Goal: Task Accomplishment & Management: Manage account settings

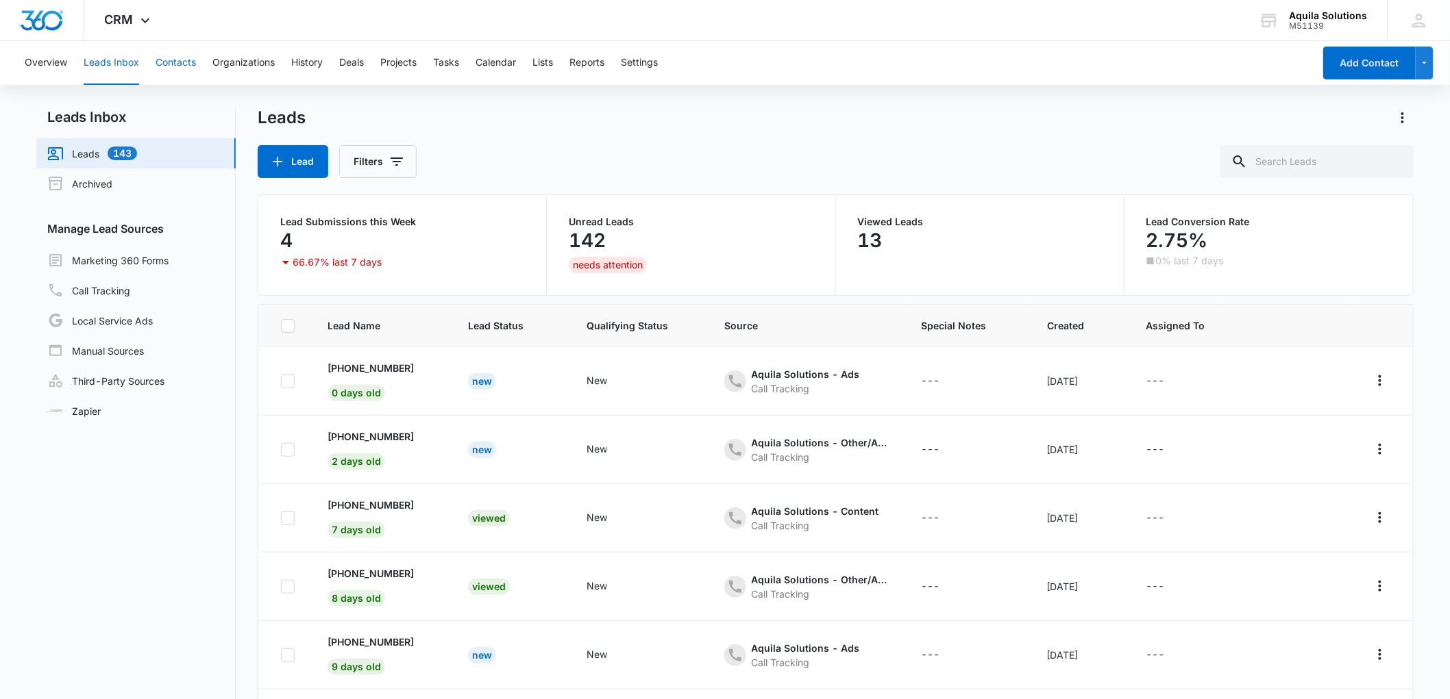
click at [182, 55] on button "Contacts" at bounding box center [176, 63] width 40 height 44
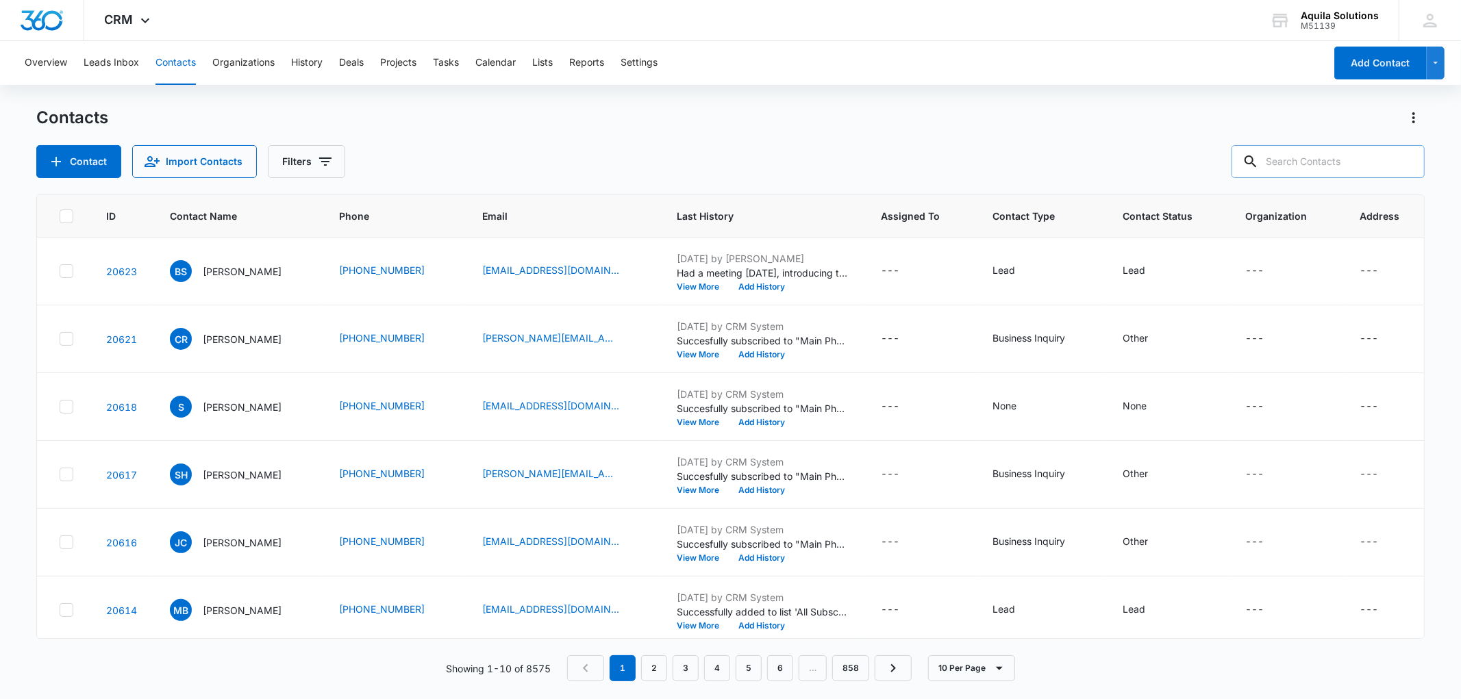
click at [1319, 162] on input "text" at bounding box center [1328, 161] width 193 height 33
type input "[PERSON_NAME]"
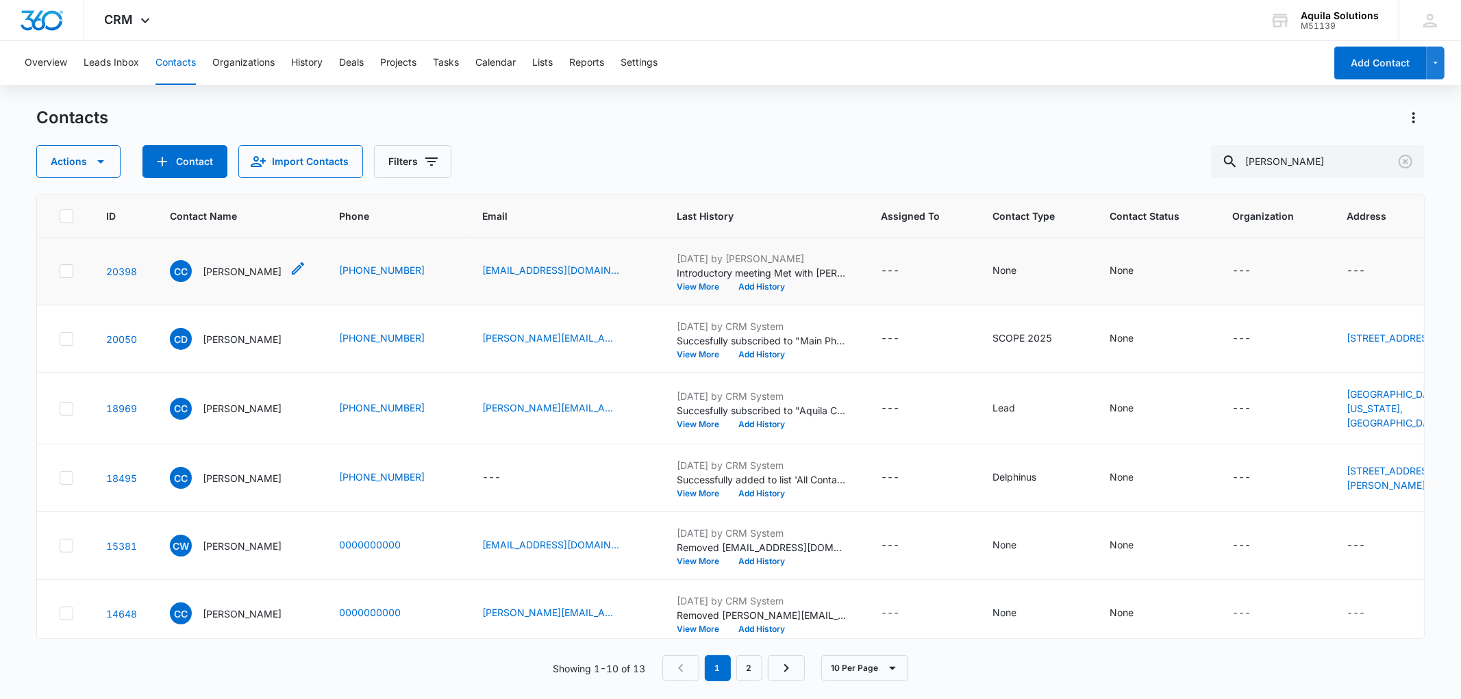
click at [251, 271] on p "[PERSON_NAME]" at bounding box center [242, 271] width 79 height 14
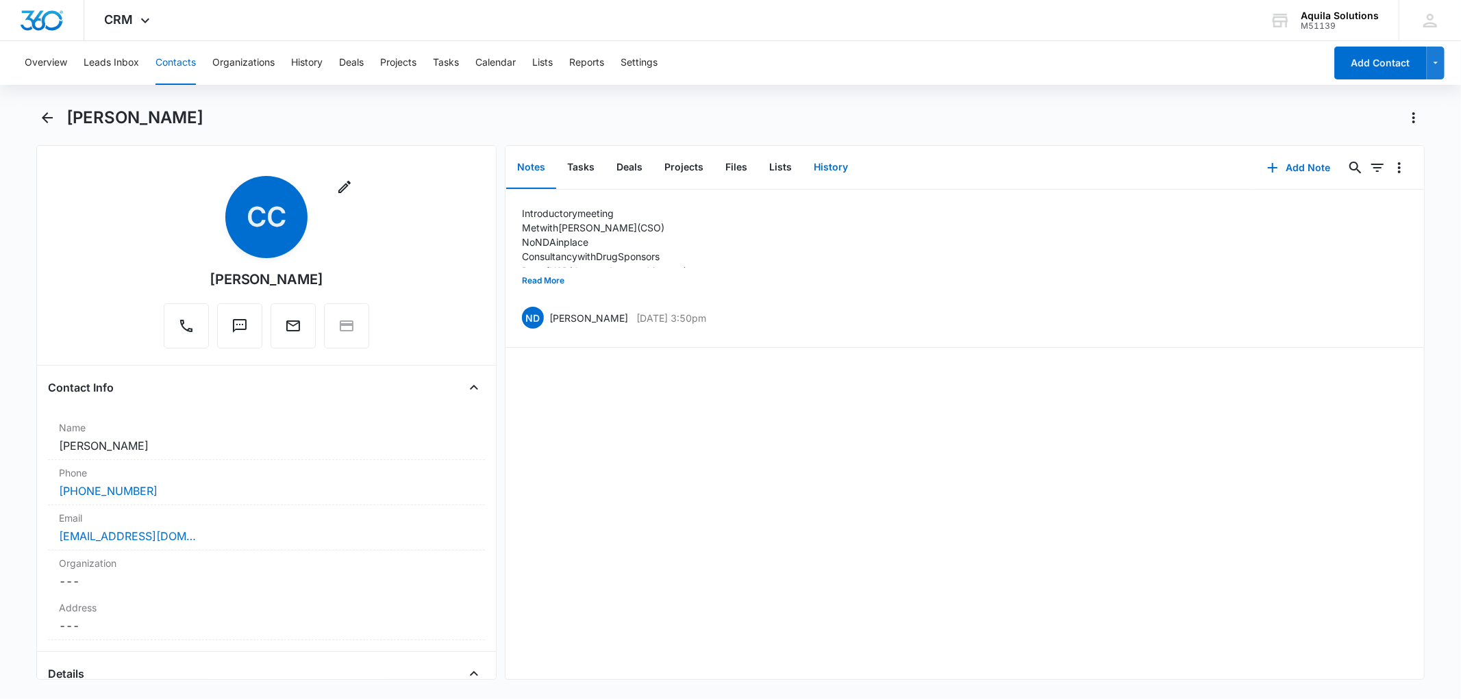
click at [817, 160] on button "History" at bounding box center [831, 168] width 56 height 42
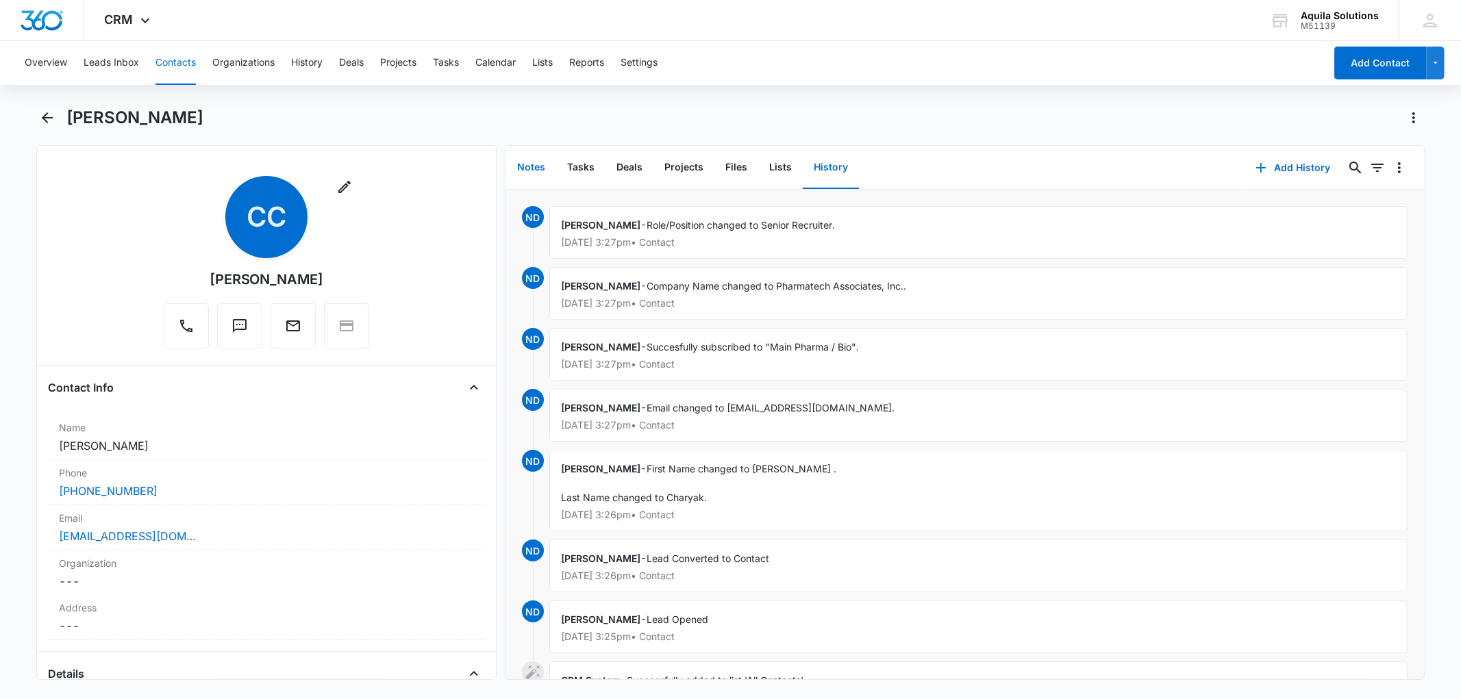
click at [531, 169] on button "Notes" at bounding box center [531, 168] width 50 height 42
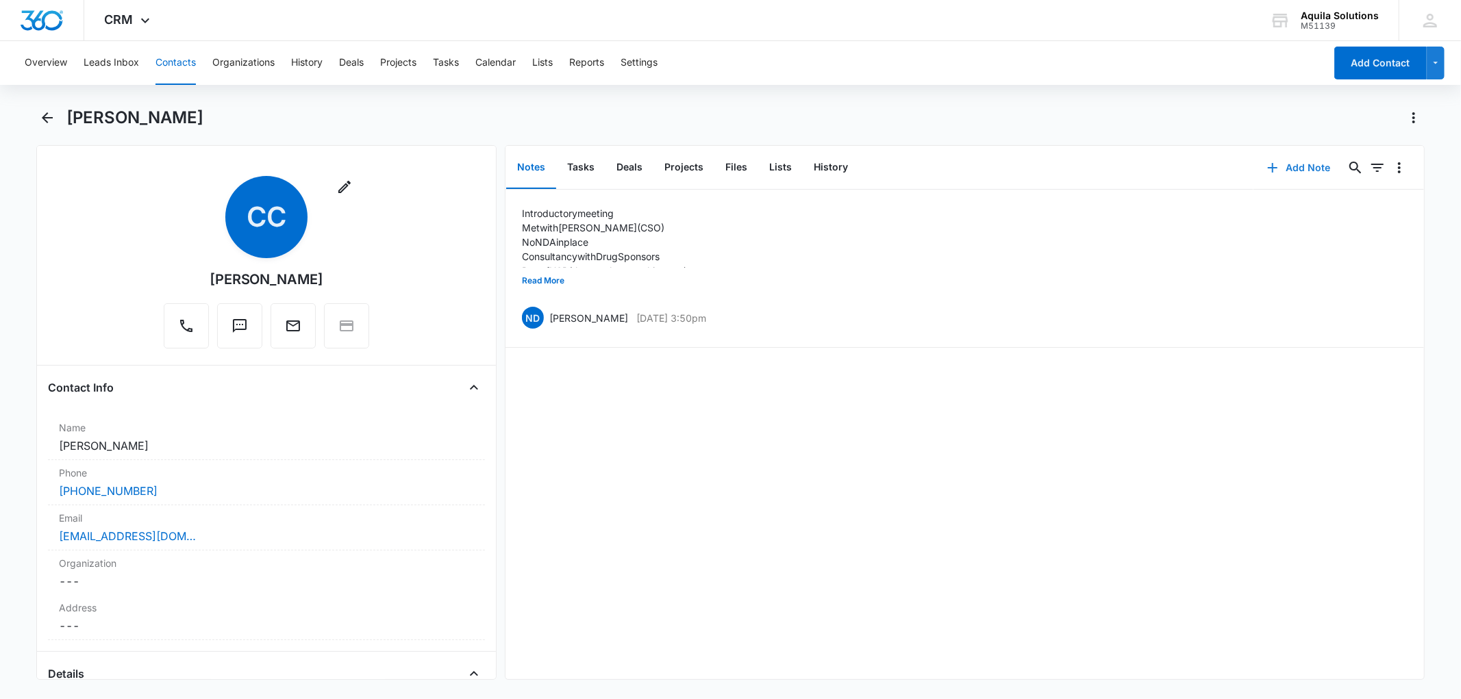
click at [1267, 165] on icon "button" at bounding box center [1273, 168] width 16 height 16
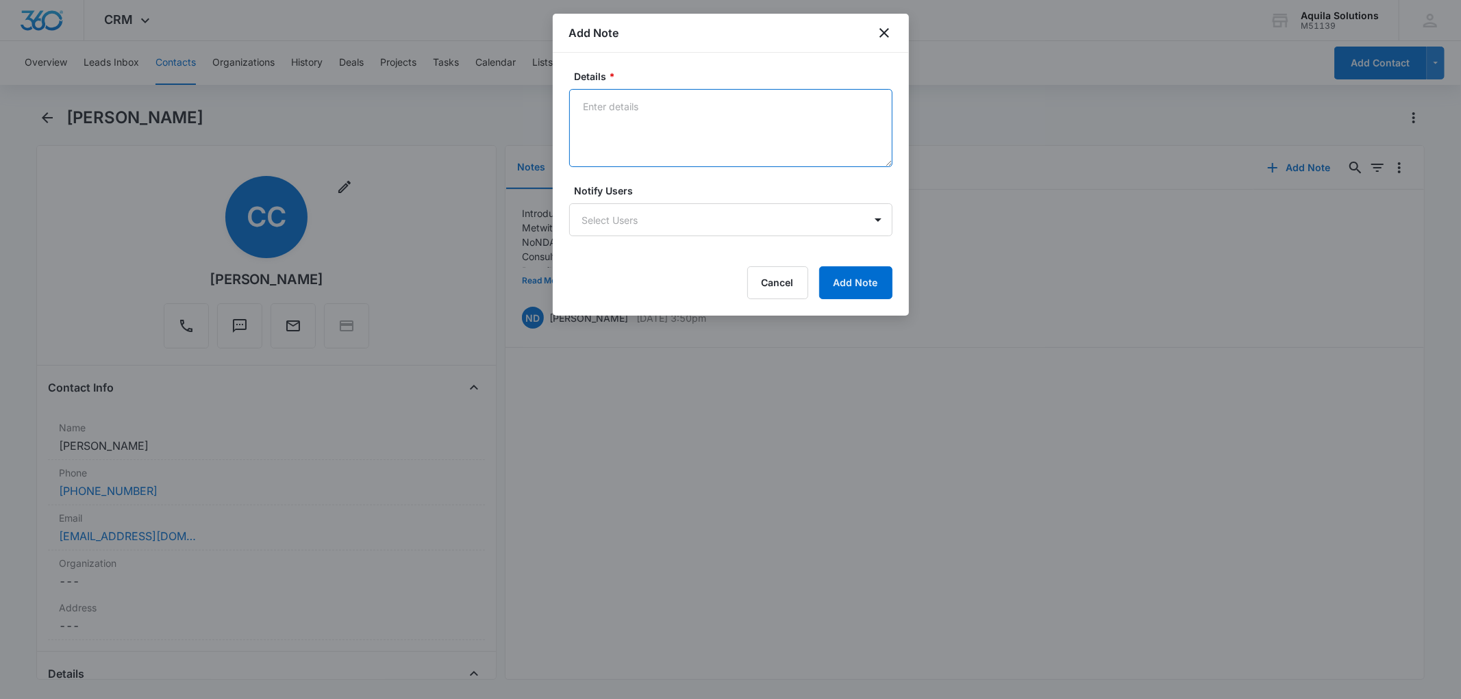
click at [603, 108] on textarea "Details *" at bounding box center [730, 128] width 323 height 78
type textarea "Been communicating on and off with Craig about project Rough lead"
drag, startPoint x: 1252, startPoint y: 346, endPoint x: 1193, endPoint y: 325, distance: 62.4
click at [1252, 346] on div at bounding box center [730, 349] width 1461 height 699
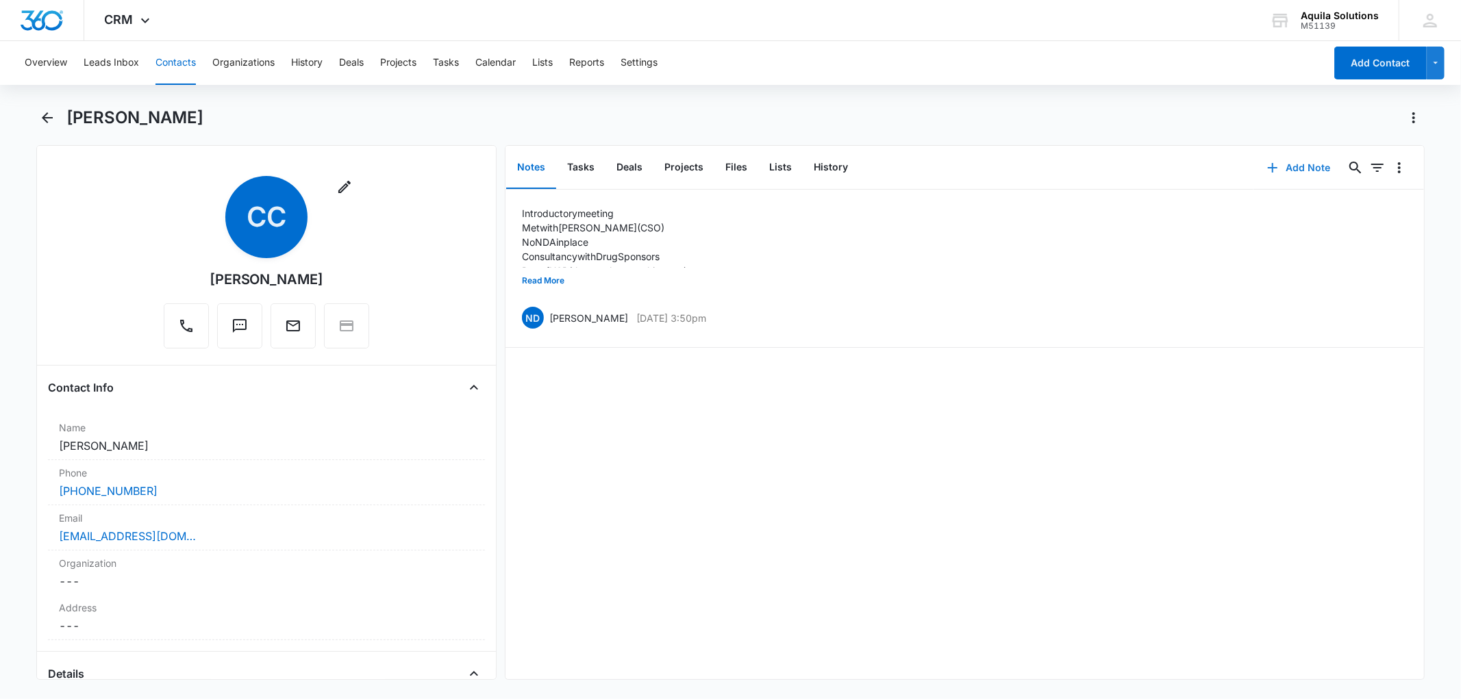
click at [1278, 158] on button "Add Note" at bounding box center [1299, 167] width 91 height 33
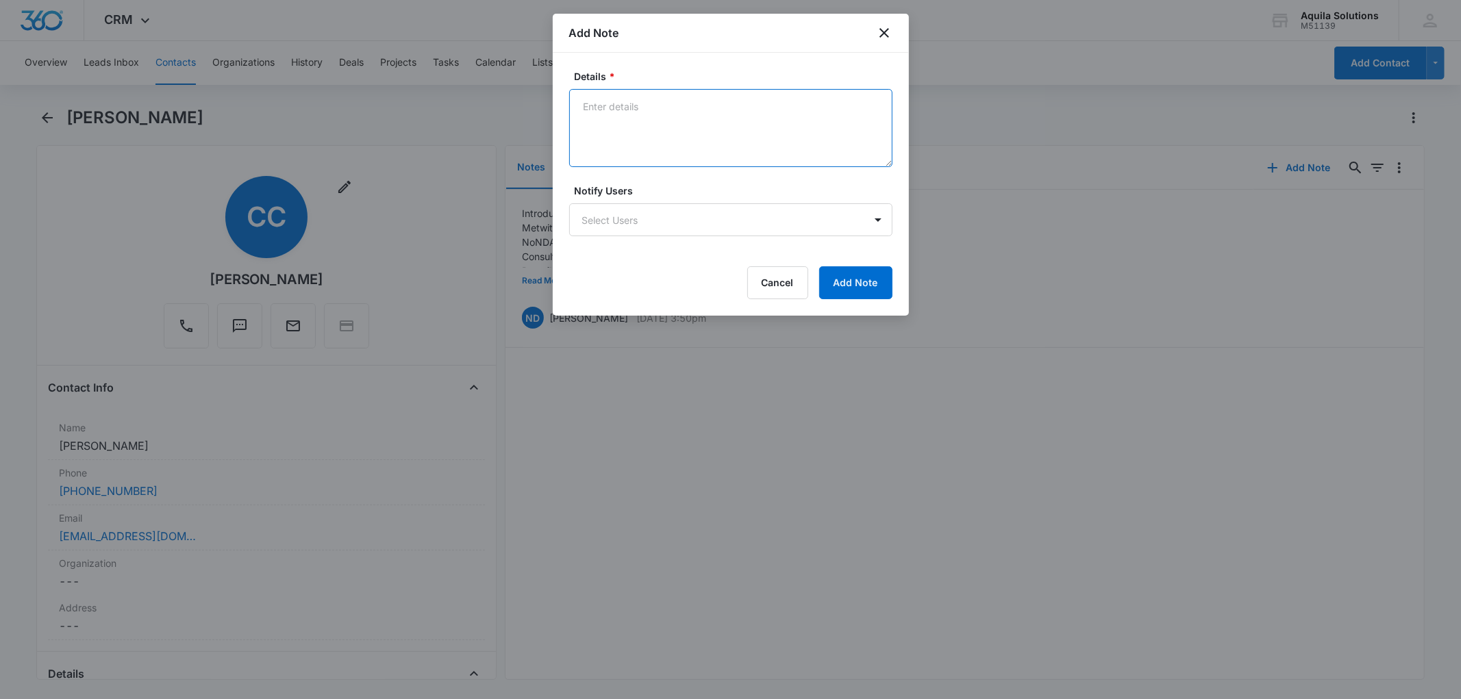
click at [673, 108] on textarea "Details *" at bounding box center [730, 128] width 323 height 78
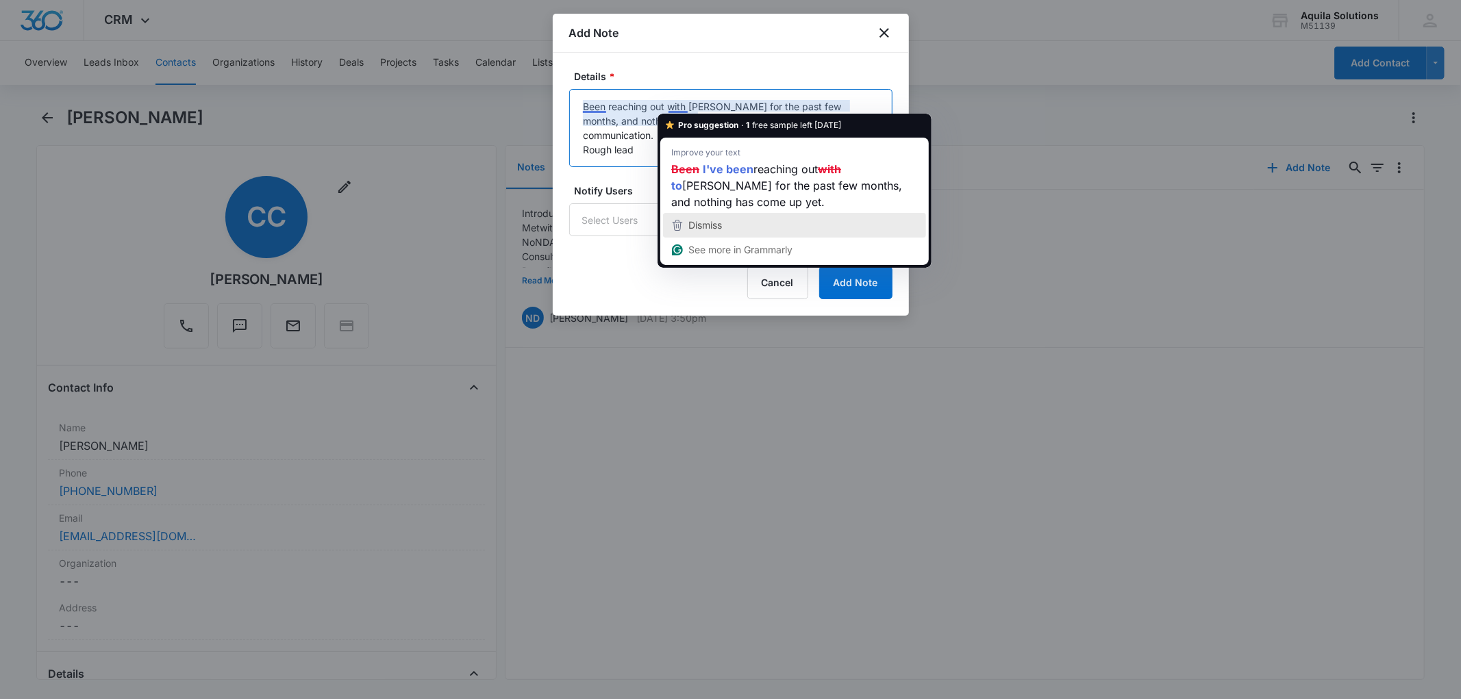
click at [727, 221] on div "Dismiss" at bounding box center [794, 225] width 251 height 21
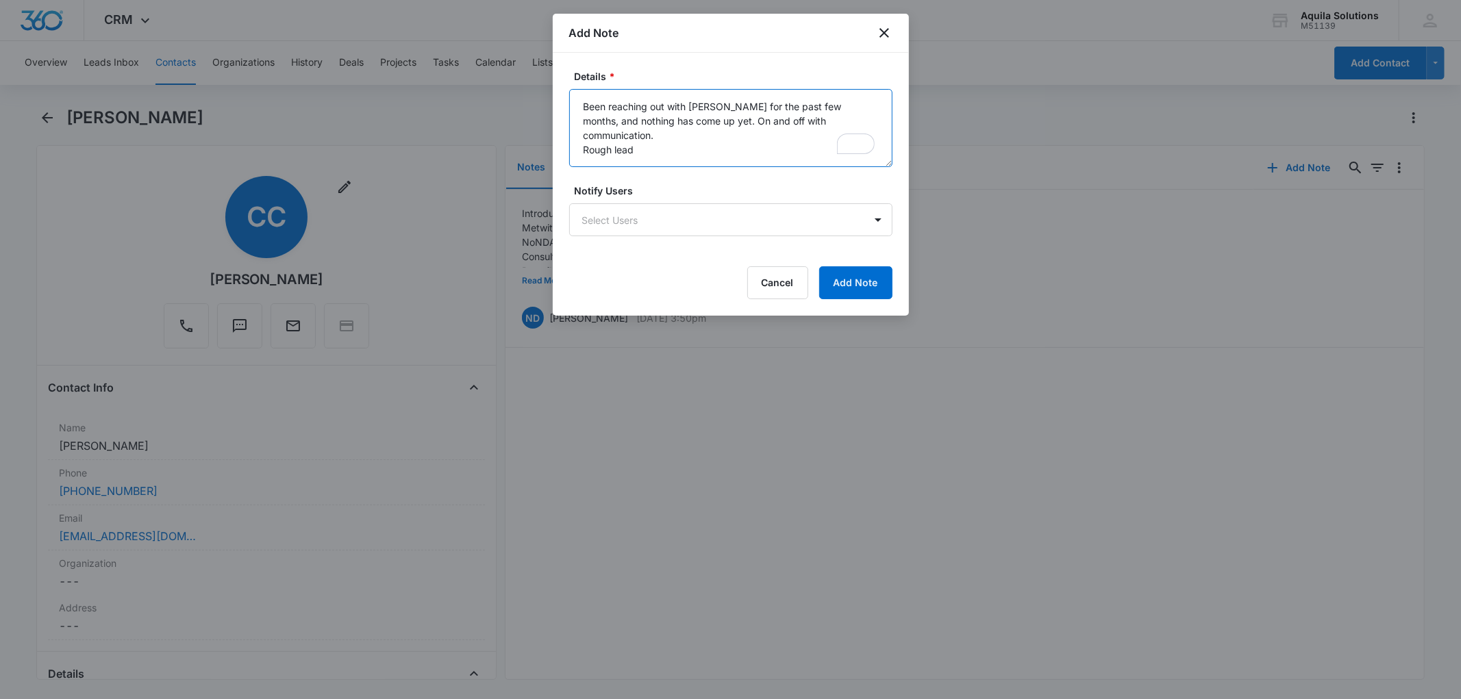
click at [665, 142] on textarea "Been reaching out with Craig for the past few months, and nothing has come up y…" at bounding box center [730, 128] width 323 height 78
type textarea "Been reaching out with Craig for the past few months, and nothing has come up y…"
click at [859, 275] on button "Add Note" at bounding box center [855, 282] width 73 height 33
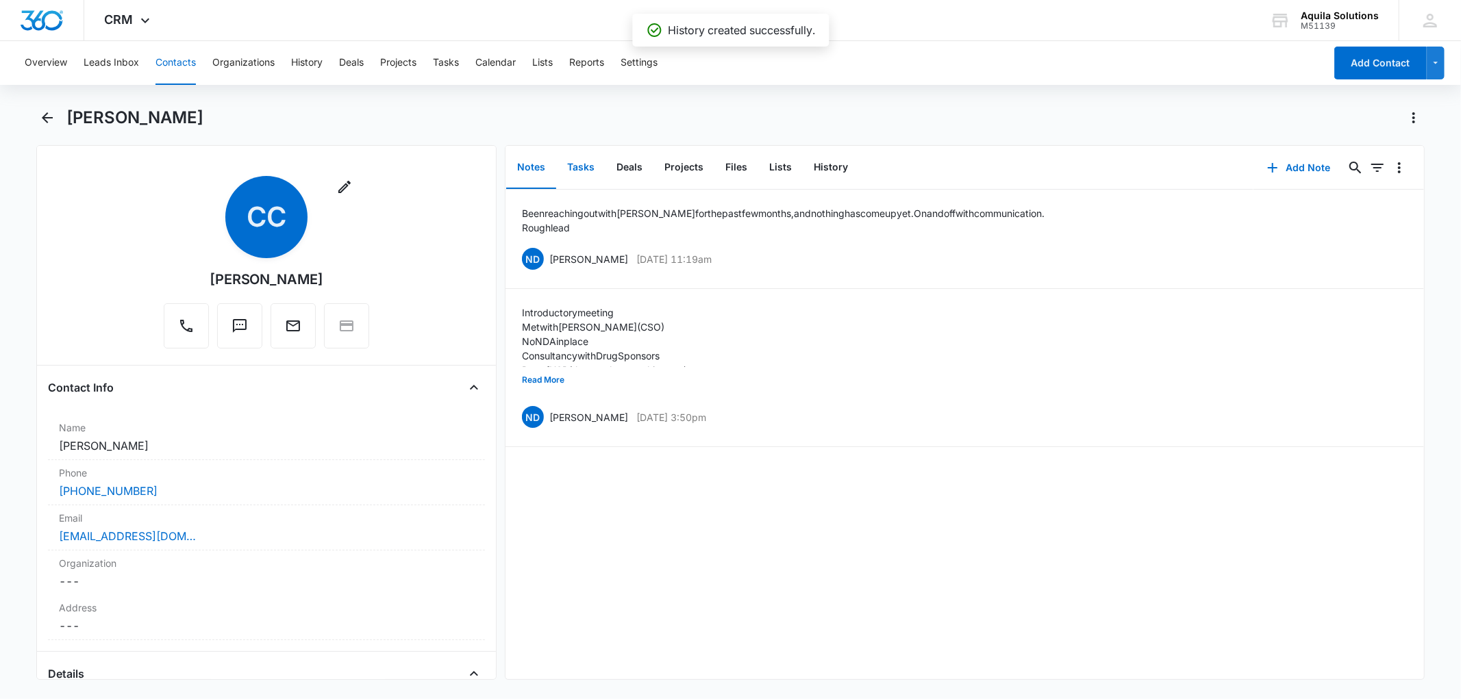
click at [576, 167] on button "Tasks" at bounding box center [580, 168] width 49 height 42
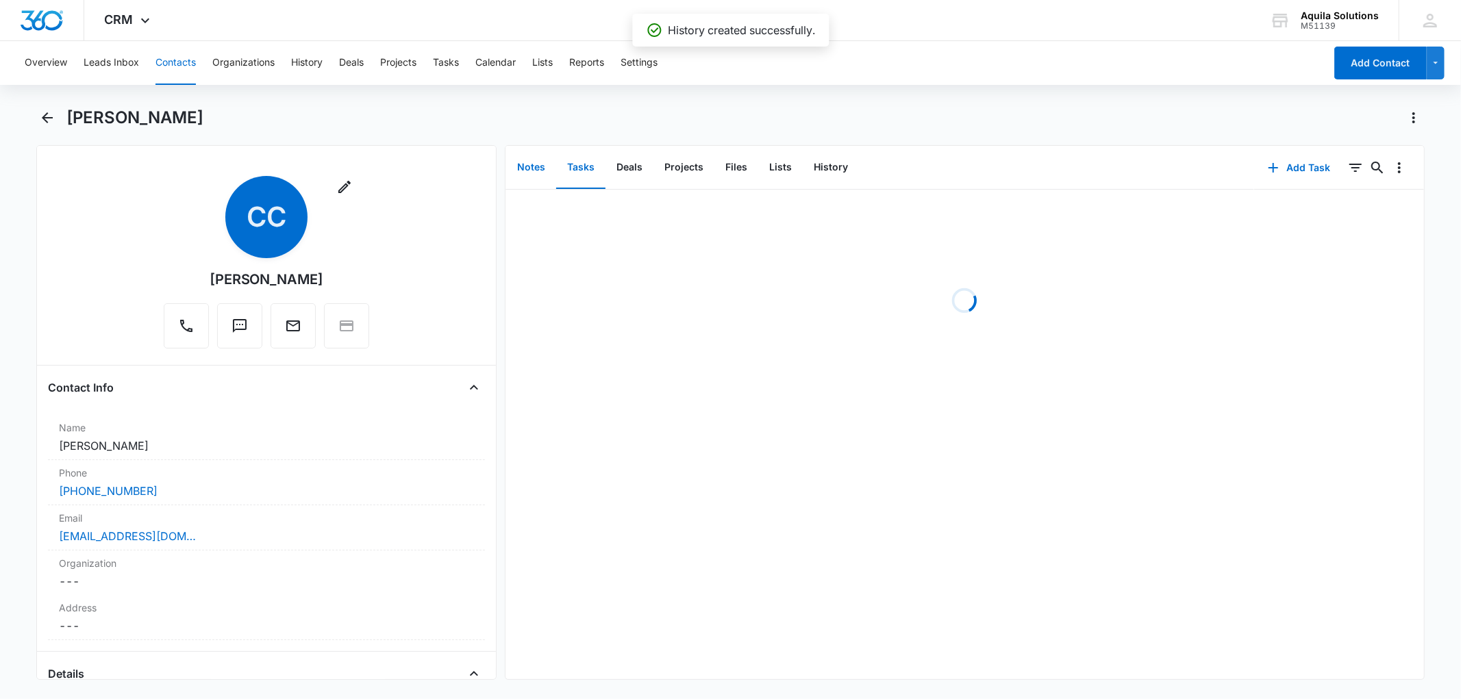
click at [526, 167] on button "Notes" at bounding box center [531, 168] width 50 height 42
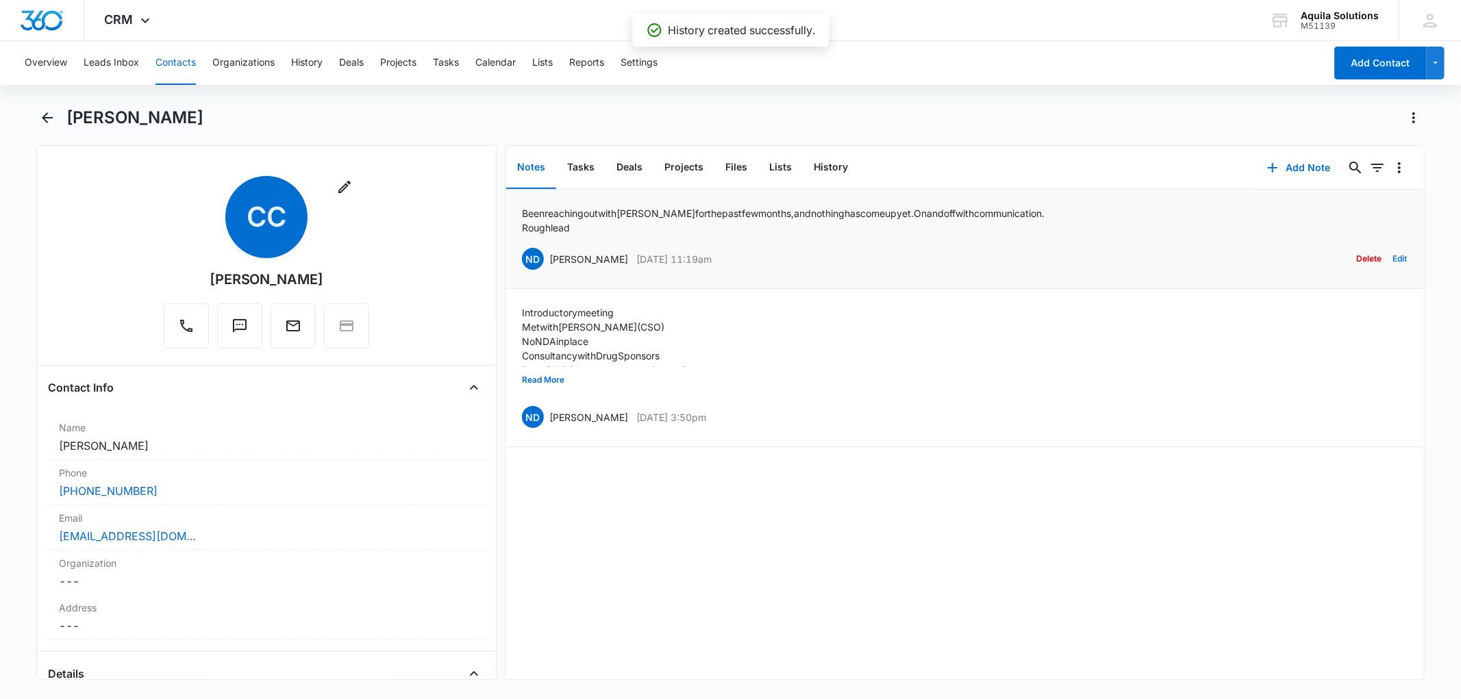
click at [1393, 260] on button "Edit" at bounding box center [1400, 259] width 14 height 26
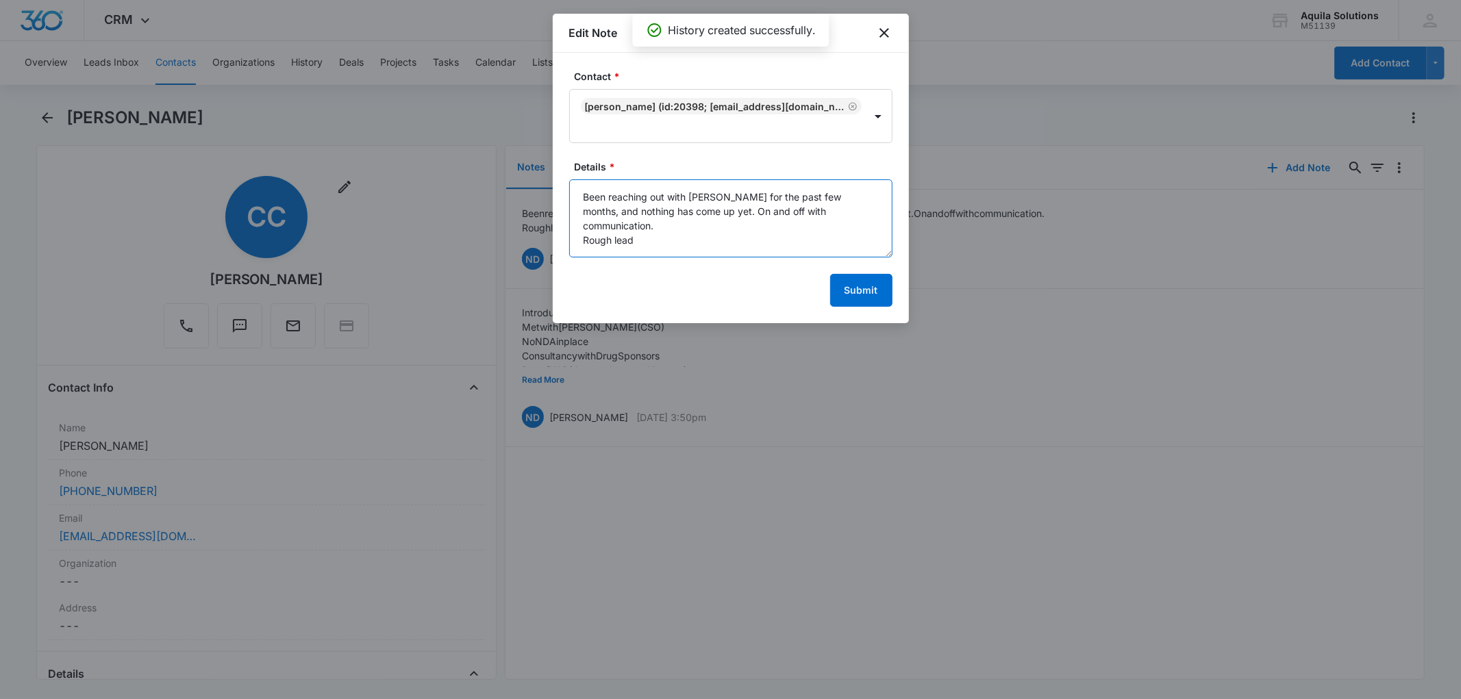
click at [628, 237] on textarea "Been reaching out with Craig for the past few months, and nothing has come up y…" at bounding box center [730, 218] width 323 height 78
click at [658, 228] on textarea "Been reaching out with Craig for the past few months, and nothing has come up y…" at bounding box center [730, 218] width 323 height 78
type textarea "Been reaching out with Craig for the past few months, and nothing has come up y…"
click at [845, 291] on button "Submit" at bounding box center [861, 290] width 62 height 33
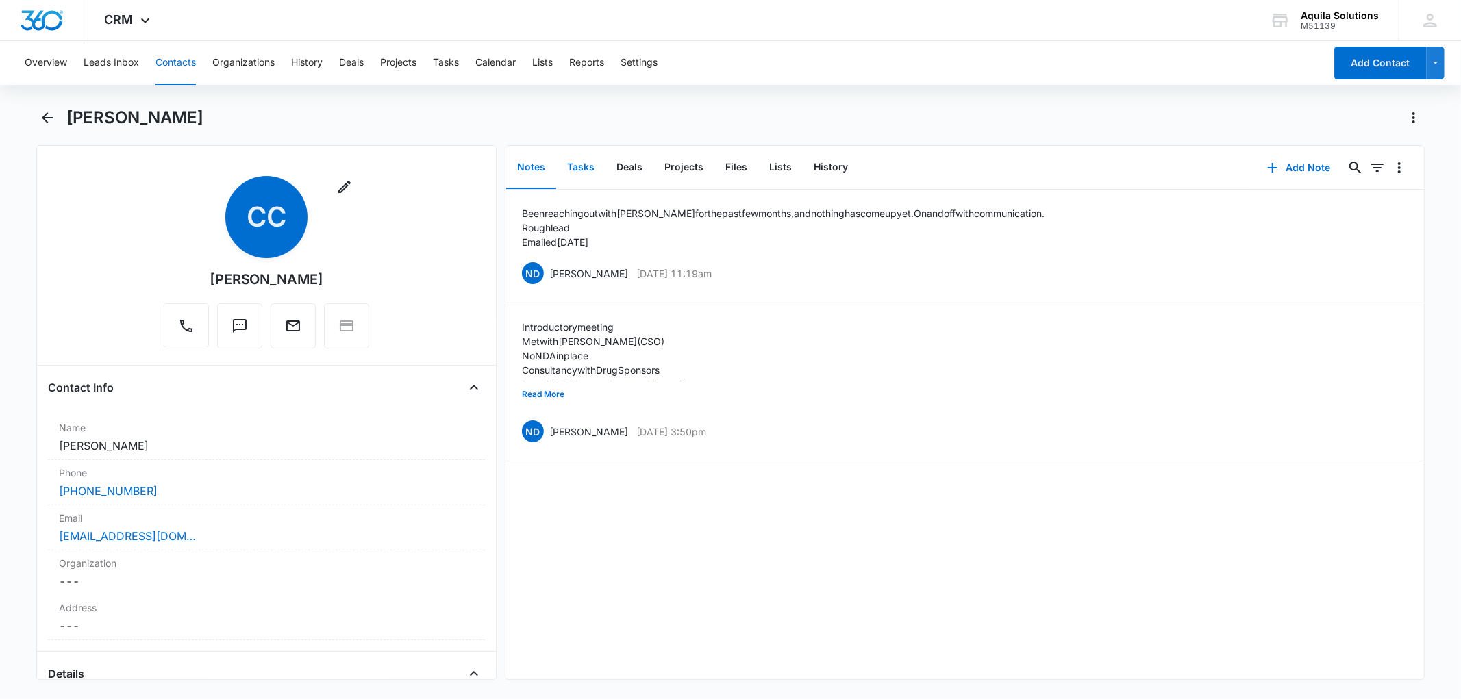
click at [581, 169] on button "Tasks" at bounding box center [580, 168] width 49 height 42
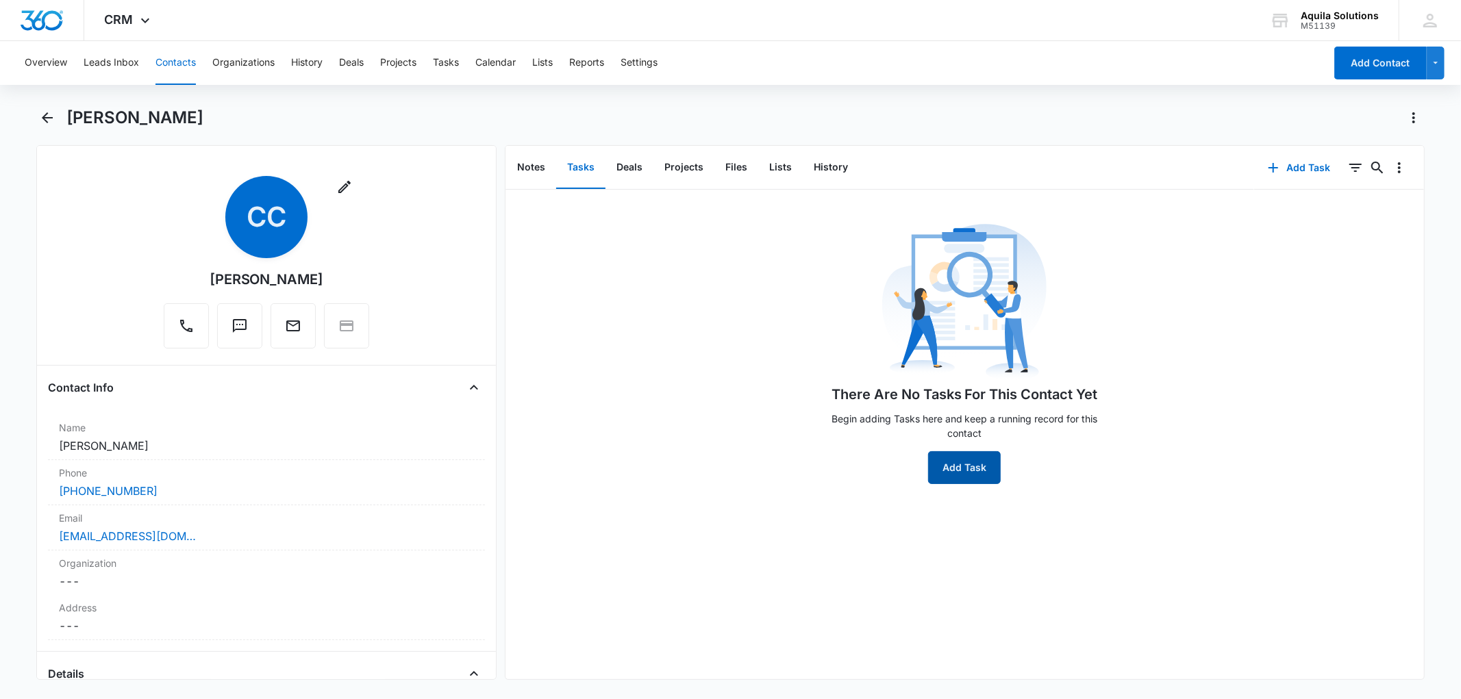
click at [961, 467] on button "Add Task" at bounding box center [964, 467] width 73 height 33
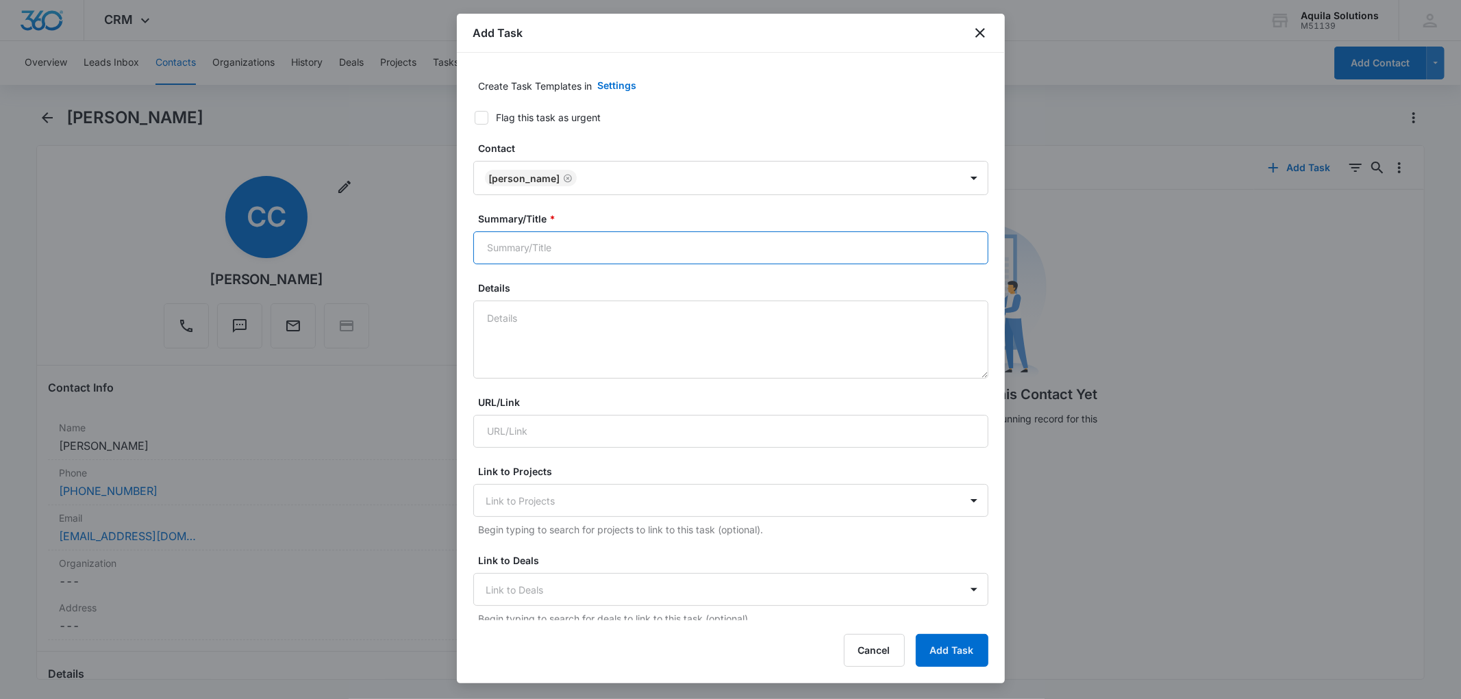
click at [525, 256] on input "Summary/Title *" at bounding box center [730, 248] width 515 height 33
type input "F"
type input "Email"
click at [523, 317] on textarea "Details" at bounding box center [730, 340] width 515 height 78
click at [491, 319] on textarea "Follow-up #2" at bounding box center [730, 340] width 515 height 78
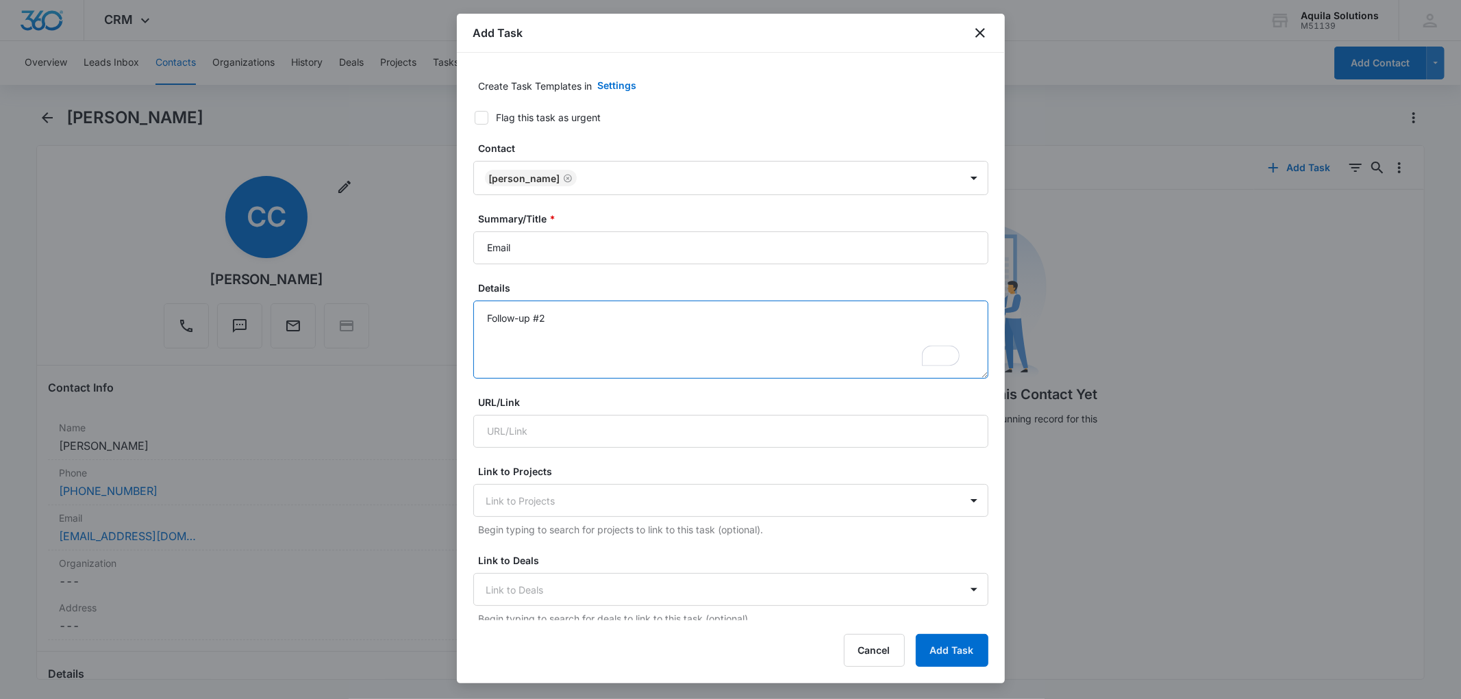
click at [488, 317] on textarea "Follow-up #2" at bounding box center [730, 340] width 515 height 78
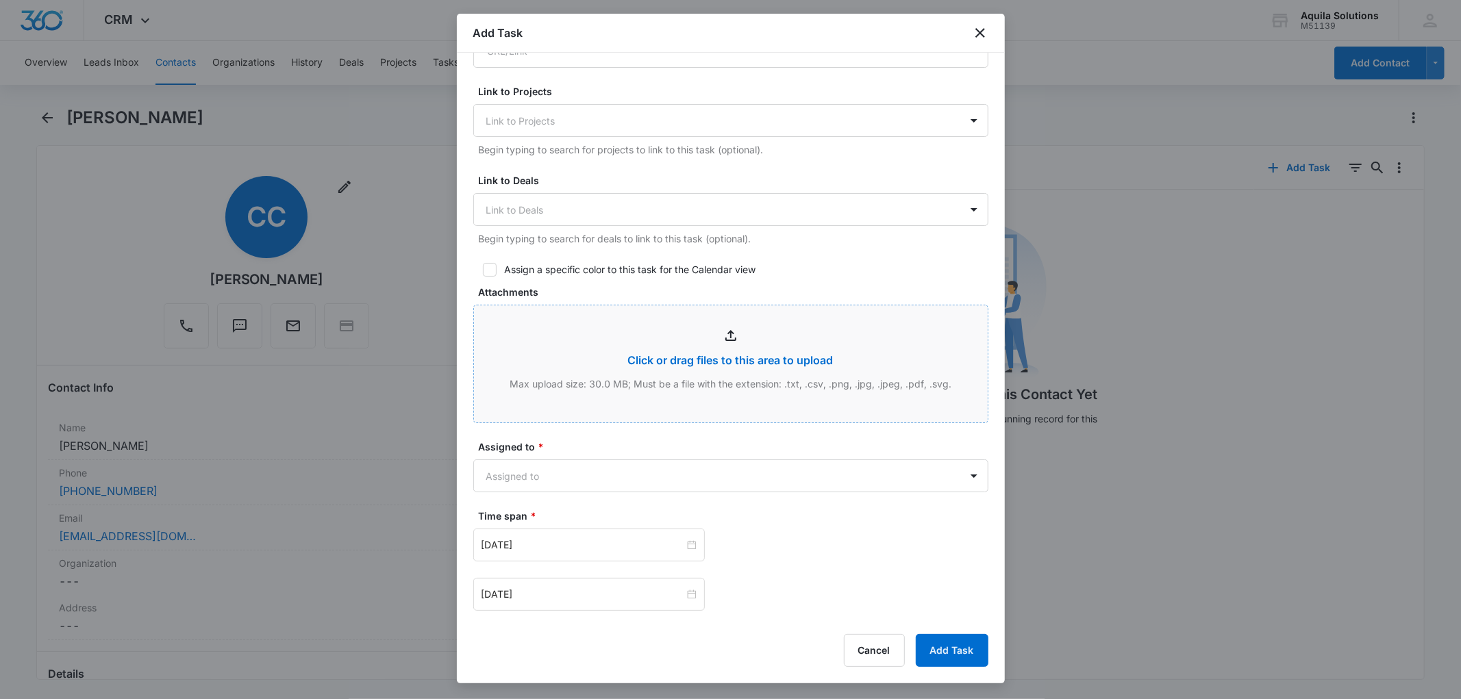
scroll to position [432, 0]
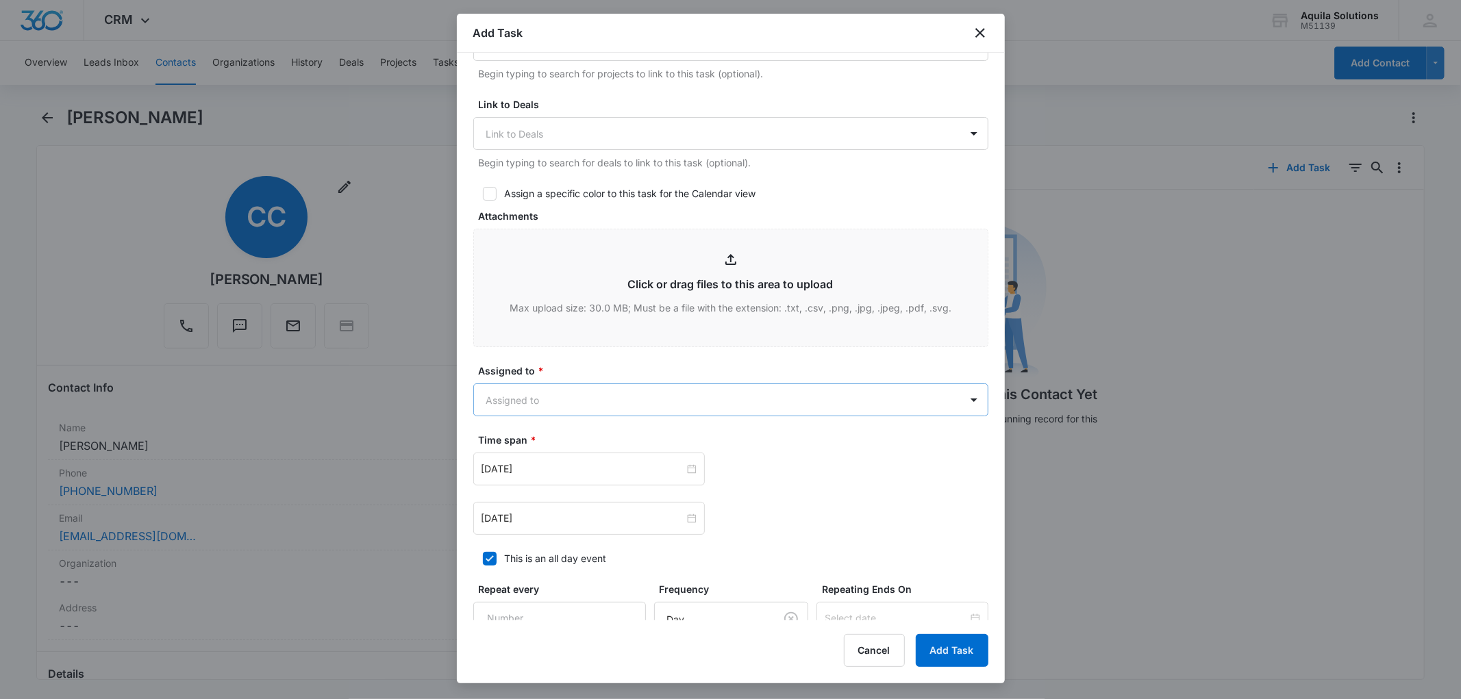
type textarea "Follow-up #2"
click at [615, 399] on body "CRM Apps Reputation Websites Forms CRM Email Social Payments POS Content Ads In…" at bounding box center [730, 349] width 1461 height 699
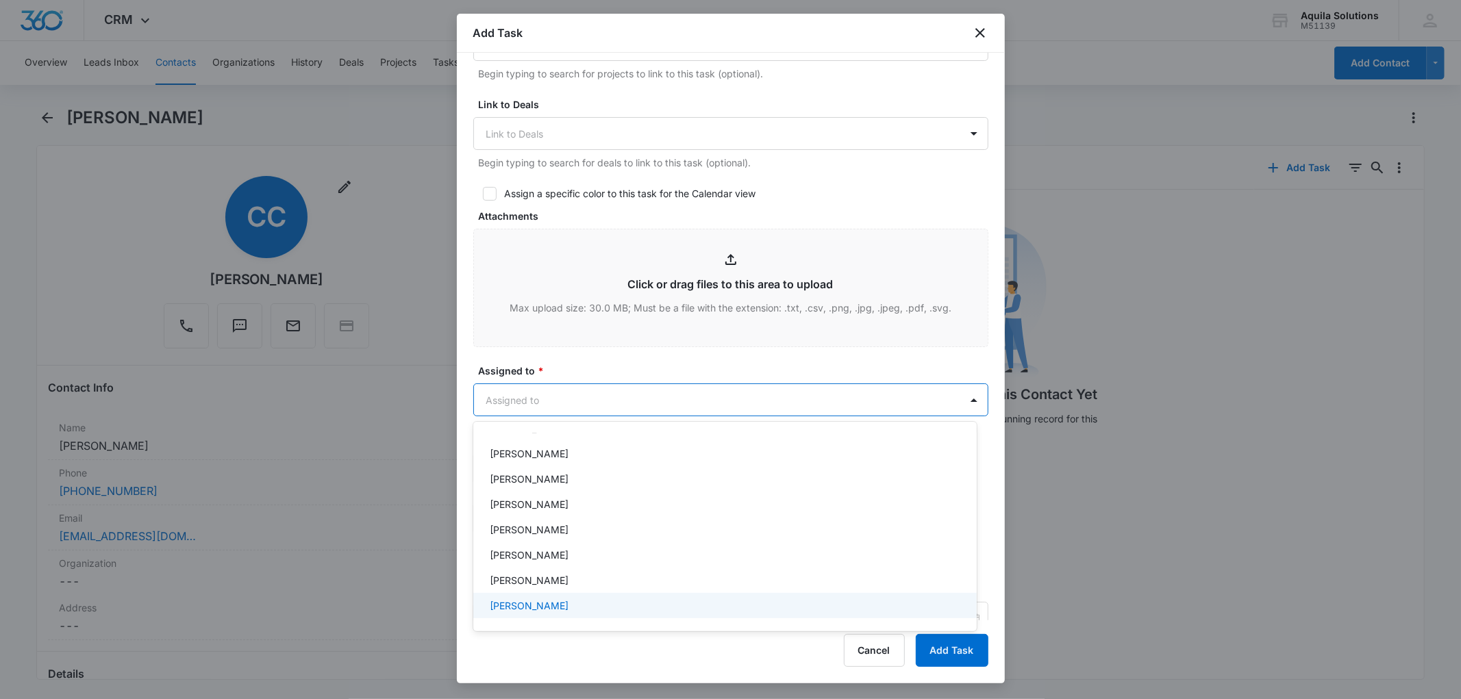
click at [547, 601] on p "[PERSON_NAME]" at bounding box center [529, 606] width 79 height 14
click at [569, 365] on div at bounding box center [730, 349] width 1461 height 699
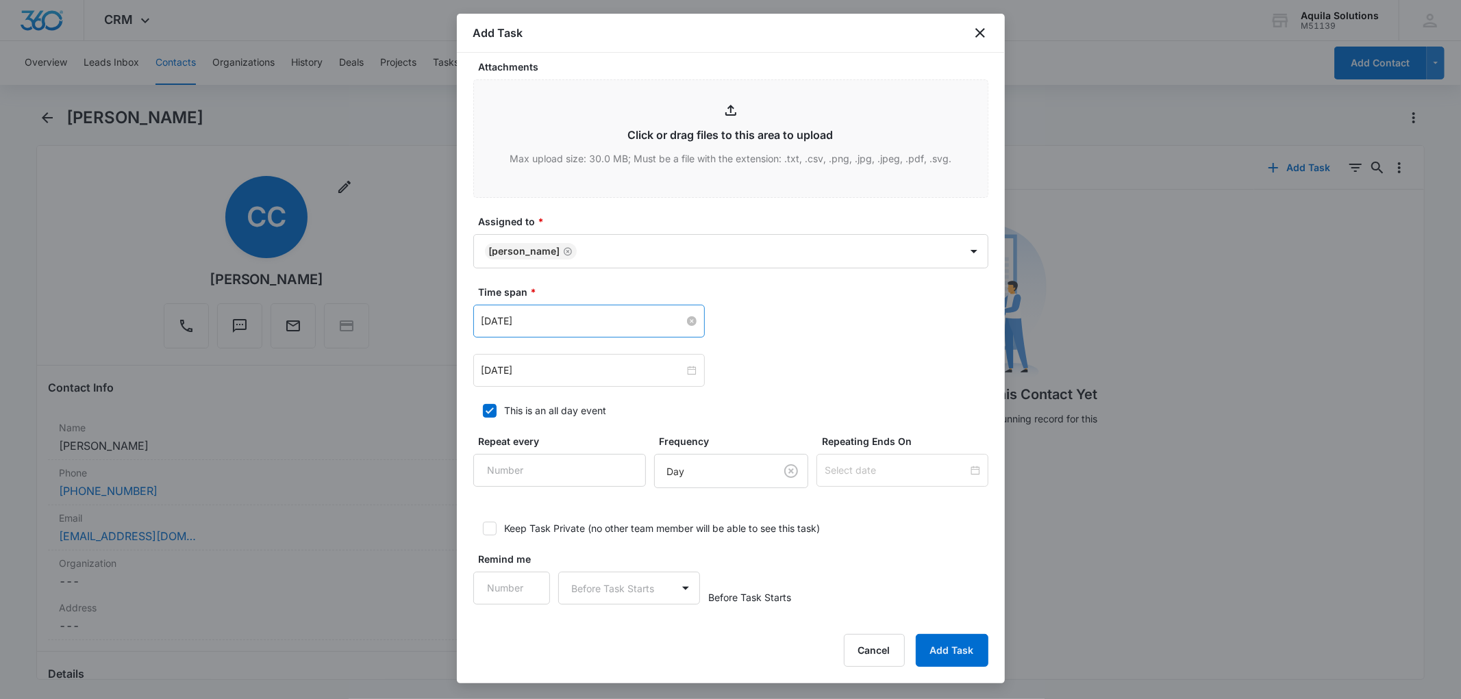
click at [640, 325] on input "Aug 14, 2025" at bounding box center [583, 321] width 203 height 15
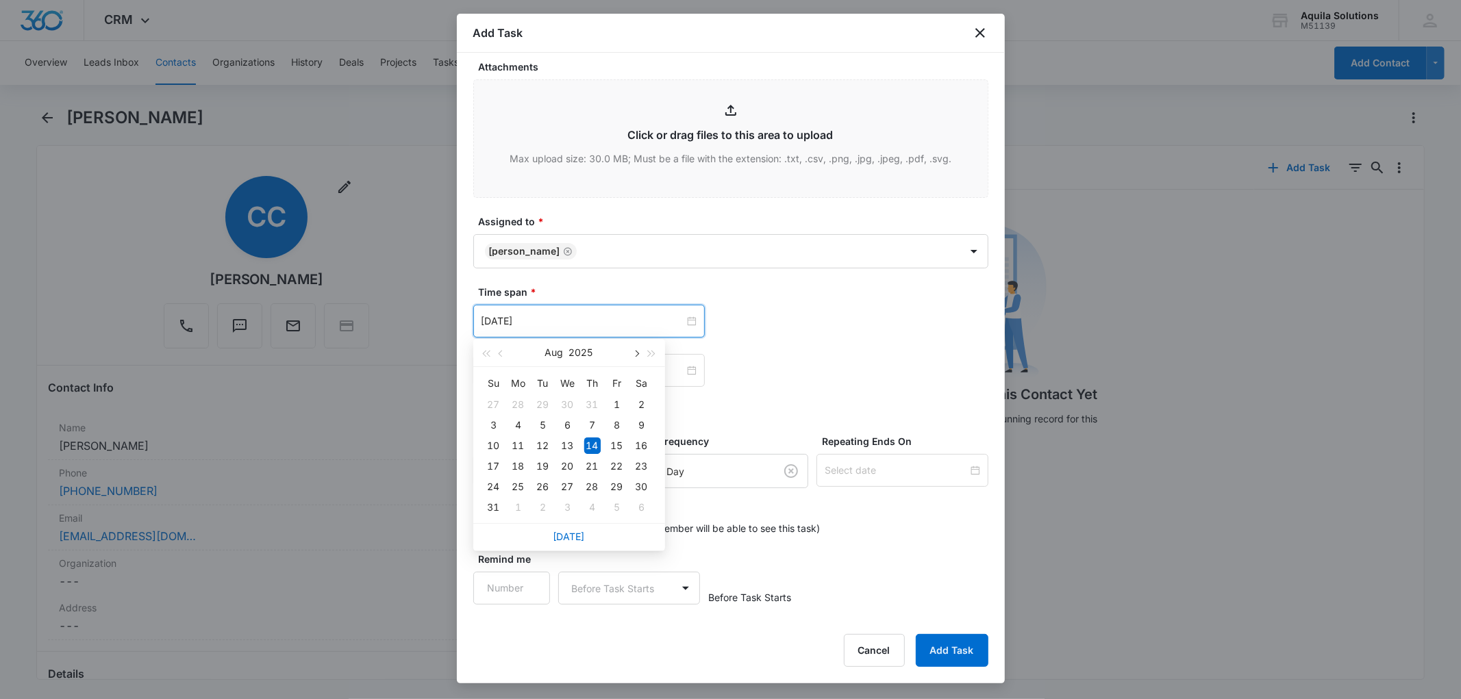
click at [634, 355] on span "button" at bounding box center [636, 354] width 7 height 7
type input "Sep 4, 2025"
click at [593, 403] on div "4" at bounding box center [592, 405] width 16 height 16
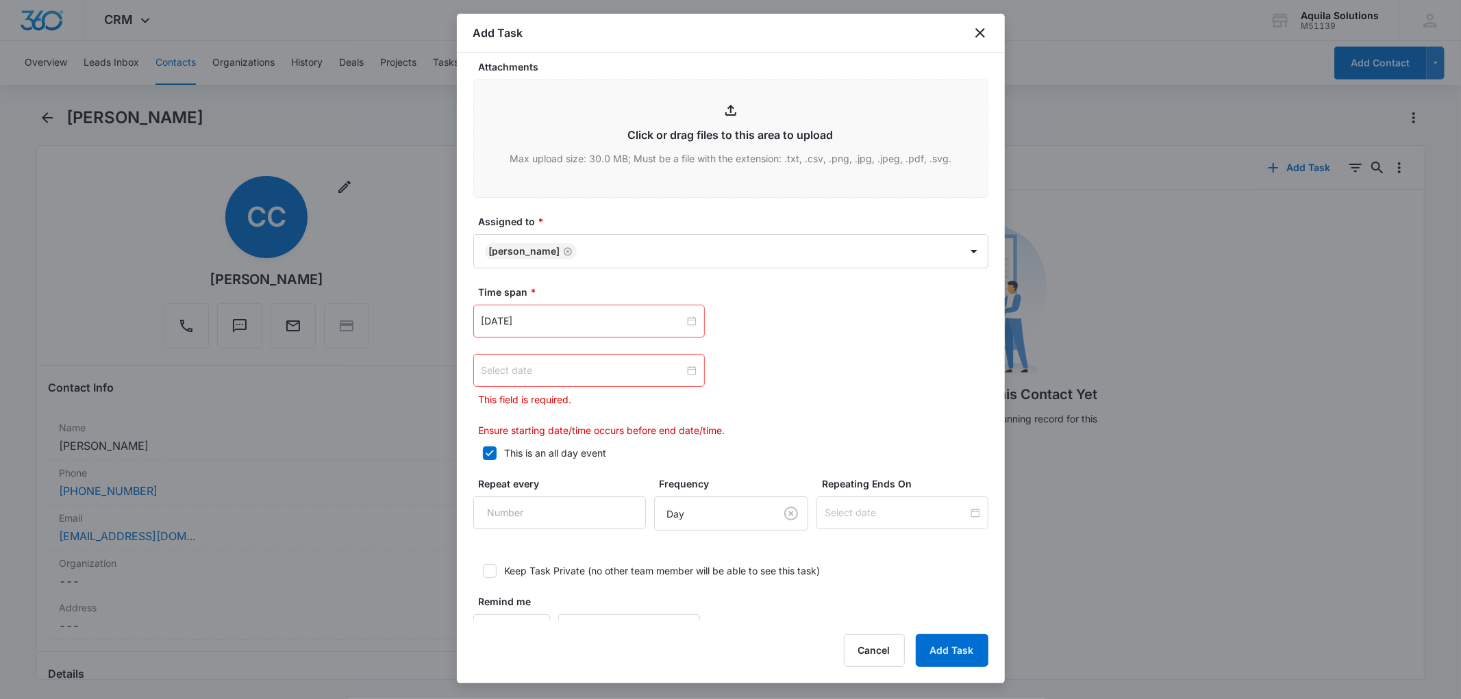
click at [573, 360] on div at bounding box center [589, 370] width 232 height 33
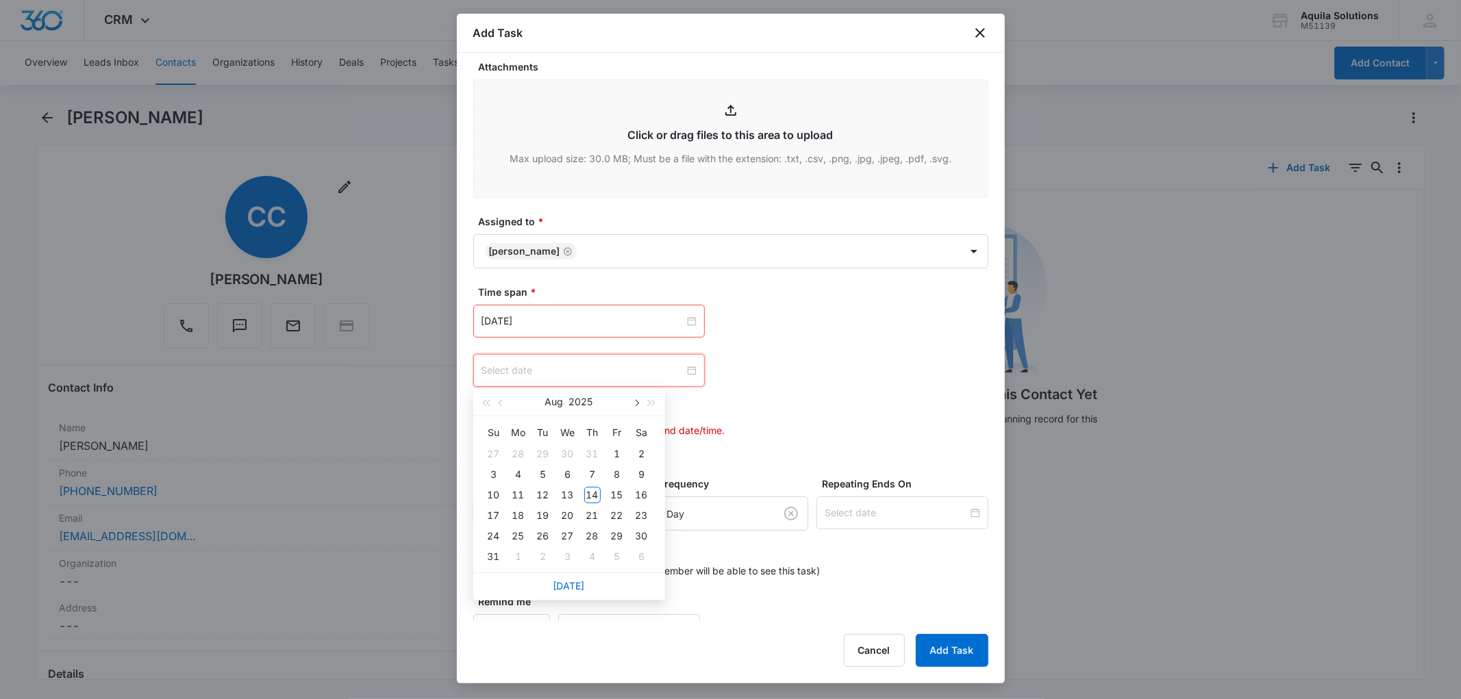
click at [634, 404] on span "button" at bounding box center [636, 403] width 7 height 7
type input "Sep 4, 2025"
click at [588, 449] on div "4" at bounding box center [592, 454] width 16 height 16
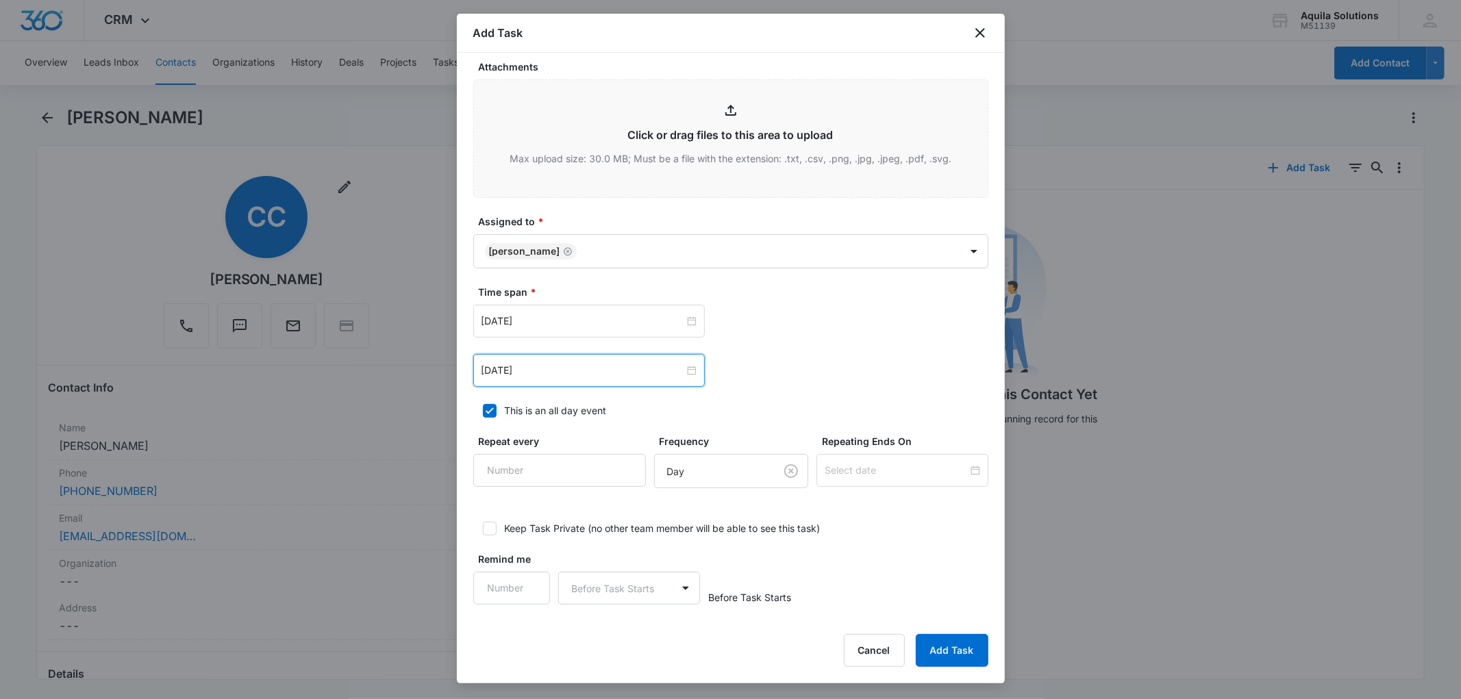
click at [756, 359] on div "Sep 4, 2025 Sep 2025 Su Mo Tu We Th Fr Sa 31 1 2 3 4 5 6 7 8 9 10 11 12 13 14 1…" at bounding box center [730, 370] width 515 height 33
type input "1"
click at [526, 585] on input "1" at bounding box center [511, 588] width 77 height 33
click at [677, 581] on body "CRM Apps Reputation Websites Forms CRM Email Social Payments POS Content Ads In…" at bounding box center [730, 349] width 1461 height 699
click at [608, 633] on div "Days" at bounding box center [626, 637] width 106 height 14
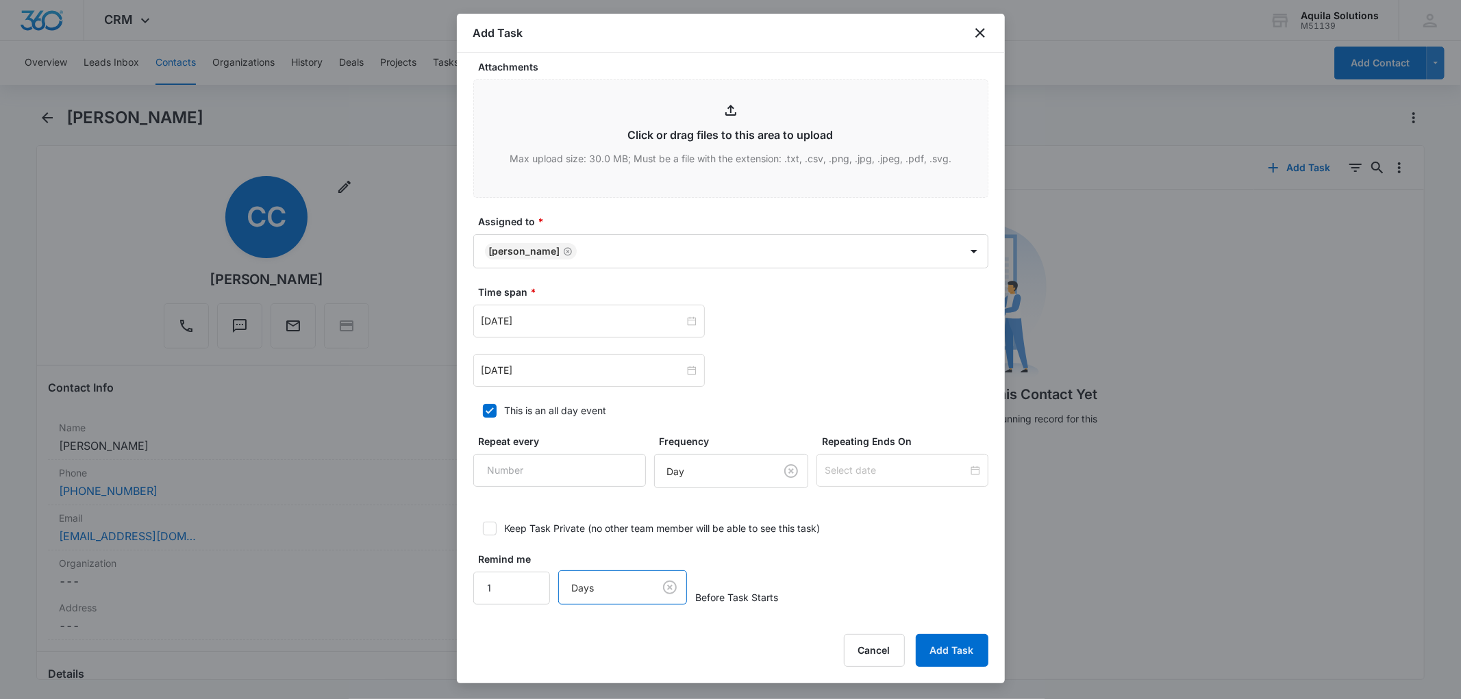
click at [686, 555] on div "Remind me 1 option Days, selected. Days Before Task Starts" at bounding box center [730, 578] width 515 height 53
click at [936, 648] on button "Add Task" at bounding box center [952, 650] width 73 height 33
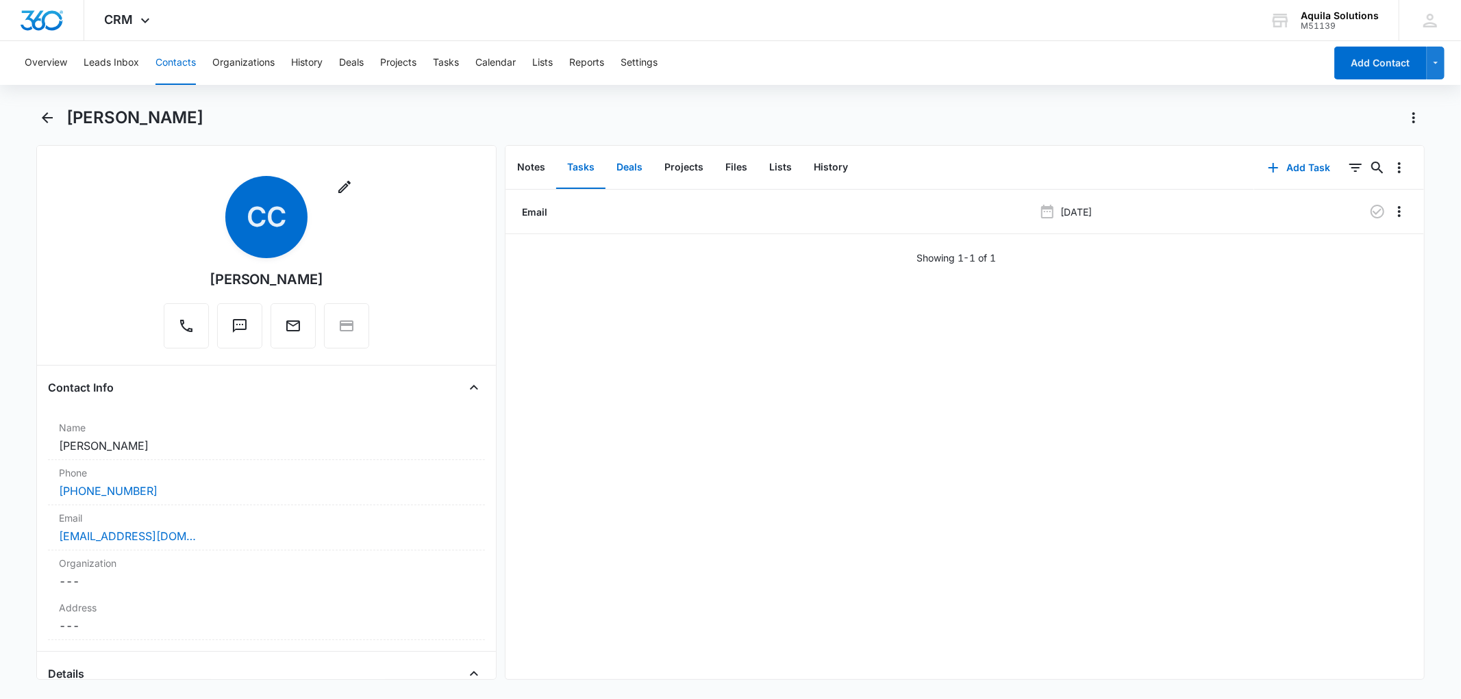
click at [637, 169] on button "Deals" at bounding box center [630, 168] width 48 height 42
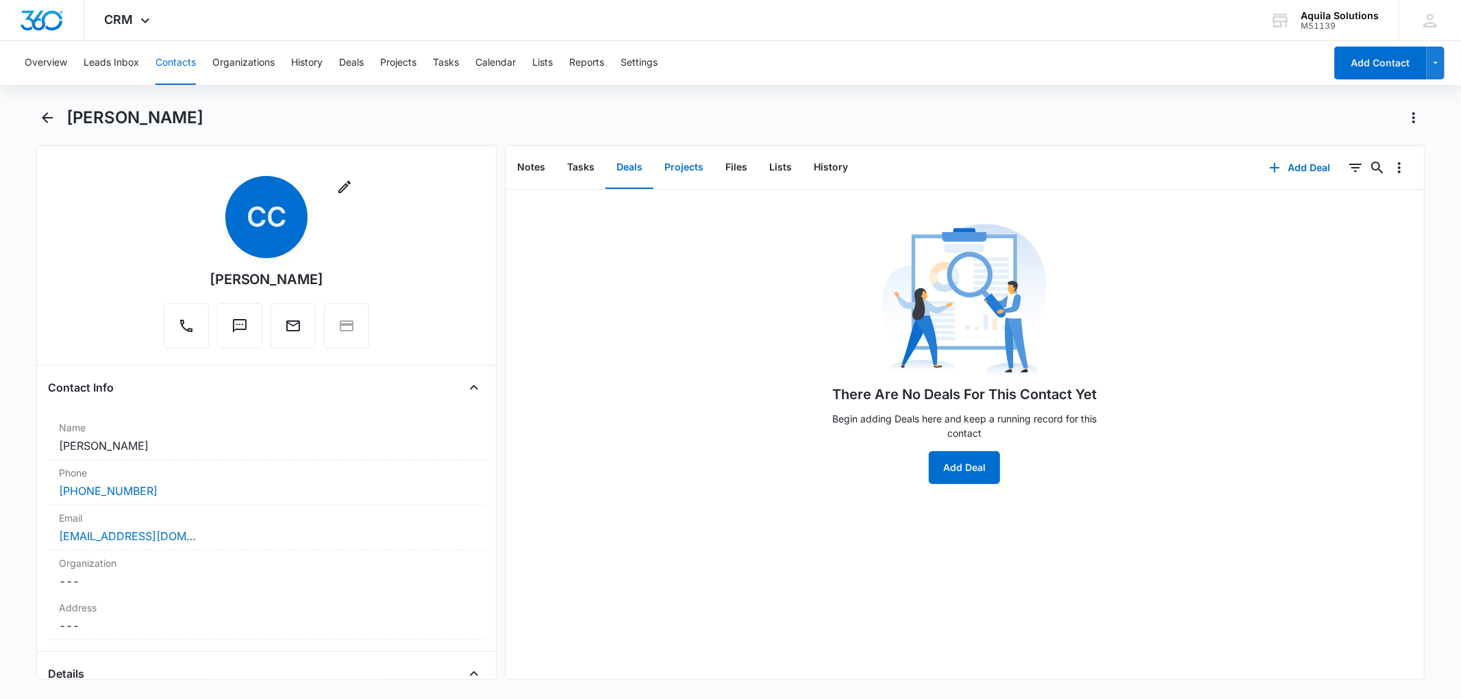
click at [676, 165] on button "Projects" at bounding box center [684, 168] width 61 height 42
click at [512, 164] on button "Notes" at bounding box center [531, 168] width 50 height 42
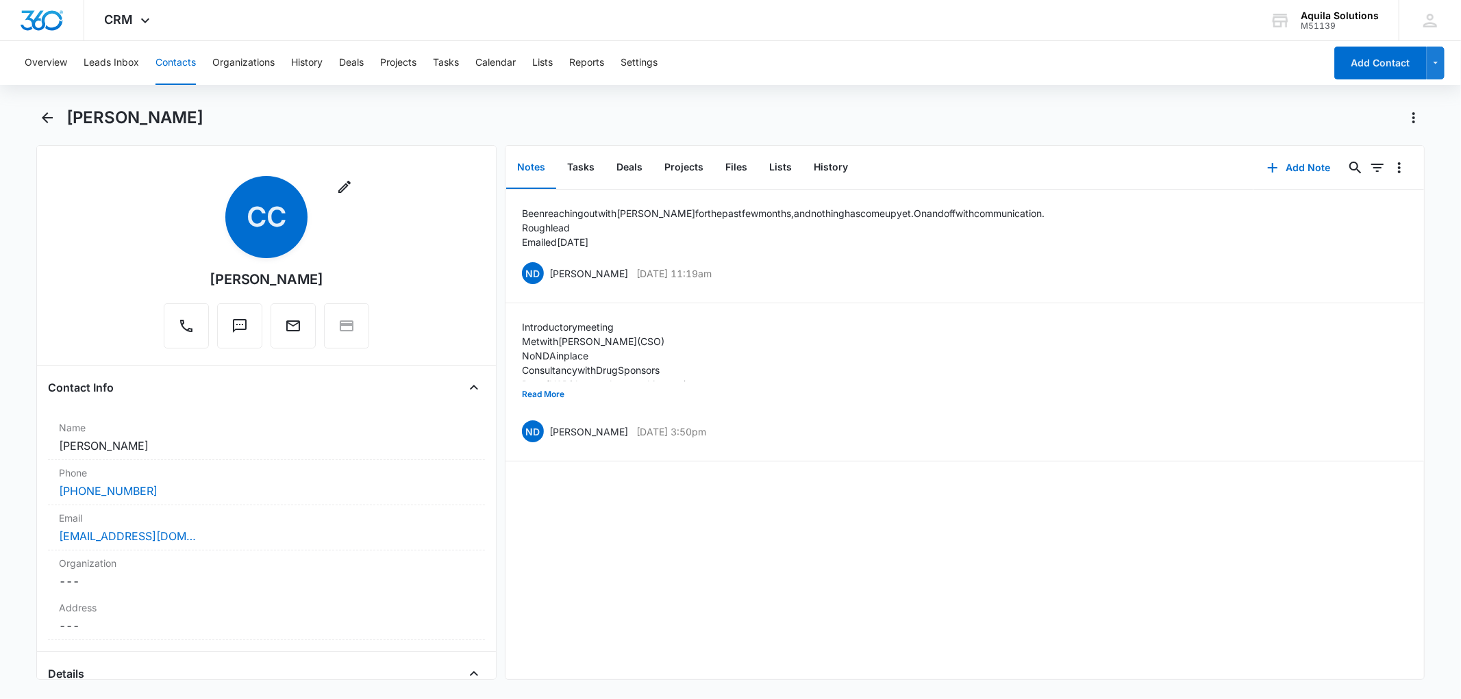
click at [1268, 498] on div "Been reaching out with Craig for the past few months, and nothing has come up y…" at bounding box center [965, 435] width 919 height 490
click at [119, 64] on button "Leads Inbox" at bounding box center [111, 63] width 55 height 44
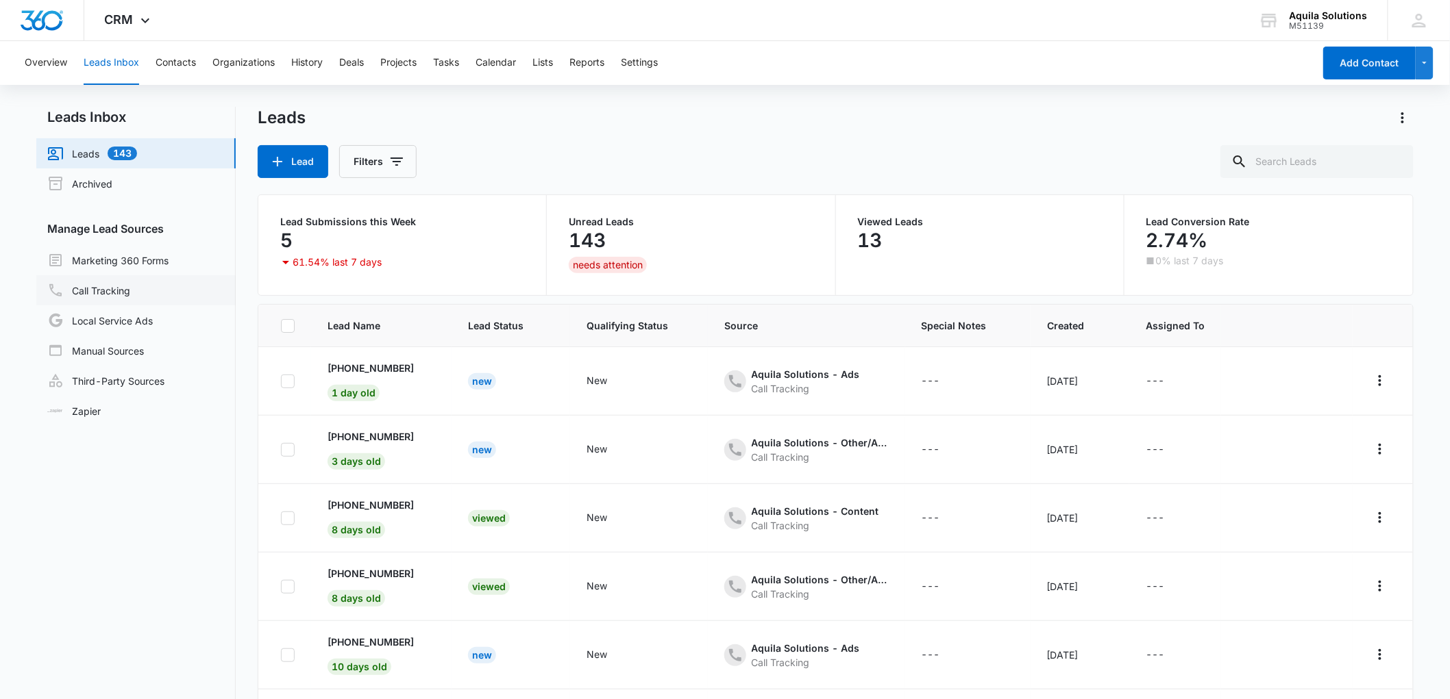
click at [130, 288] on link "Call Tracking" at bounding box center [88, 290] width 83 height 16
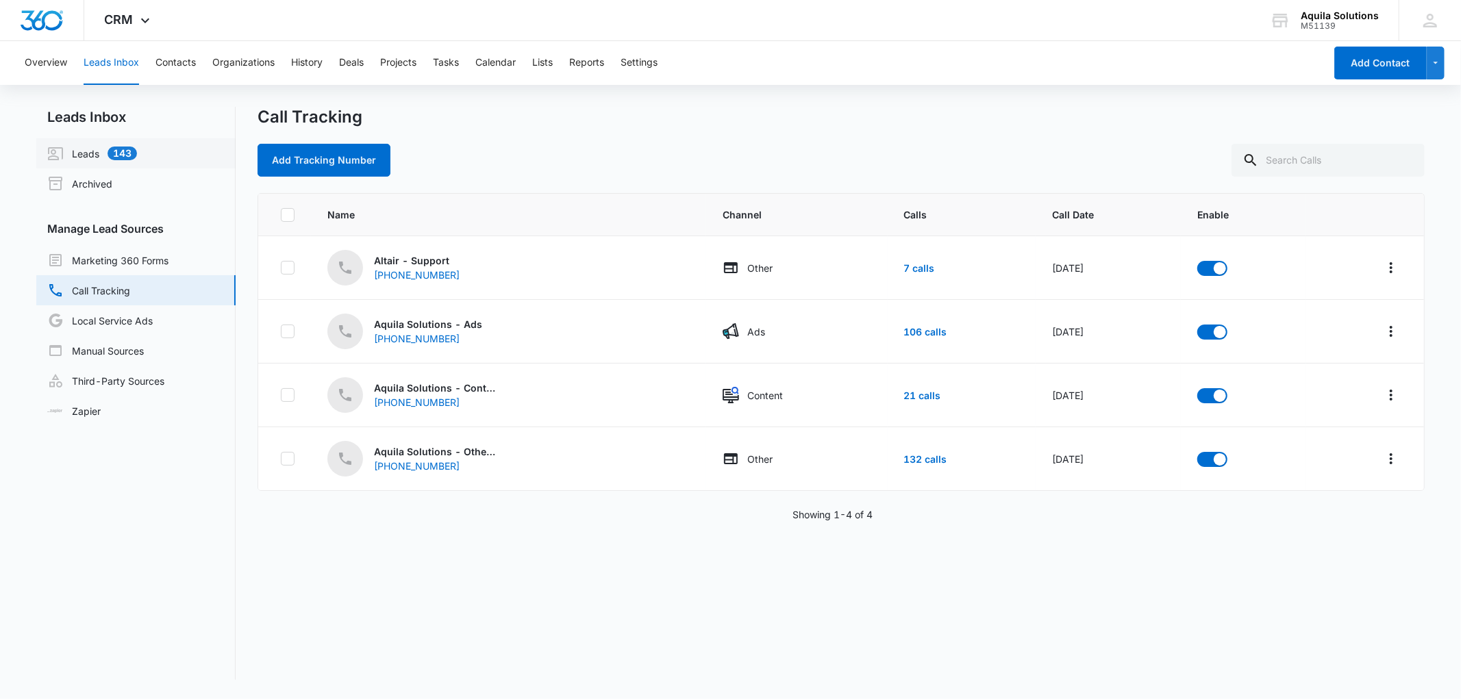
click at [84, 152] on link "Leads 143" at bounding box center [92, 153] width 90 height 16
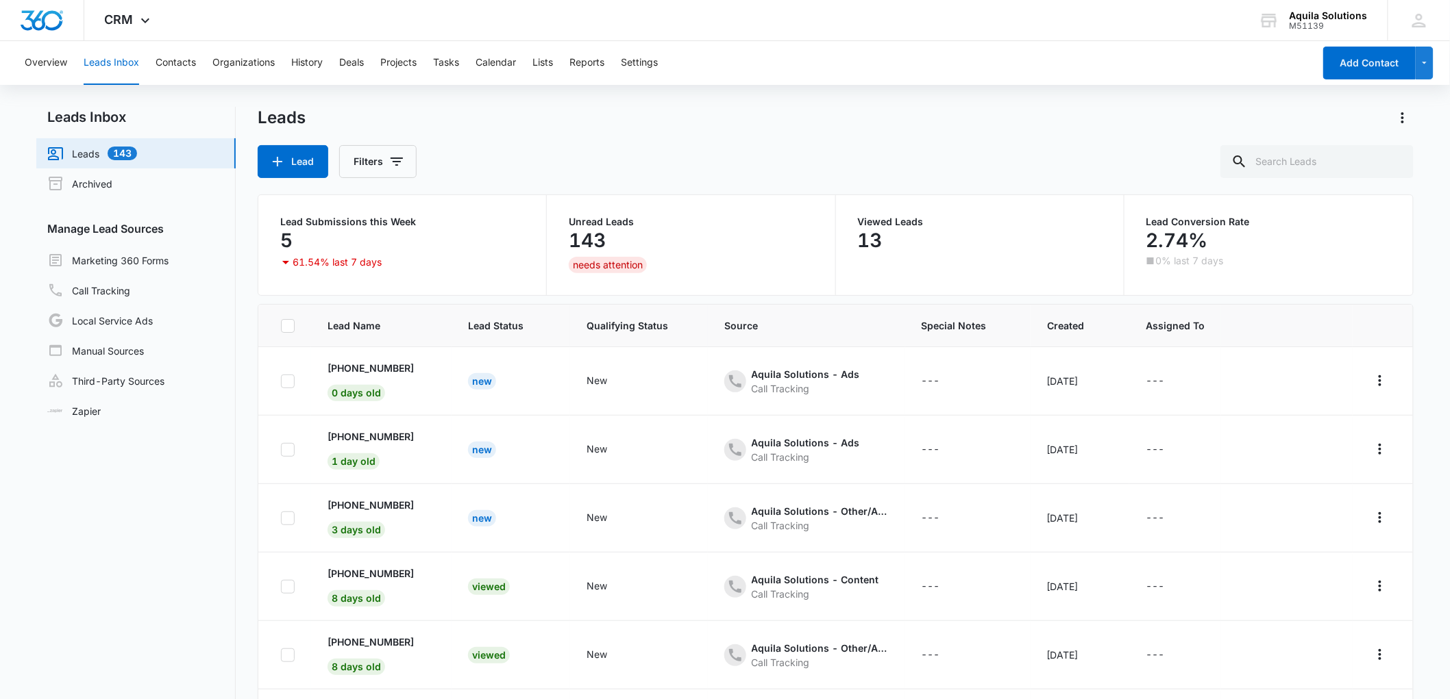
click at [1216, 105] on div "Overview Leads Inbox Contacts Organizations History Deals Projects Tasks Calend…" at bounding box center [725, 424] width 1450 height 767
click at [187, 60] on button "Contacts" at bounding box center [176, 63] width 40 height 44
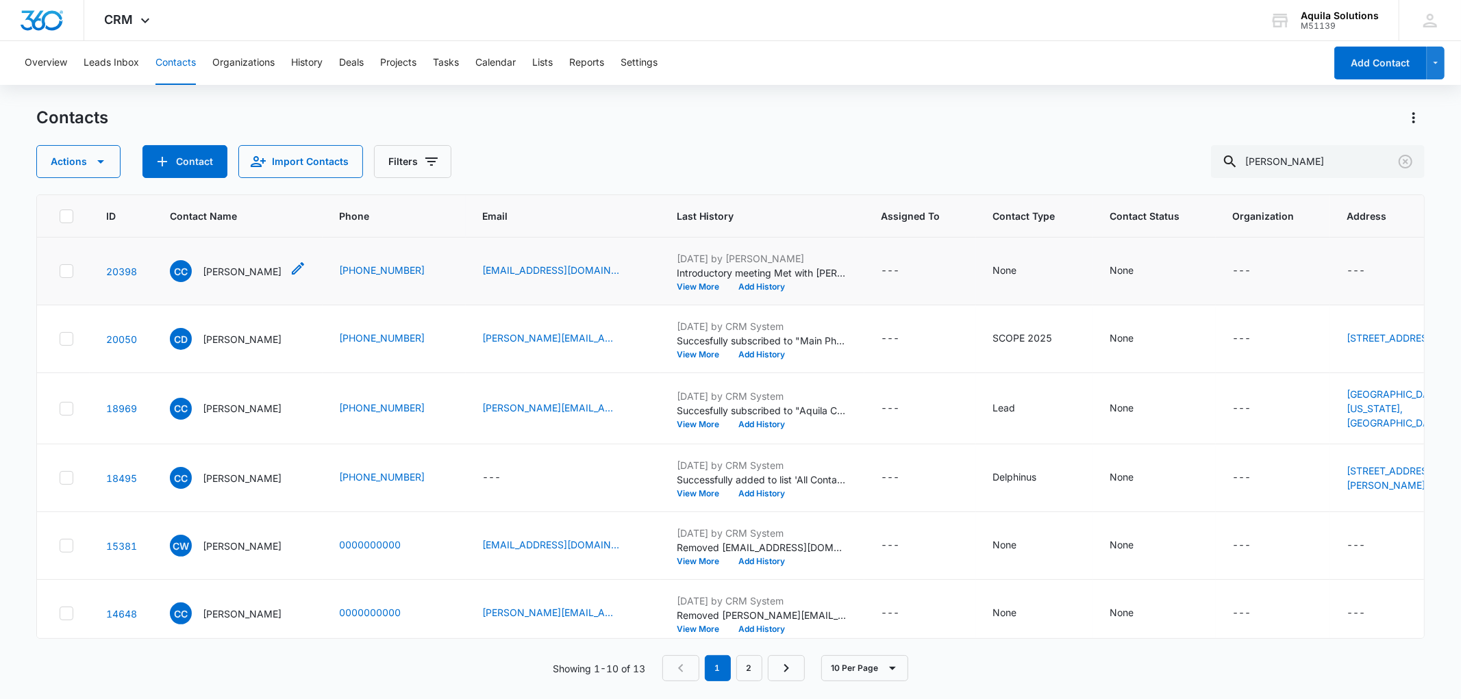
click at [229, 269] on p "Craig Charyak" at bounding box center [242, 271] width 79 height 14
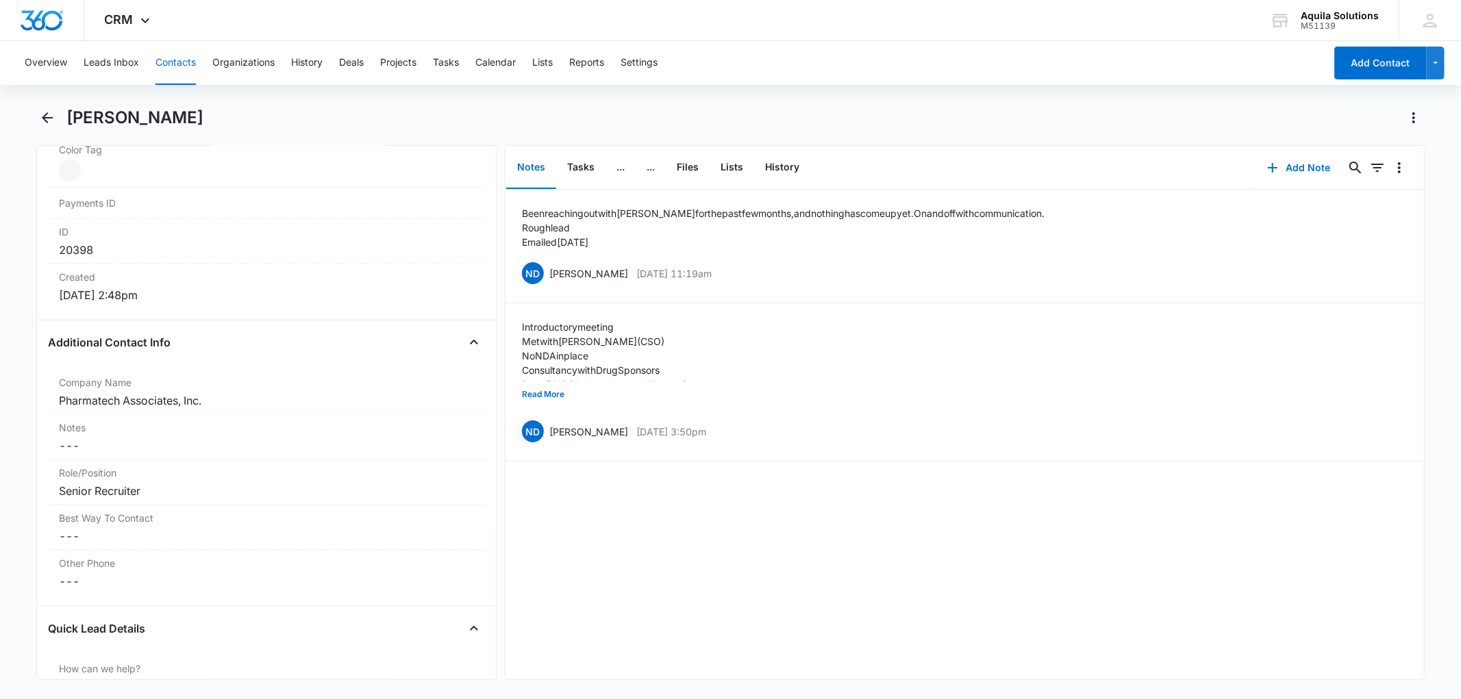
scroll to position [837, 0]
click at [1279, 535] on div "Been reaching out with Craig for the past few months, and nothing has come up y…" at bounding box center [965, 435] width 919 height 490
click at [1299, 530] on div "Been reaching out with Craig for the past few months, and nothing has come up y…" at bounding box center [965, 435] width 919 height 490
click at [1408, 530] on div "Been reaching out with Craig for the past few months, and nothing has come up y…" at bounding box center [965, 435] width 919 height 490
click at [47, 110] on icon "Back" at bounding box center [47, 118] width 16 height 16
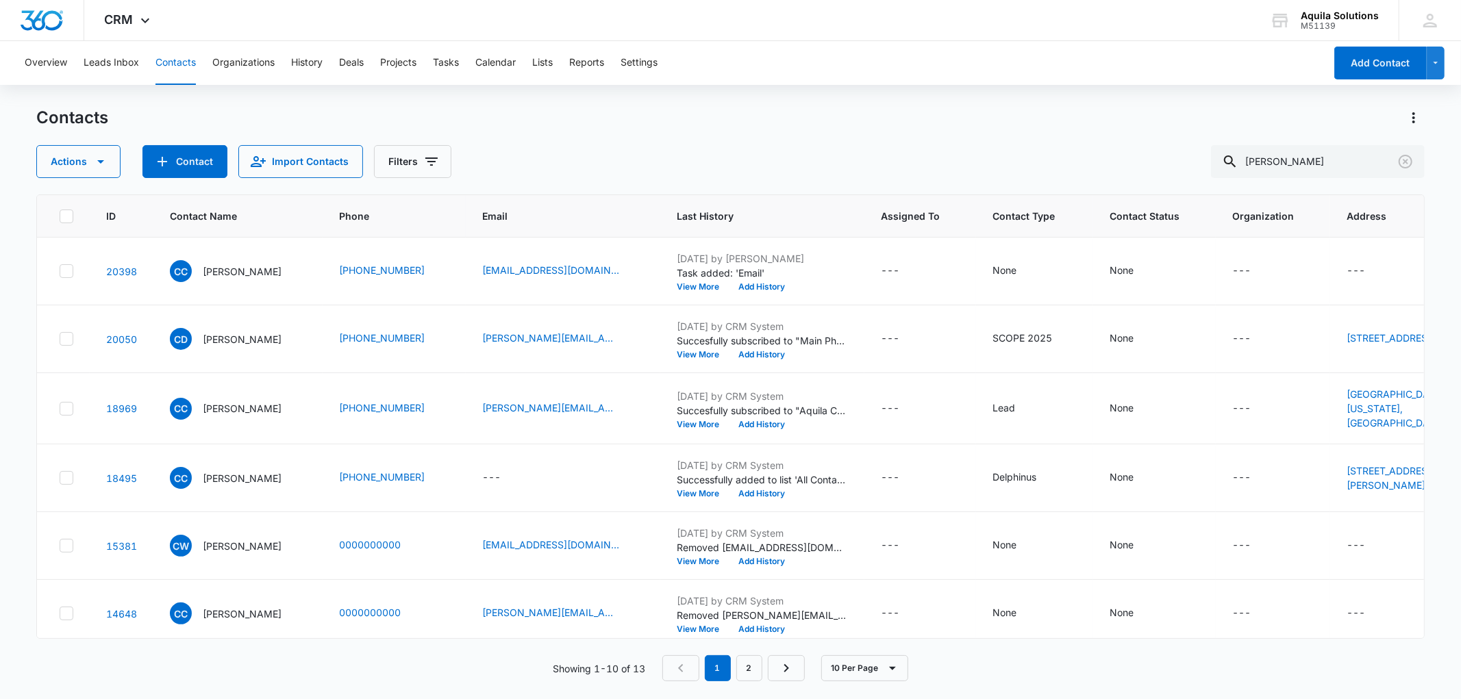
click at [596, 158] on div "Actions Contact Import Contacts Filters craig" at bounding box center [730, 161] width 1388 height 33
click at [1409, 156] on icon "Clear" at bounding box center [1406, 162] width 14 height 14
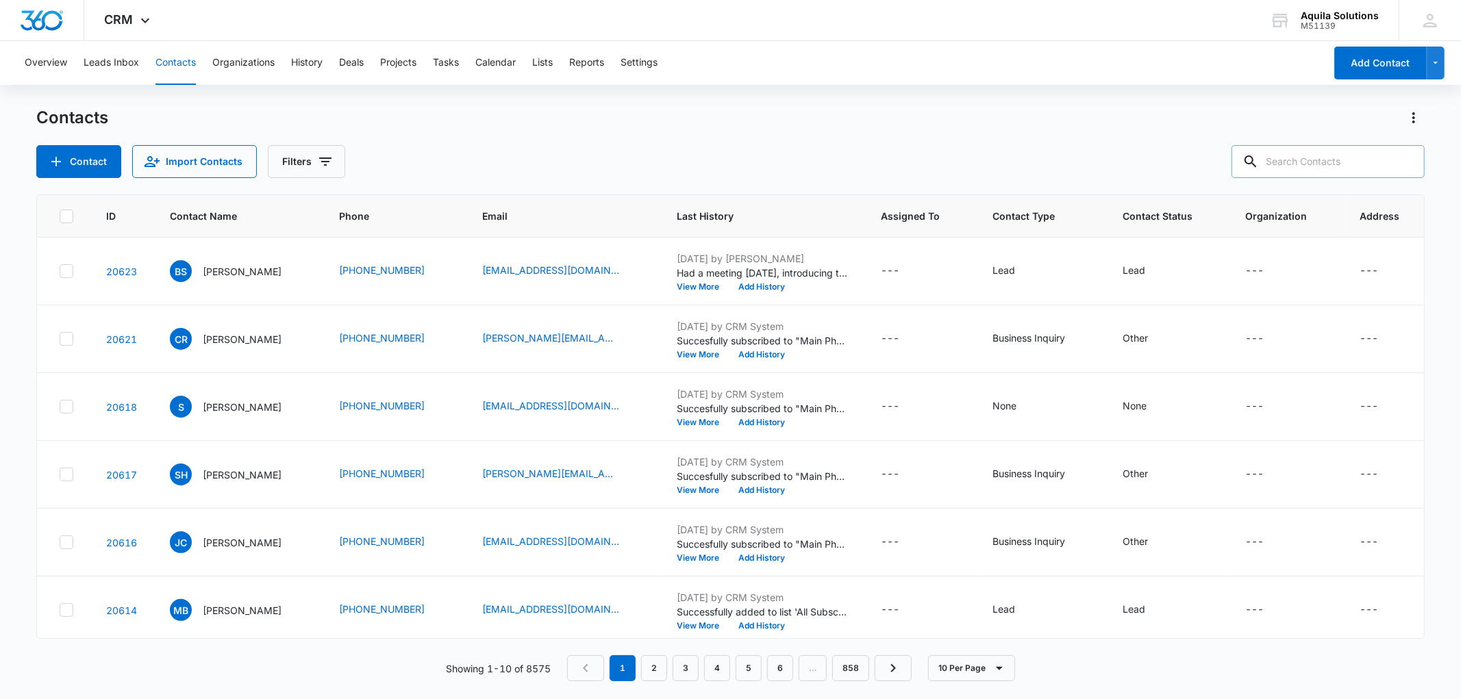
click at [1304, 160] on input "text" at bounding box center [1328, 161] width 193 height 33
type input "jieun"
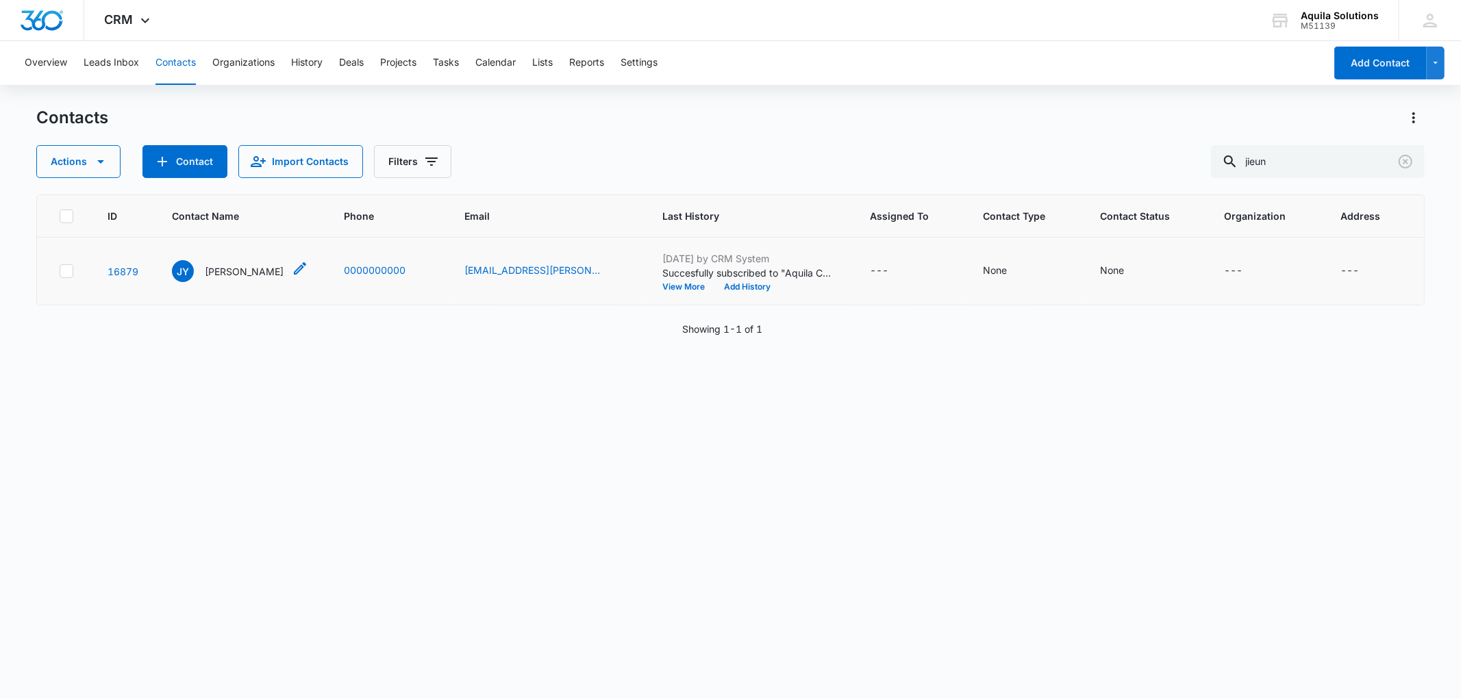
click at [232, 273] on p "Jieun Yuk" at bounding box center [244, 271] width 79 height 14
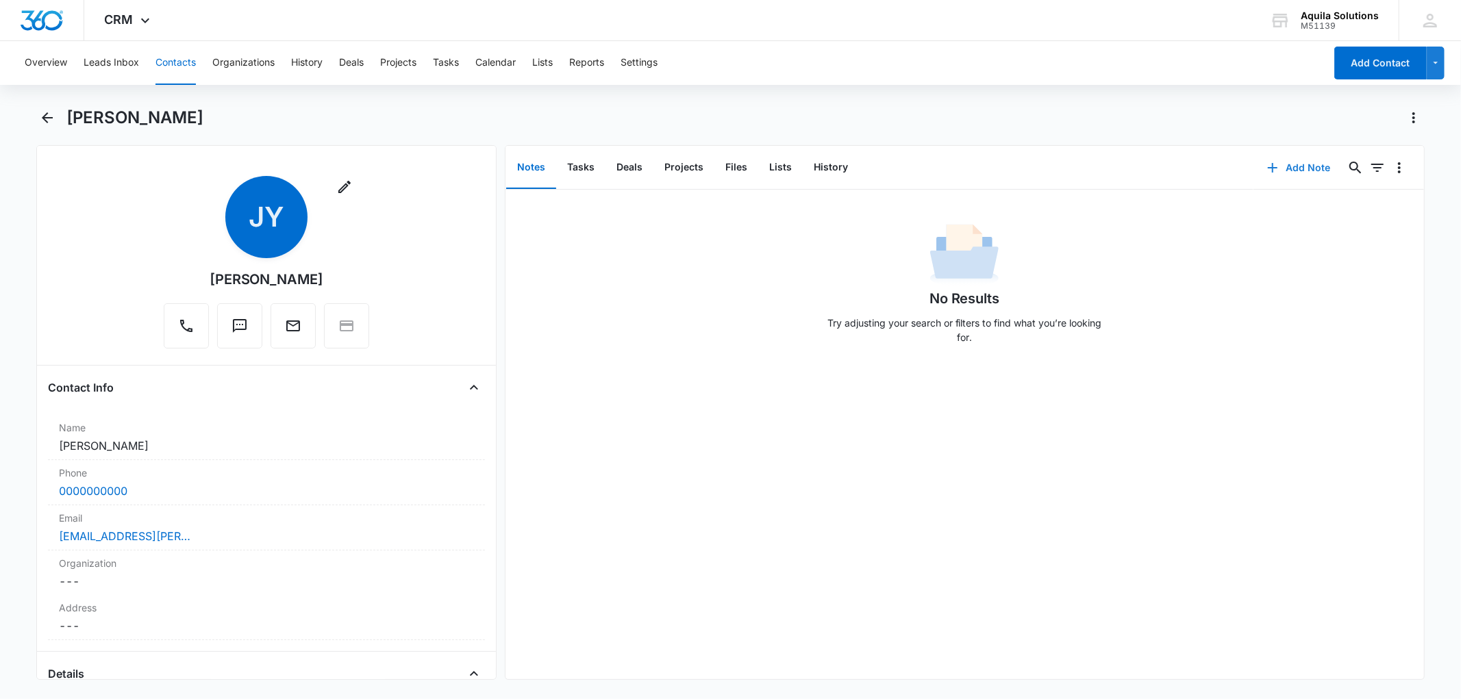
click at [1262, 158] on button "Add Note" at bounding box center [1299, 167] width 91 height 33
click at [1266, 171] on icon "button" at bounding box center [1273, 168] width 16 height 16
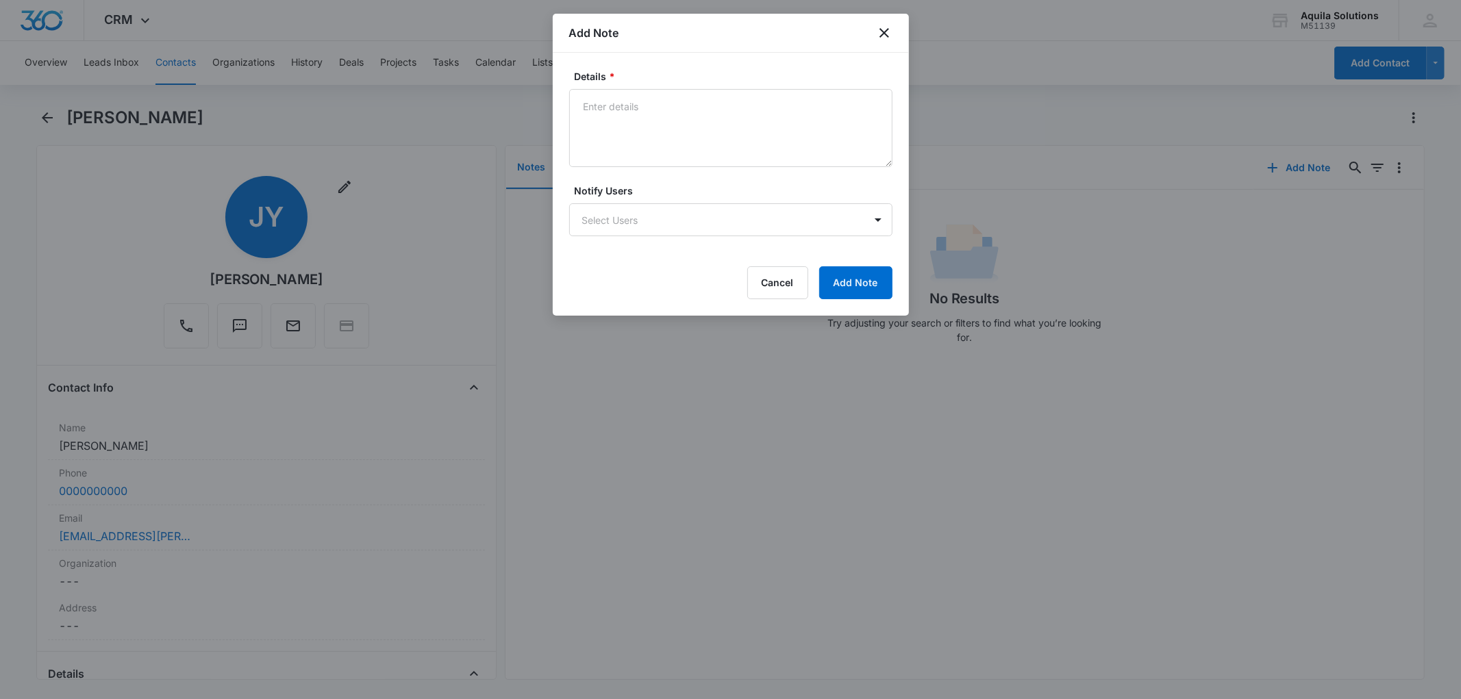
click at [627, 29] on div "Add Note" at bounding box center [731, 33] width 356 height 39
click at [608, 112] on textarea "Details *" at bounding box center [730, 128] width 323 height 78
paste textarea "7/8/2025 7/11/2025 7/18/2025 7/28/2025 8/6/2025"
type textarea "7/8/2025 7/11/2025 7/18/2025 7/28/2025 8/6/2025"
paste textarea "7/8/2025 7/11/2025 7/18/2025 7/28/2025 8/6/2025"
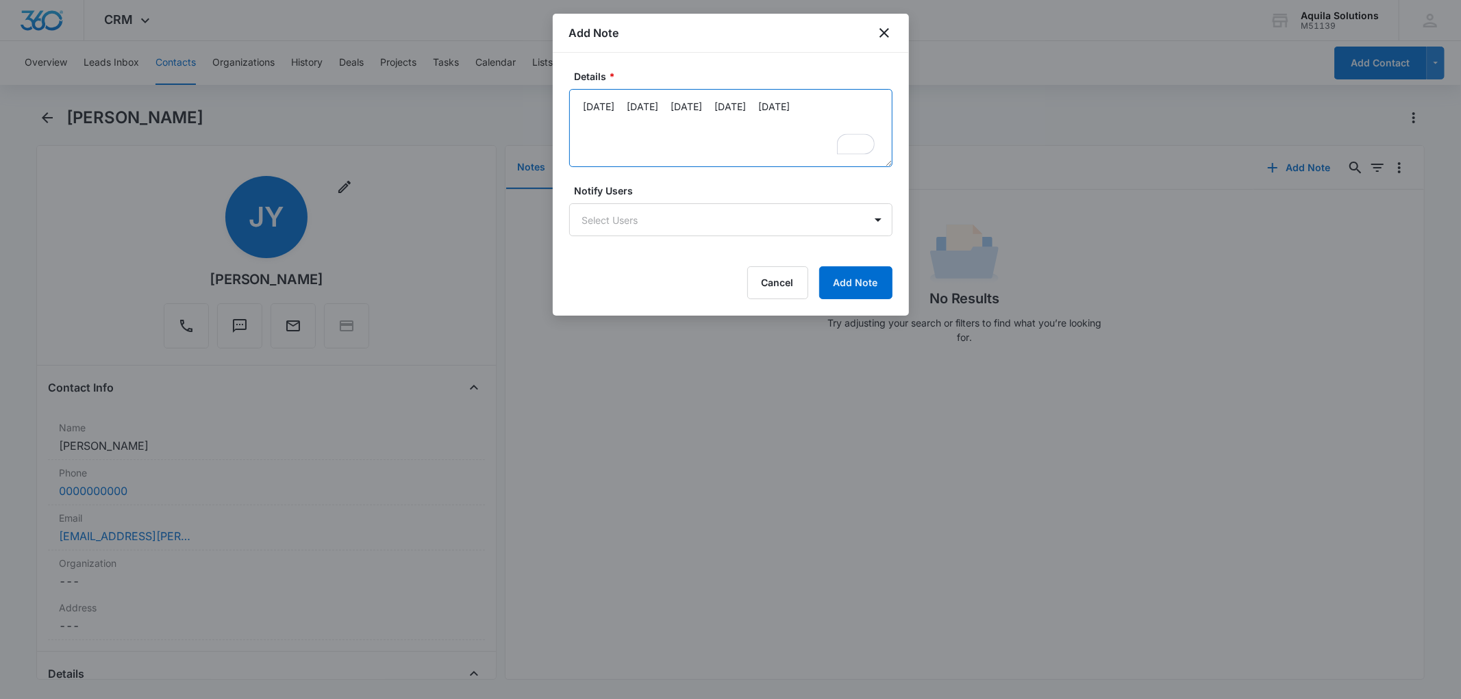
click at [627, 104] on textarea "7/8/2025 7/11/2025 7/18/2025 7/28/2025 8/6/2025" at bounding box center [730, 128] width 323 height 78
click at [649, 121] on textarea "7/8/2025 7/11/2025 7/18/2025 7/28/2025 8/6/2025" at bounding box center [730, 128] width 323 height 78
click at [648, 135] on textarea "7/8/2025 7/11/2025 7/18/2025 7/28/2025 8/6/2025" at bounding box center [730, 128] width 323 height 78
click at [649, 147] on textarea "7/8/2025 7/11/2025 7/18/2025 7/28/2025 8/6/2025" at bounding box center [730, 128] width 323 height 78
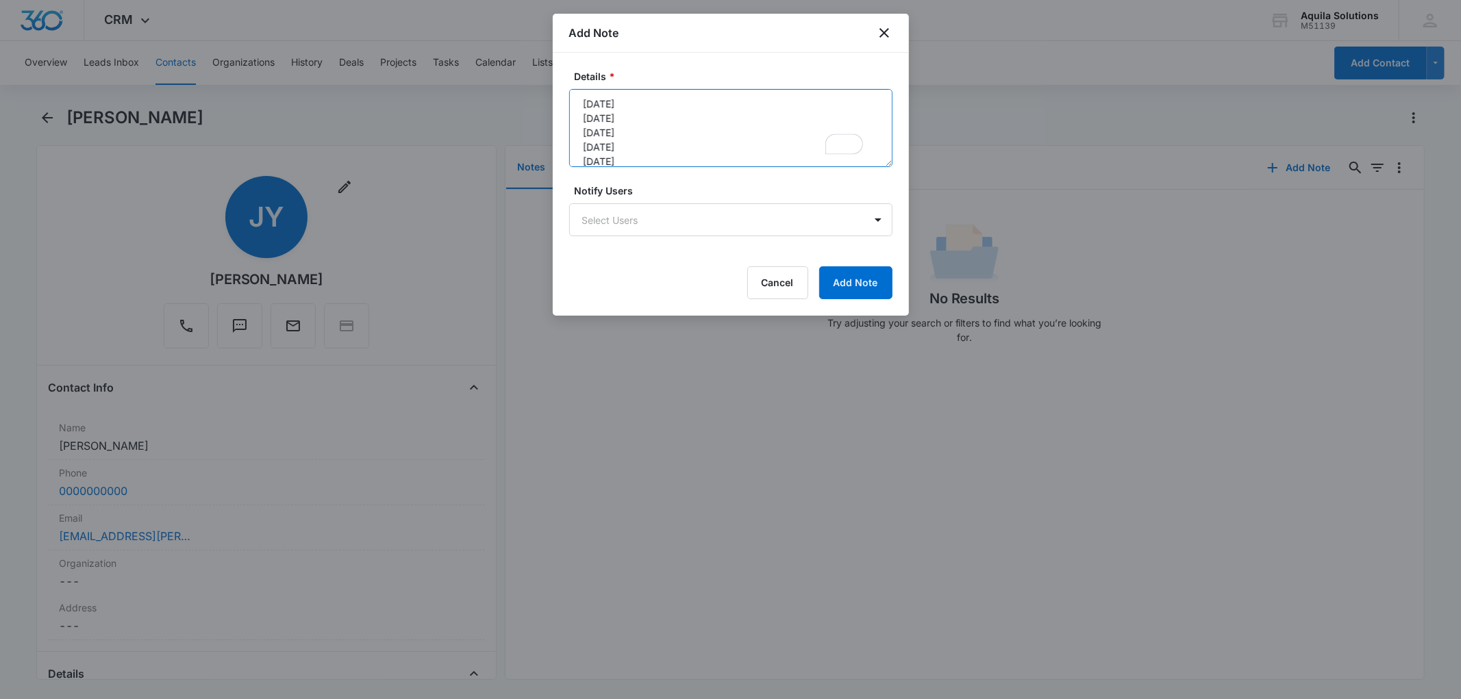
click at [582, 103] on textarea "7/8/2025 7/11/2025 7/18/2025 7/28/2025 8/6/2025" at bounding box center [730, 128] width 323 height 78
click at [606, 97] on textarea "Responded to July Email Blast " 7/8/2025 7/11/2025 7/18/2025 7/28/2025 8/6/2025" at bounding box center [730, 128] width 323 height 78
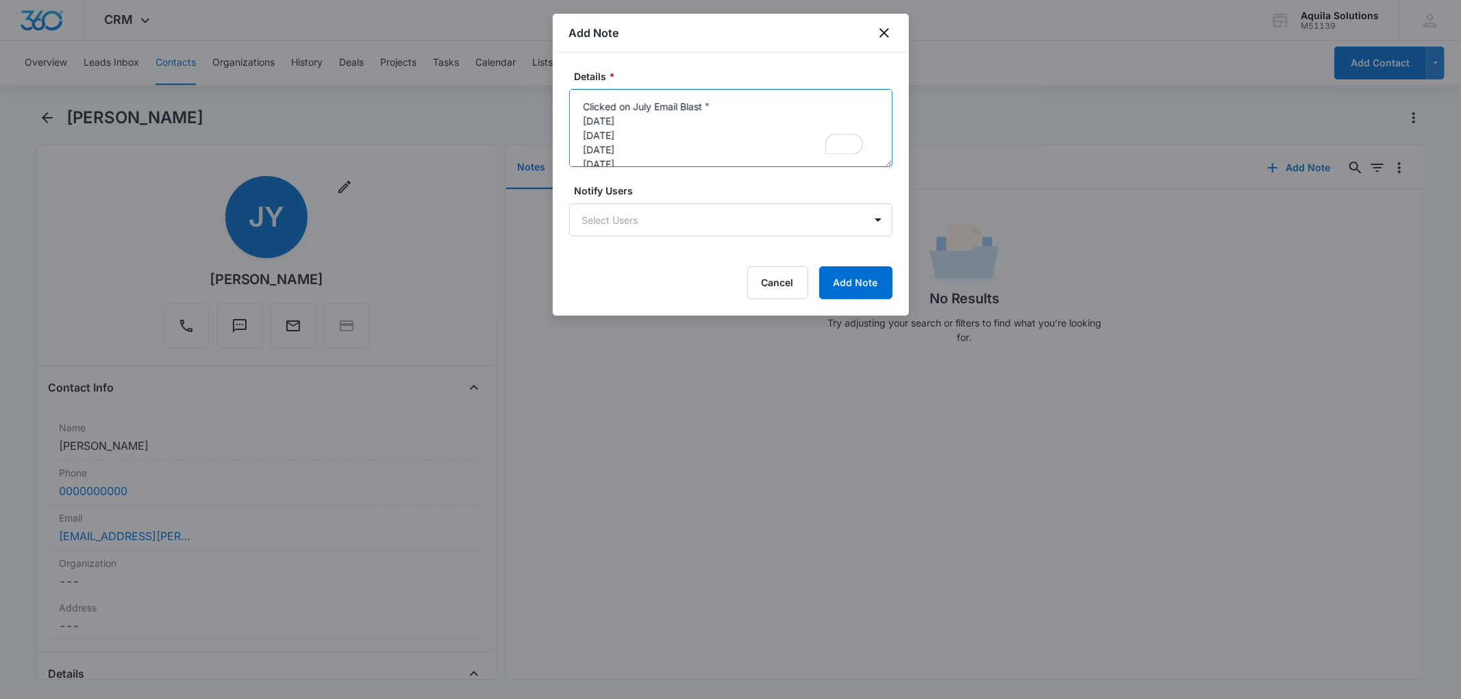
paste textarea "eCTD Templates Streamlining Your Submissions with Aquila Solutions"
type textarea "Clicked on July Email Blast "eCTD Templates Streamlining Your Submissions with …"
click at [860, 288] on button "Add Note" at bounding box center [855, 282] width 73 height 33
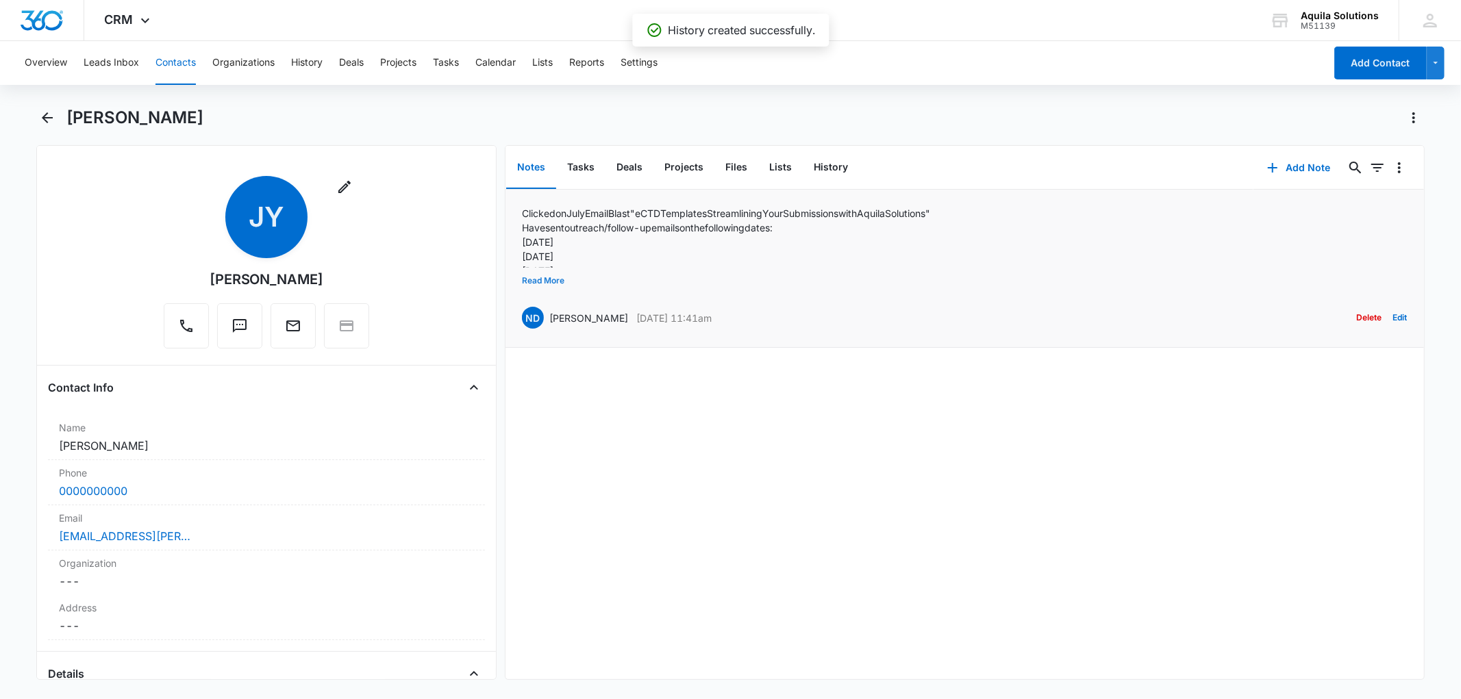
click at [553, 282] on button "Read More" at bounding box center [543, 281] width 42 height 26
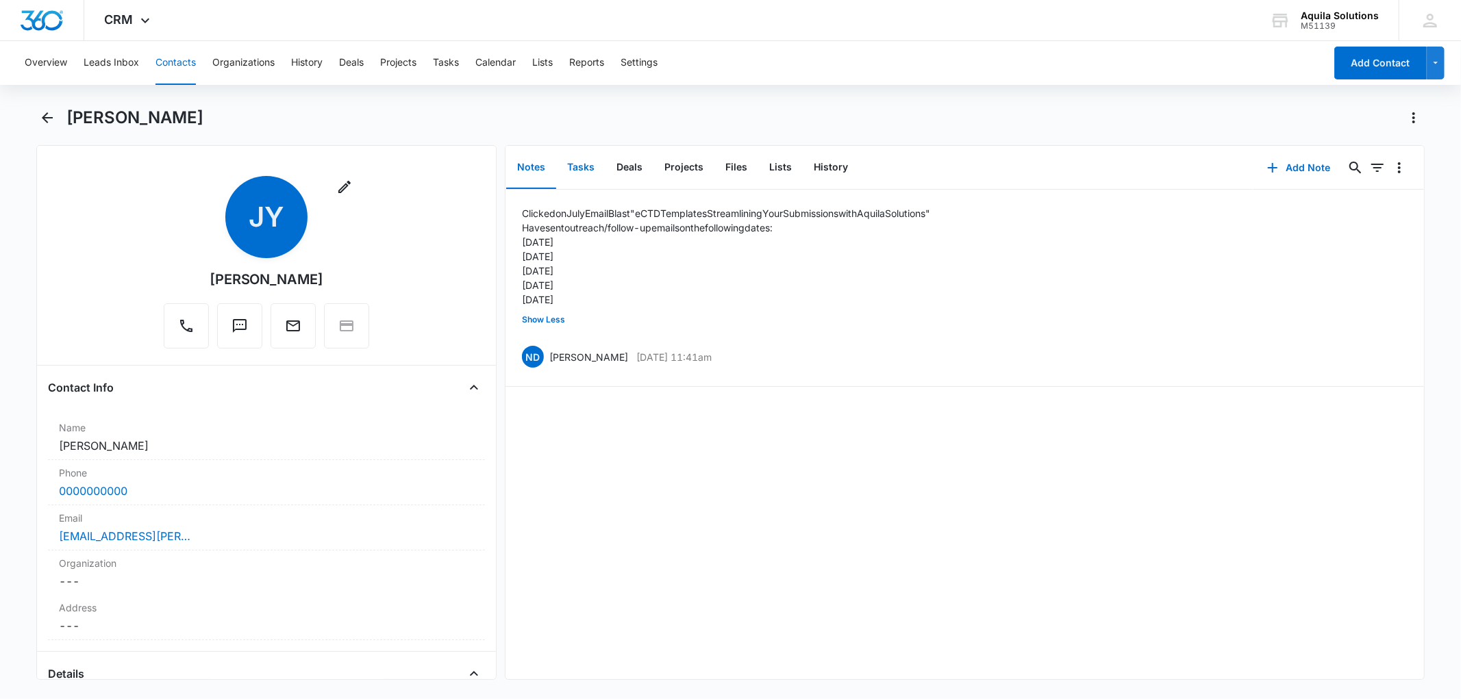
click at [583, 168] on button "Tasks" at bounding box center [580, 168] width 49 height 42
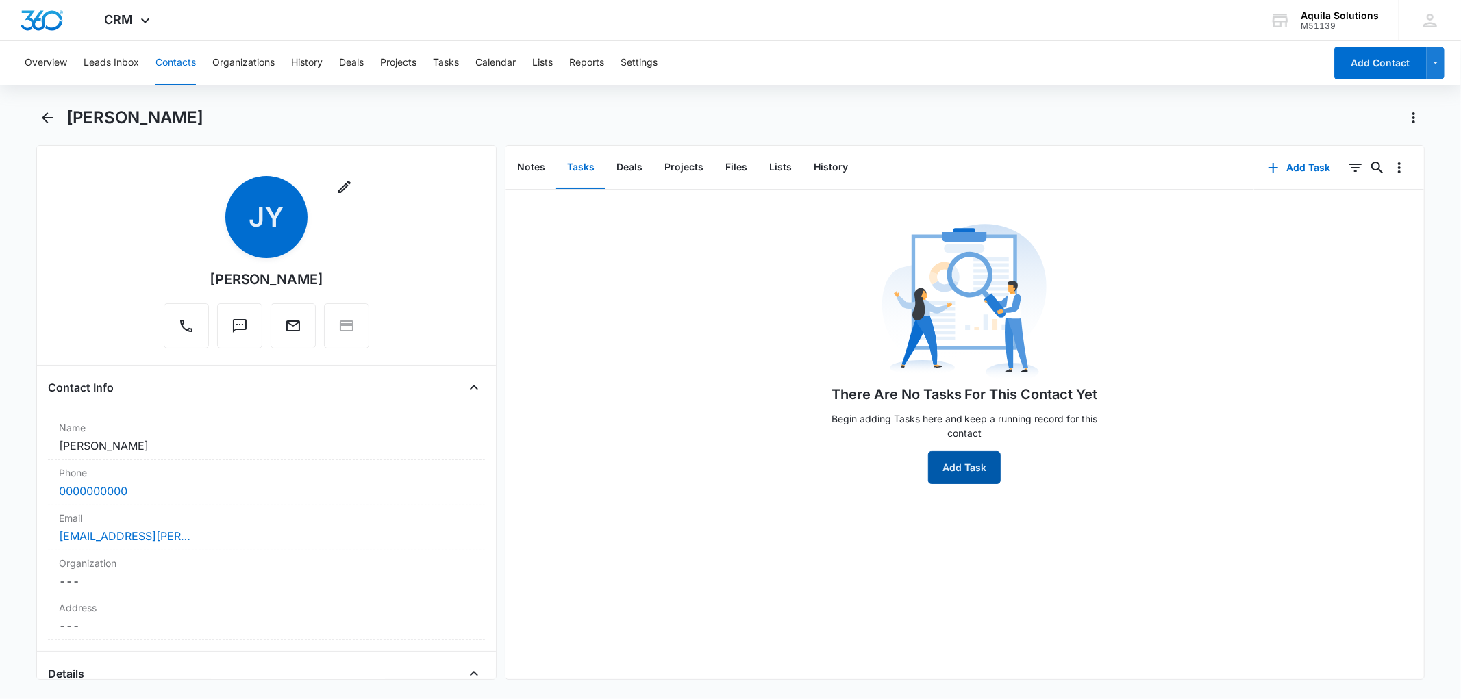
click at [950, 467] on button "Add Task" at bounding box center [964, 467] width 73 height 33
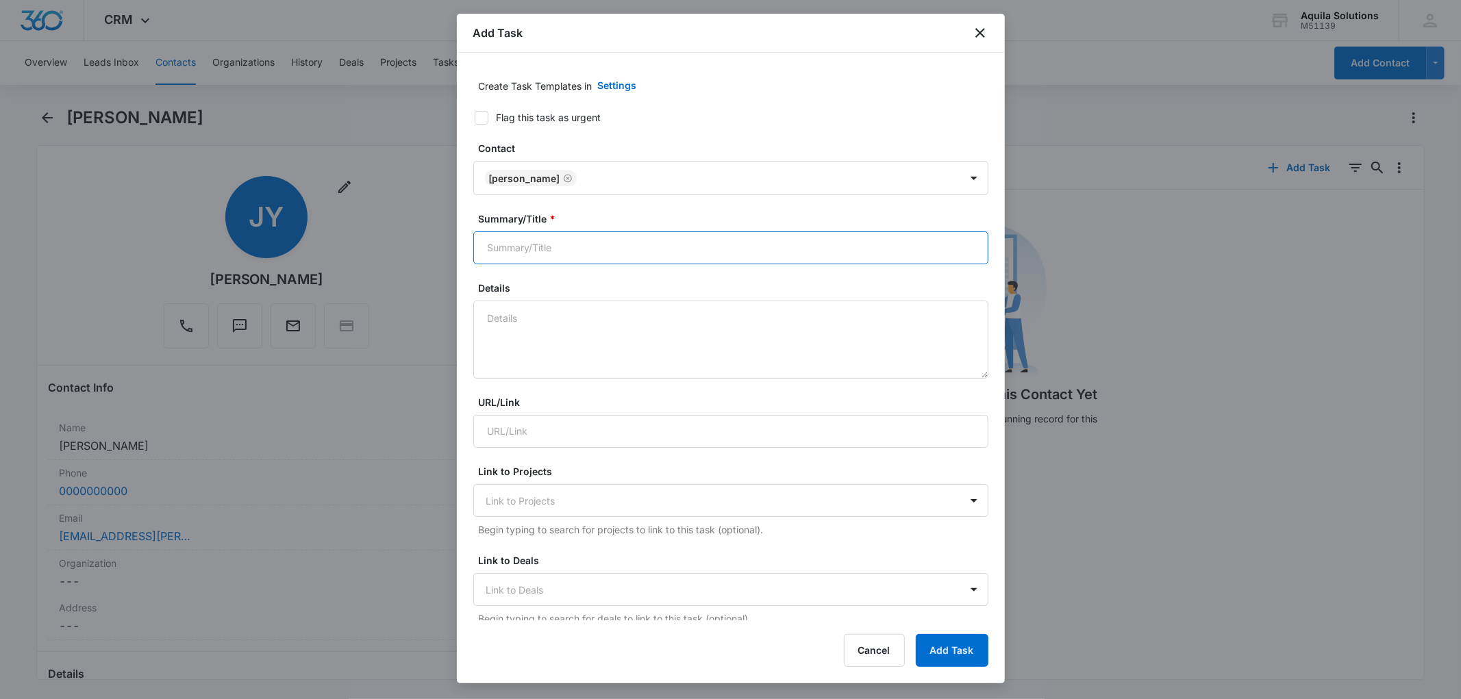
click at [516, 249] on input "Summary/Title *" at bounding box center [730, 248] width 515 height 33
type input "Follow-Up Email"
click at [517, 317] on textarea "Details" at bounding box center [730, 340] width 515 height 78
click at [563, 322] on textarea "Outreach #" at bounding box center [730, 340] width 515 height 78
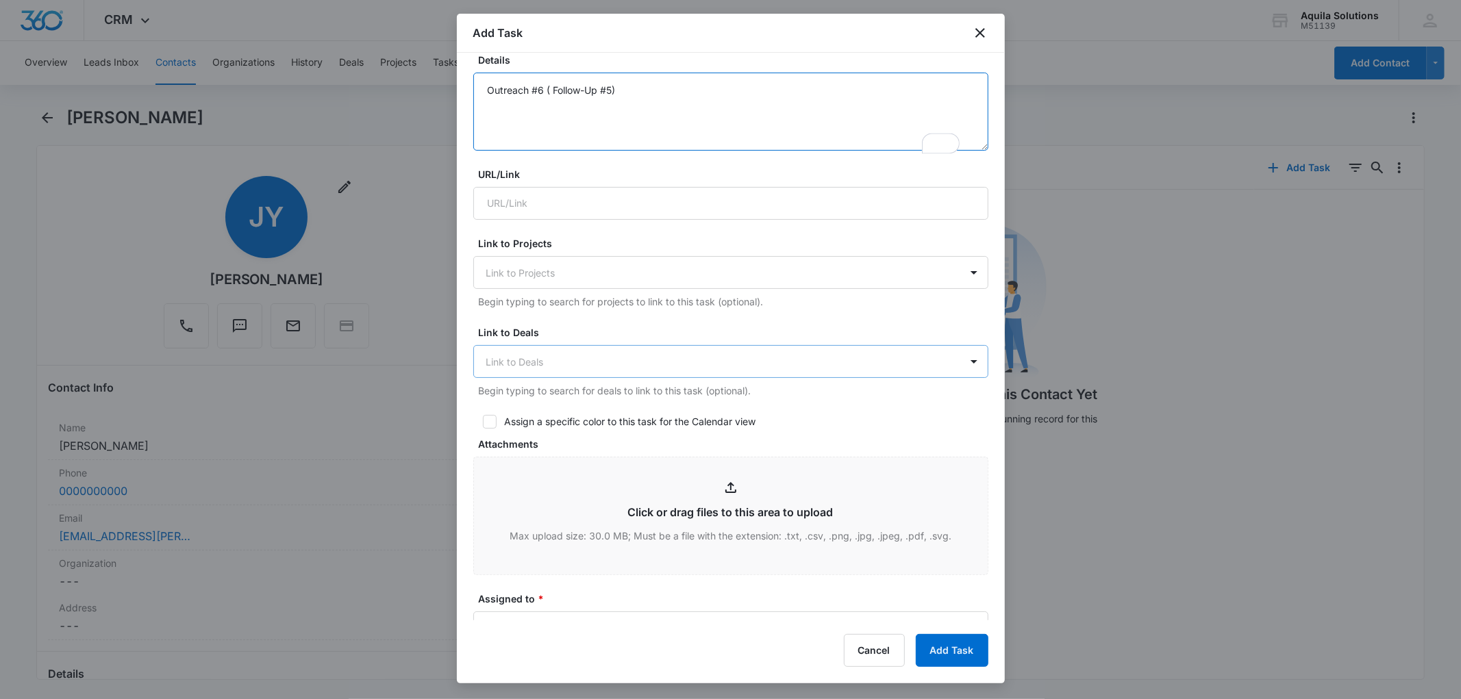
scroll to position [228, 0]
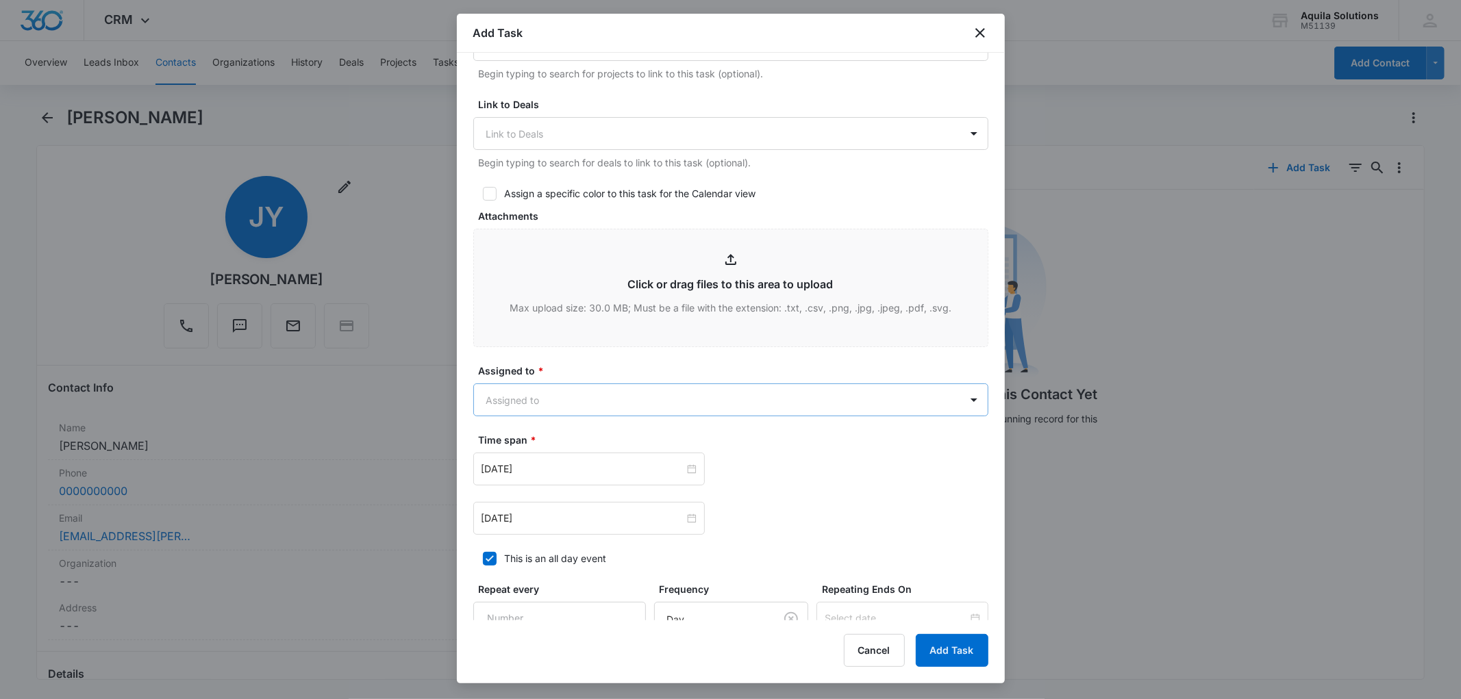
type textarea "Outreach #6 ( Follow-Up #5)"
click at [583, 397] on body "CRM Apps Reputation Websites Forms CRM Email Social Payments POS Content Ads In…" at bounding box center [730, 349] width 1461 height 699
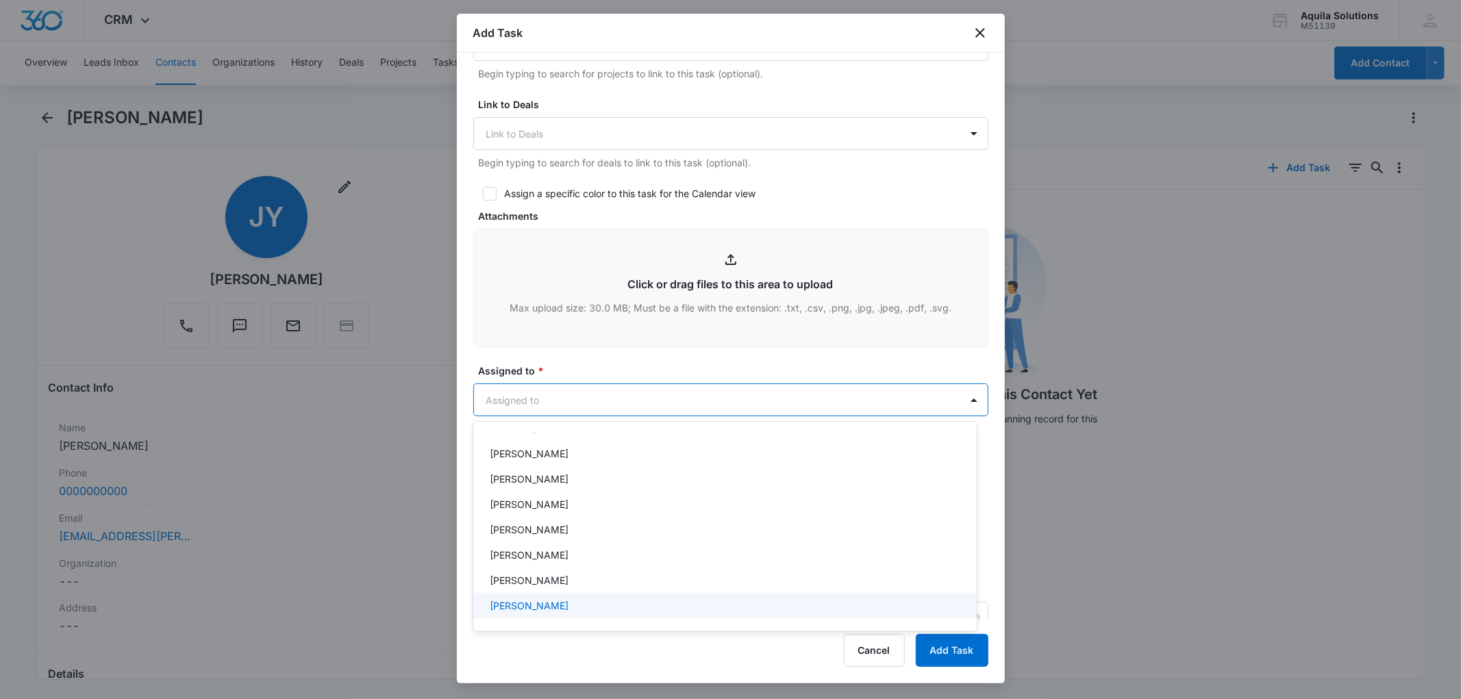
click at [553, 599] on p "[PERSON_NAME]" at bounding box center [529, 606] width 79 height 14
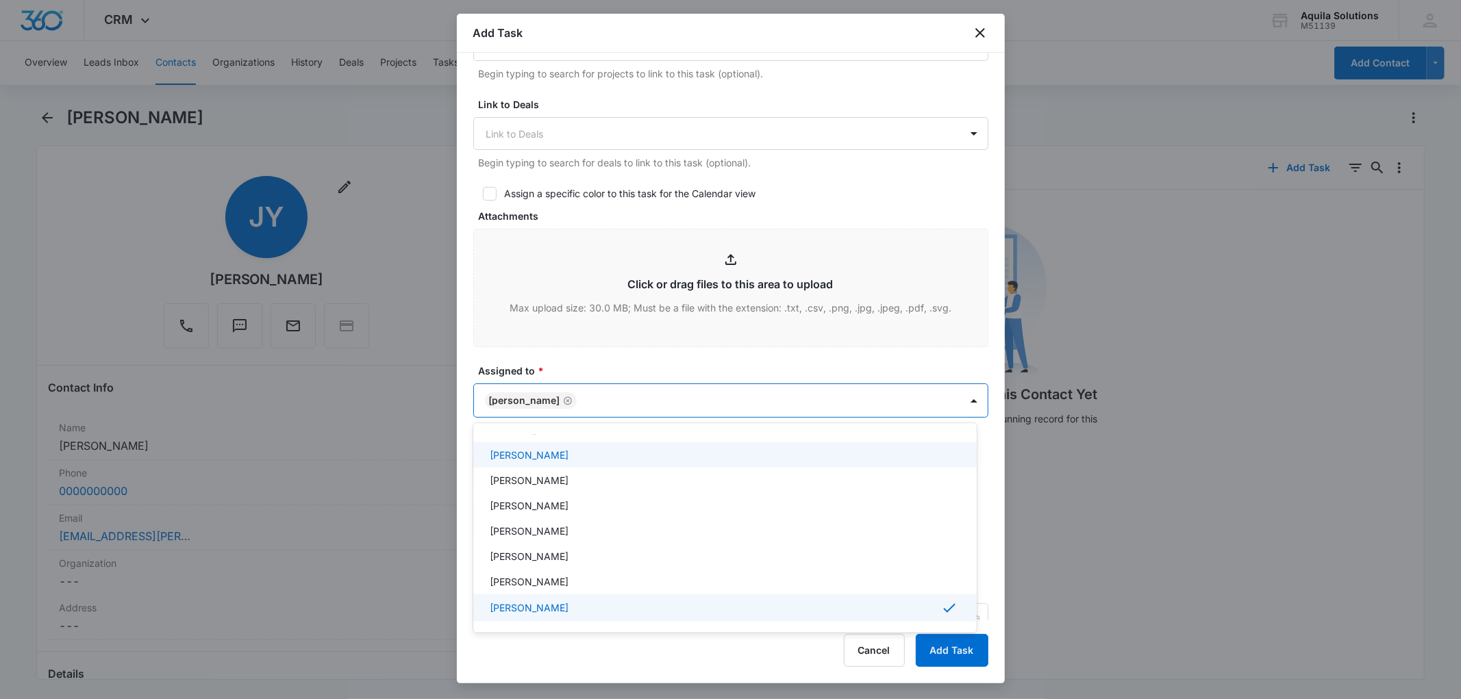
click at [571, 353] on div at bounding box center [730, 349] width 1461 height 699
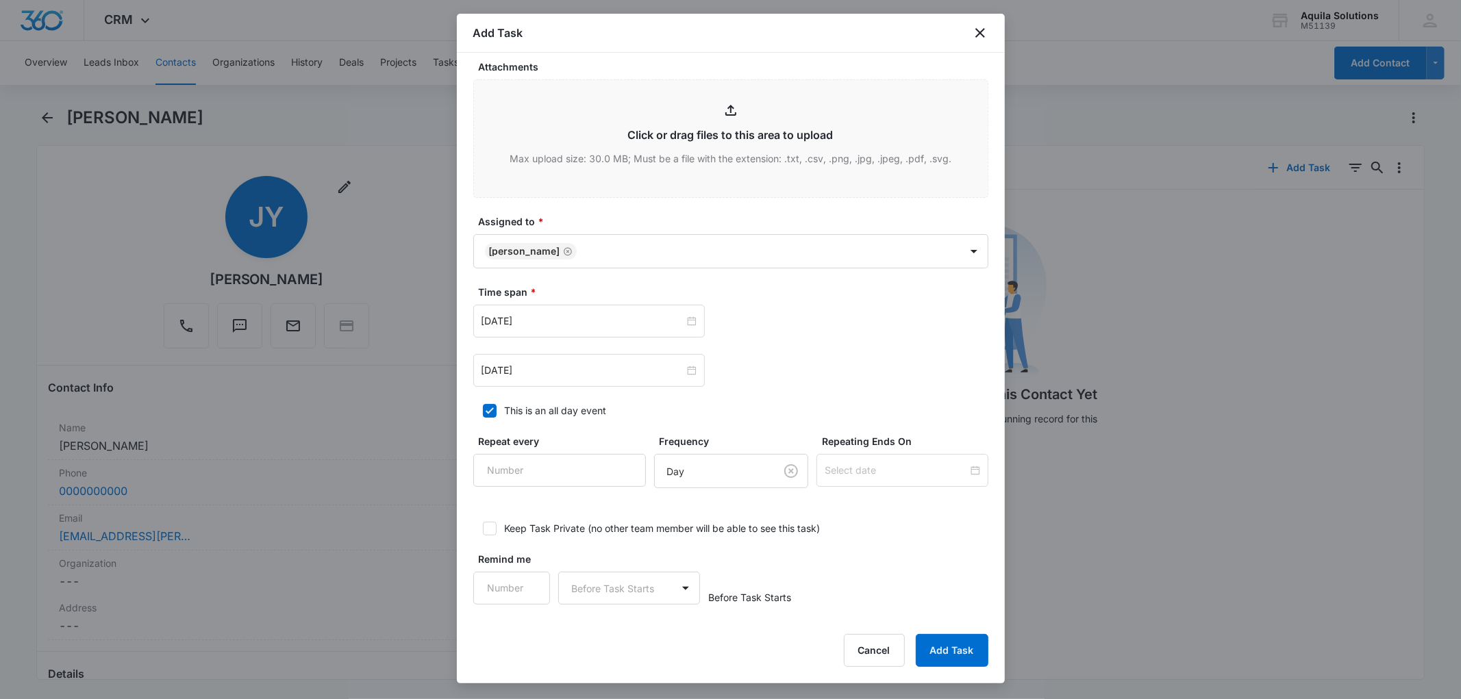
click at [556, 27] on div "Add Task" at bounding box center [731, 33] width 548 height 39
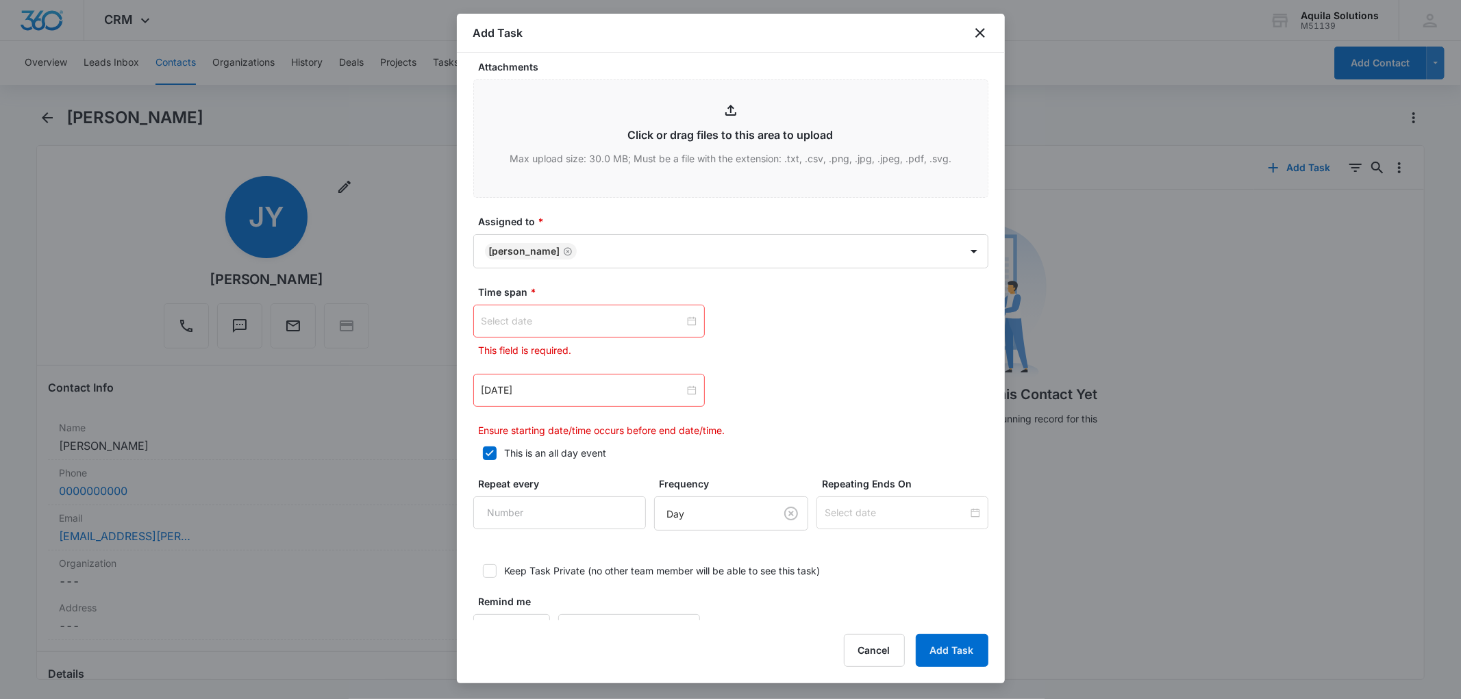
click at [626, 325] on input at bounding box center [583, 321] width 203 height 15
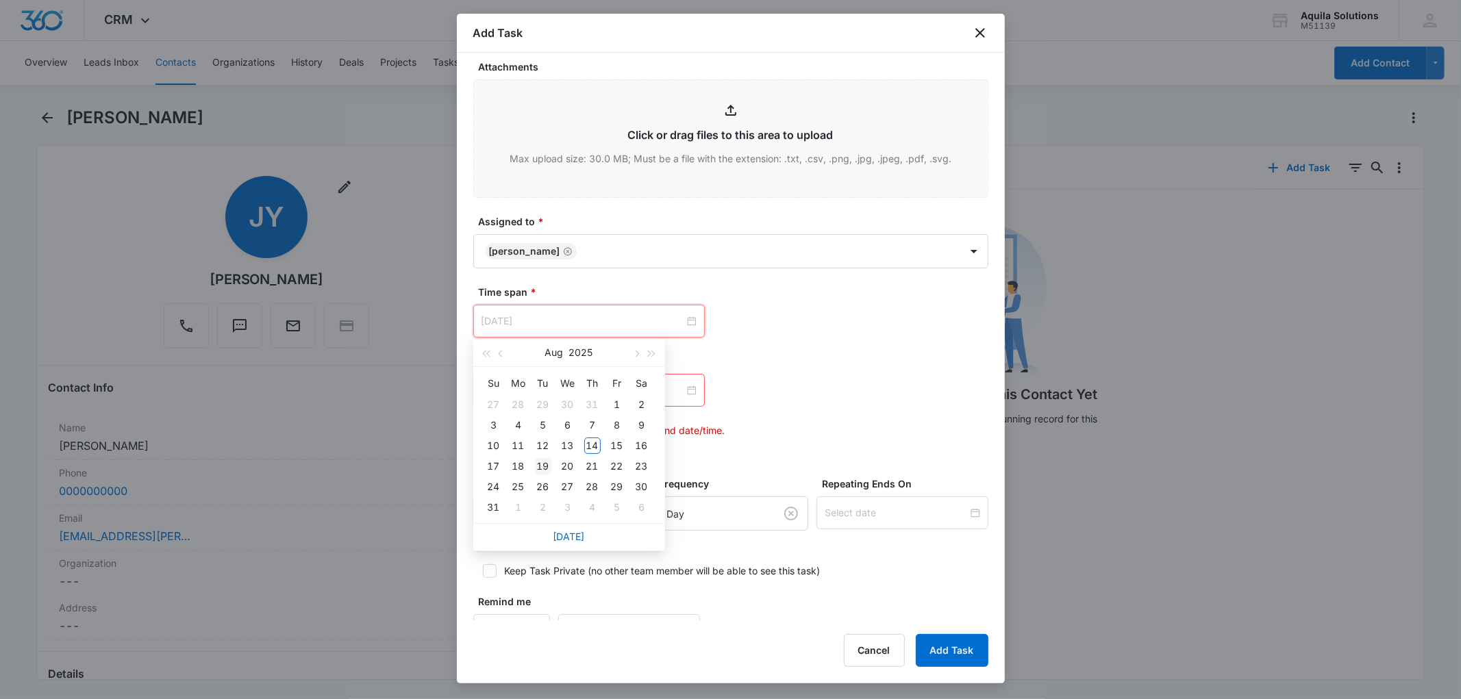
type input "Aug 19, 2025"
click at [539, 466] on div "19" at bounding box center [543, 466] width 16 height 16
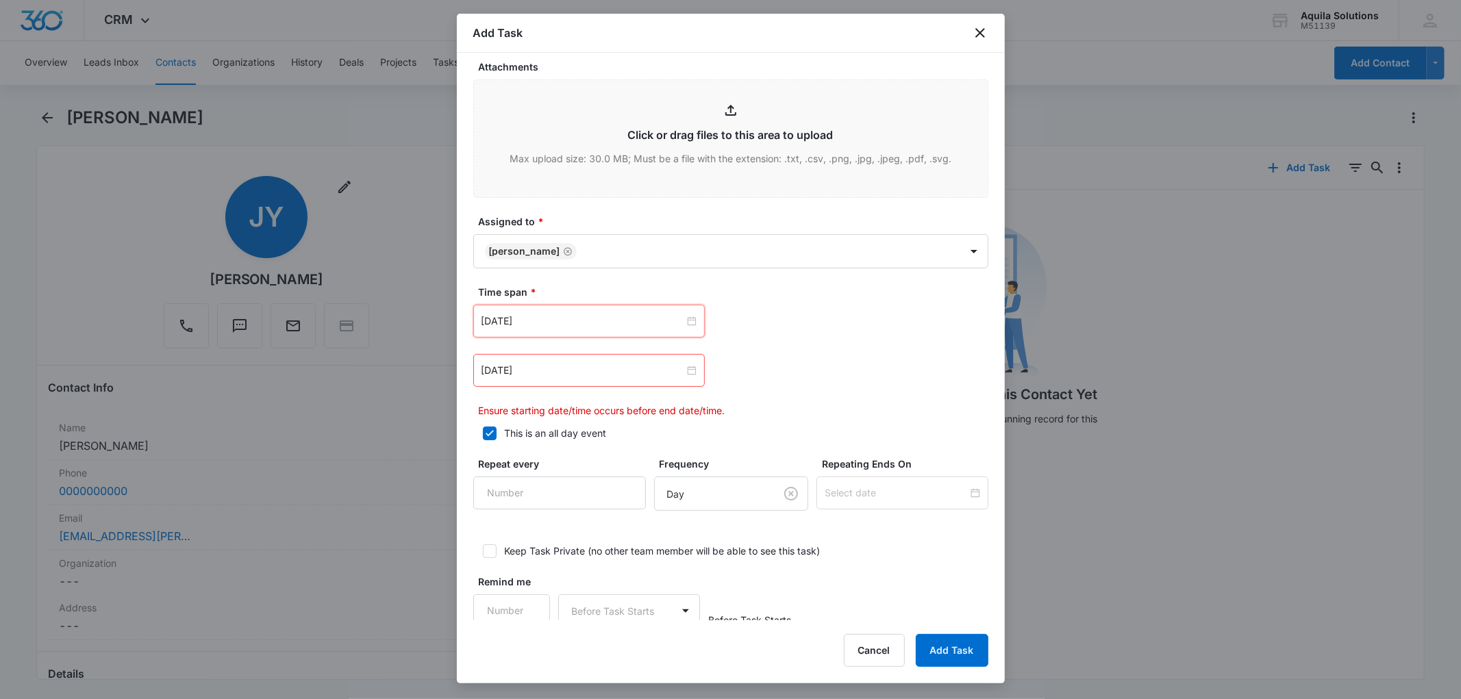
click at [601, 379] on div "Aug 14, 2025" at bounding box center [589, 370] width 232 height 33
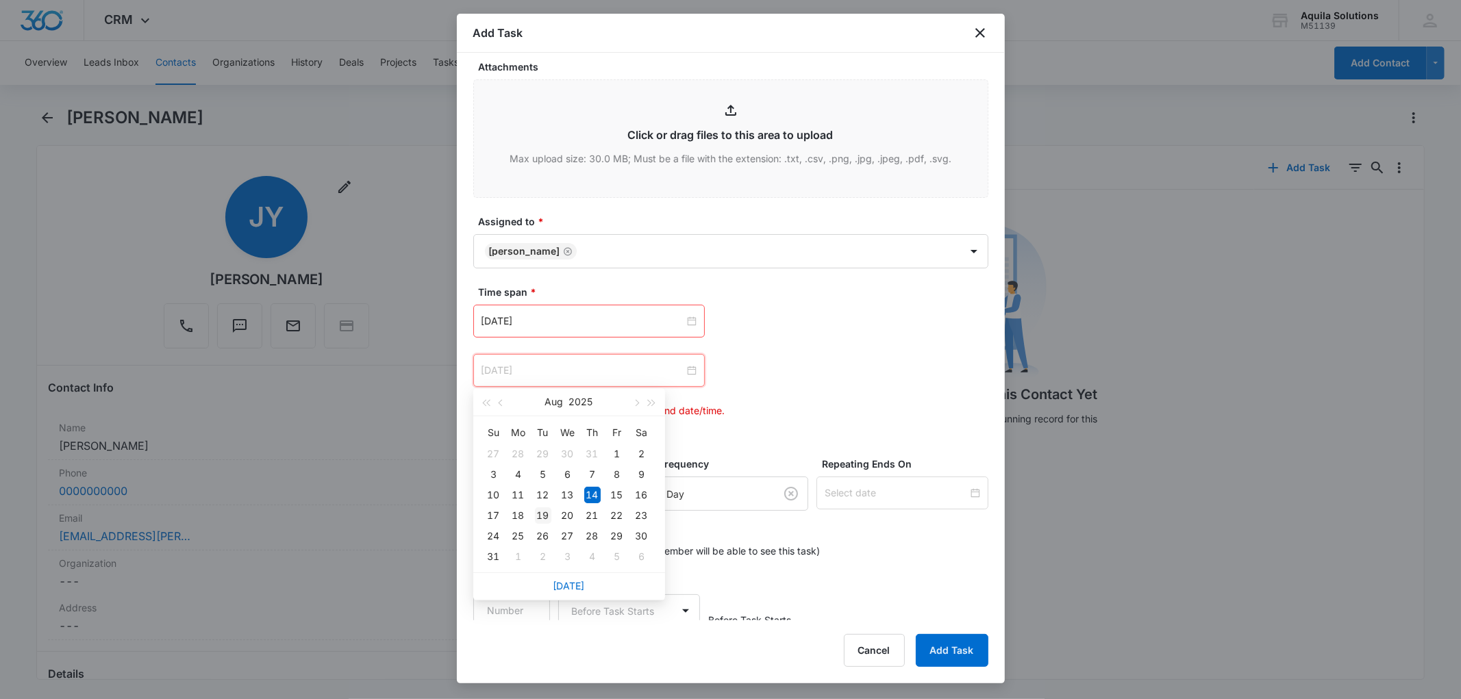
type input "Aug 19, 2025"
click at [545, 514] on div "19" at bounding box center [543, 516] width 16 height 16
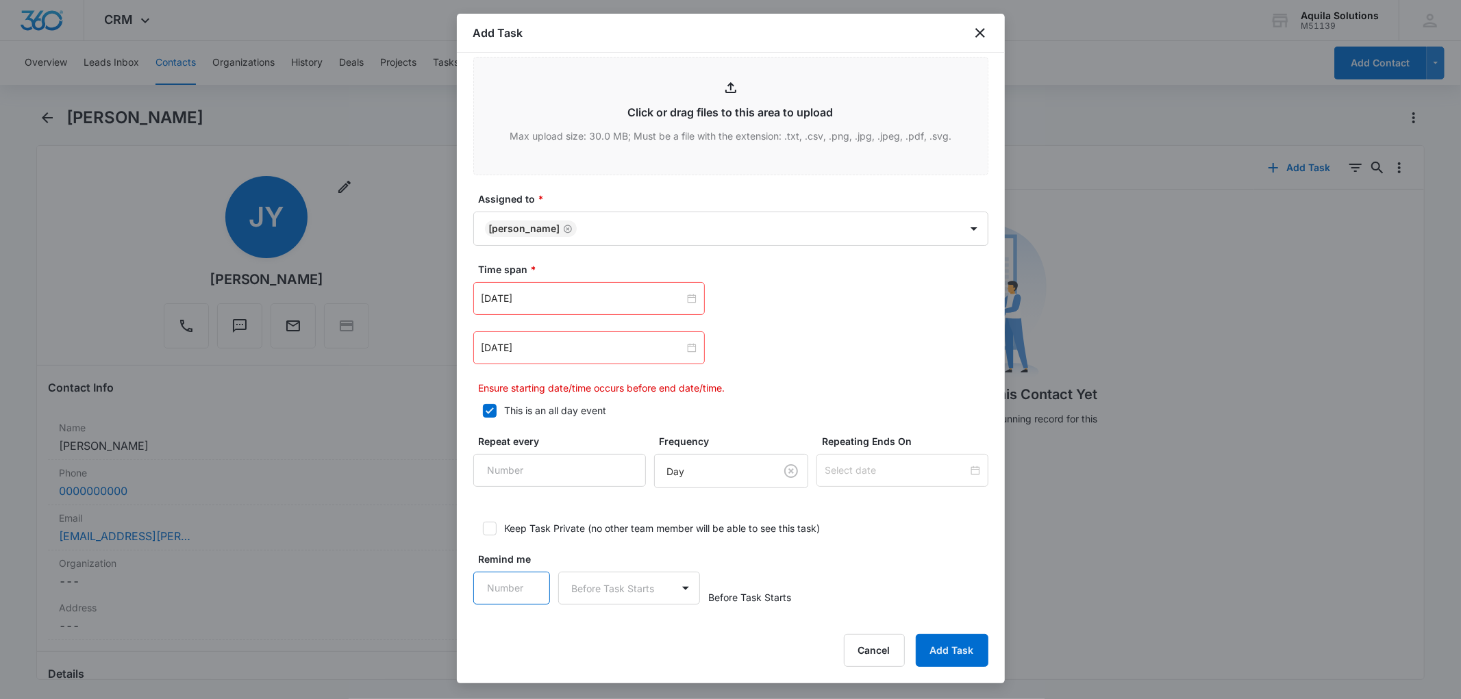
click at [528, 578] on input "Remind me" at bounding box center [511, 588] width 77 height 33
type input "1"
click at [528, 584] on input "1" at bounding box center [511, 588] width 77 height 33
click at [662, 584] on body "CRM Apps Reputation Websites Forms CRM Email Social Payments POS Content Ads In…" at bounding box center [730, 349] width 1461 height 699
click at [626, 640] on div "Days" at bounding box center [626, 637] width 106 height 14
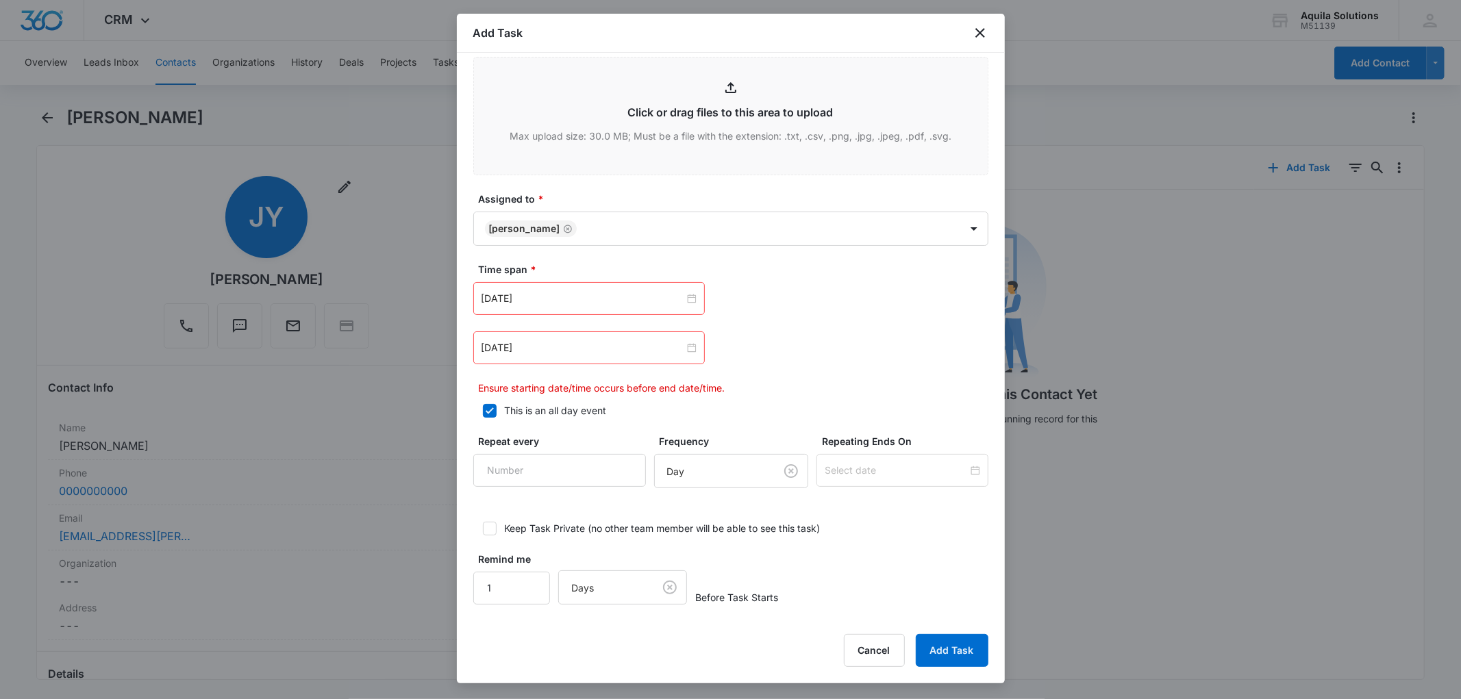
drag, startPoint x: 817, startPoint y: 557, endPoint x: 831, endPoint y: 560, distance: 14.8
click at [826, 557] on div "Remind me 1 Days Before Task Starts" at bounding box center [730, 578] width 515 height 53
click at [819, 393] on p "Ensure starting date/time occurs before end date/time." at bounding box center [734, 388] width 510 height 14
click at [948, 646] on button "Add Task" at bounding box center [952, 650] width 73 height 33
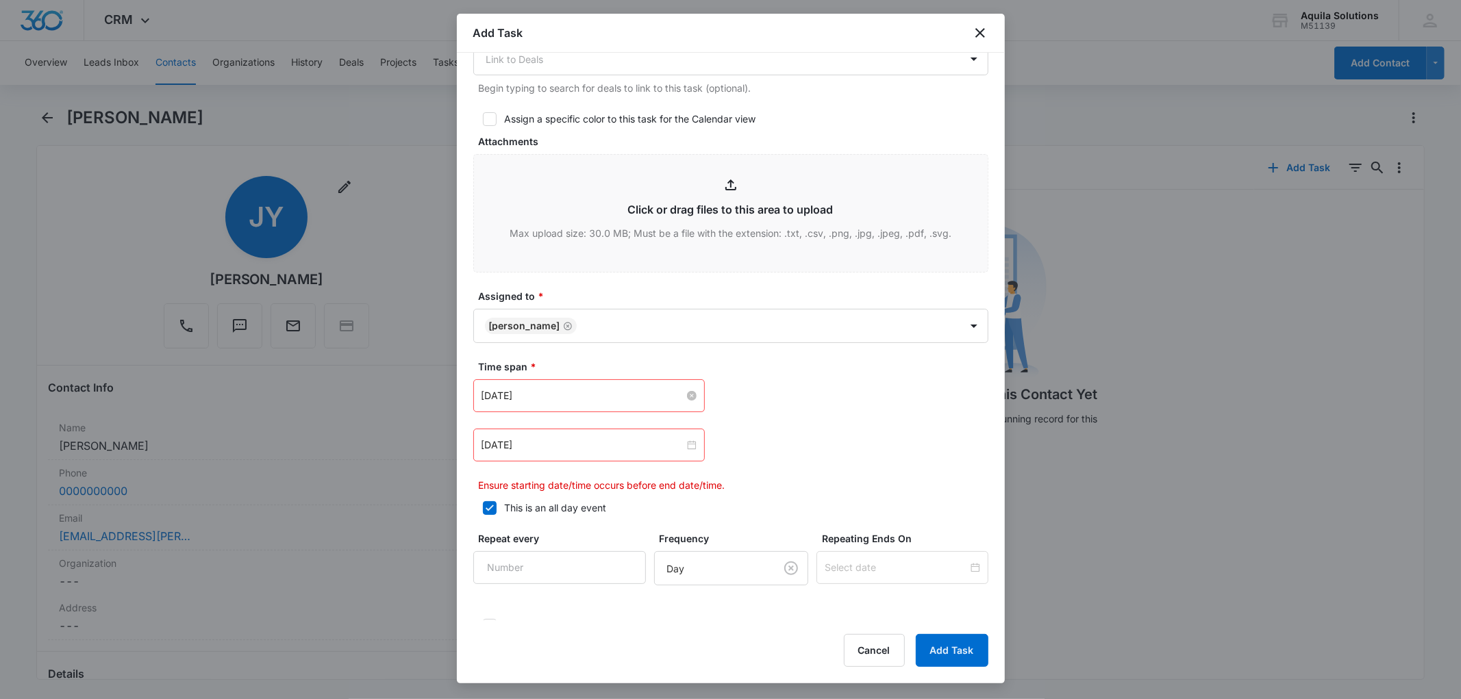
click at [634, 401] on input "Aug 19, 2025" at bounding box center [583, 395] width 203 height 15
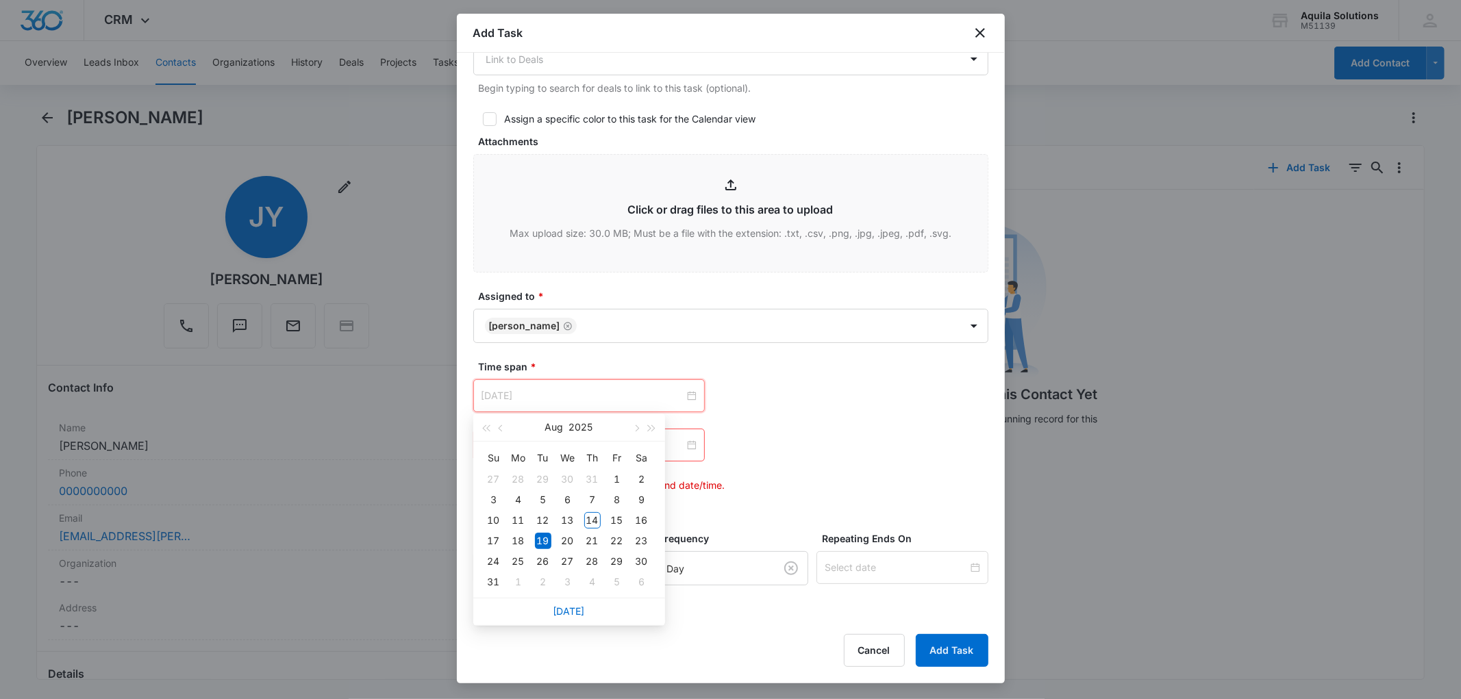
type input "Aug 19, 2025"
click at [544, 538] on div "19" at bounding box center [543, 541] width 16 height 16
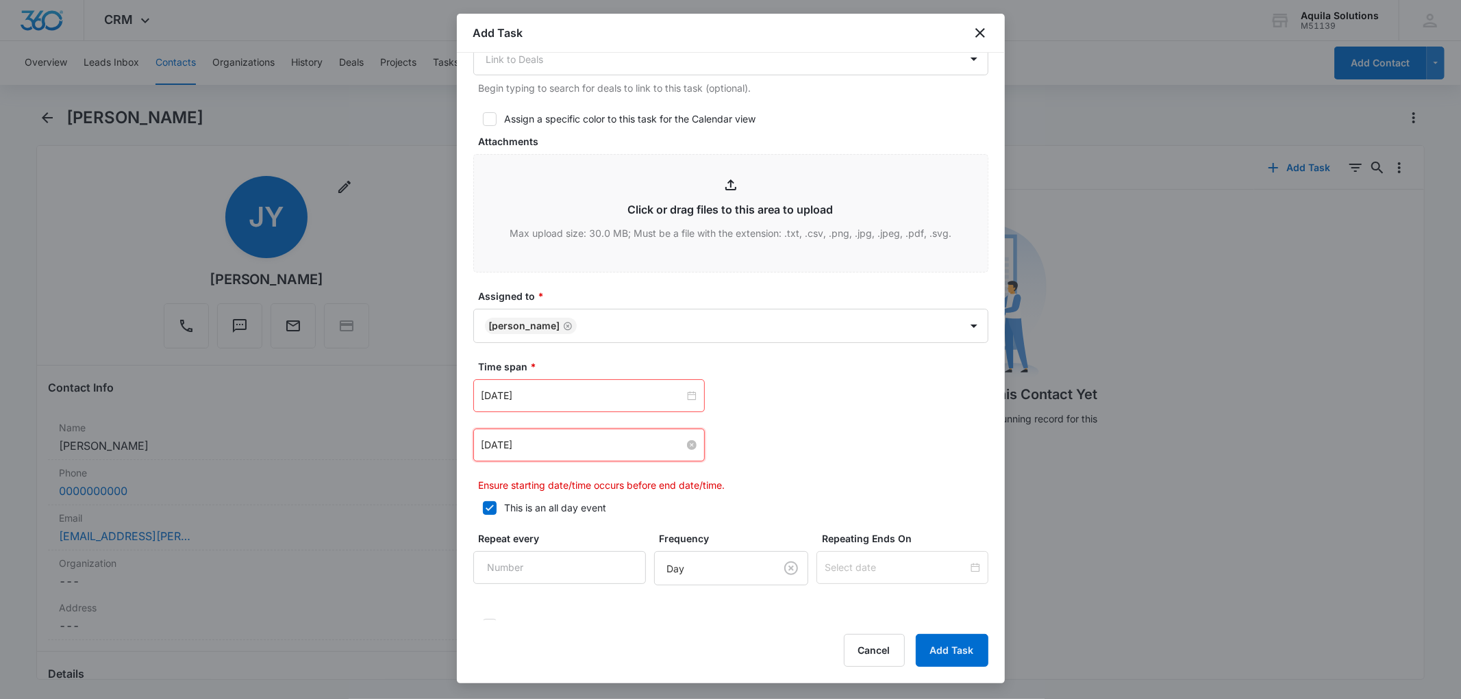
click at [566, 440] on input "Aug 19, 2025" at bounding box center [583, 445] width 203 height 15
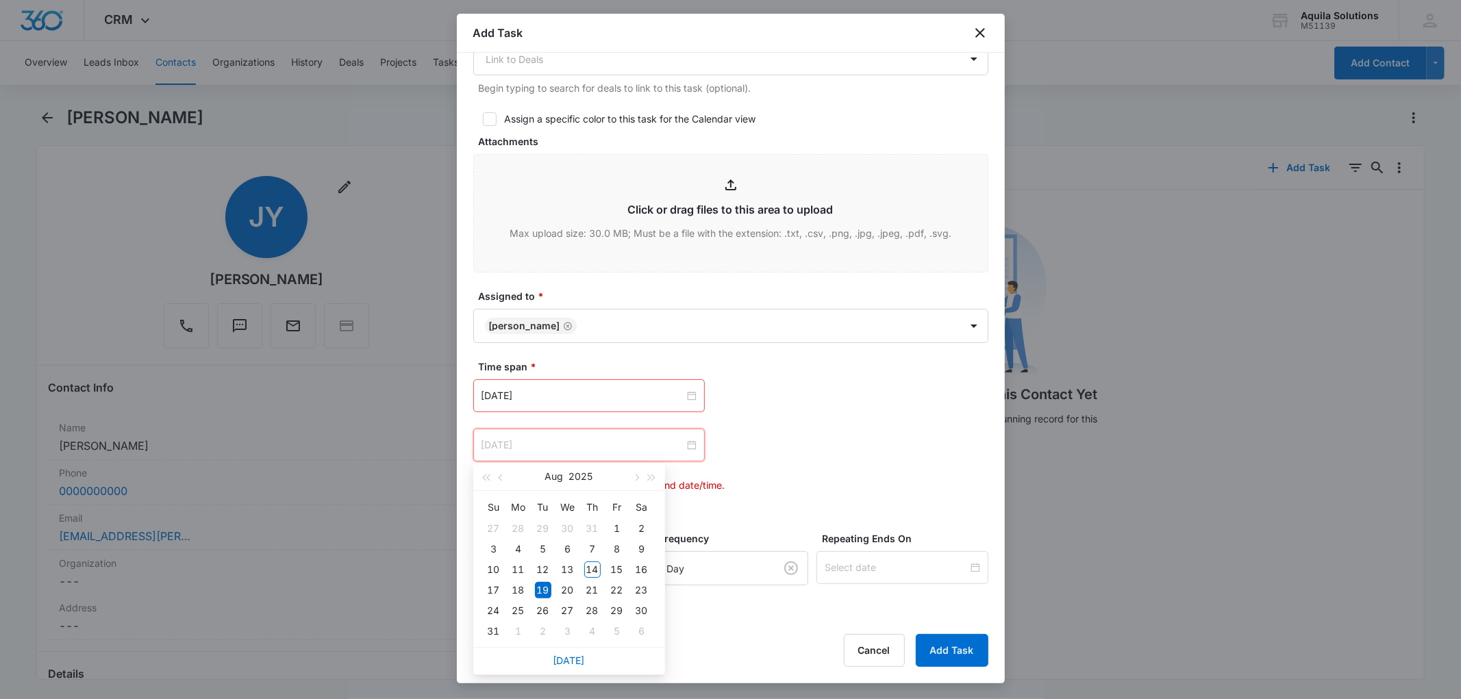
type input "Aug 19, 2025"
click at [538, 586] on div "19" at bounding box center [543, 590] width 16 height 16
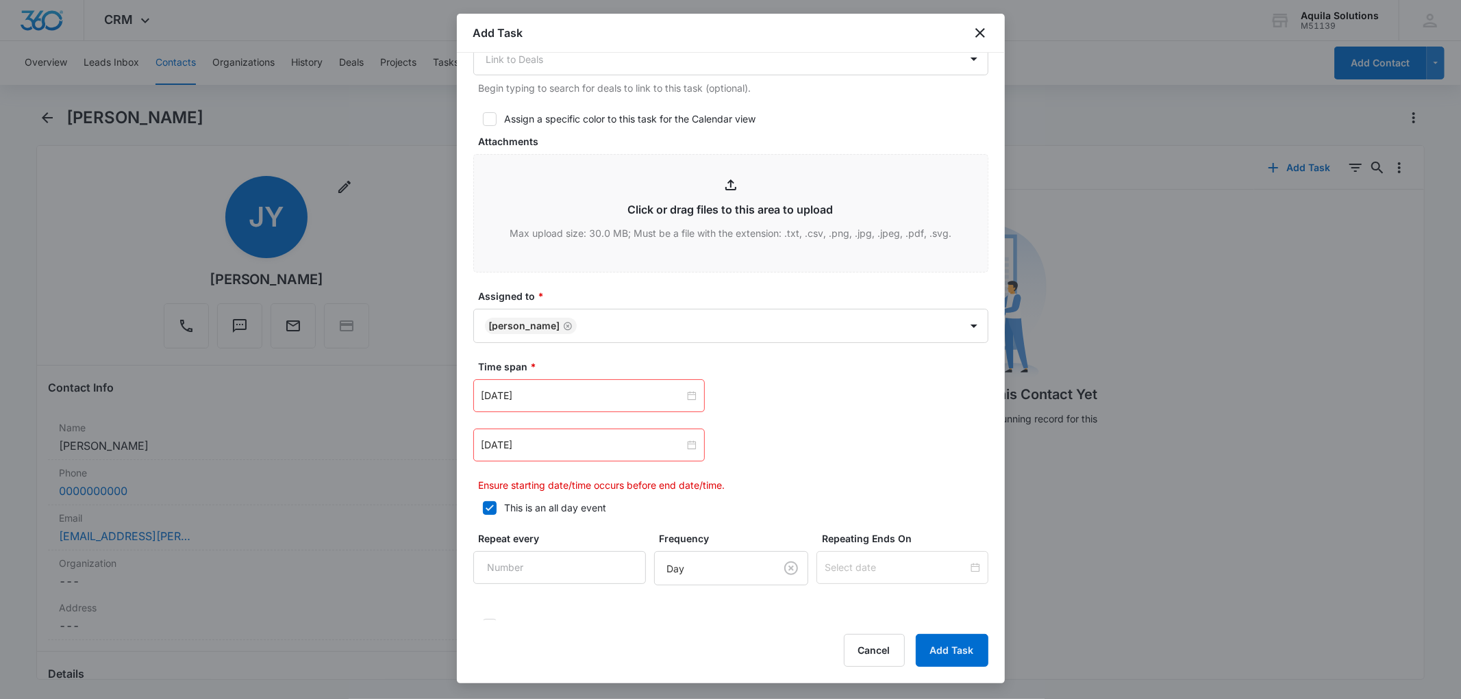
click at [491, 504] on icon at bounding box center [490, 508] width 12 height 12
click at [483, 504] on input "This is an all day event" at bounding box center [478, 509] width 10 height 10
click at [491, 504] on icon at bounding box center [490, 508] width 12 height 12
click at [483, 504] on input "This is an all day event" at bounding box center [478, 509] width 10 height 10
checkbox input "true"
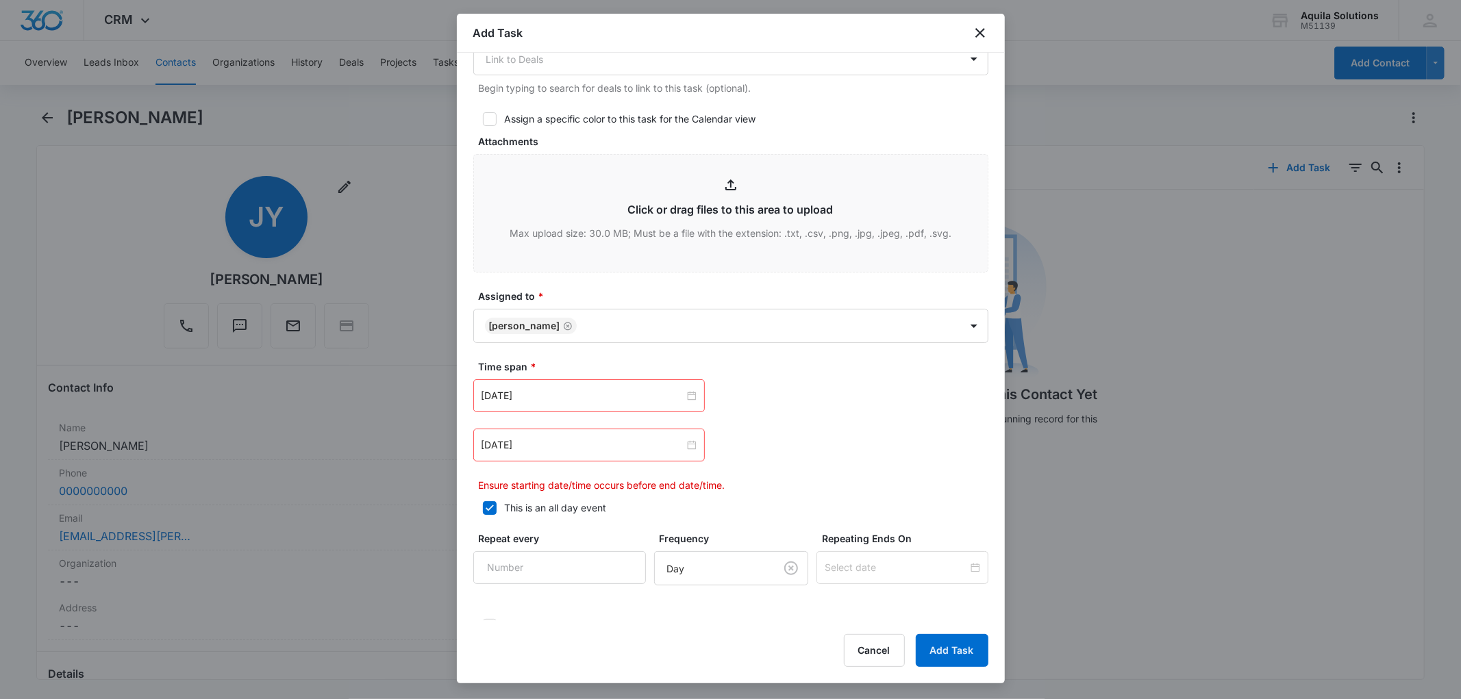
click at [673, 482] on p "Ensure starting date/time occurs before end date/time." at bounding box center [734, 485] width 510 height 14
click at [569, 441] on input "Aug 19, 2025" at bounding box center [583, 445] width 203 height 15
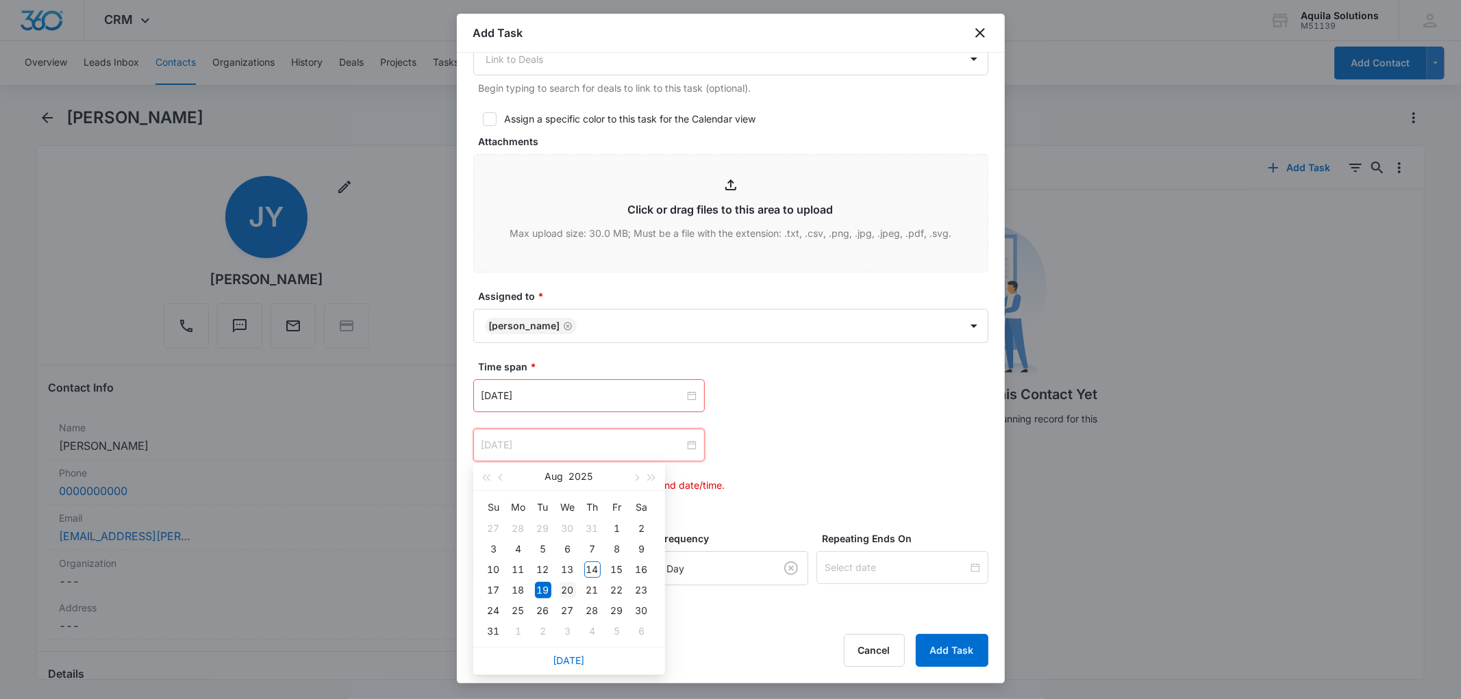
click at [562, 591] on div "20" at bounding box center [568, 590] width 16 height 16
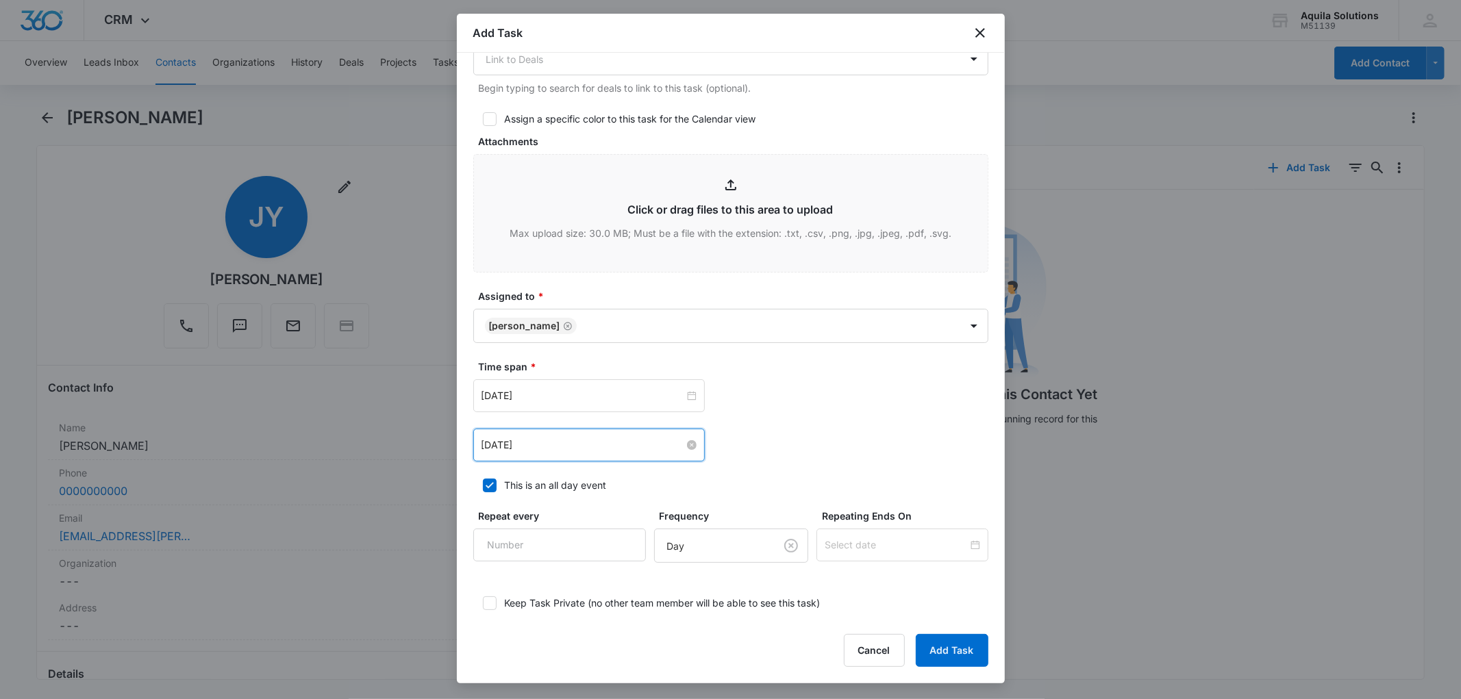
click at [559, 442] on input "Aug 20, 2025" at bounding box center [583, 445] width 203 height 15
type input "Aug 19, 2025"
click at [539, 590] on div "19" at bounding box center [543, 590] width 16 height 16
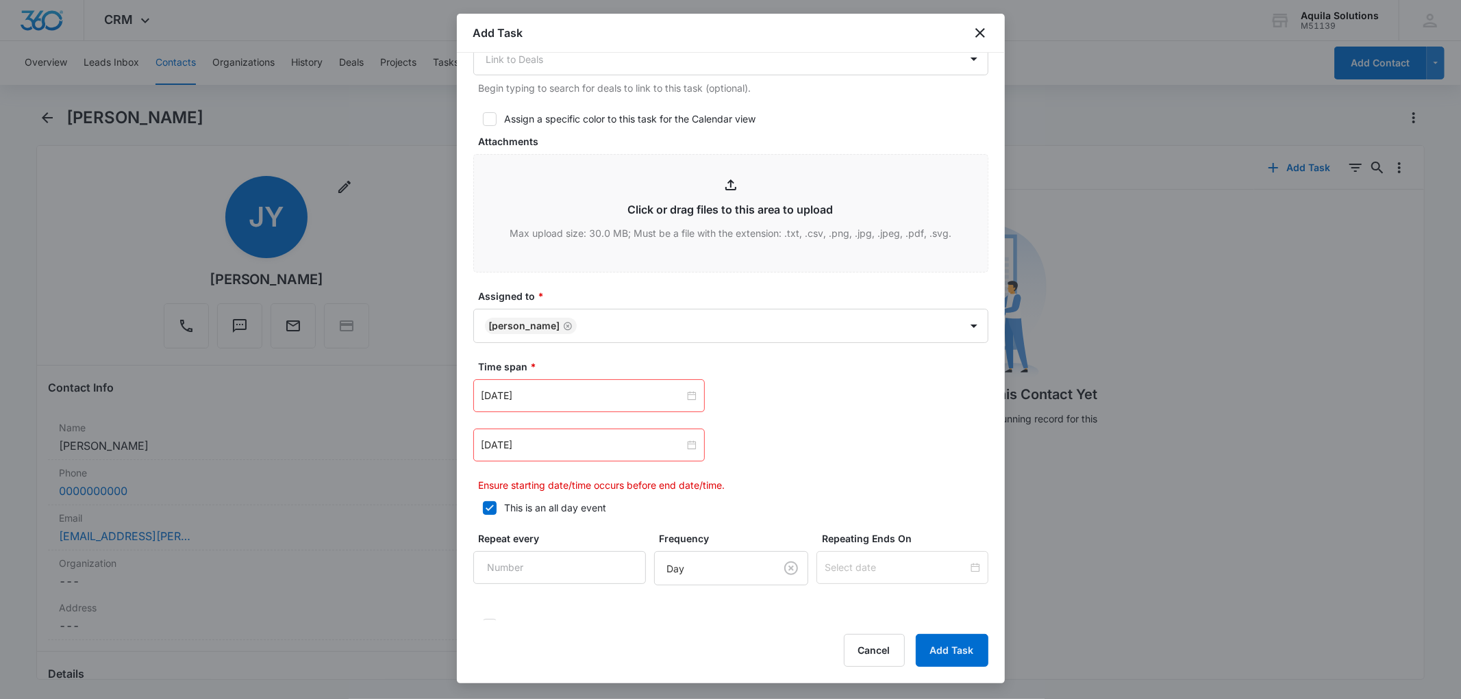
click at [485, 512] on icon at bounding box center [490, 508] width 12 height 12
click at [483, 512] on input "This is an all day event" at bounding box center [478, 509] width 10 height 10
click at [491, 506] on icon at bounding box center [490, 508] width 8 height 6
click at [483, 506] on input "This is an all day event" at bounding box center [478, 509] width 10 height 10
click at [491, 506] on icon at bounding box center [490, 508] width 8 height 6
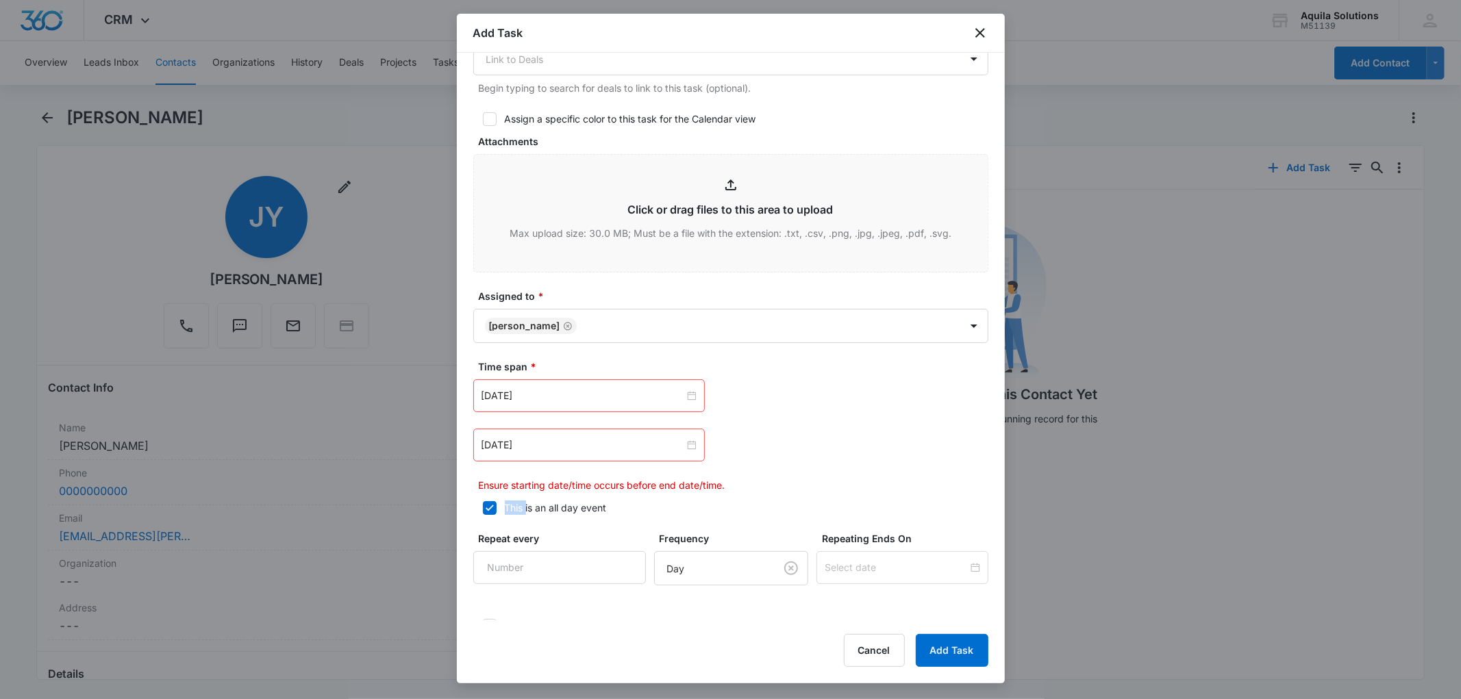
click at [483, 506] on input "This is an all day event" at bounding box center [478, 509] width 10 height 10
checkbox input "false"
click at [763, 447] on input "12:00 am" at bounding box center [780, 445] width 82 height 15
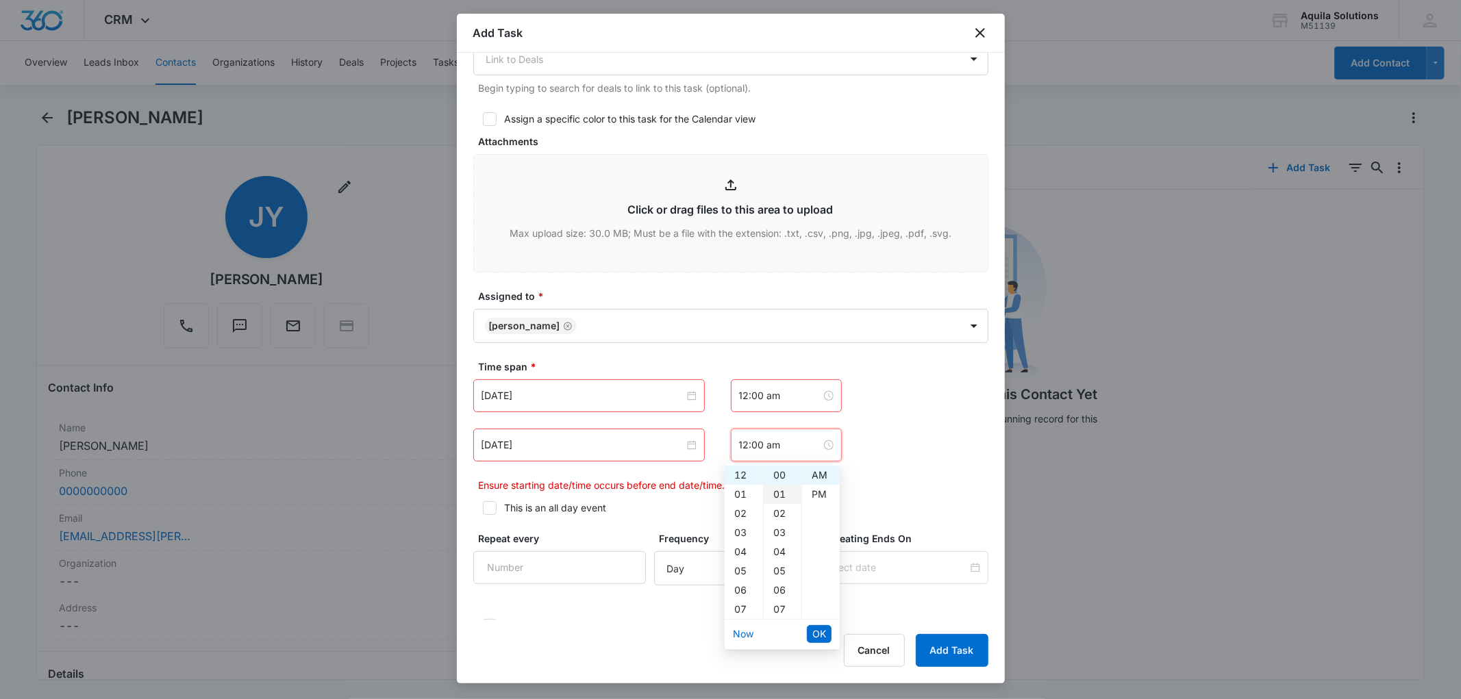
click at [779, 491] on div "01" at bounding box center [783, 494] width 38 height 19
click at [851, 452] on div "Aug 19, 2025 Aug 2025 Su Mo Tu We Th Fr Sa 27 28 29 30 31 1 2 3 4 5 6 7 8 9 10 …" at bounding box center [730, 445] width 515 height 33
type input "12:00 am"
click at [782, 450] on input "12:00 am" at bounding box center [780, 445] width 82 height 15
click at [781, 450] on input "12:00 am" at bounding box center [780, 445] width 82 height 15
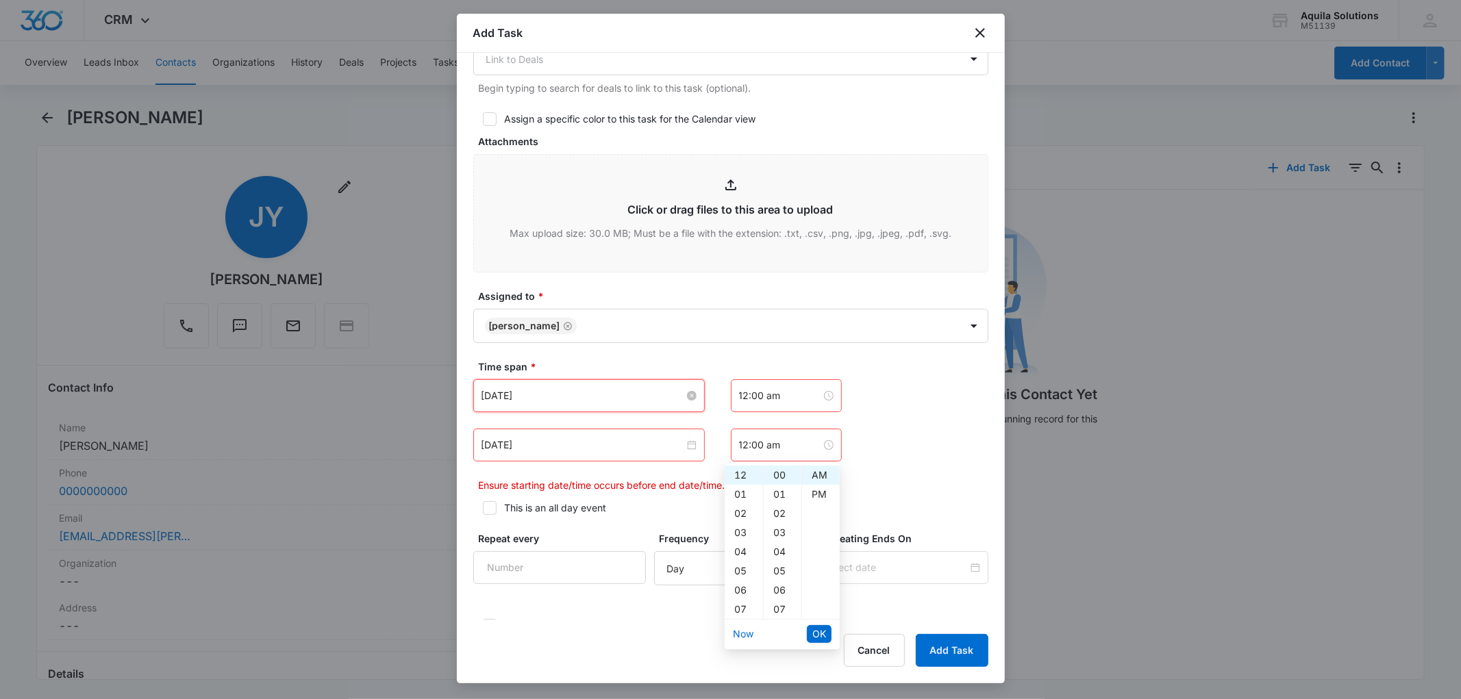
click at [630, 389] on input "Aug 19, 2025" at bounding box center [583, 395] width 203 height 15
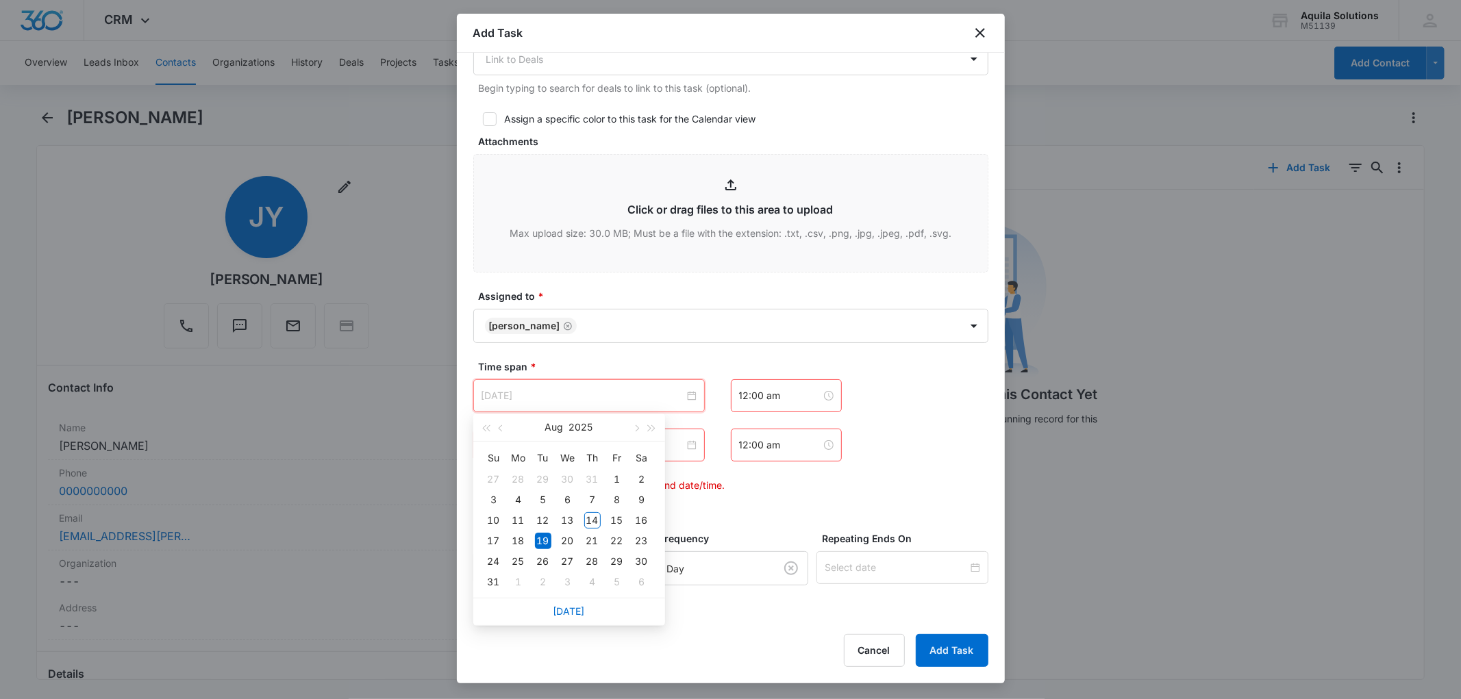
type input "Aug 19, 2025"
click at [542, 539] on div "19" at bounding box center [543, 541] width 16 height 16
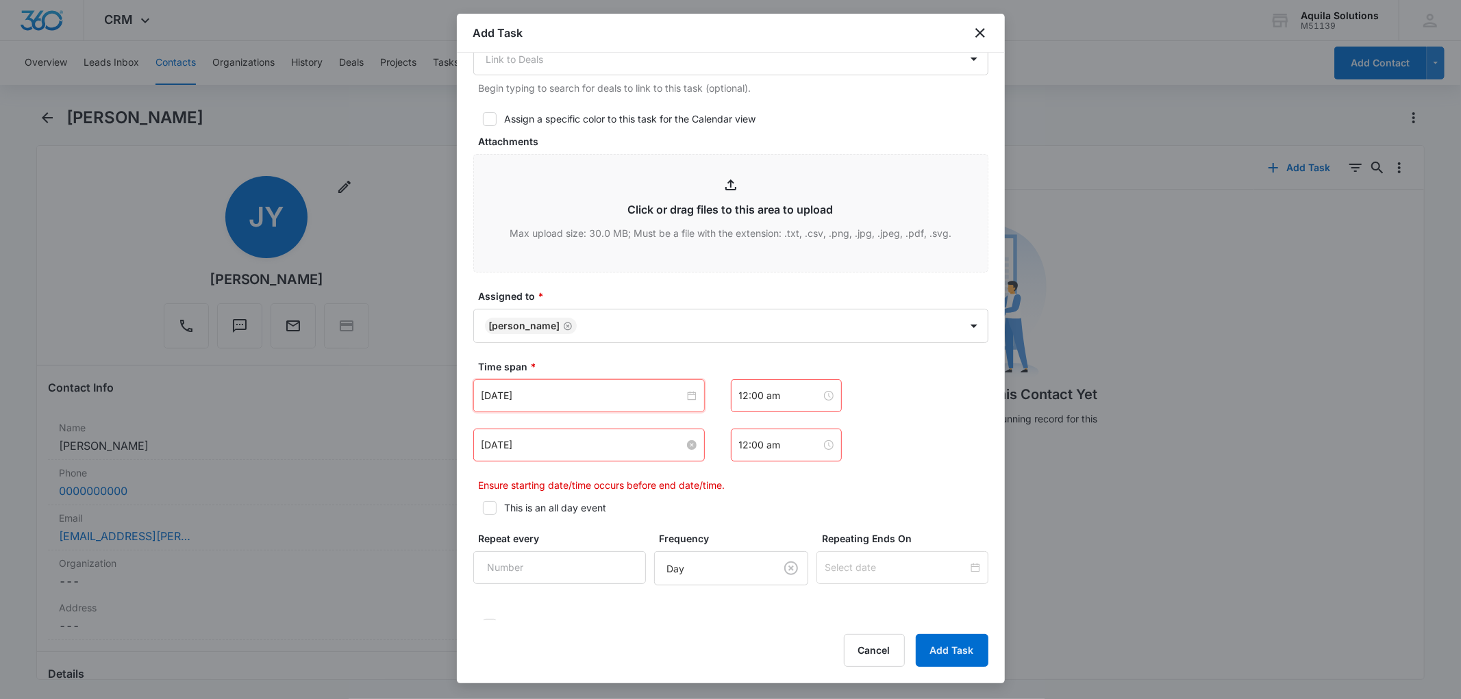
click at [551, 449] on input "Aug 19, 2025" at bounding box center [583, 445] width 203 height 15
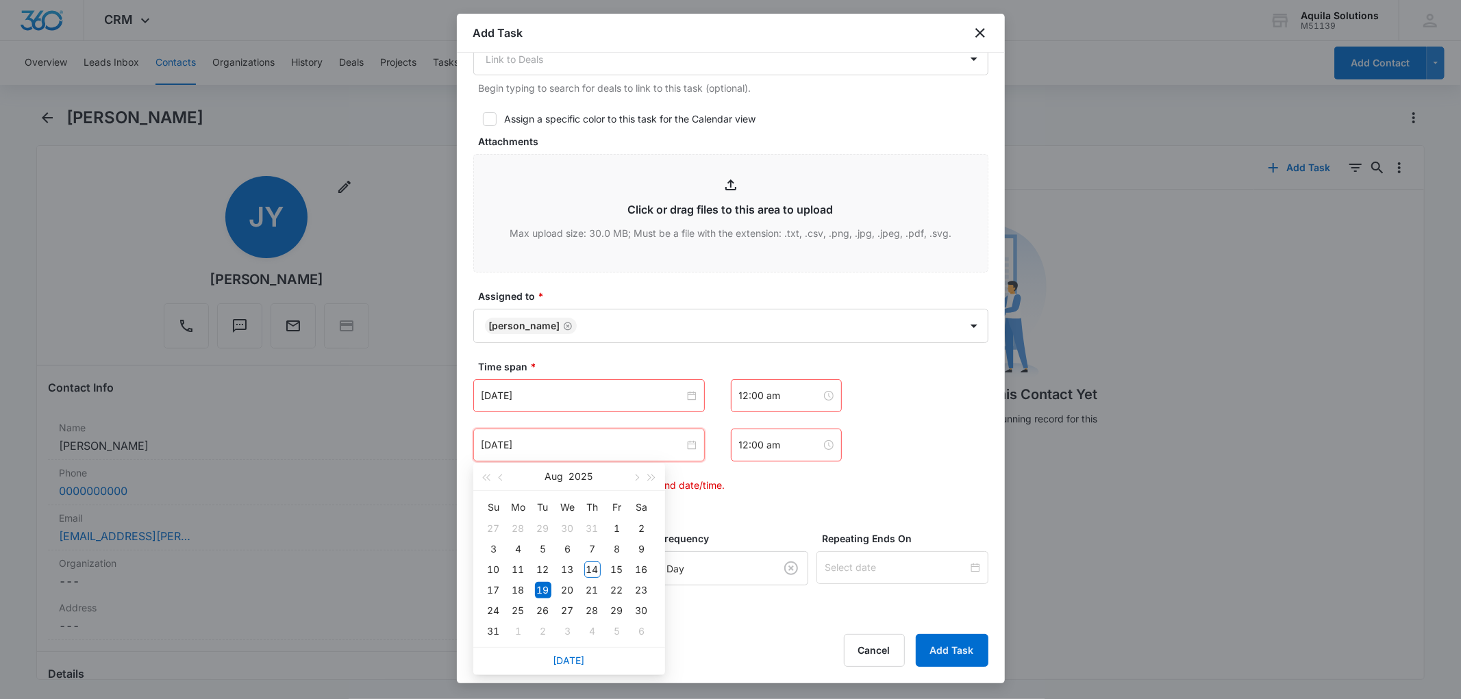
type input "Aug 19, 2025"
click at [540, 592] on div "19" at bounding box center [543, 590] width 16 height 16
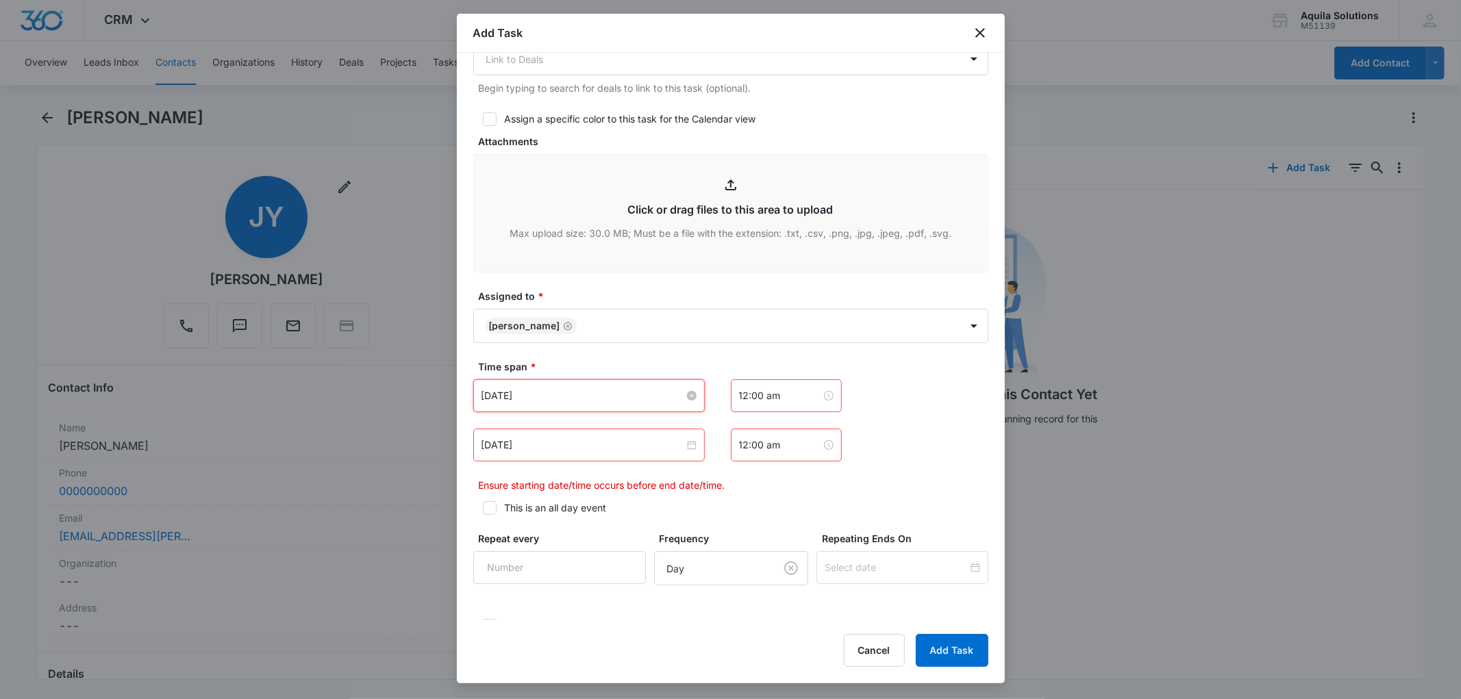
click at [596, 393] on input "Aug 19, 2025" at bounding box center [583, 395] width 203 height 15
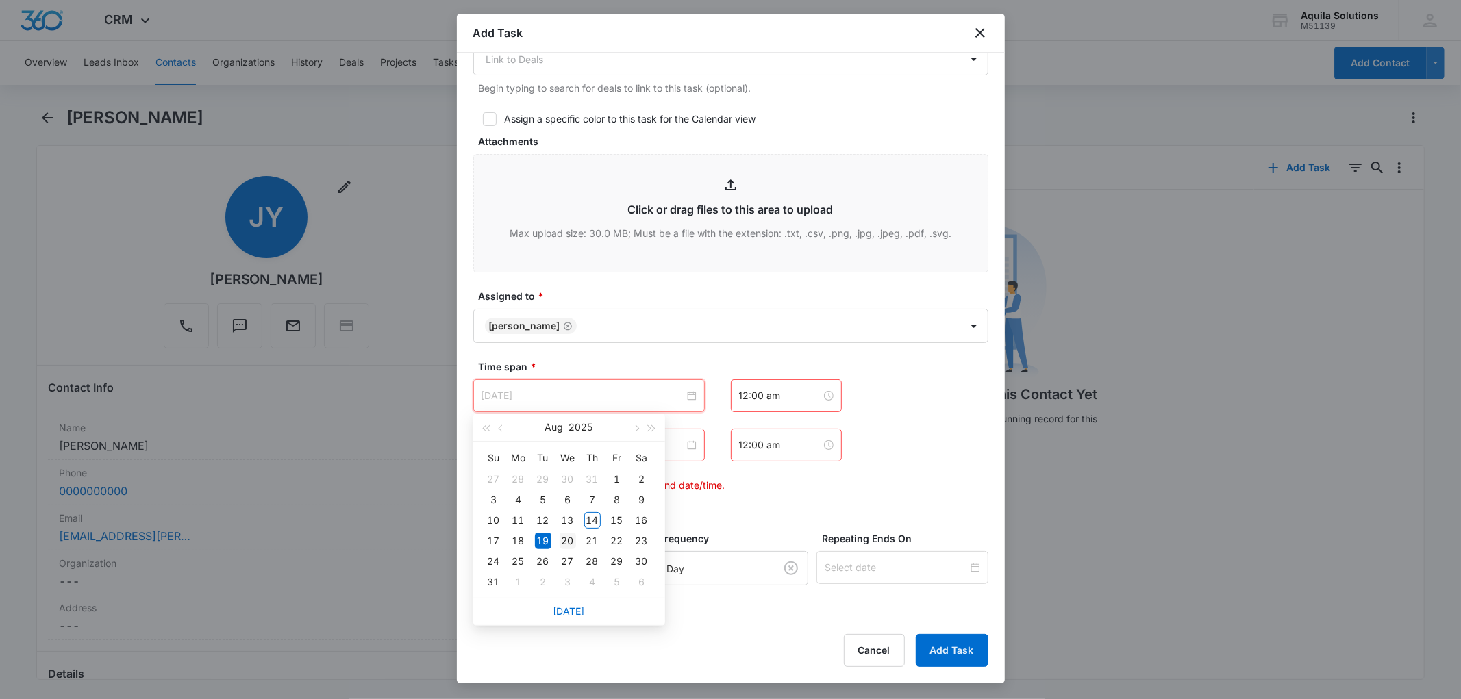
click at [569, 542] on div "20" at bounding box center [568, 541] width 16 height 16
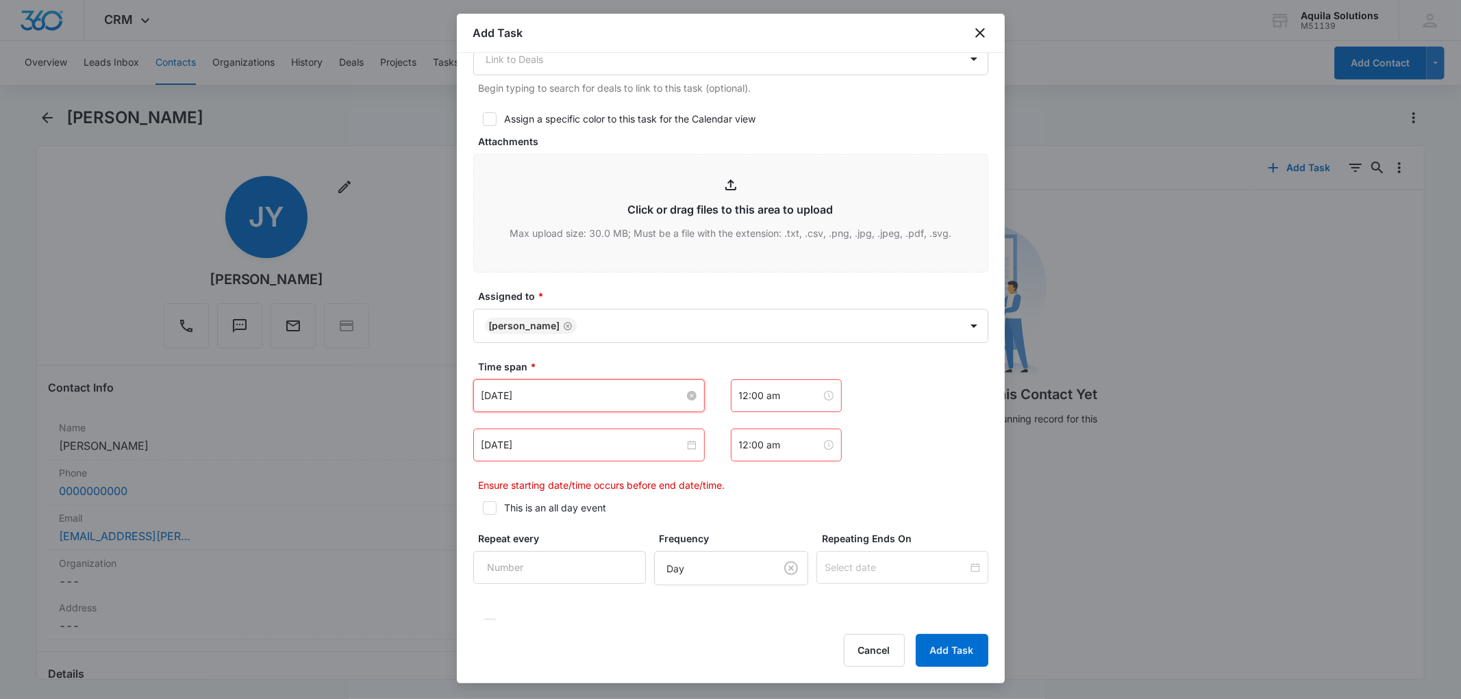
click at [590, 391] on input "Aug 20, 2025" at bounding box center [583, 395] width 203 height 15
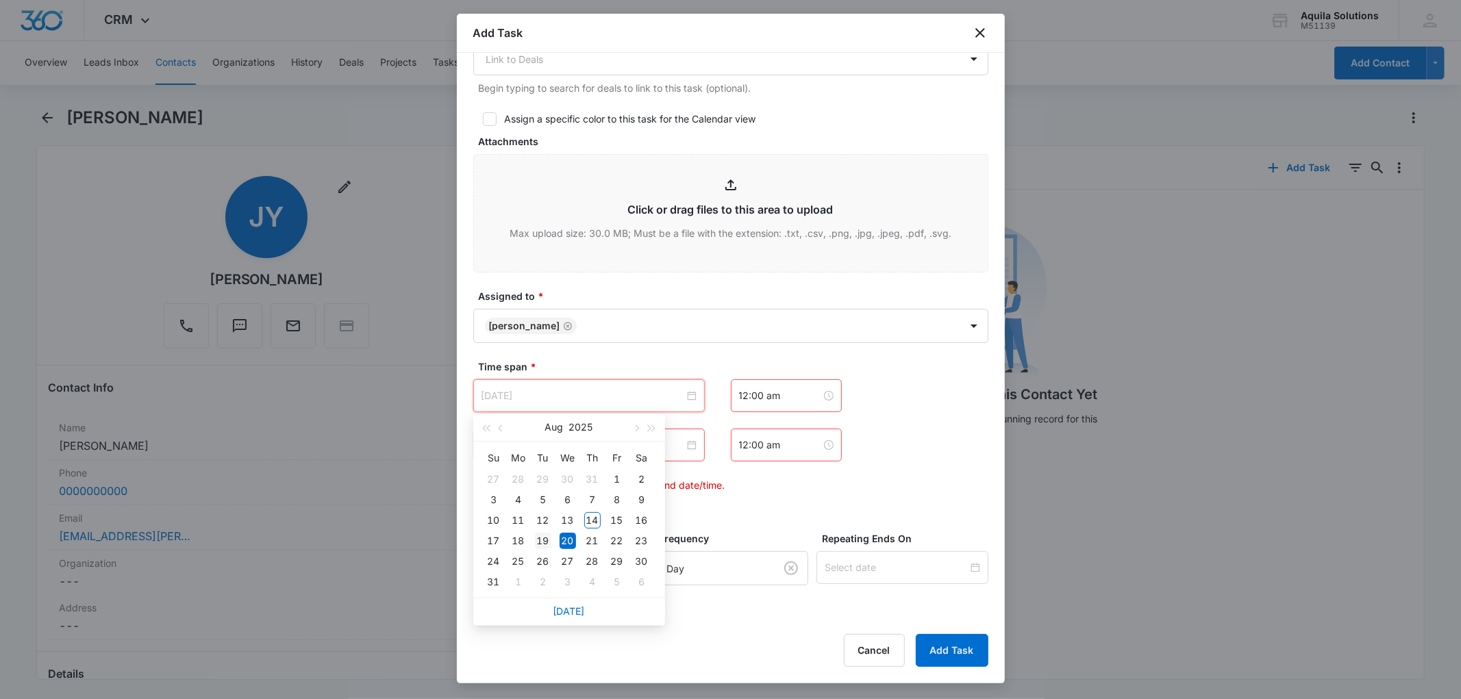
type input "Aug 19, 2025"
click at [547, 542] on div "19" at bounding box center [543, 541] width 16 height 16
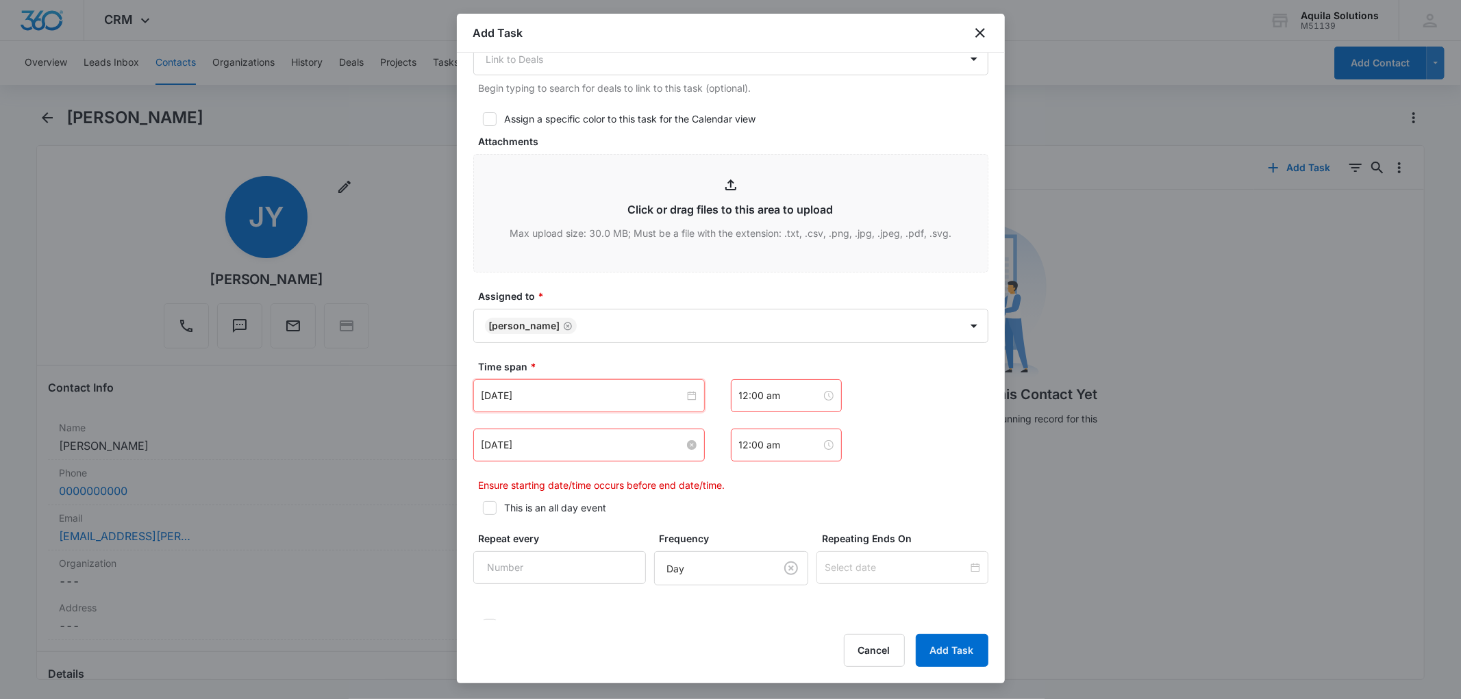
click at [558, 450] on input "Aug 19, 2025" at bounding box center [583, 445] width 203 height 15
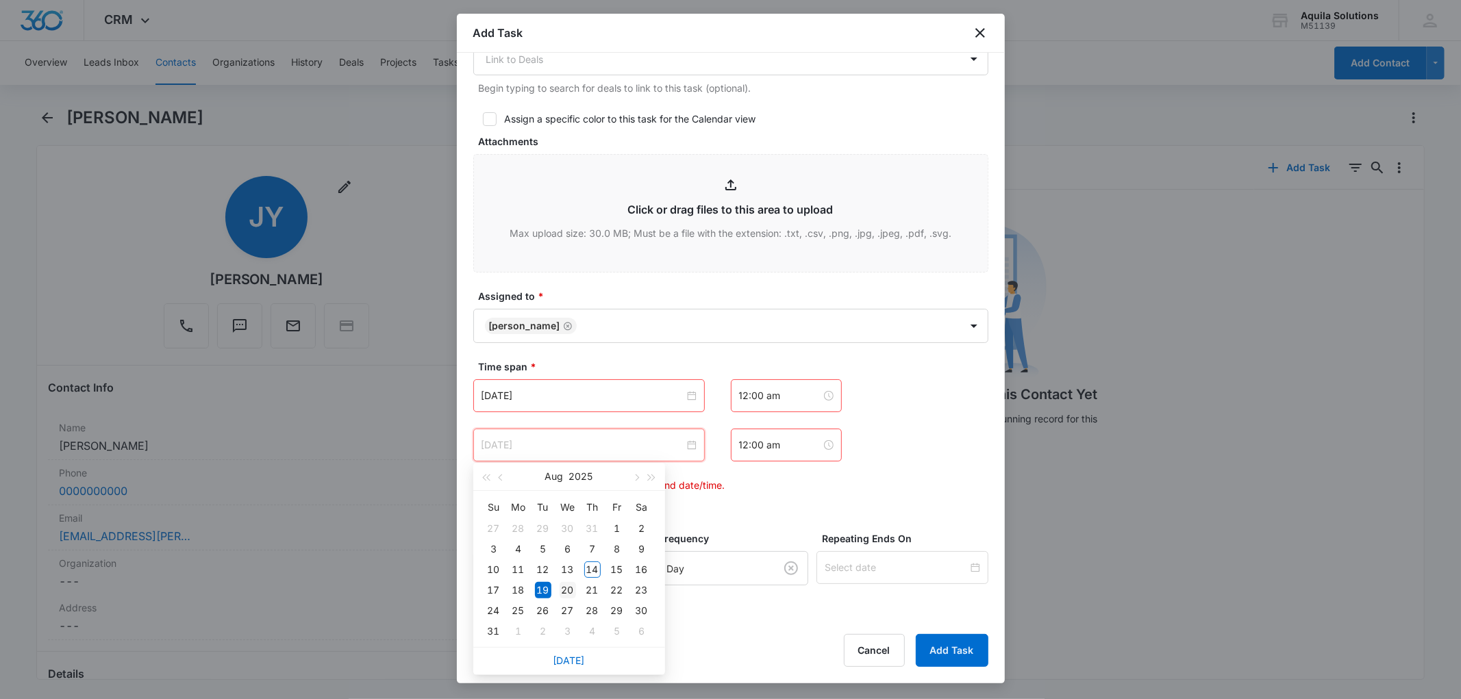
type input "Aug 20, 2025"
click at [567, 590] on div "20" at bounding box center [568, 590] width 16 height 16
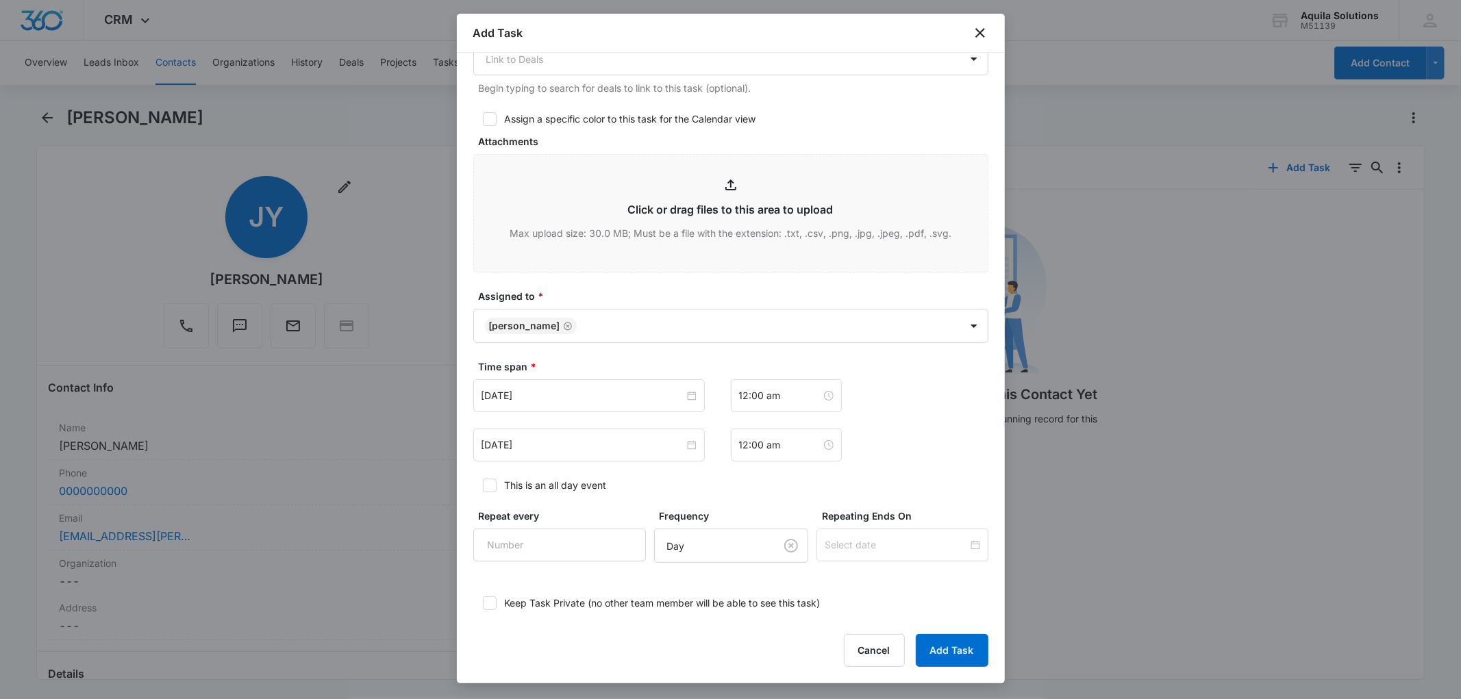
click at [671, 488] on label "This is an all day event" at bounding box center [730, 485] width 515 height 14
click at [483, 488] on input "This is an all day event" at bounding box center [478, 486] width 10 height 10
checkbox input "true"
click at [560, 445] on input "Aug 20, 2025" at bounding box center [583, 445] width 203 height 15
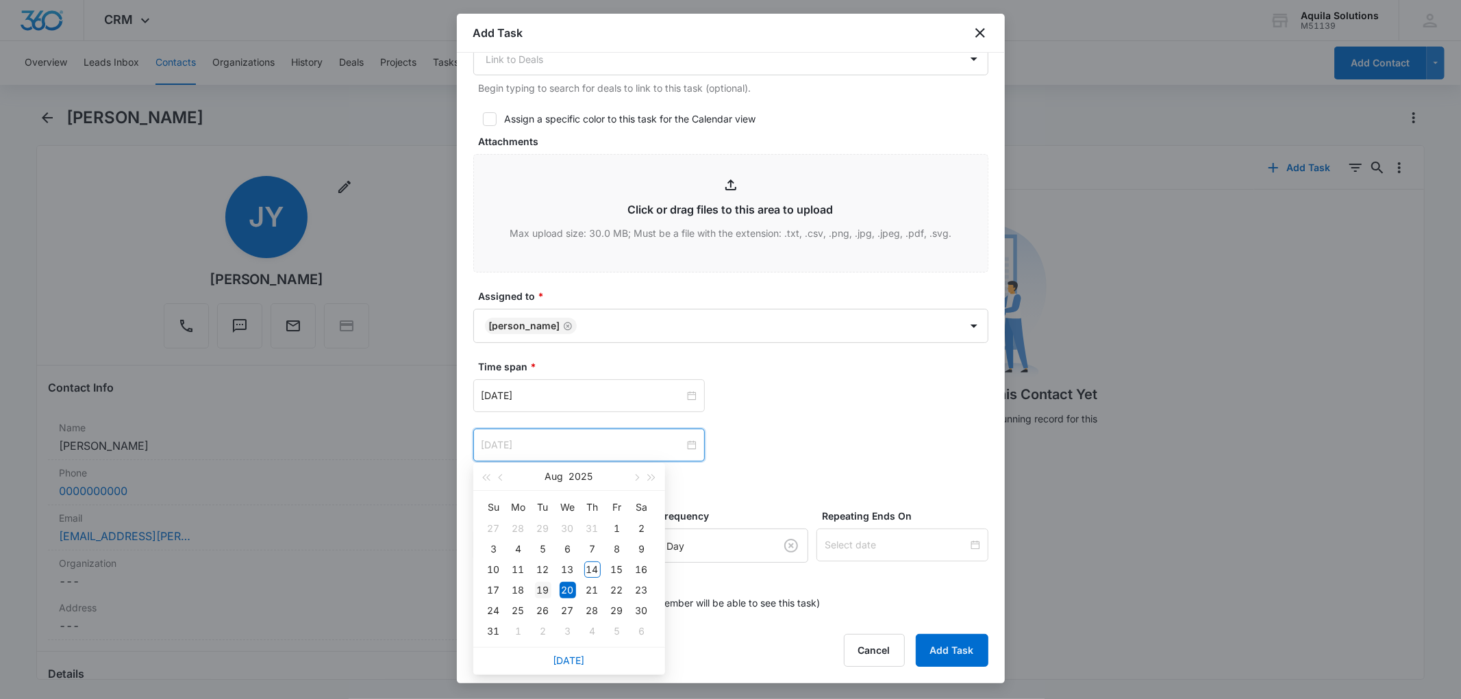
type input "Aug 19, 2025"
click at [547, 591] on div "19" at bounding box center [543, 590] width 16 height 16
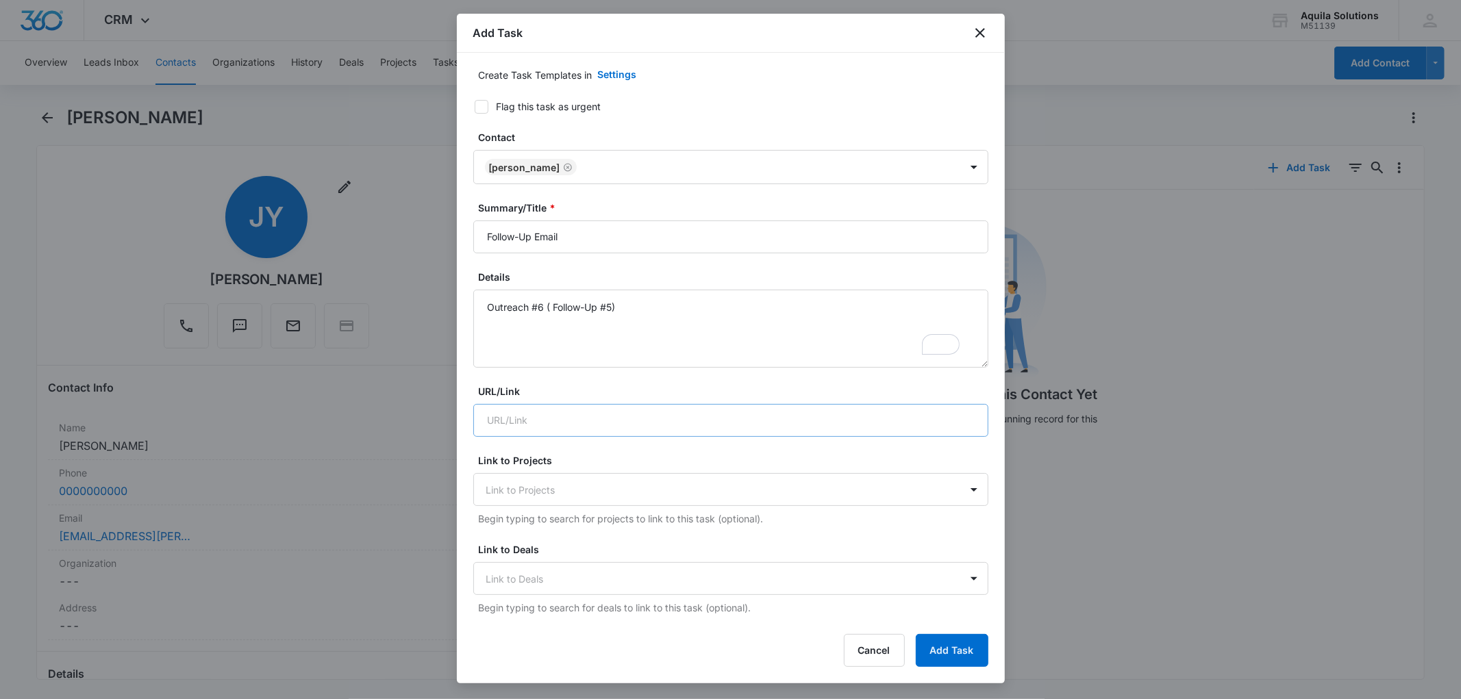
scroll to position [0, 0]
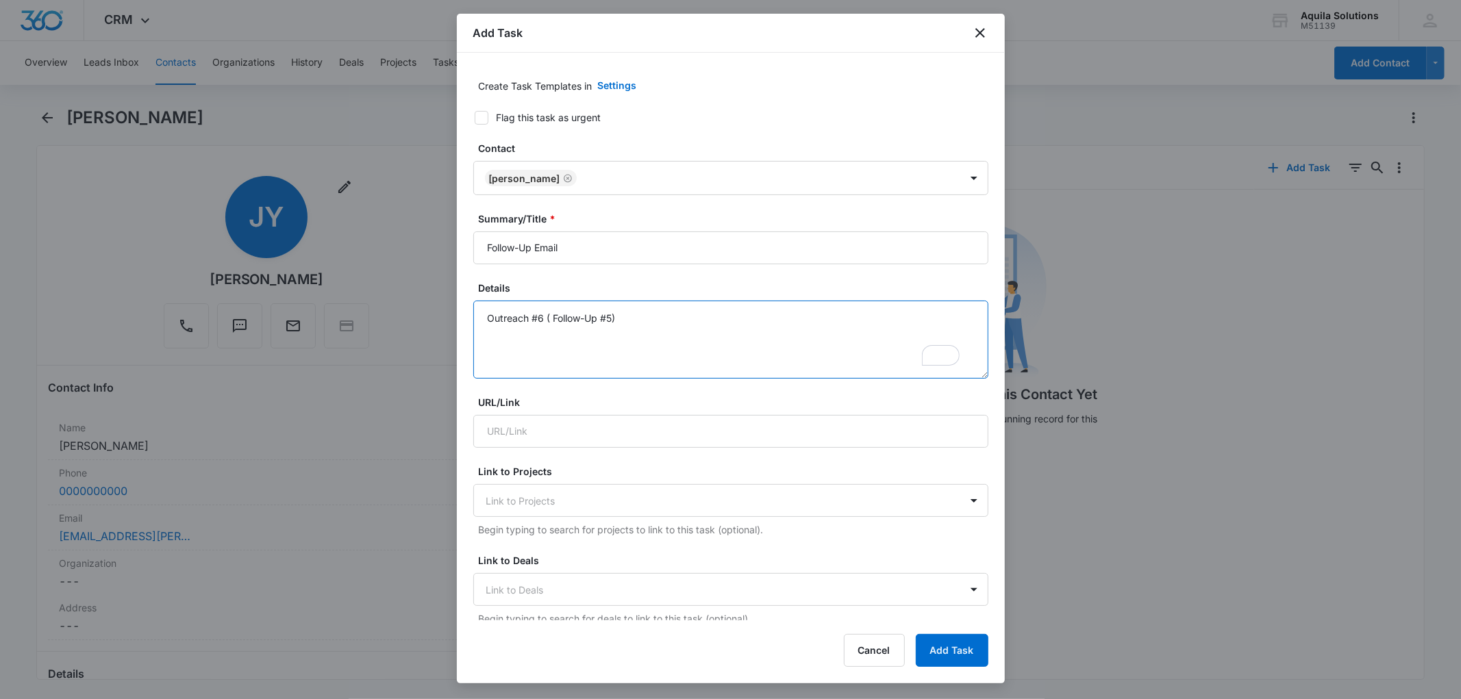
click at [521, 320] on textarea "Outreach #6 ( Follow-Up #5)" at bounding box center [730, 340] width 515 height 78
click at [878, 649] on button "Cancel" at bounding box center [874, 650] width 61 height 33
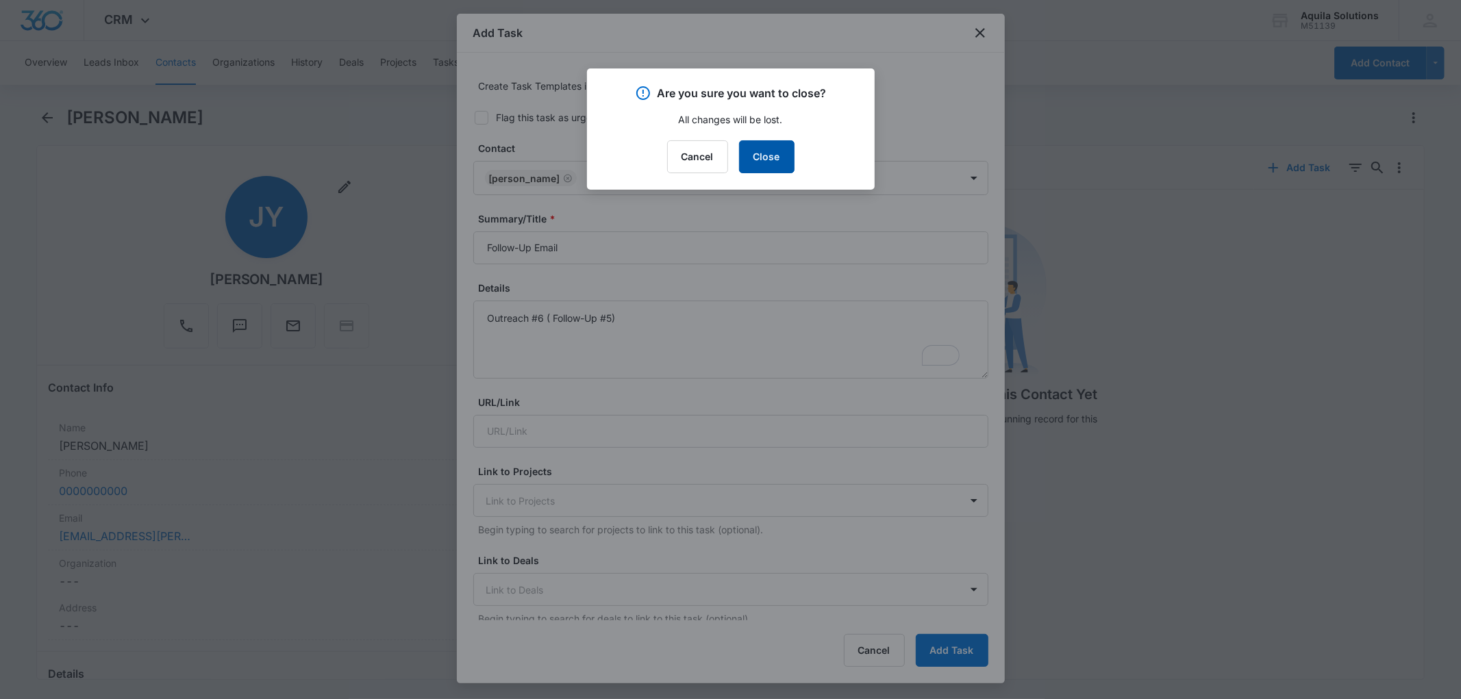
click at [765, 156] on button "Close" at bounding box center [766, 156] width 55 height 33
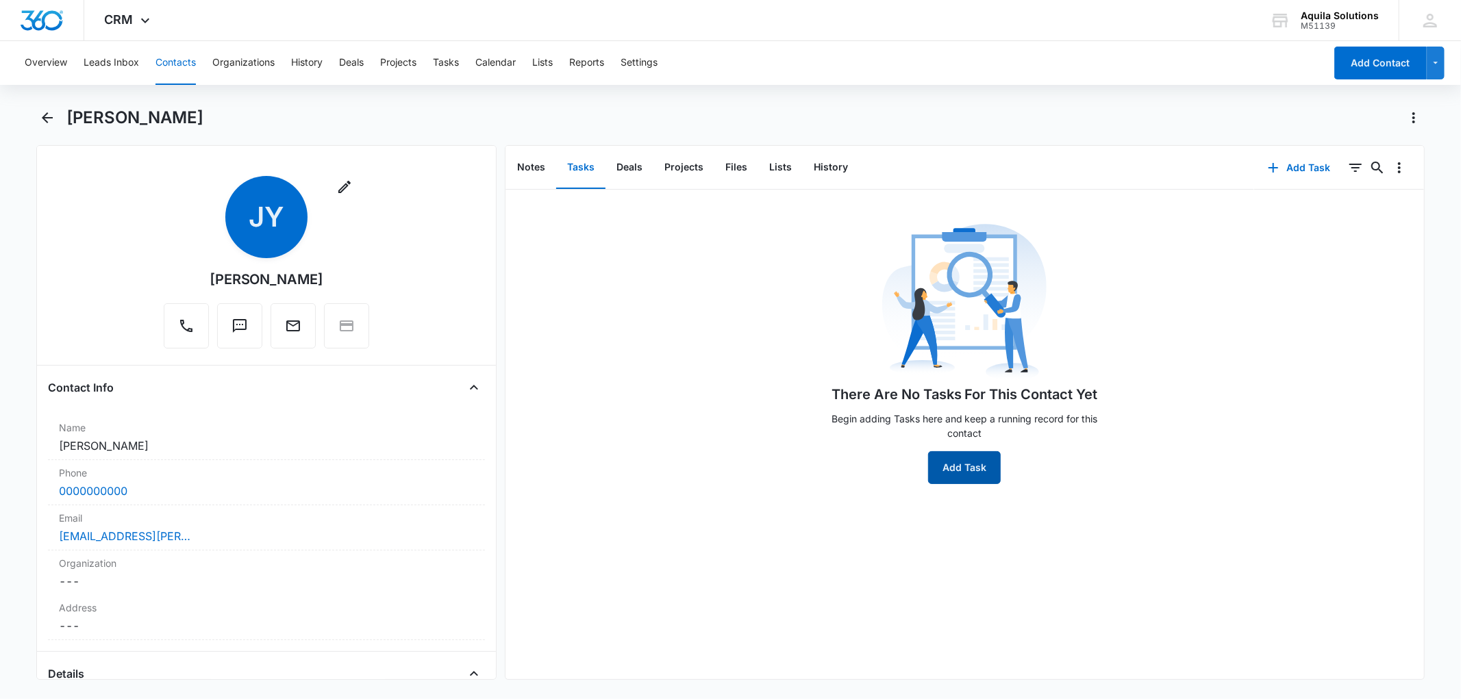
click at [964, 475] on button "Add Task" at bounding box center [964, 467] width 73 height 33
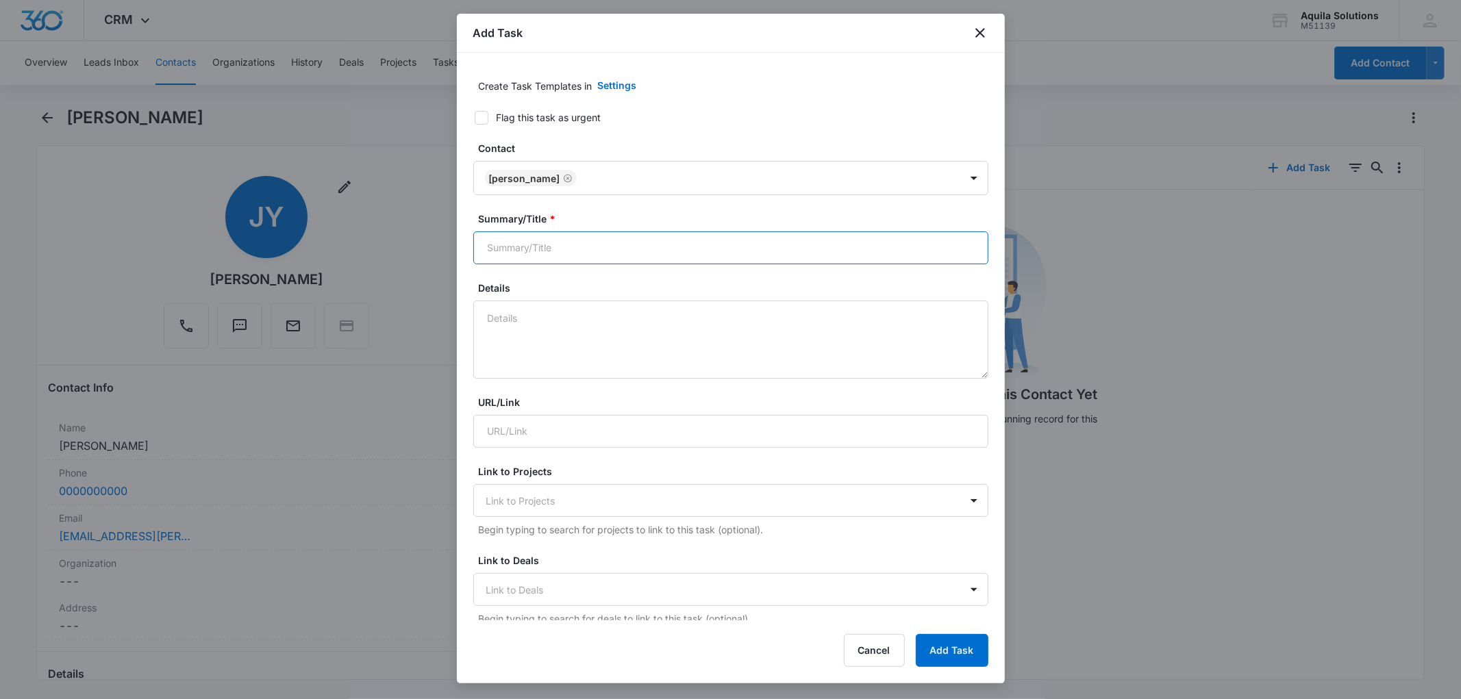
click at [509, 254] on input "Summary/Title *" at bounding box center [730, 248] width 515 height 33
click at [505, 317] on textarea "Details" at bounding box center [730, 340] width 515 height 78
paste textarea "Outreach #6 ( Follow-Up #5)"
type textarea "Outreach #6 ( Follow-Up #5)"
click at [512, 249] on input "Summary/Title *" at bounding box center [730, 248] width 515 height 33
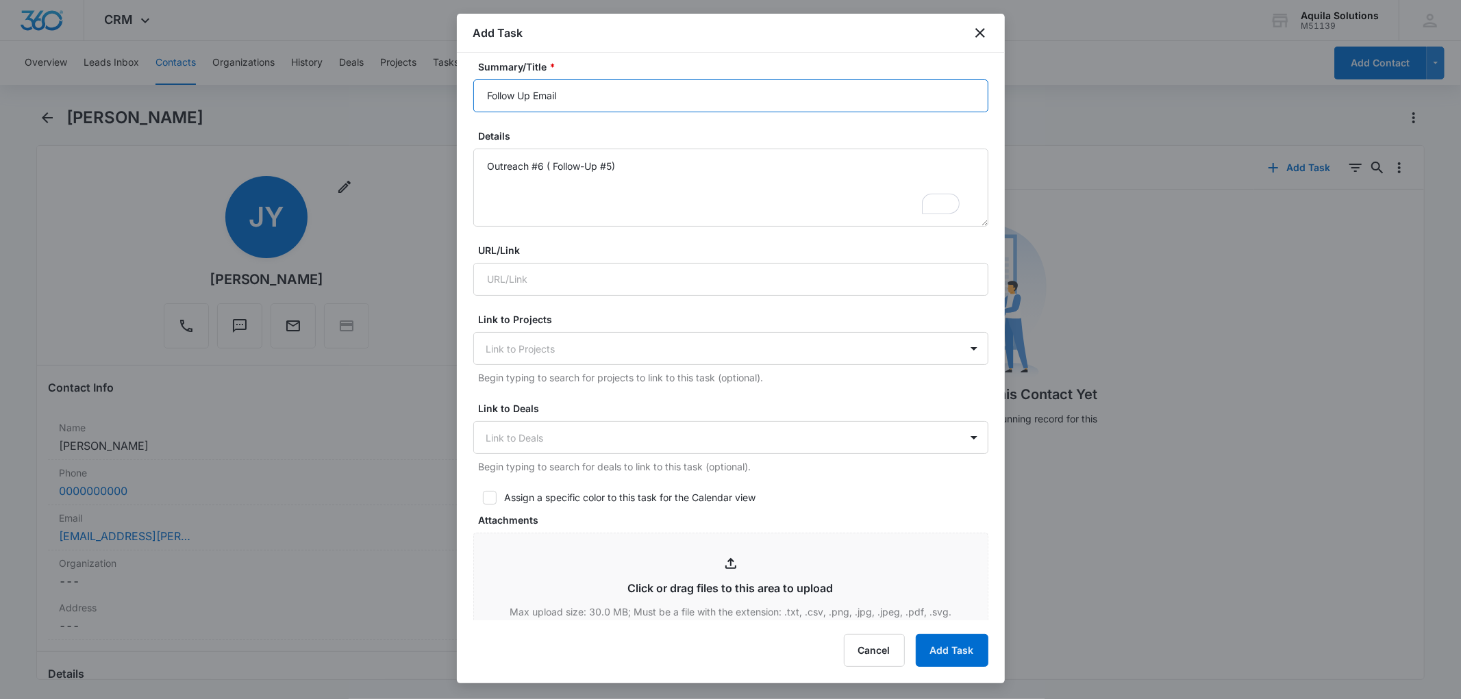
scroll to position [208, 0]
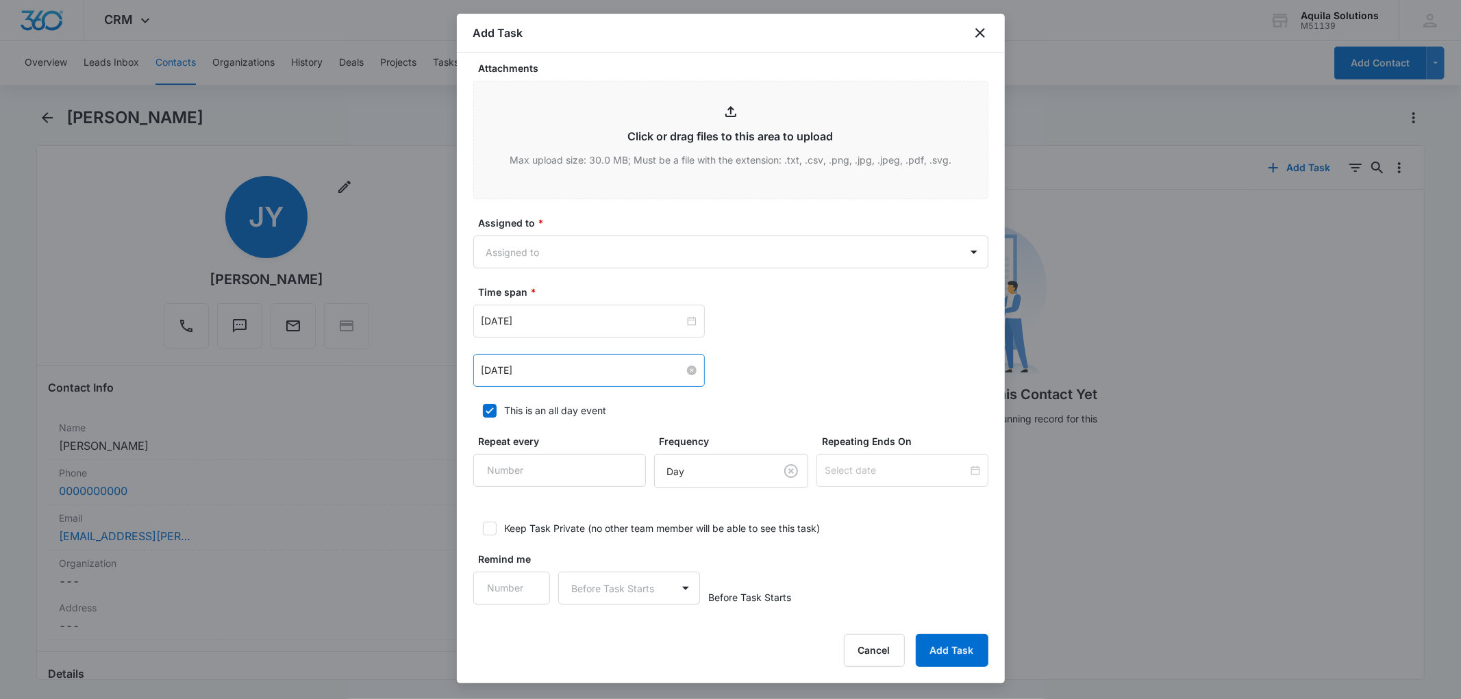
type input "Follow Up Email"
click at [556, 377] on input "Aug 14, 2025" at bounding box center [583, 370] width 203 height 15
type input "Aug 19, 2025"
click at [541, 512] on div "19" at bounding box center [543, 516] width 16 height 16
click at [548, 317] on input "Aug 14, 2025" at bounding box center [583, 321] width 203 height 15
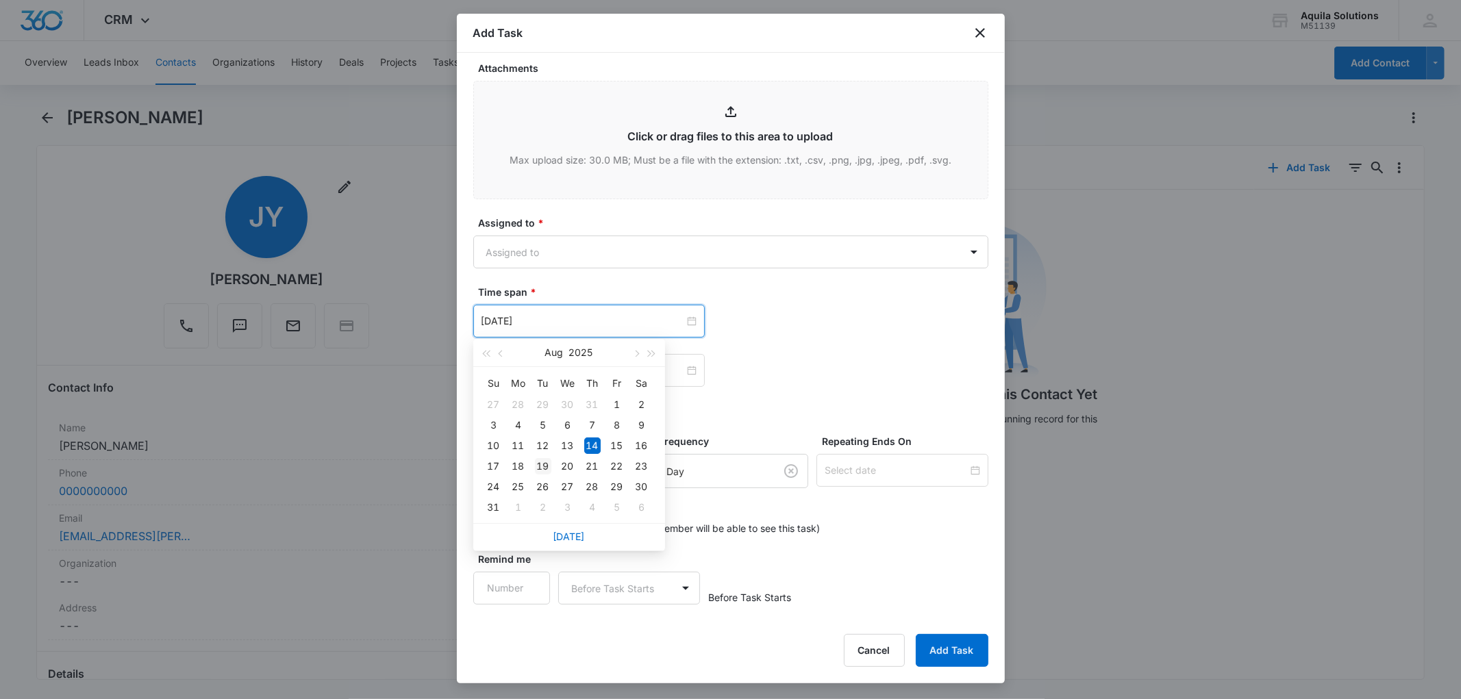
type input "Aug 19, 2025"
click at [544, 467] on div "19" at bounding box center [543, 466] width 16 height 16
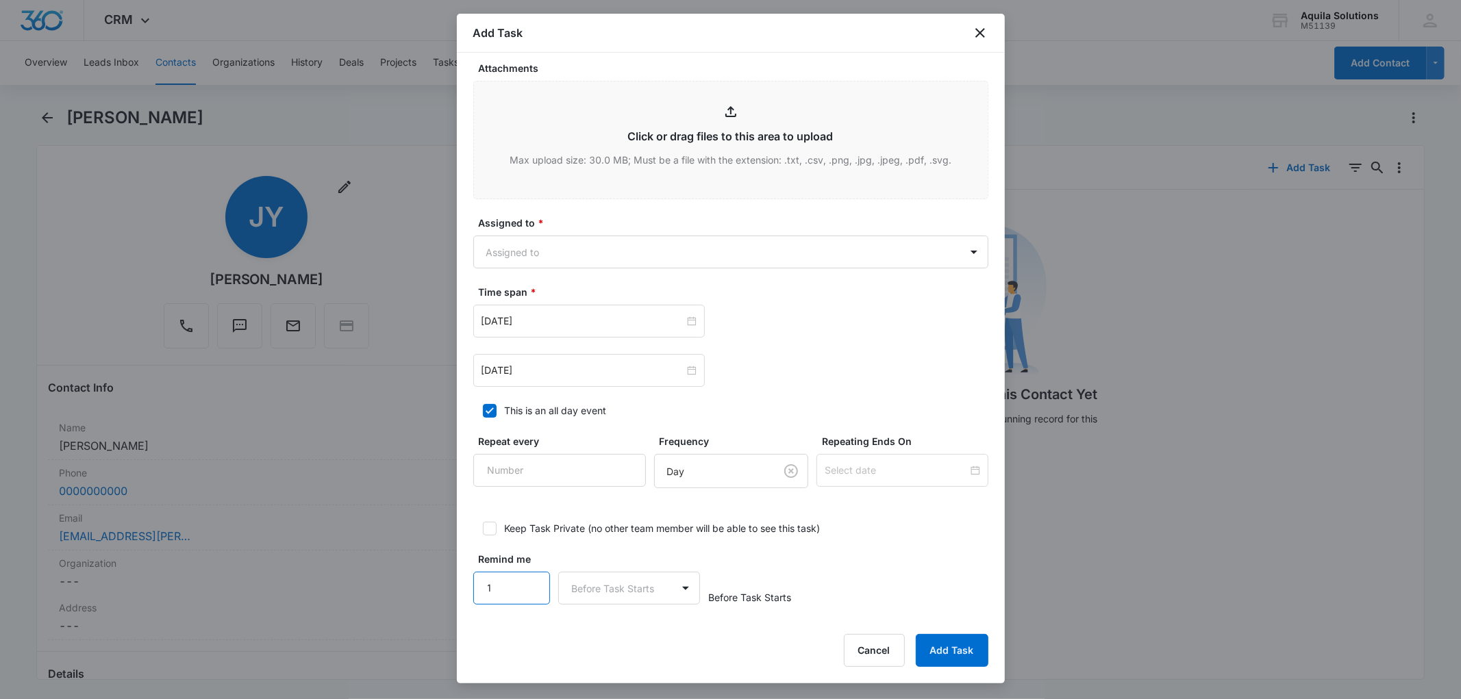
type input "1"
click at [525, 585] on input "1" at bounding box center [511, 588] width 77 height 33
click at [635, 583] on body "CRM Apps Reputation Websites Forms CRM Email Social Payments POS Content Ads In…" at bounding box center [730, 349] width 1461 height 699
click at [617, 641] on div "Days" at bounding box center [626, 637] width 106 height 14
click at [771, 556] on div "Remind me 1 option Days, selected. Days Before Task Starts" at bounding box center [730, 578] width 515 height 53
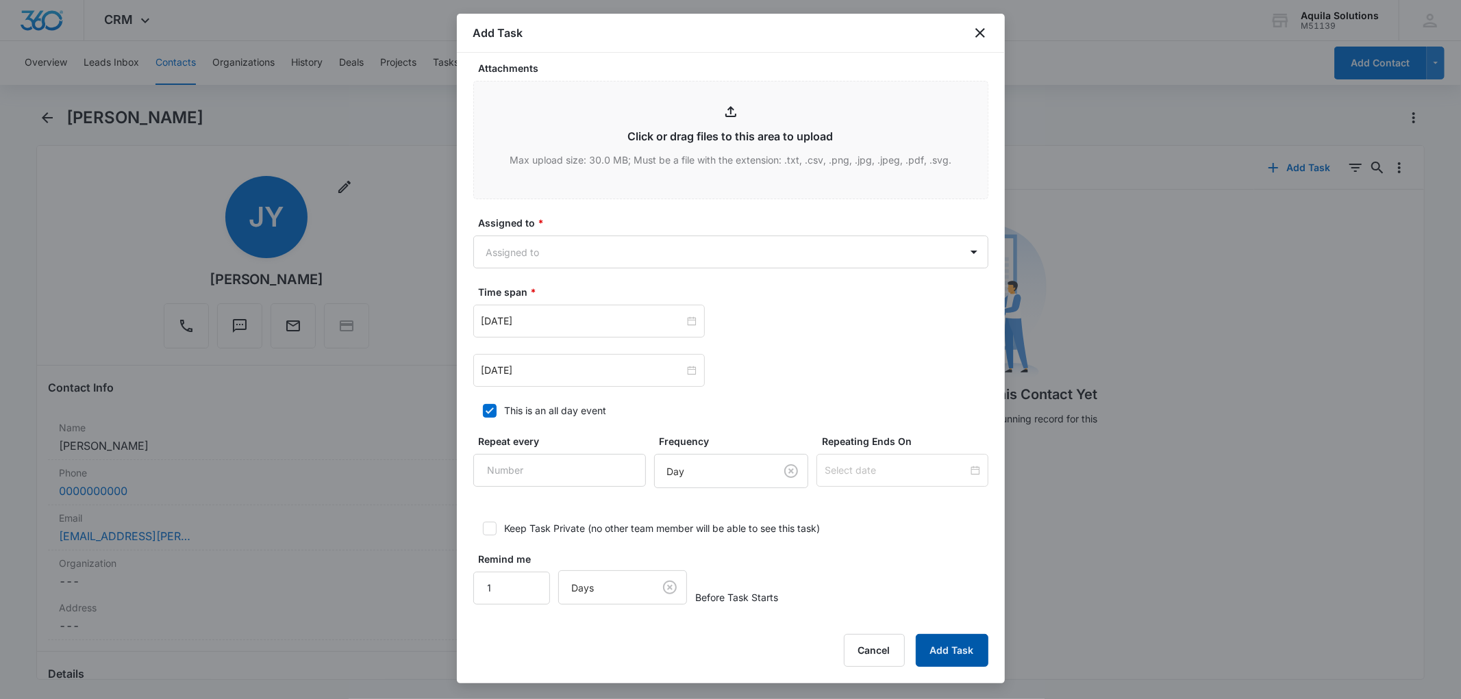
click at [939, 647] on button "Add Task" at bounding box center [952, 650] width 73 height 33
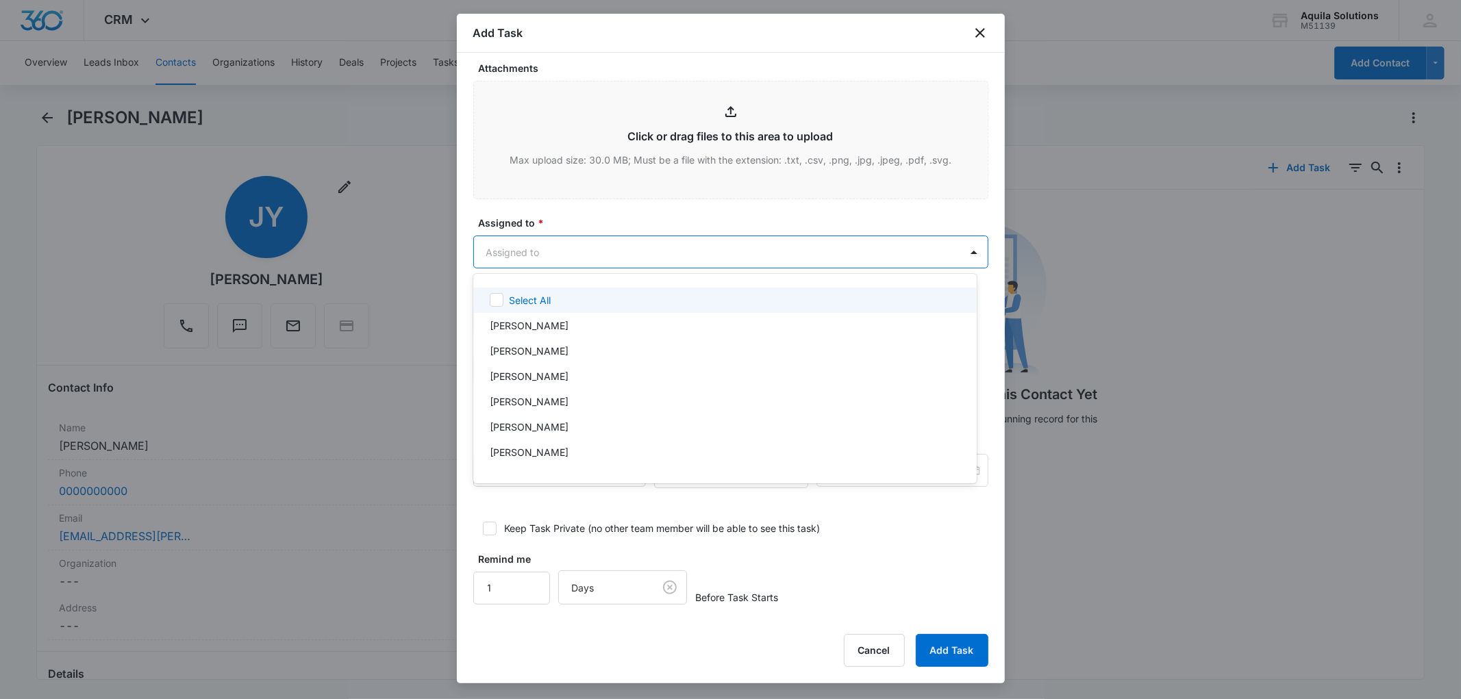
click at [532, 263] on body "CRM Apps Reputation Websites Forms CRM Email Social Payments POS Content Ads In…" at bounding box center [730, 349] width 1461 height 699
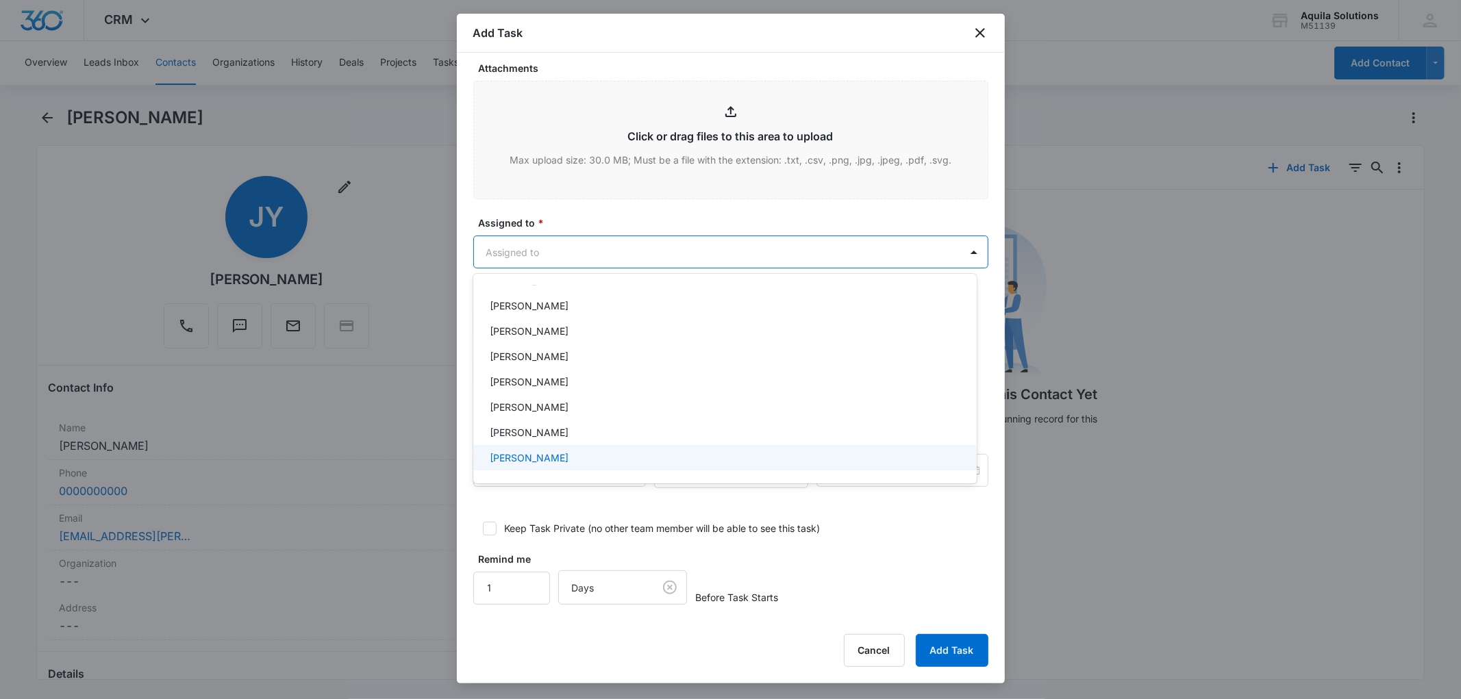
click at [536, 452] on p "[PERSON_NAME]" at bounding box center [529, 458] width 79 height 14
click at [834, 540] on div at bounding box center [730, 349] width 1461 height 699
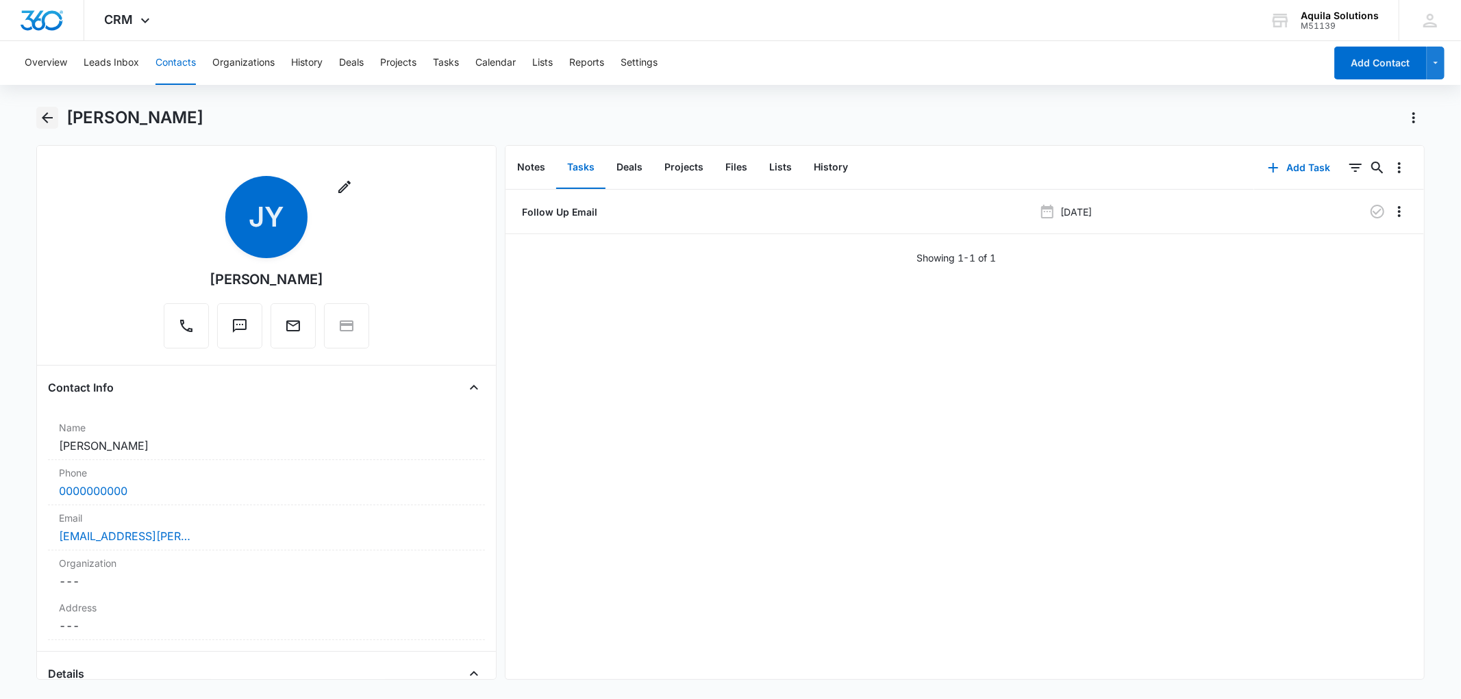
click at [41, 117] on icon "Back" at bounding box center [47, 118] width 16 height 16
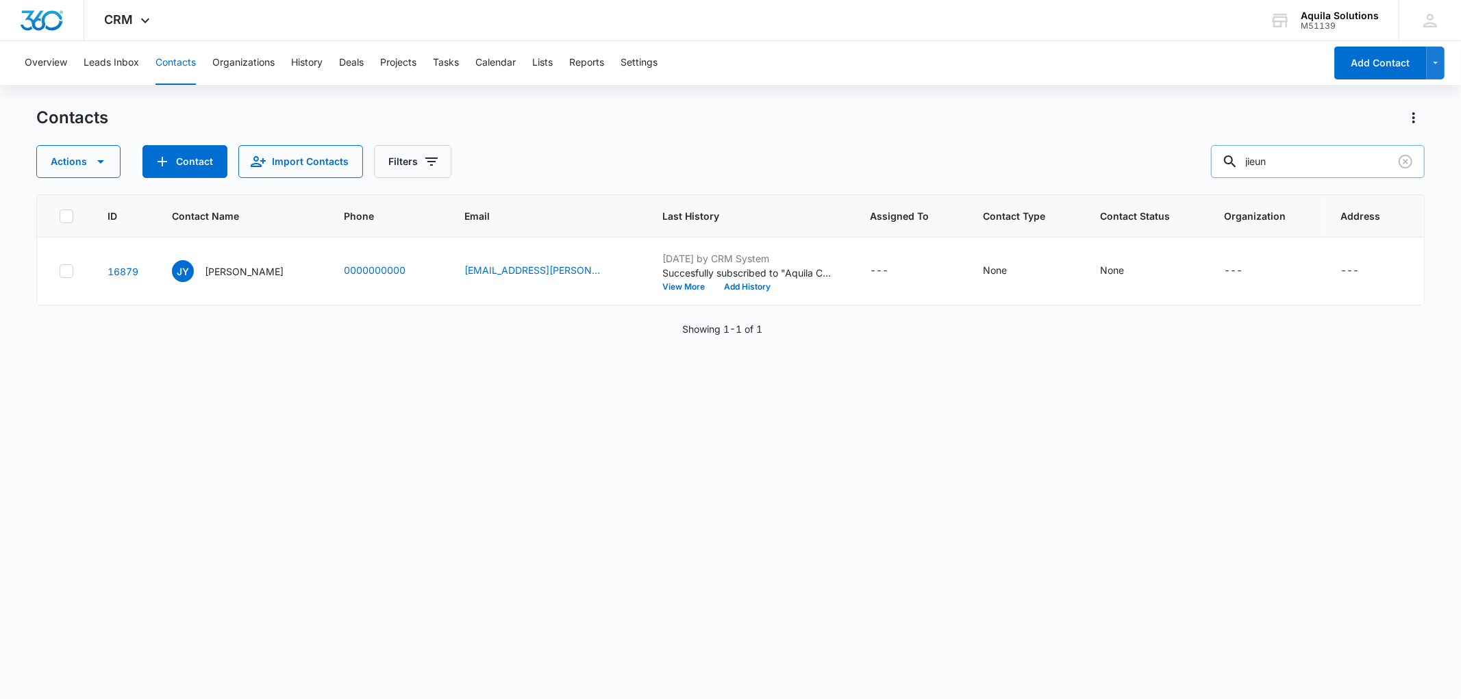
click at [1271, 162] on input "jieun" at bounding box center [1318, 161] width 214 height 33
type input "dong"
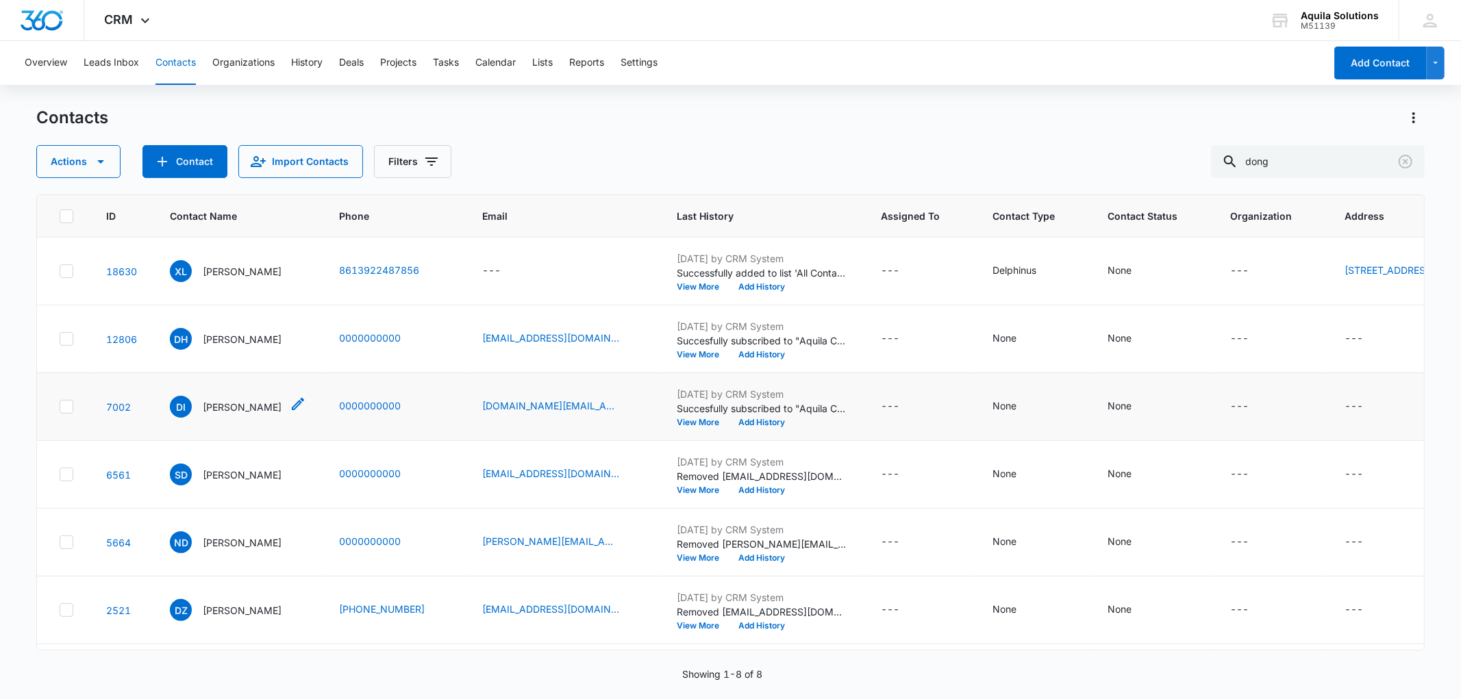
click at [229, 414] on p "Dong Im Kim" at bounding box center [242, 407] width 79 height 14
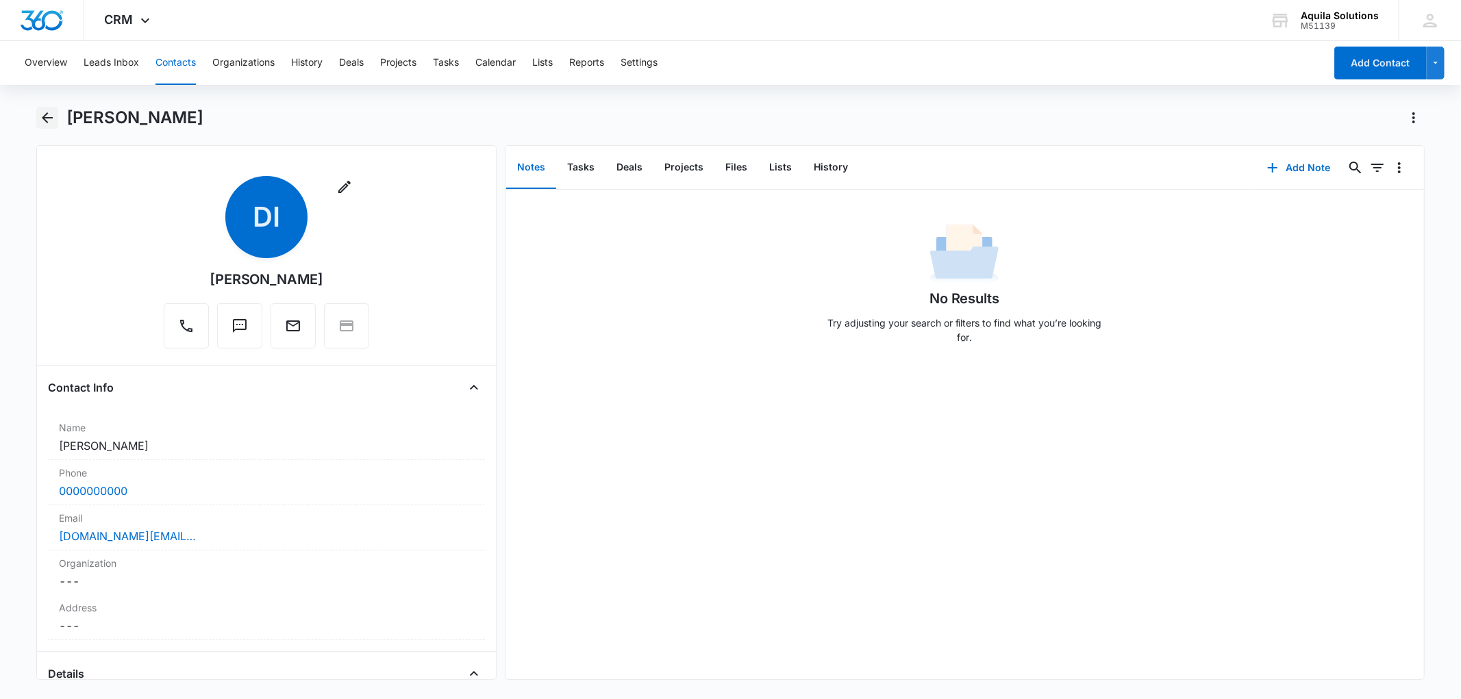
click at [45, 119] on icon "Back" at bounding box center [47, 118] width 16 height 16
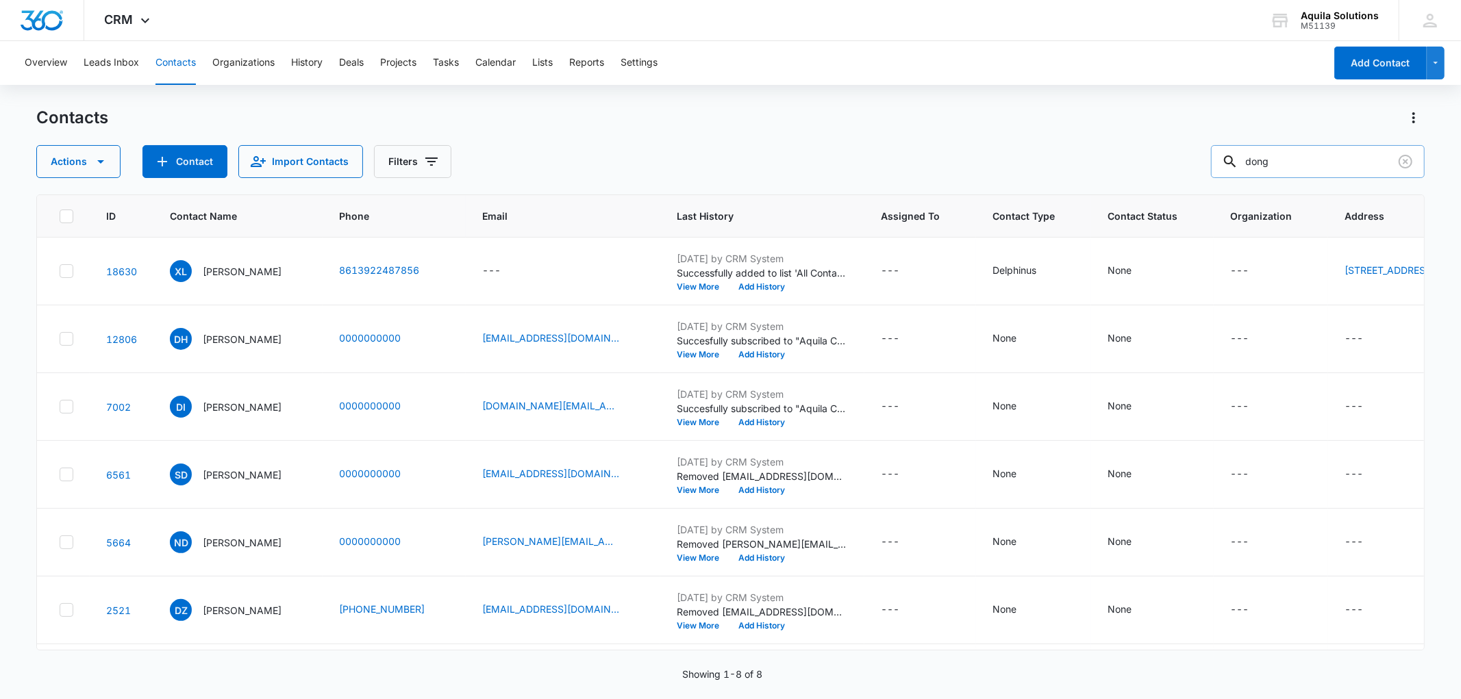
click at [1280, 161] on input "dong" at bounding box center [1318, 161] width 214 height 33
click at [1299, 160] on input "dong" at bounding box center [1318, 161] width 214 height 33
click at [1409, 166] on icon "Clear" at bounding box center [1406, 161] width 16 height 16
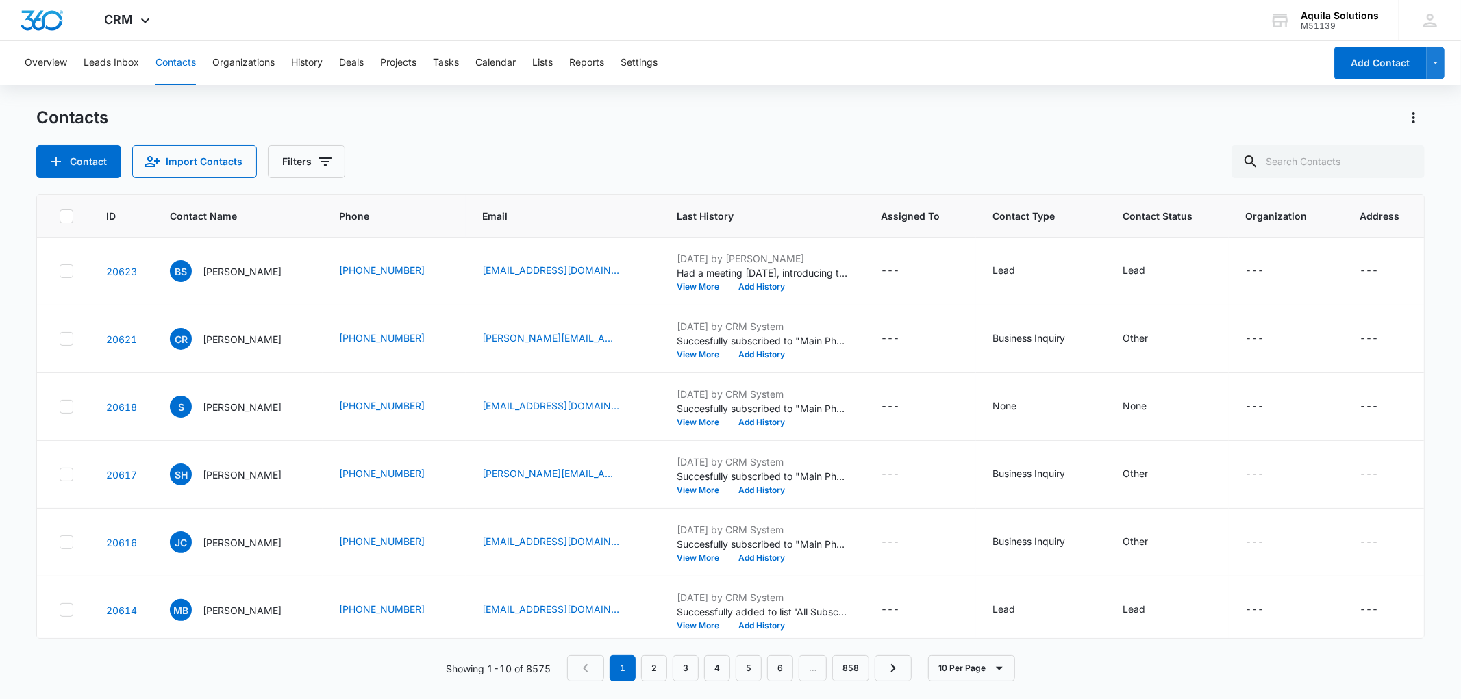
click at [462, 172] on div "Contact Import Contacts Filters" at bounding box center [730, 161] width 1388 height 33
click at [1345, 166] on input "text" at bounding box center [1328, 161] width 193 height 33
type input "jieun"
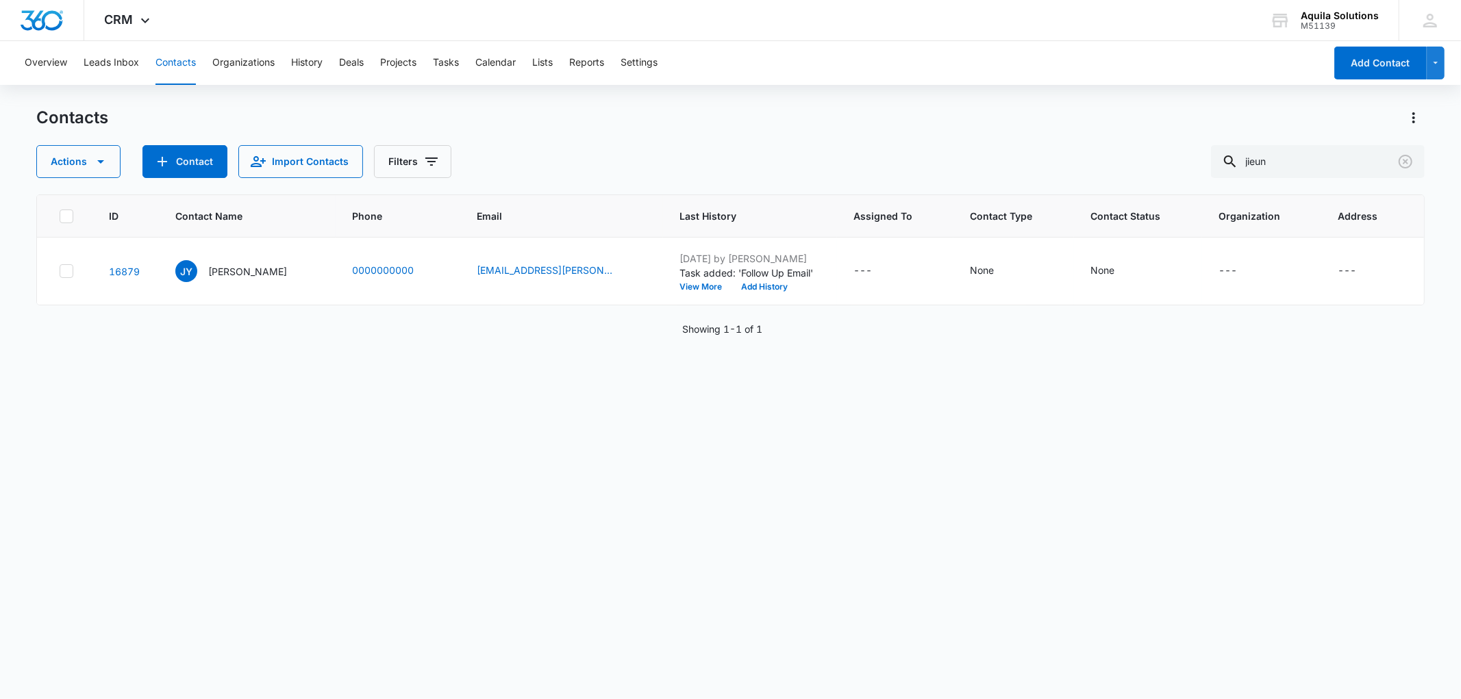
click at [429, 384] on div "ID Contact Name Phone Email Last History Assigned To Contact Type Contact Statu…" at bounding box center [730, 438] width 1388 height 487
click at [227, 279] on div "[PERSON_NAME]" at bounding box center [231, 271] width 112 height 22
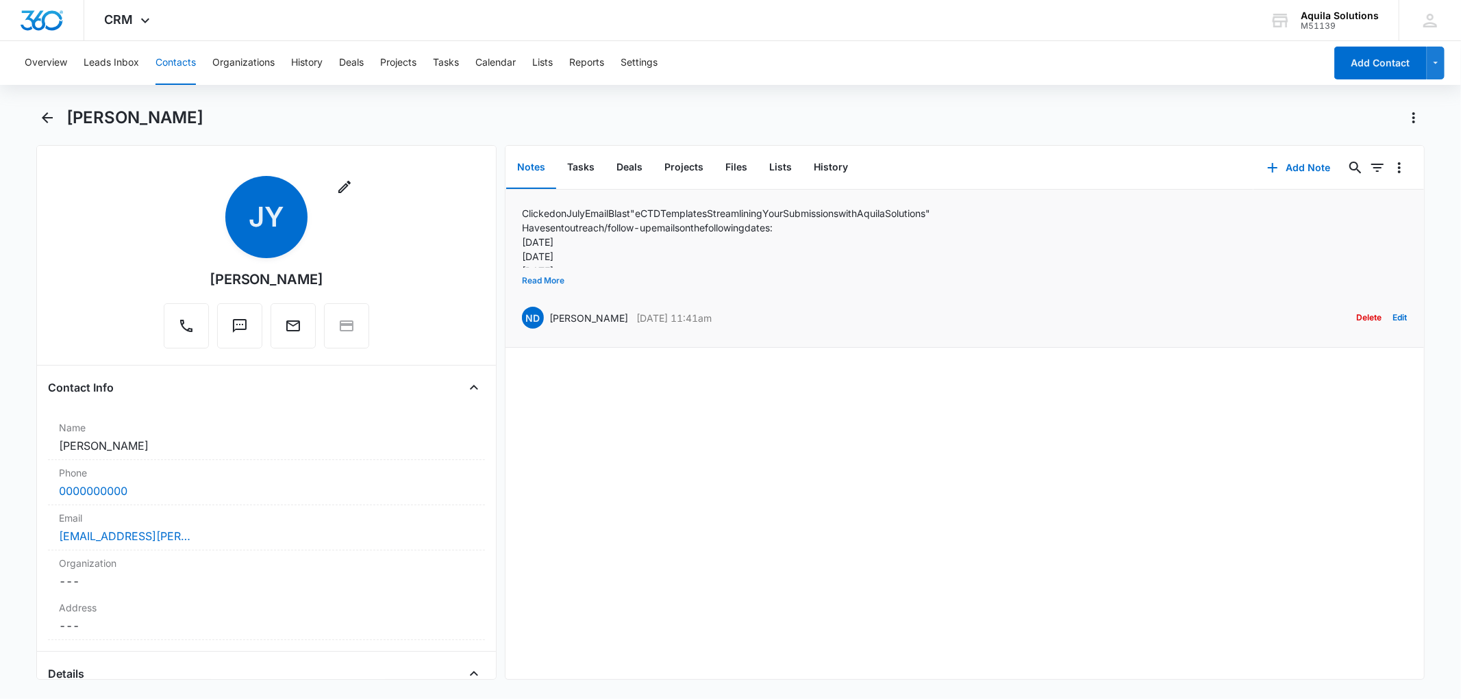
click at [551, 284] on button "Read More" at bounding box center [543, 281] width 42 height 26
click at [548, 277] on button "Read More" at bounding box center [543, 281] width 42 height 26
drag, startPoint x: 524, startPoint y: 210, endPoint x: 587, endPoint y: 305, distance: 114.2
click at [587, 305] on div "Clicked on July Email Blast "eCTD Templates Streamlining Your Submissions with …" at bounding box center [726, 256] width 408 height 101
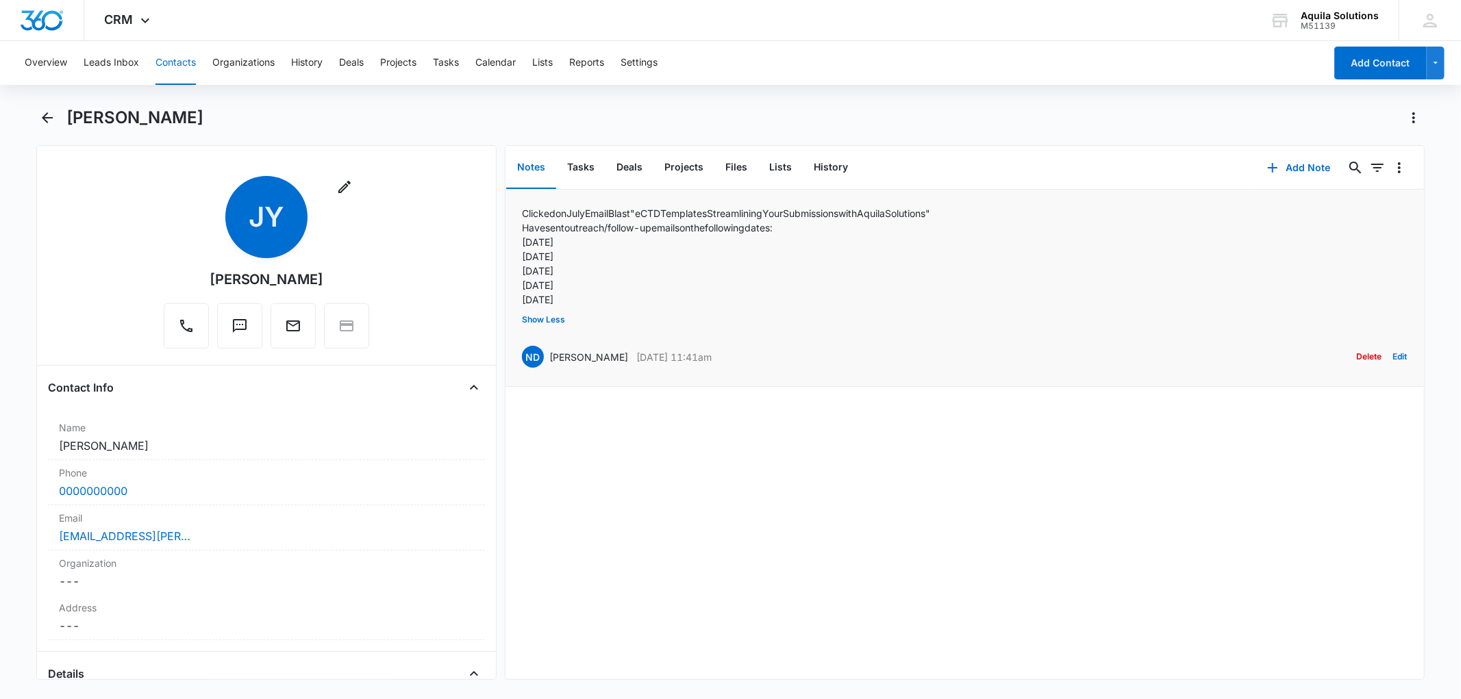
copy div "Clicked on July Email Blast "eCTD Templates Streamlining Your Submissions with …"
click at [1382, 419] on div "Clicked on July Email Blast "eCTD Templates Streamlining Your Submissions with …" at bounding box center [965, 435] width 919 height 490
click at [46, 112] on icon "Back" at bounding box center [47, 118] width 16 height 16
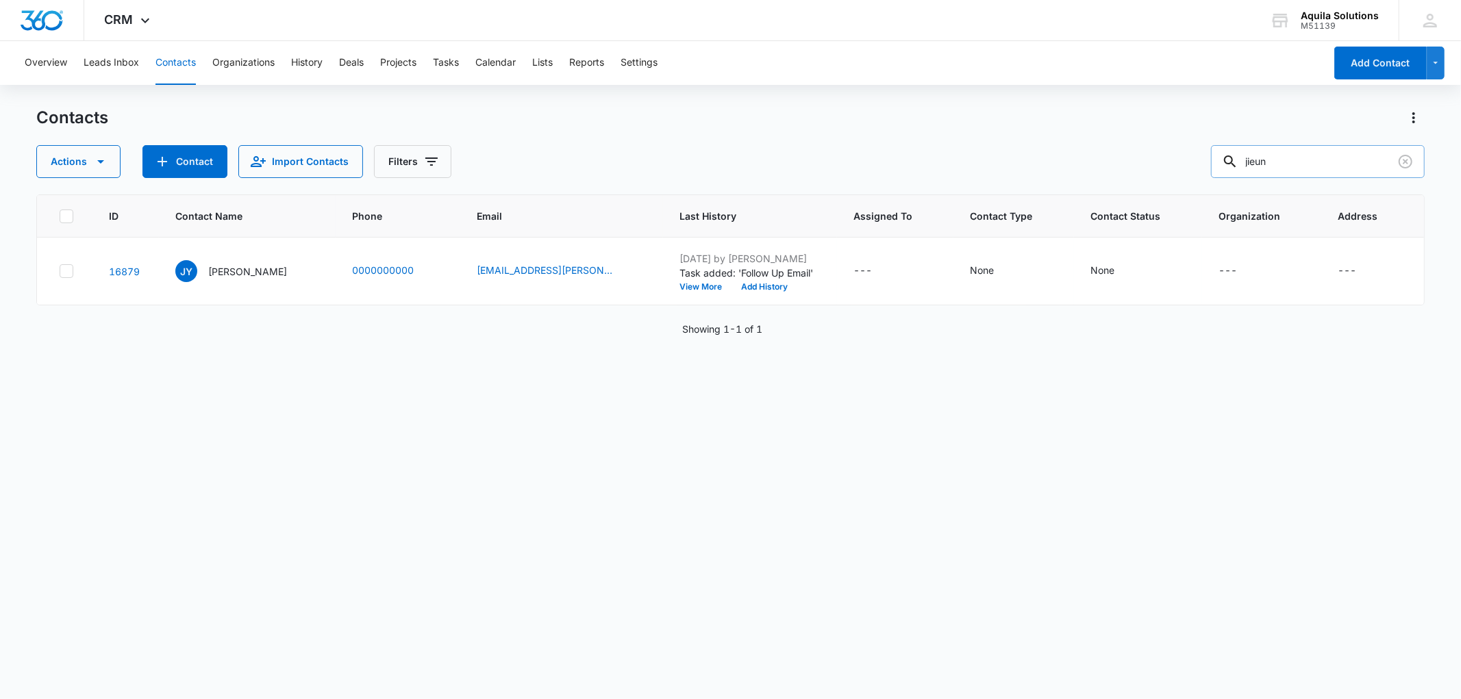
click at [1276, 167] on input "jieun" at bounding box center [1318, 161] width 214 height 33
click at [1279, 160] on input "jieun" at bounding box center [1318, 161] width 214 height 33
type input "dong"
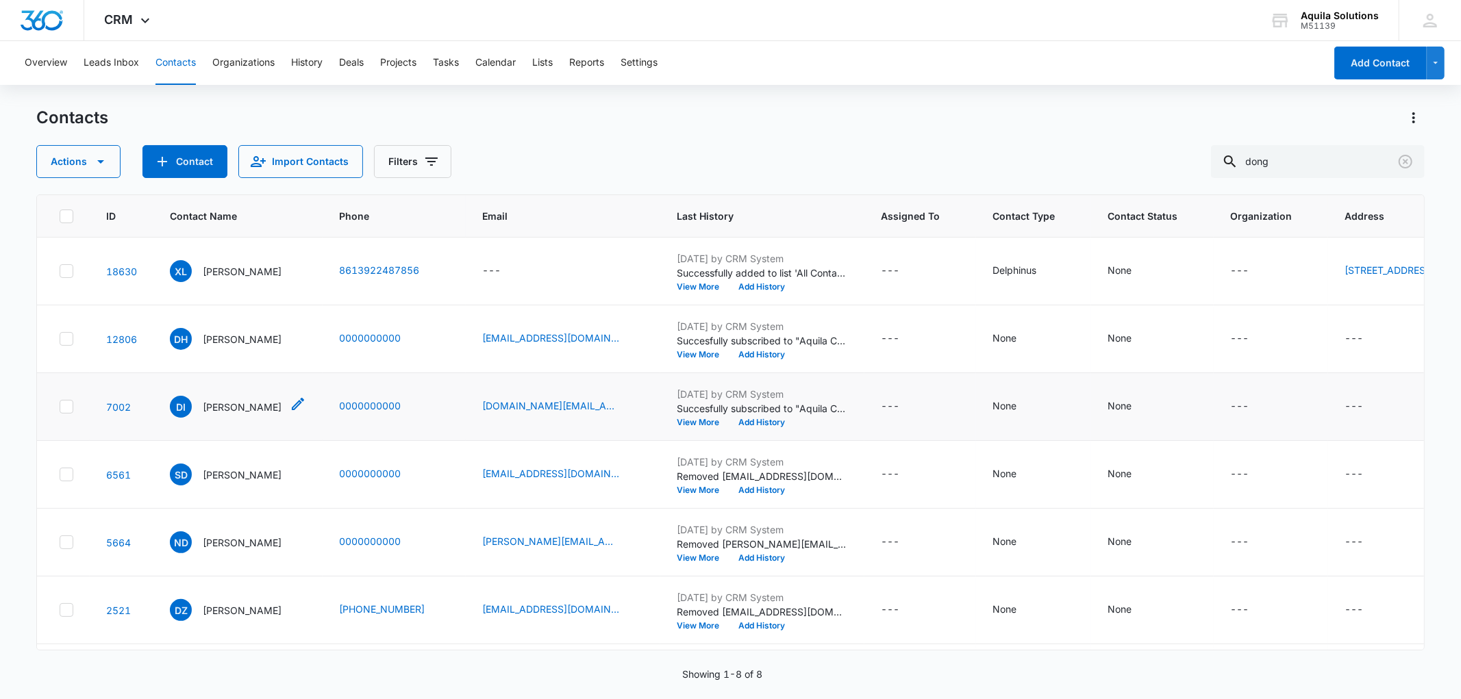
click at [227, 414] on p "Dong Im Kim" at bounding box center [242, 407] width 79 height 14
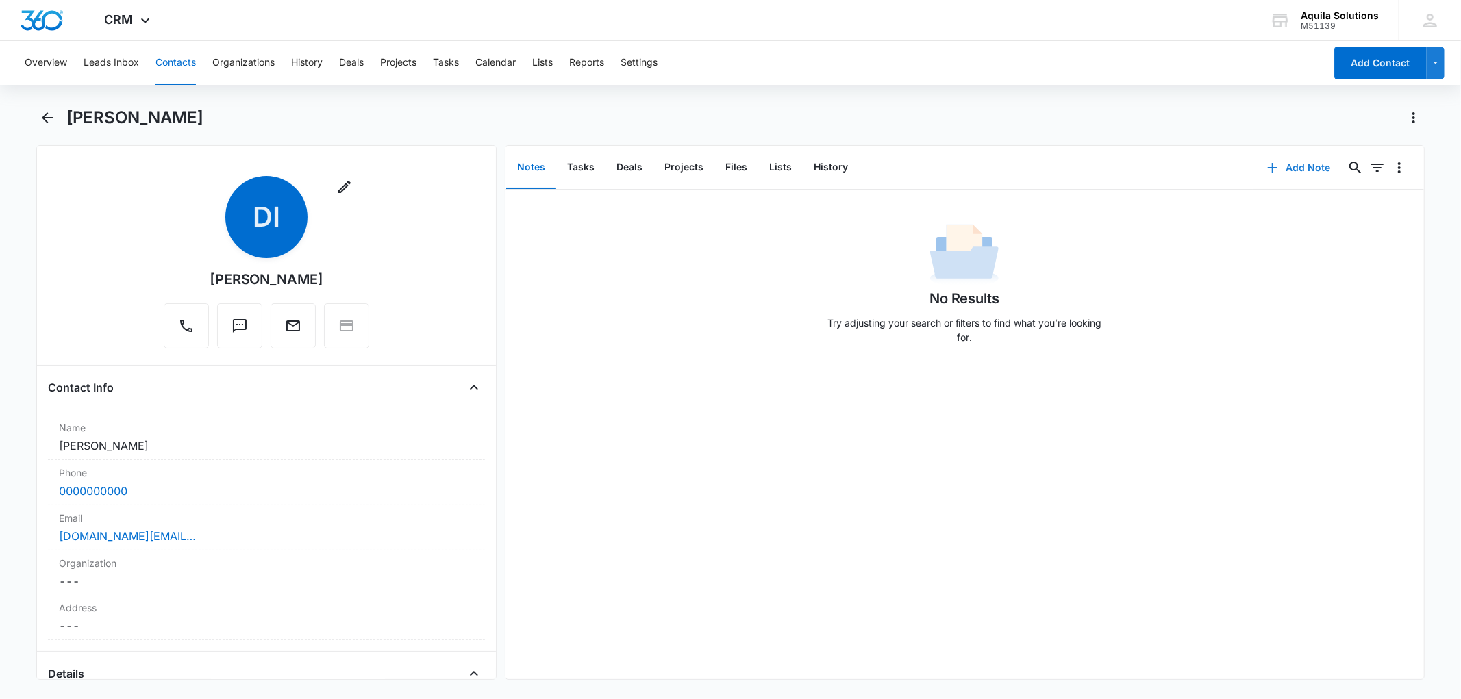
click at [1268, 167] on icon "button" at bounding box center [1273, 168] width 10 height 10
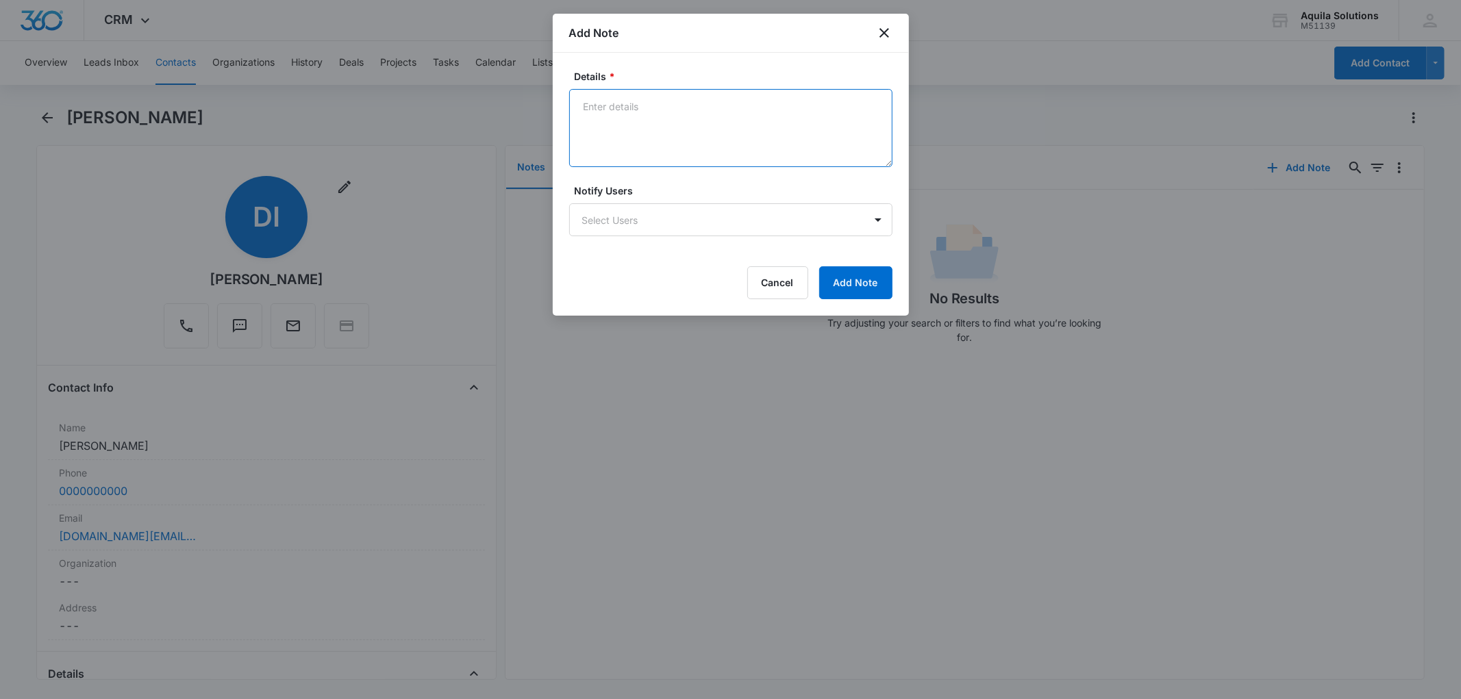
click at [630, 113] on textarea "Details *" at bounding box center [730, 128] width 323 height 78
paste textarea "Clicked on July Email Blast "eCTD Templates Streamlining Your Submissions with …"
type textarea "Clicked on July Email Blast "eCTD Templates Streamlining Your Submissions with …"
click at [724, 71] on label "Details *" at bounding box center [736, 76] width 323 height 14
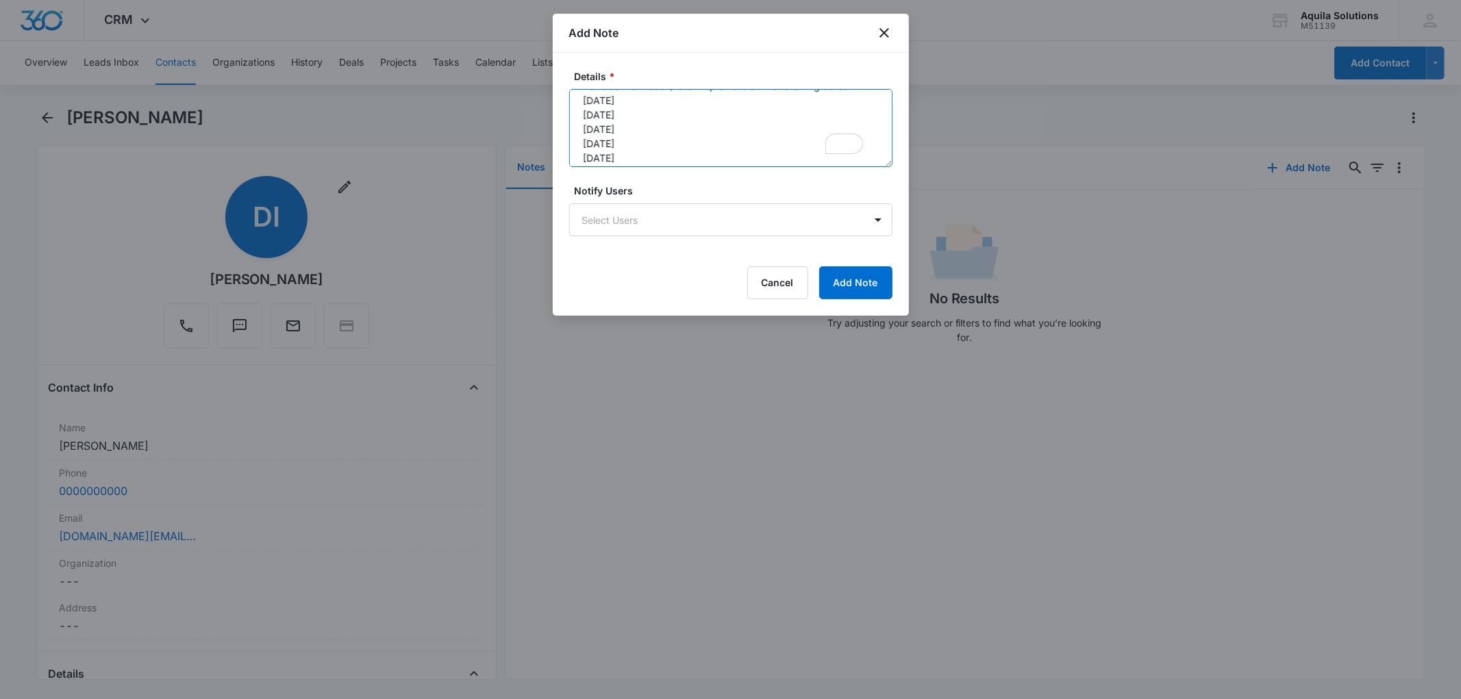
click at [724, 89] on textarea "Clicked on July Email Blast "eCTD Templates Streamlining Your Submissions with …" at bounding box center [730, 128] width 323 height 78
click at [849, 280] on button "Add Note" at bounding box center [855, 282] width 73 height 33
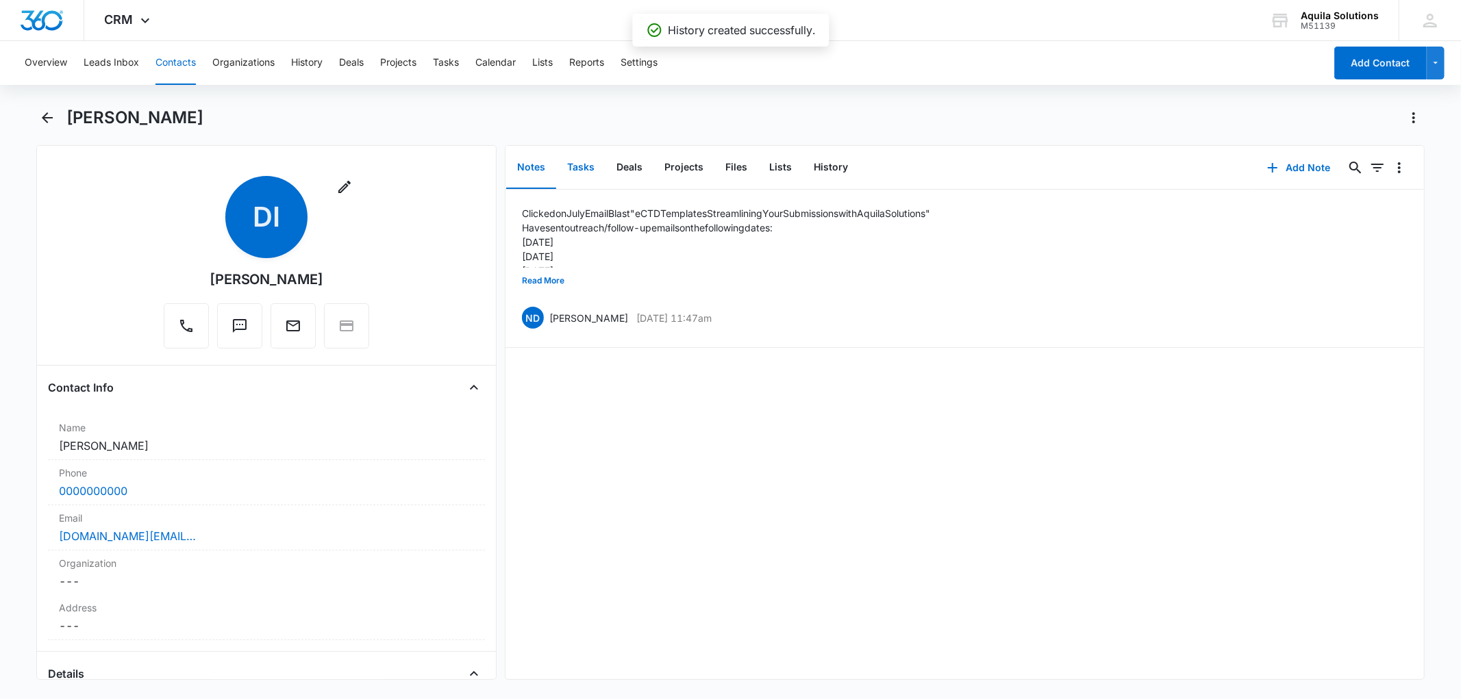
click at [580, 168] on button "Tasks" at bounding box center [580, 168] width 49 height 42
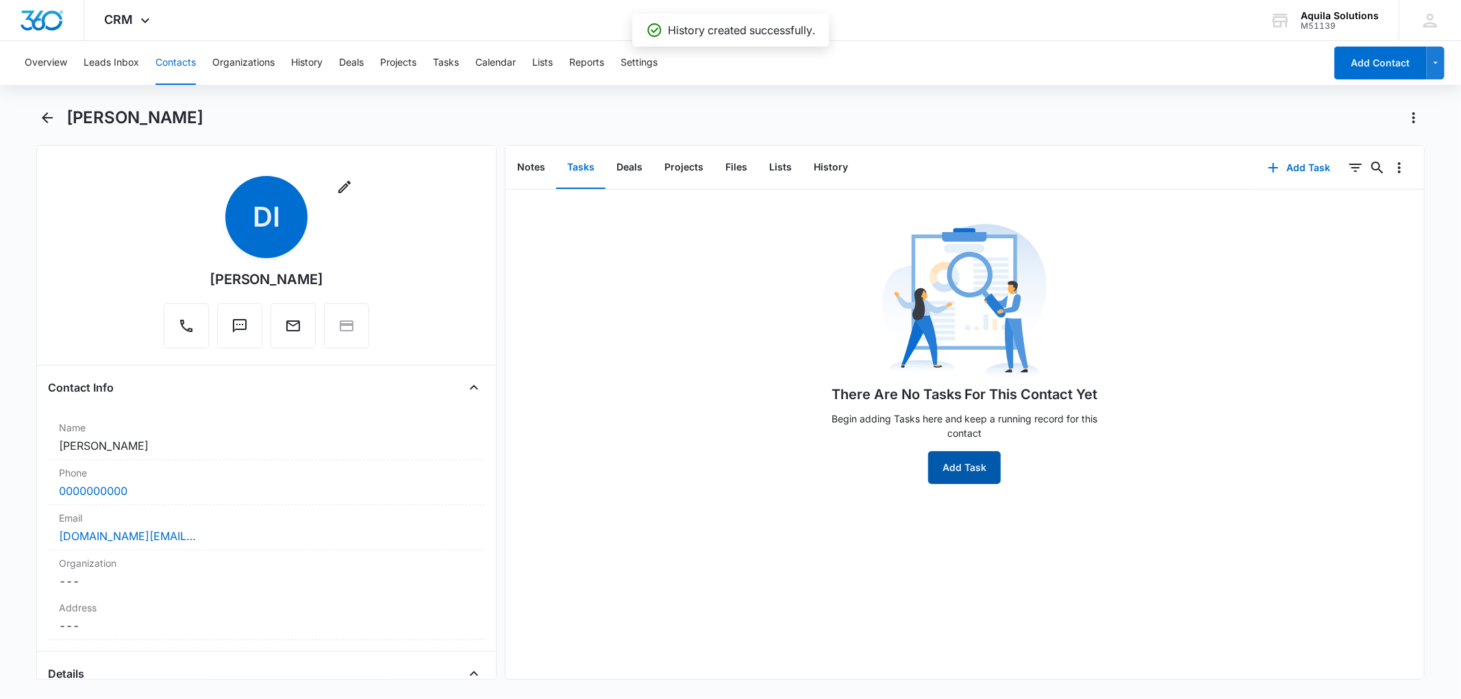
click at [959, 468] on button "Add Task" at bounding box center [964, 467] width 73 height 33
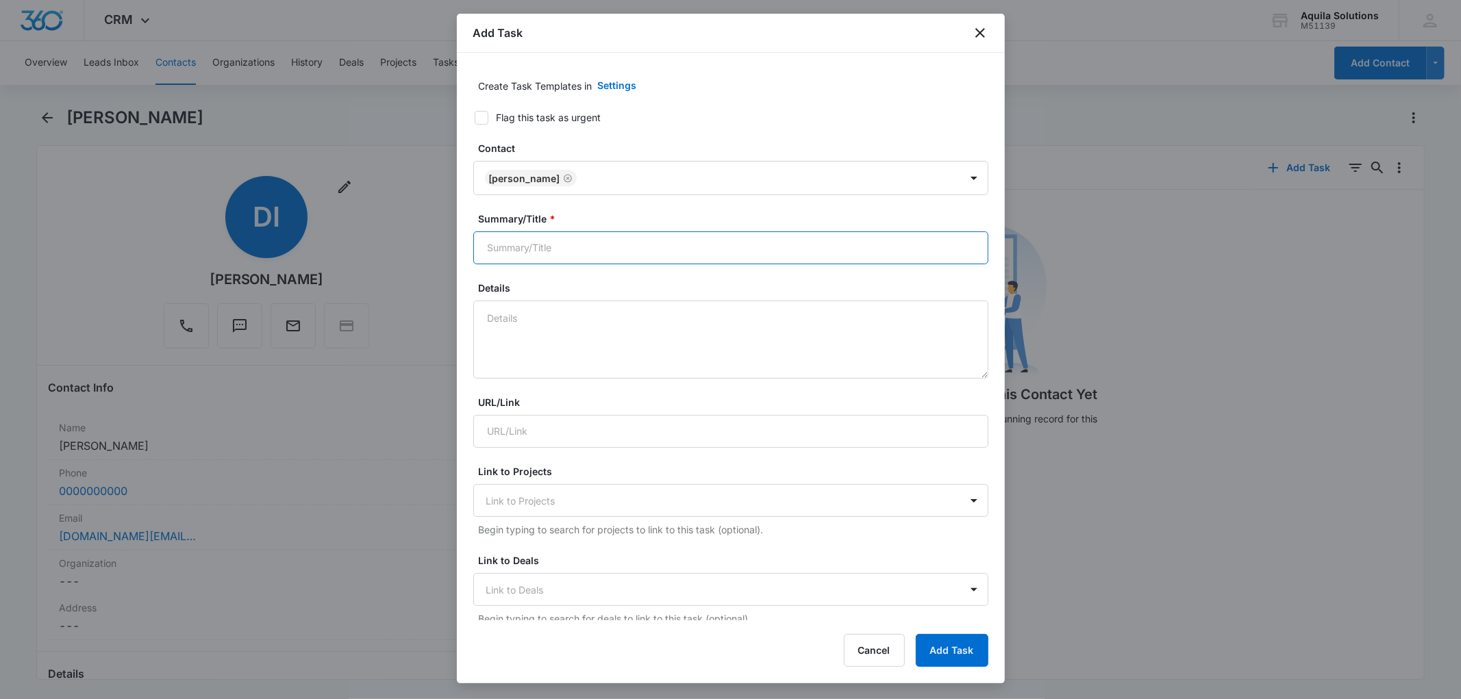
click at [528, 255] on input "Summary/Title *" at bounding box center [730, 248] width 515 height 33
type input "Follow Up Email"
click at [521, 334] on textarea "Details" at bounding box center [730, 340] width 515 height 78
click at [525, 315] on textarea "Details" at bounding box center [730, 340] width 515 height 78
click at [522, 318] on textarea "Outreach #6 (Follow Up #5)" at bounding box center [730, 340] width 515 height 78
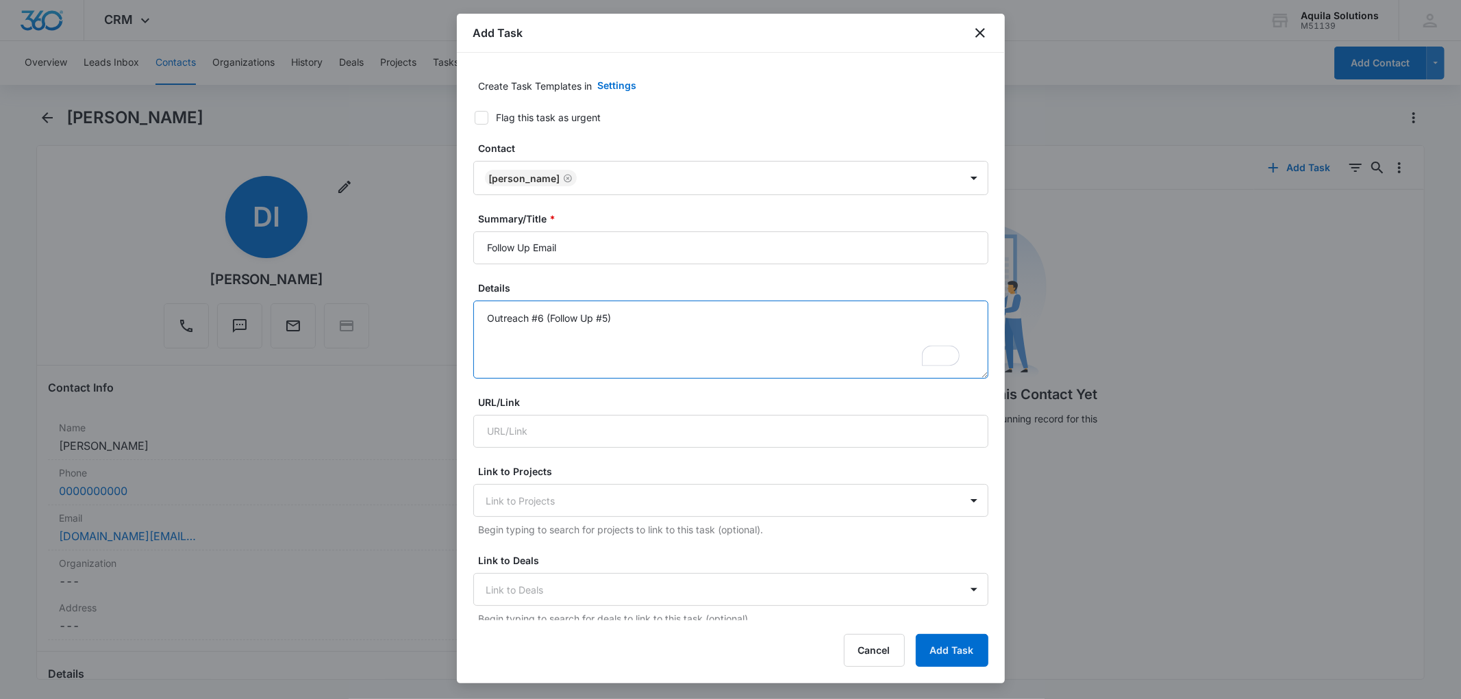
click at [522, 318] on textarea "Outreach #6 (Follow Up #5)" at bounding box center [730, 340] width 515 height 78
type textarea "Outreach #6 (Follow Up #5)"
click at [671, 36] on div "Add Task" at bounding box center [731, 33] width 548 height 39
click at [617, 84] on button "Settings" at bounding box center [617, 85] width 66 height 33
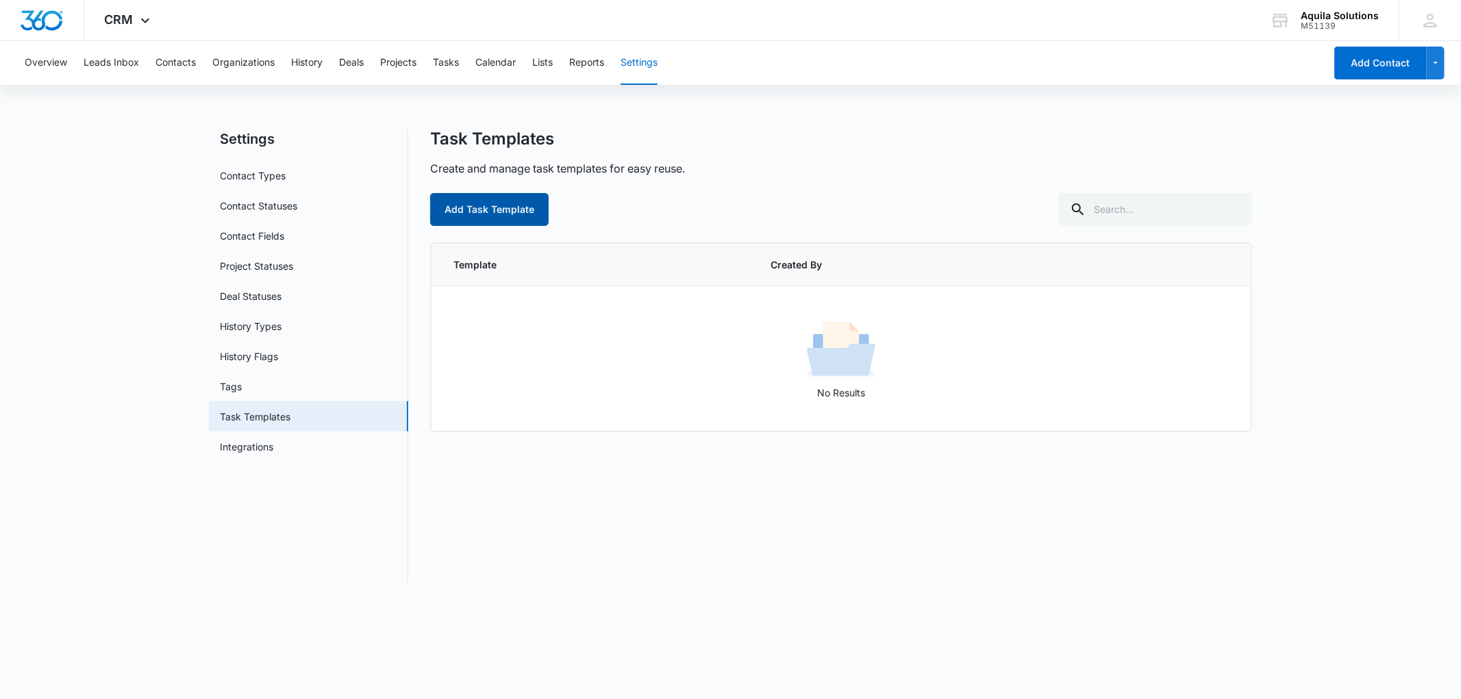
click at [482, 210] on button "Add Task Template" at bounding box center [489, 209] width 119 height 33
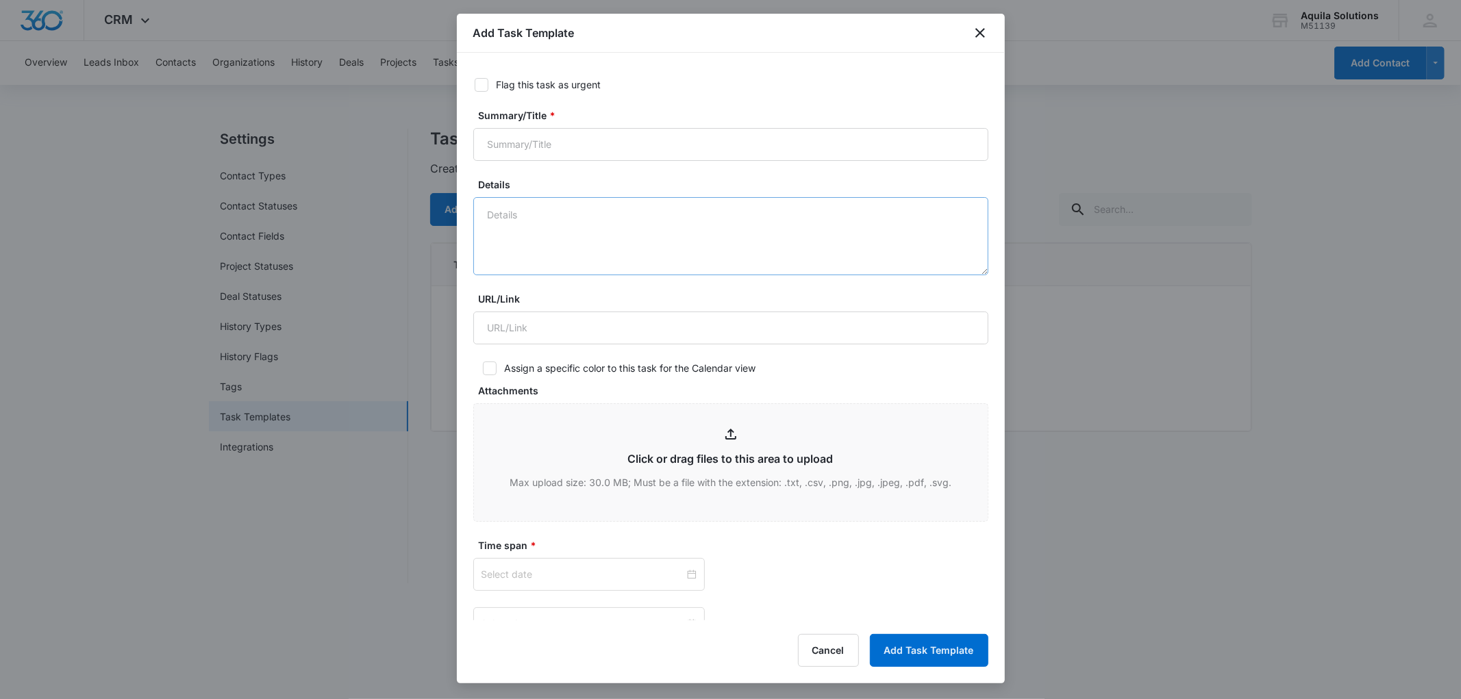
type input "Aug 14, 2025"
click at [516, 139] on input "Summary/Title *" at bounding box center [730, 144] width 515 height 33
type input "Follow Up Email"
click at [523, 226] on textarea "Details" at bounding box center [730, 236] width 515 height 78
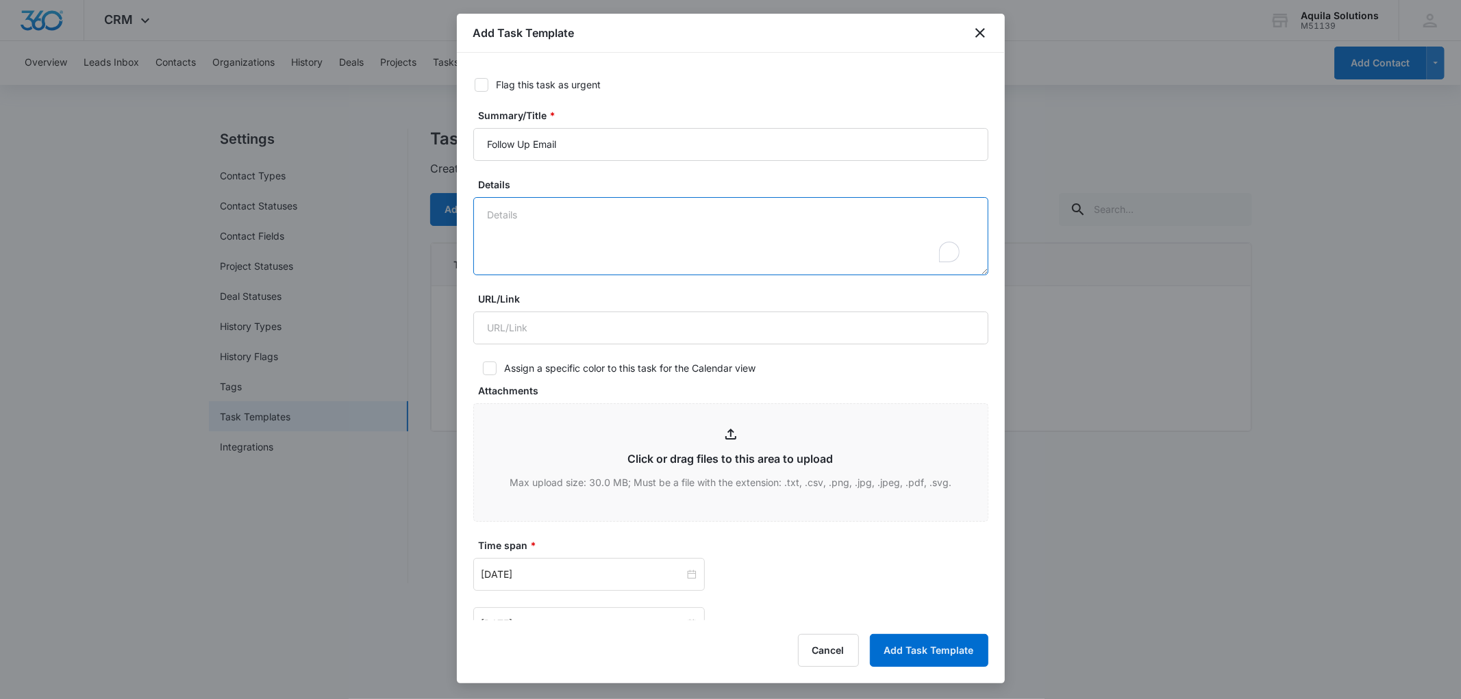
paste textarea "Outreach #6 (Follow Up #5)"
click at [543, 214] on textarea "Outreach #6 (Follow Up #5)" at bounding box center [730, 236] width 515 height 78
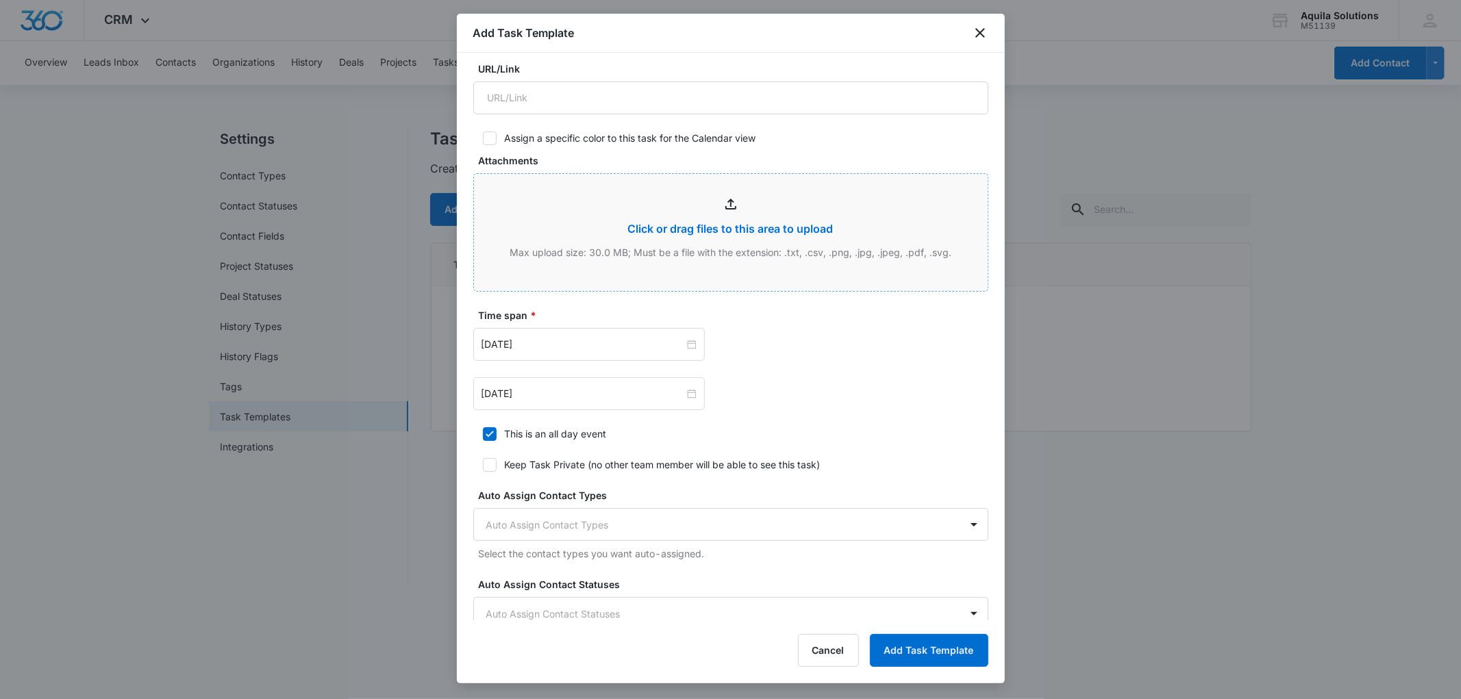
scroll to position [275, 0]
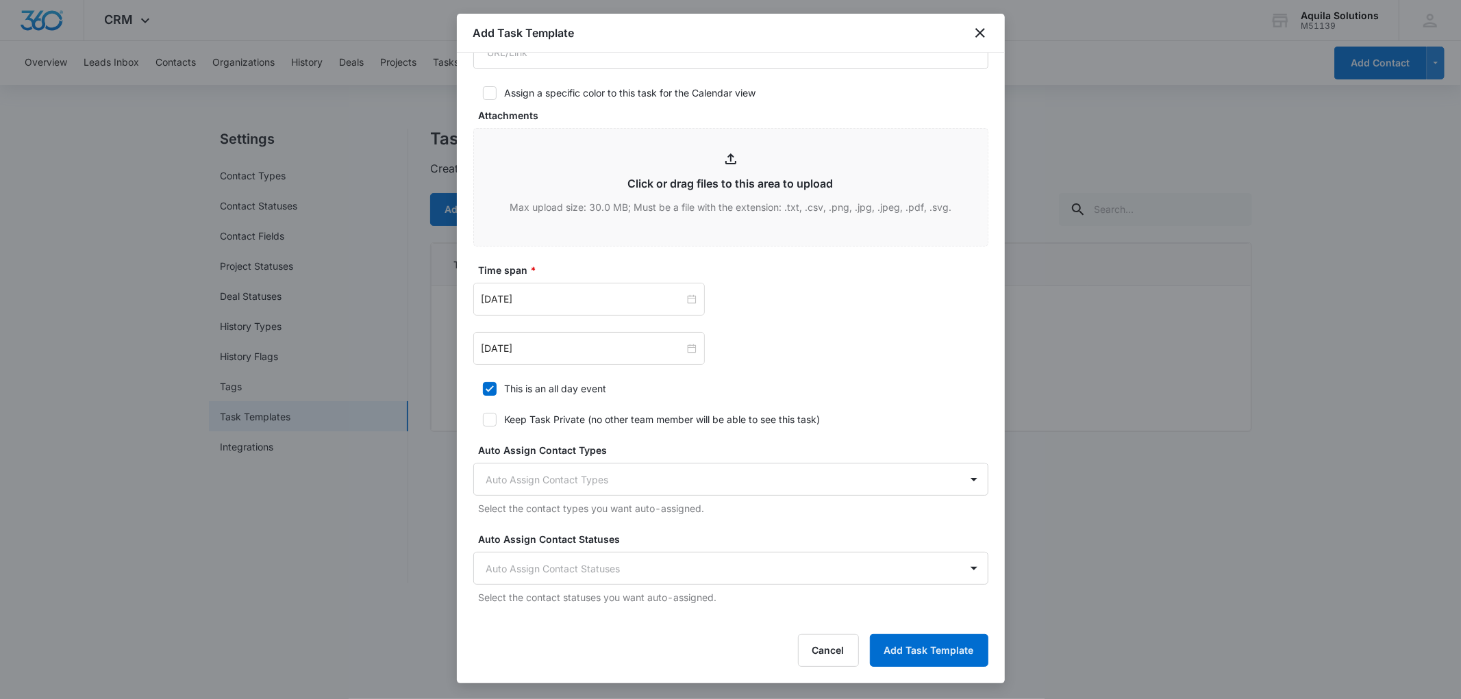
type textarea "Outreach #X (Follow Up #X)"
click at [491, 423] on icon at bounding box center [490, 420] width 12 height 12
click at [483, 423] on input "Keep Task Private (no other team member will be able to see this task)" at bounding box center [478, 420] width 10 height 10
checkbox input "true"
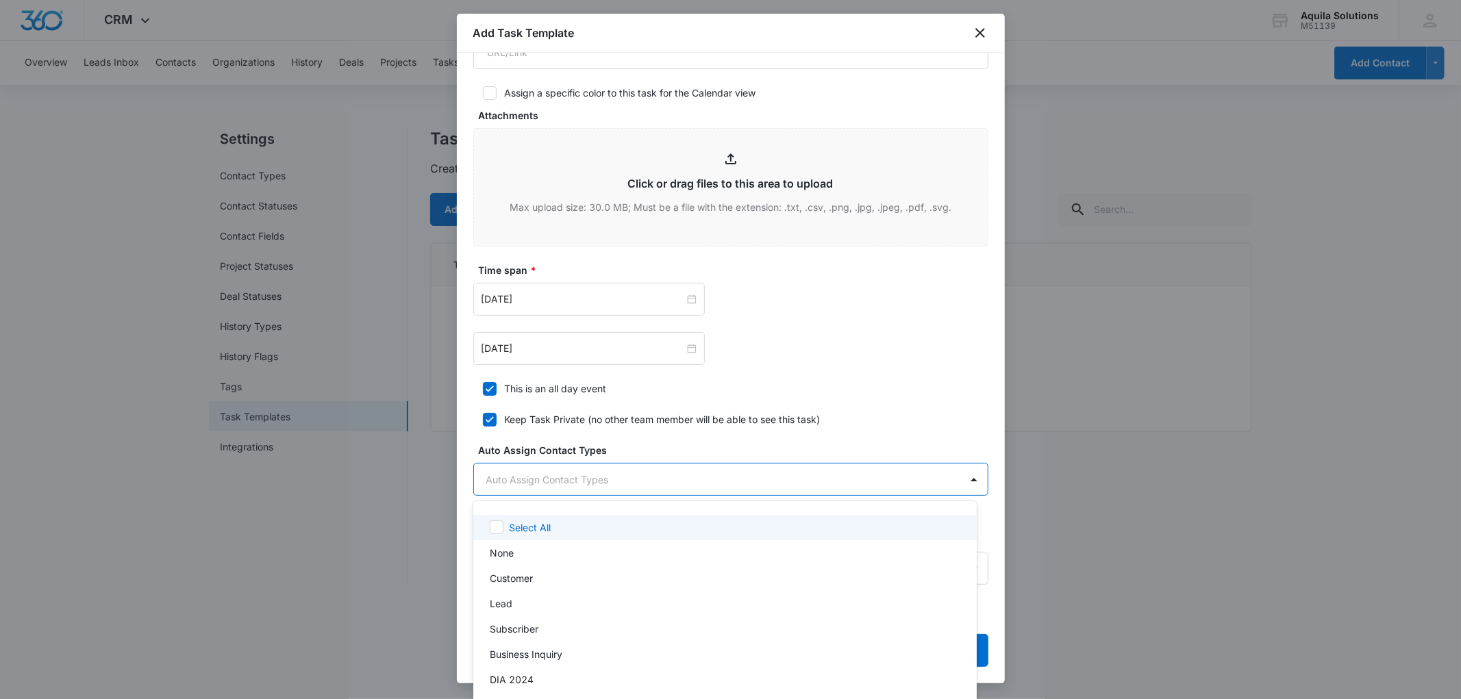
click at [606, 482] on body "CRM Apps Reputation Websites Forms CRM Email Social Payments POS Content Ads In…" at bounding box center [730, 349] width 1461 height 699
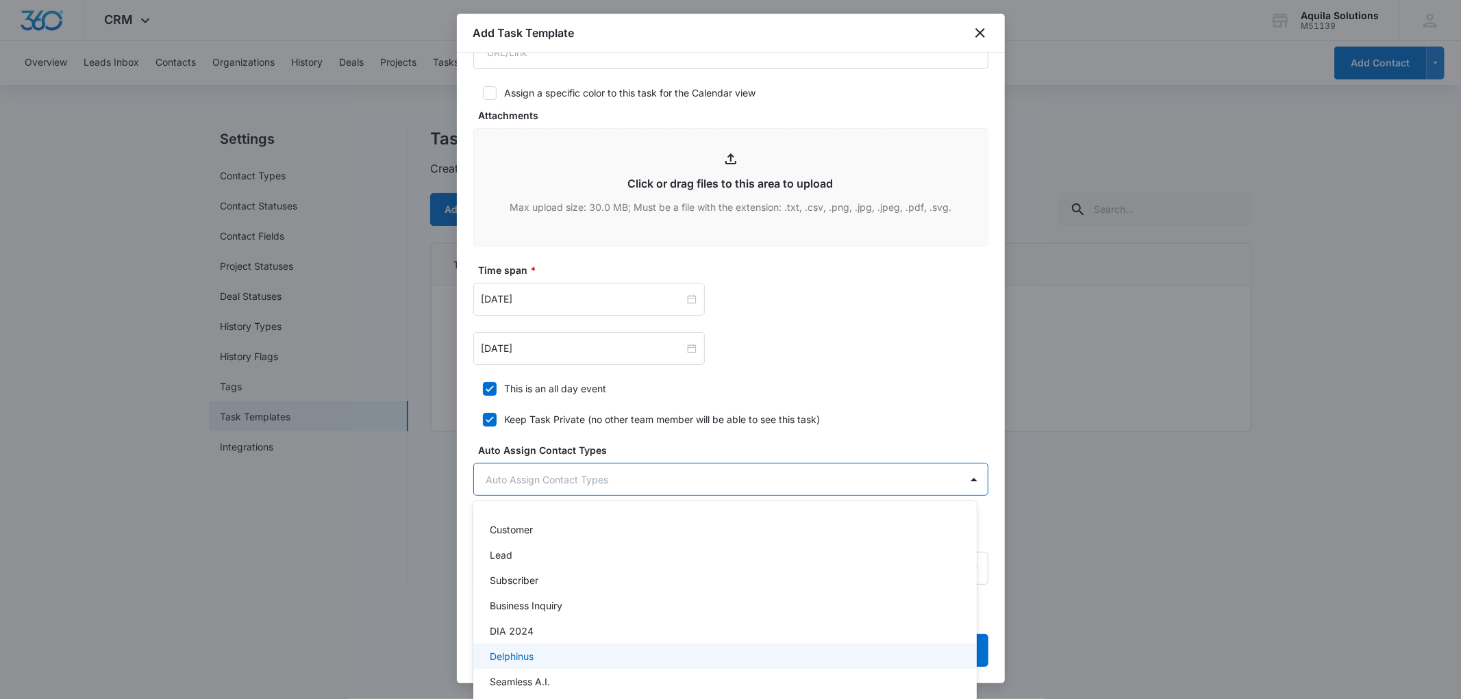
scroll to position [0, 0]
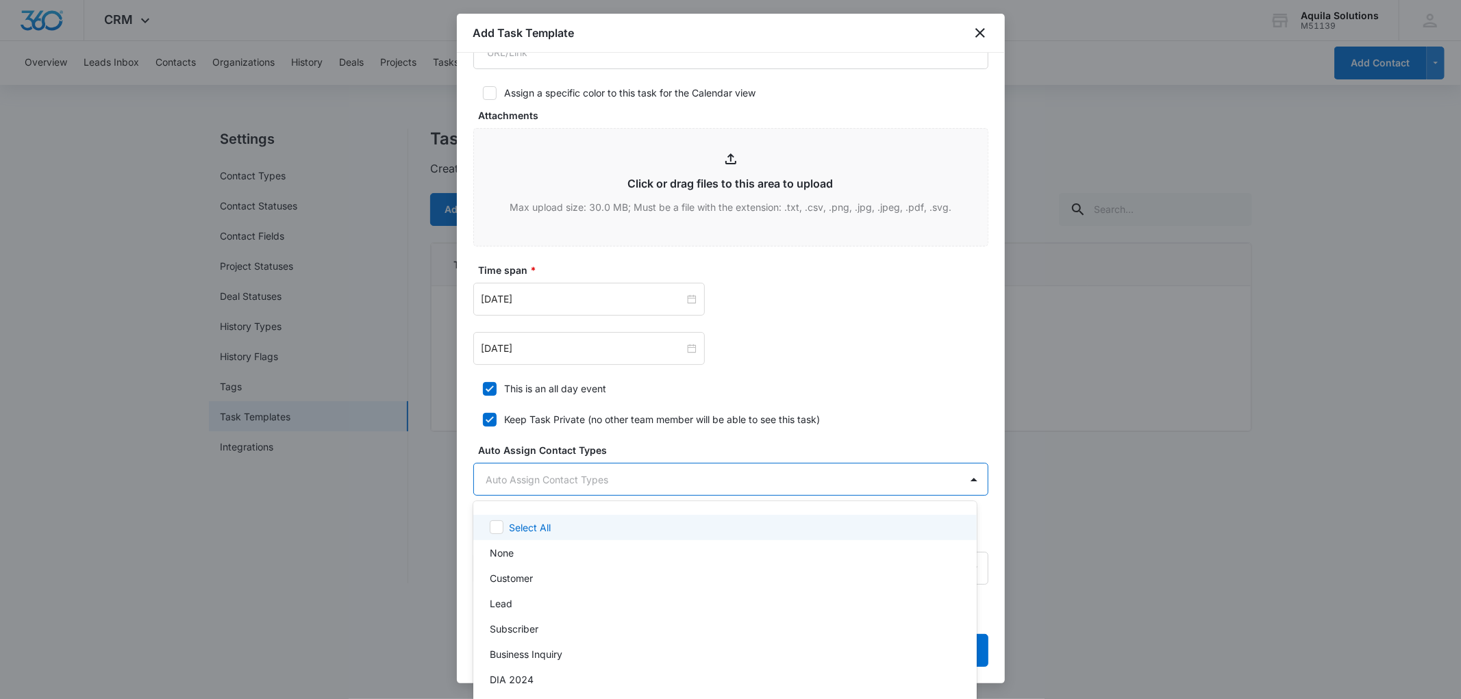
click at [641, 441] on div at bounding box center [730, 349] width 1461 height 699
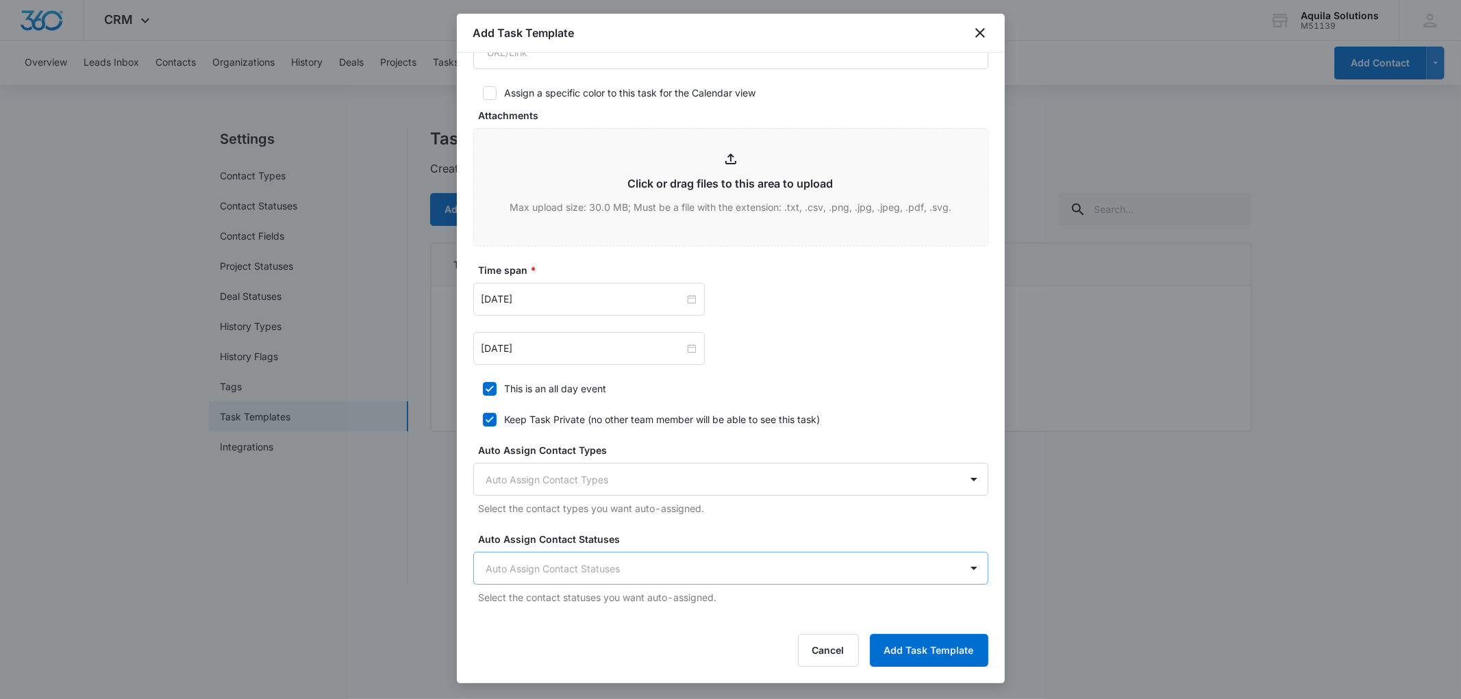
click at [605, 573] on body "CRM Apps Reputation Websites Forms CRM Email Social Payments POS Content Ads In…" at bounding box center [730, 349] width 1461 height 699
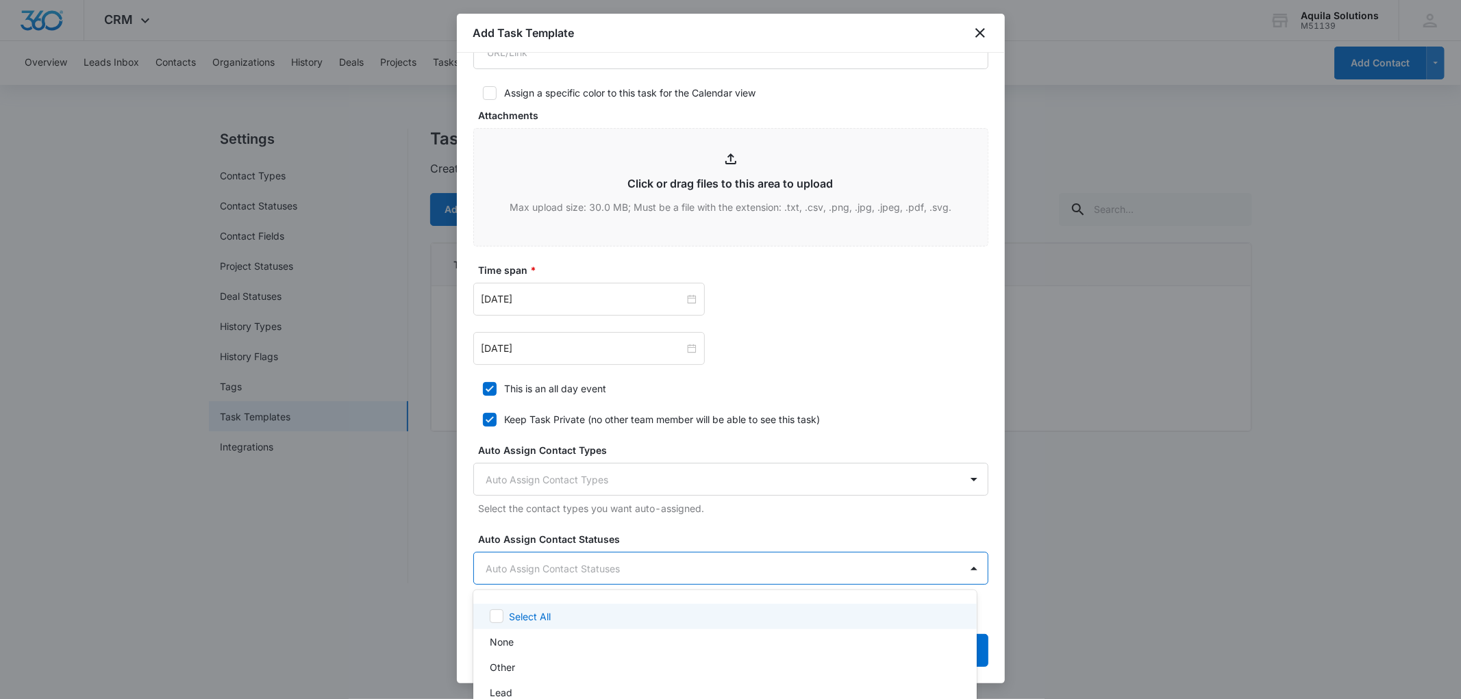
click at [628, 518] on div at bounding box center [730, 349] width 1461 height 699
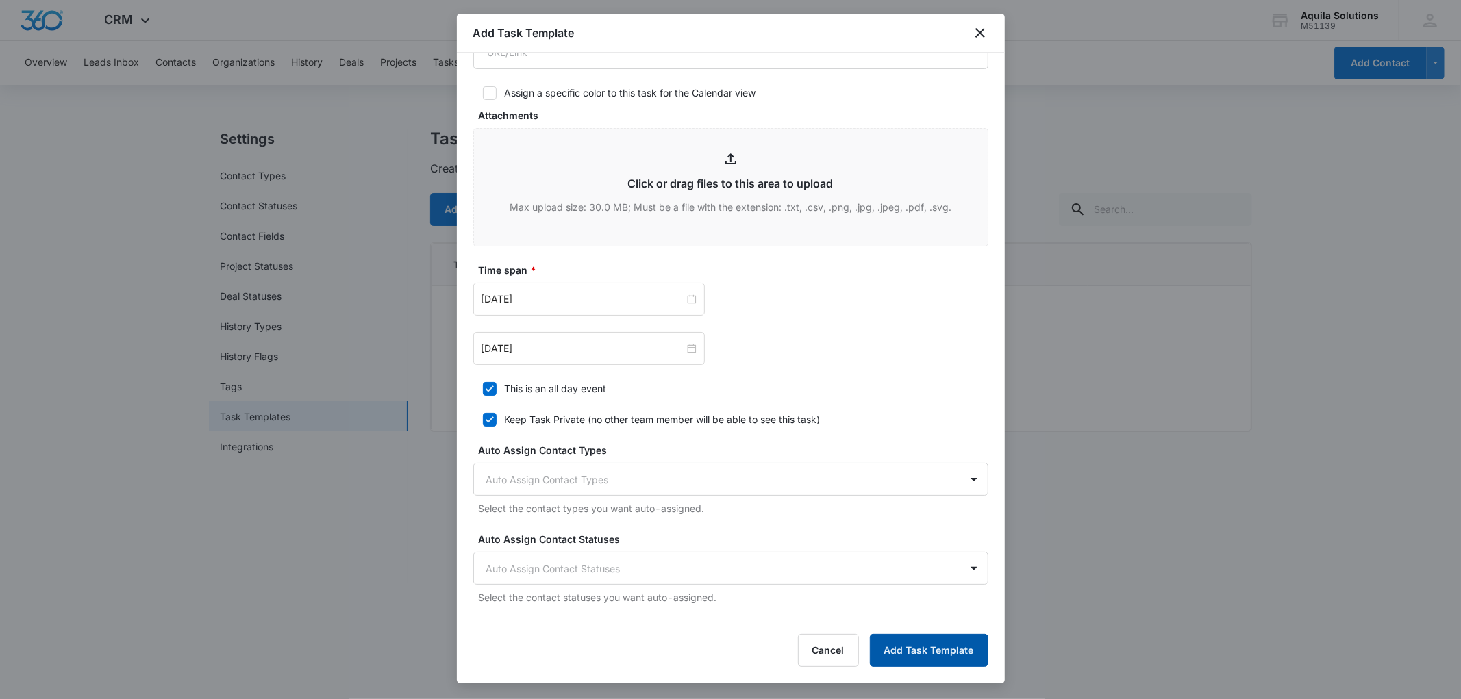
click at [889, 652] on button "Add Task Template" at bounding box center [929, 650] width 119 height 33
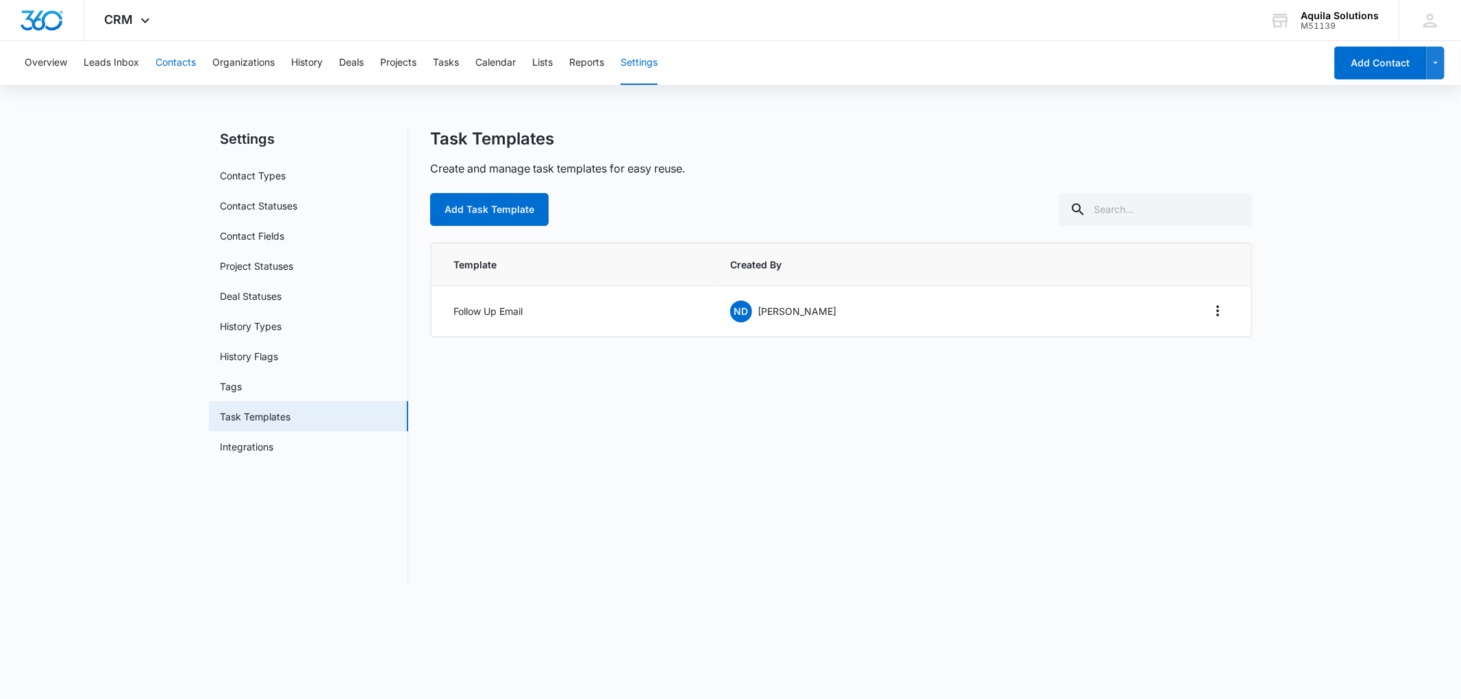
click at [186, 60] on button "Contacts" at bounding box center [176, 63] width 40 height 44
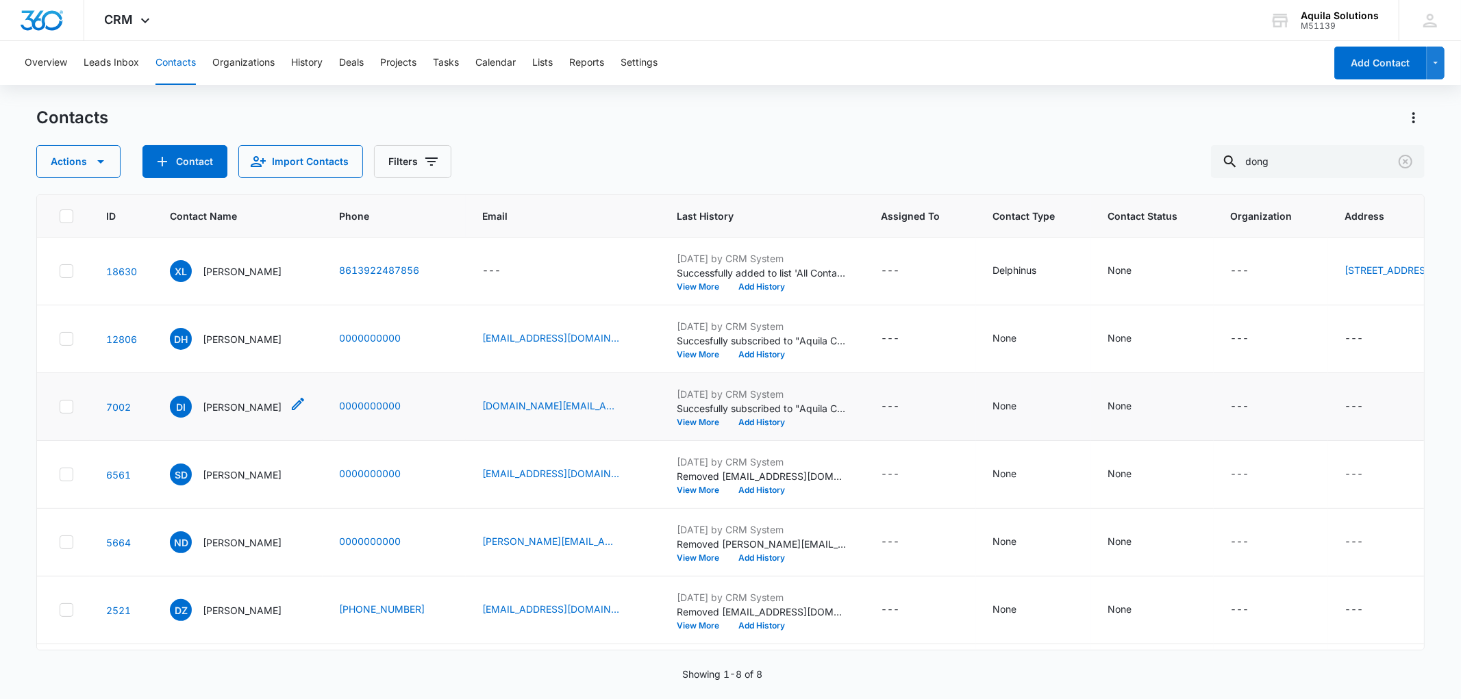
click at [234, 414] on p "Dong Im Kim" at bounding box center [242, 407] width 79 height 14
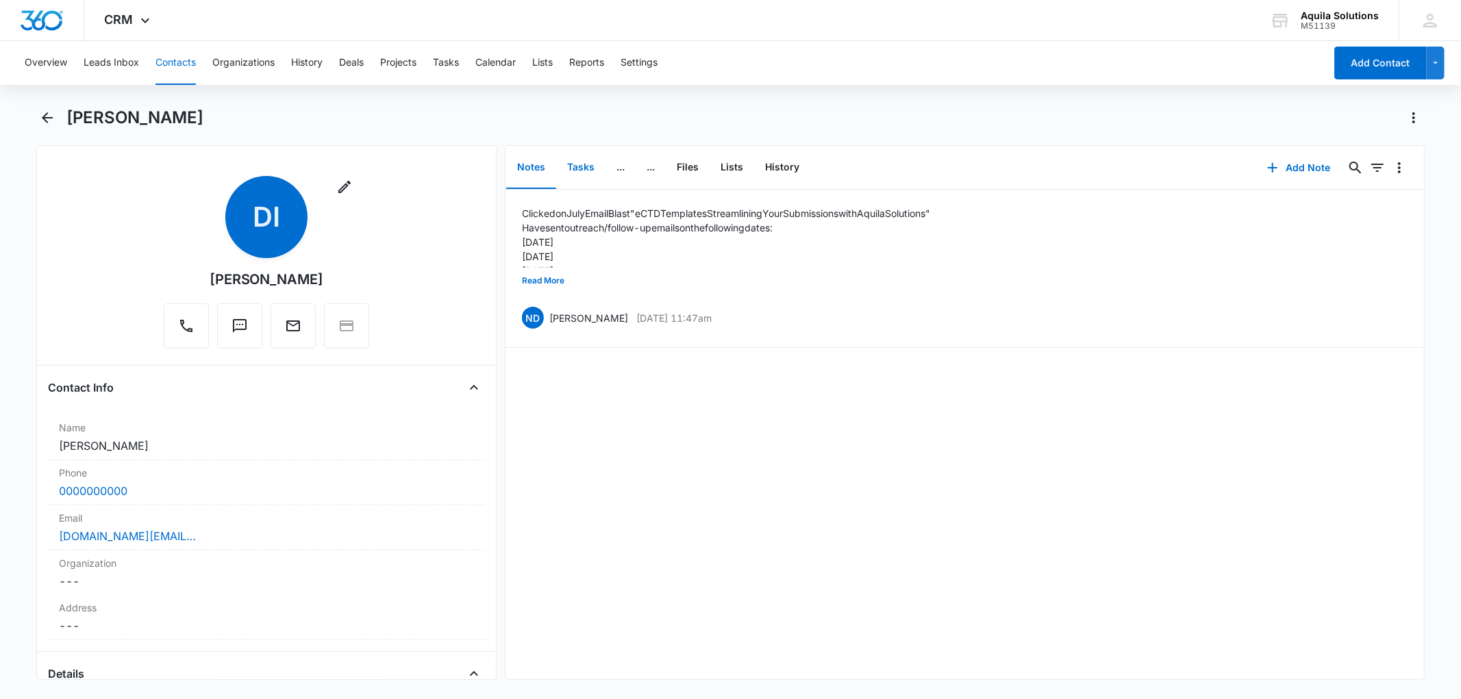
click at [573, 160] on button "Tasks" at bounding box center [580, 168] width 49 height 42
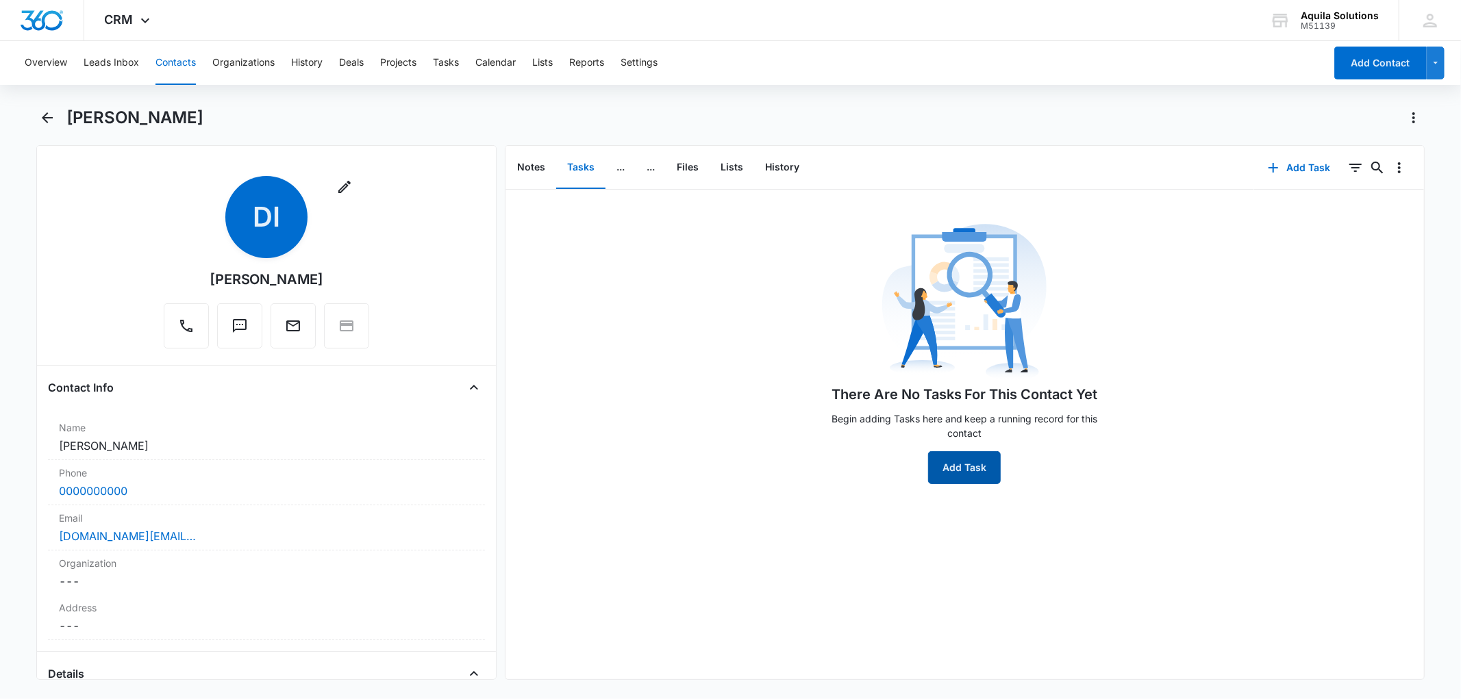
click at [948, 466] on button "Add Task" at bounding box center [964, 467] width 73 height 33
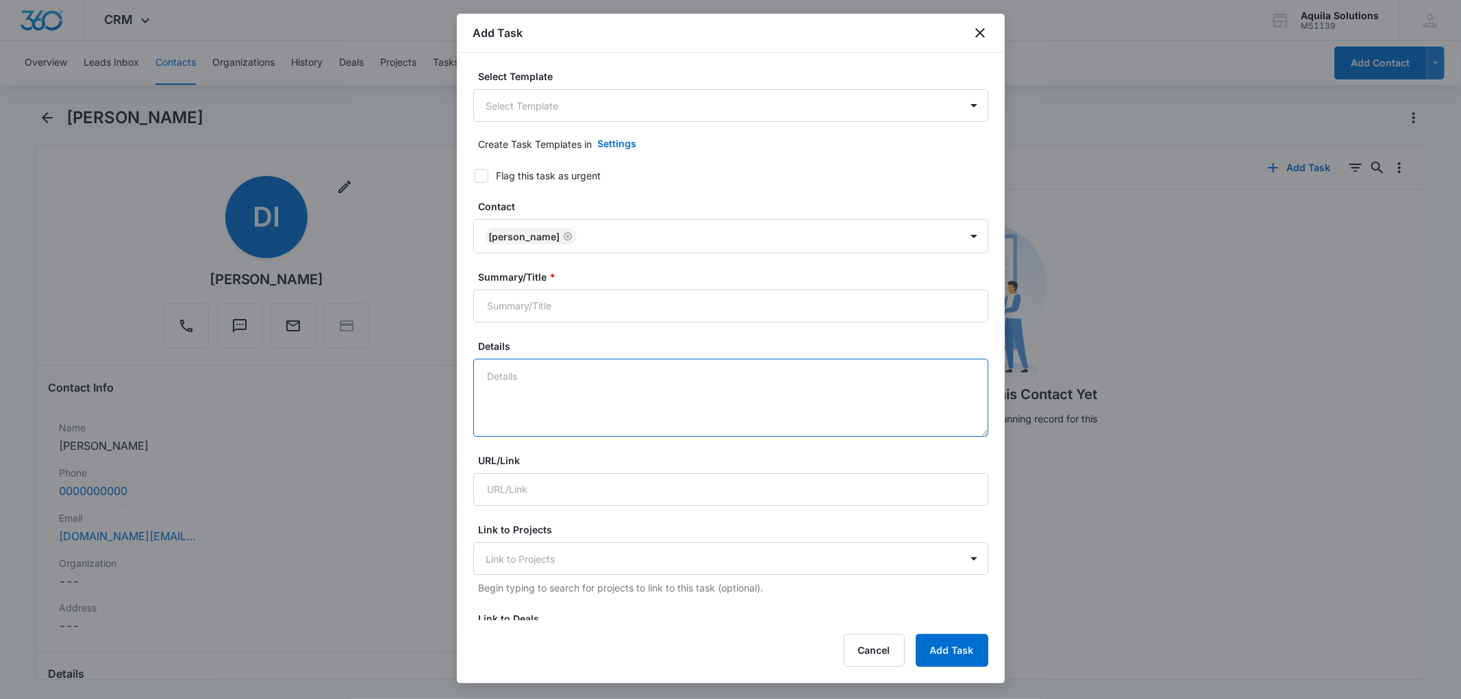
click at [536, 382] on textarea "Details" at bounding box center [730, 398] width 515 height 78
paste textarea "Outreach #6 (Follow Up #5)"
type textarea "Outreach #6 (Follow Up #5)"
click at [517, 309] on input "Summary/Title *" at bounding box center [730, 306] width 515 height 33
click at [525, 372] on textarea "Details" at bounding box center [730, 398] width 515 height 78
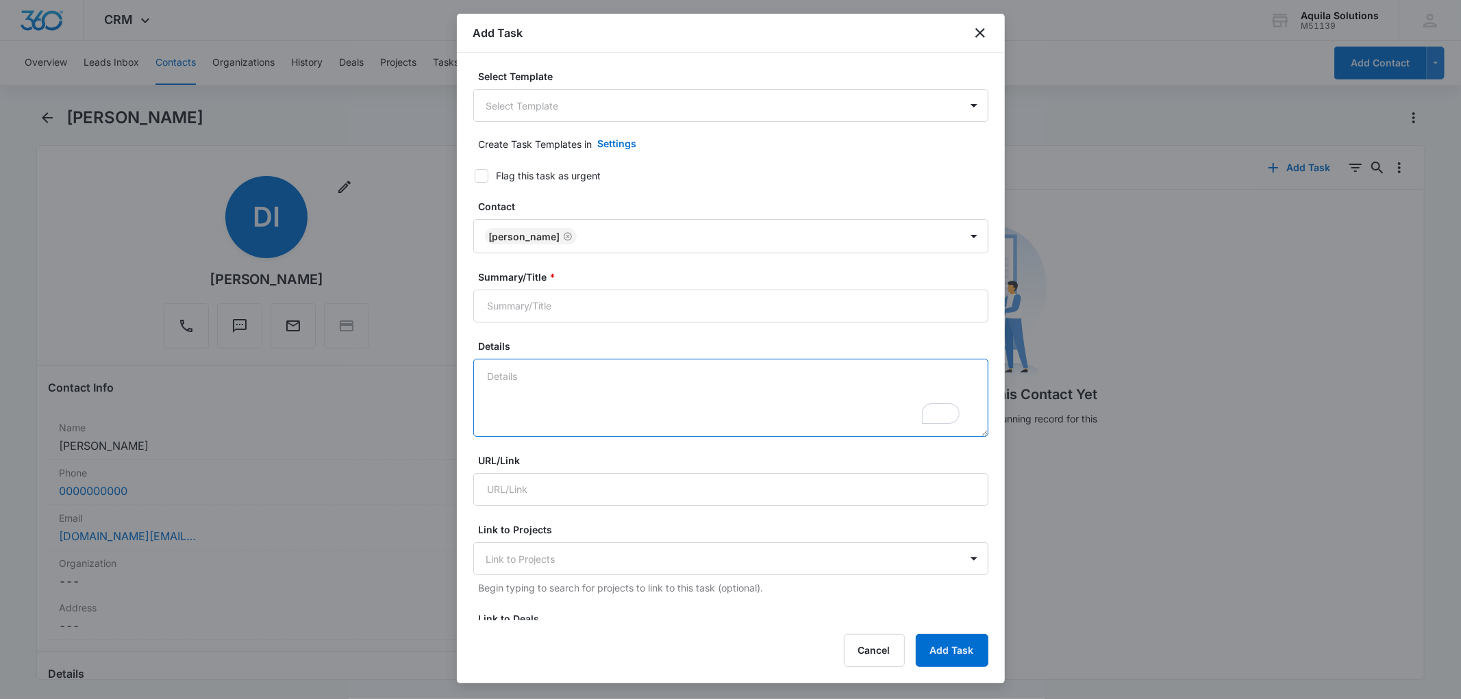
paste textarea "Outreach #6 (Follow Up #5)"
type textarea "Outreach #6 (Follow Up #5)"
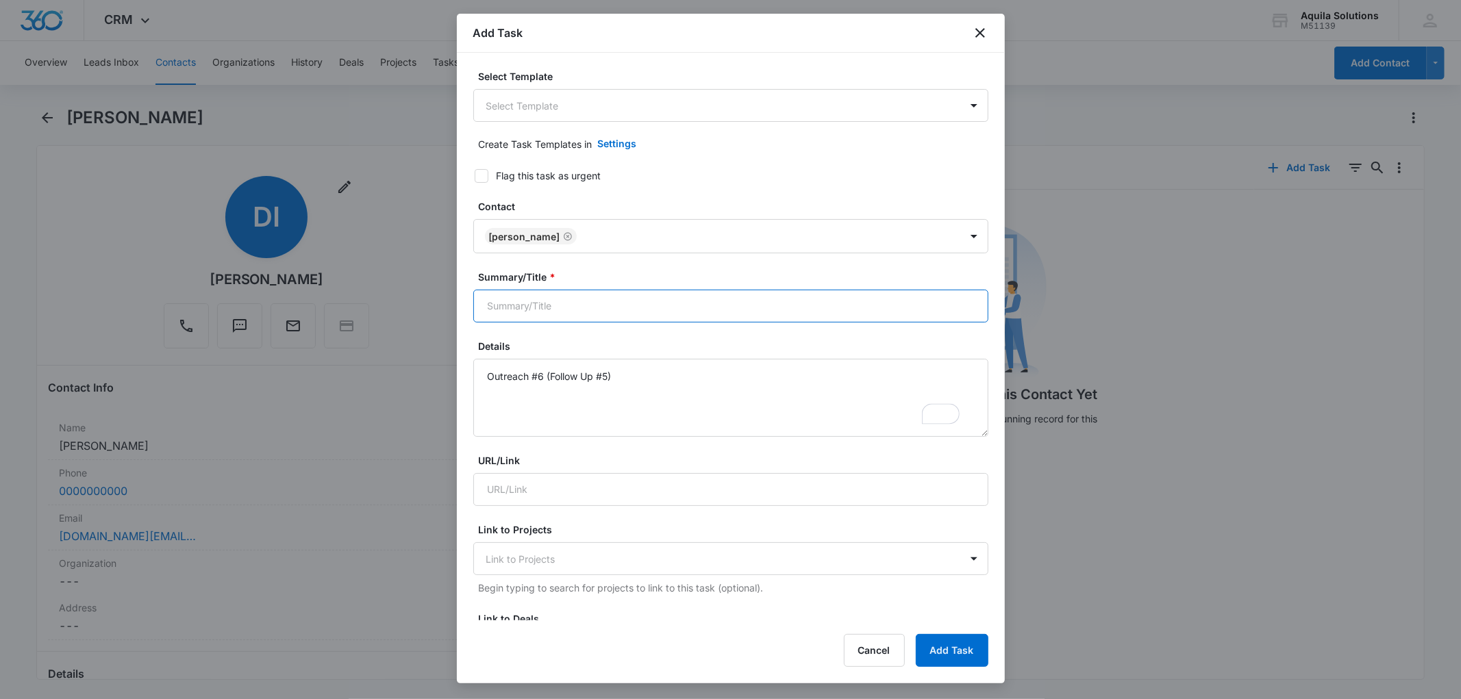
click at [514, 317] on input "Summary/Title *" at bounding box center [730, 306] width 515 height 33
click at [512, 99] on body "CRM Apps Reputation Websites Forms CRM Email Social Payments POS Content Ads In…" at bounding box center [730, 349] width 1461 height 699
click at [530, 184] on p "Follow Up Email" at bounding box center [524, 179] width 69 height 14
click at [541, 375] on textarea "Outreach #X (Follow Up #X)" at bounding box center [730, 399] width 515 height 78
click at [544, 379] on textarea "Outreach #X (Follow Up #X)" at bounding box center [730, 399] width 515 height 78
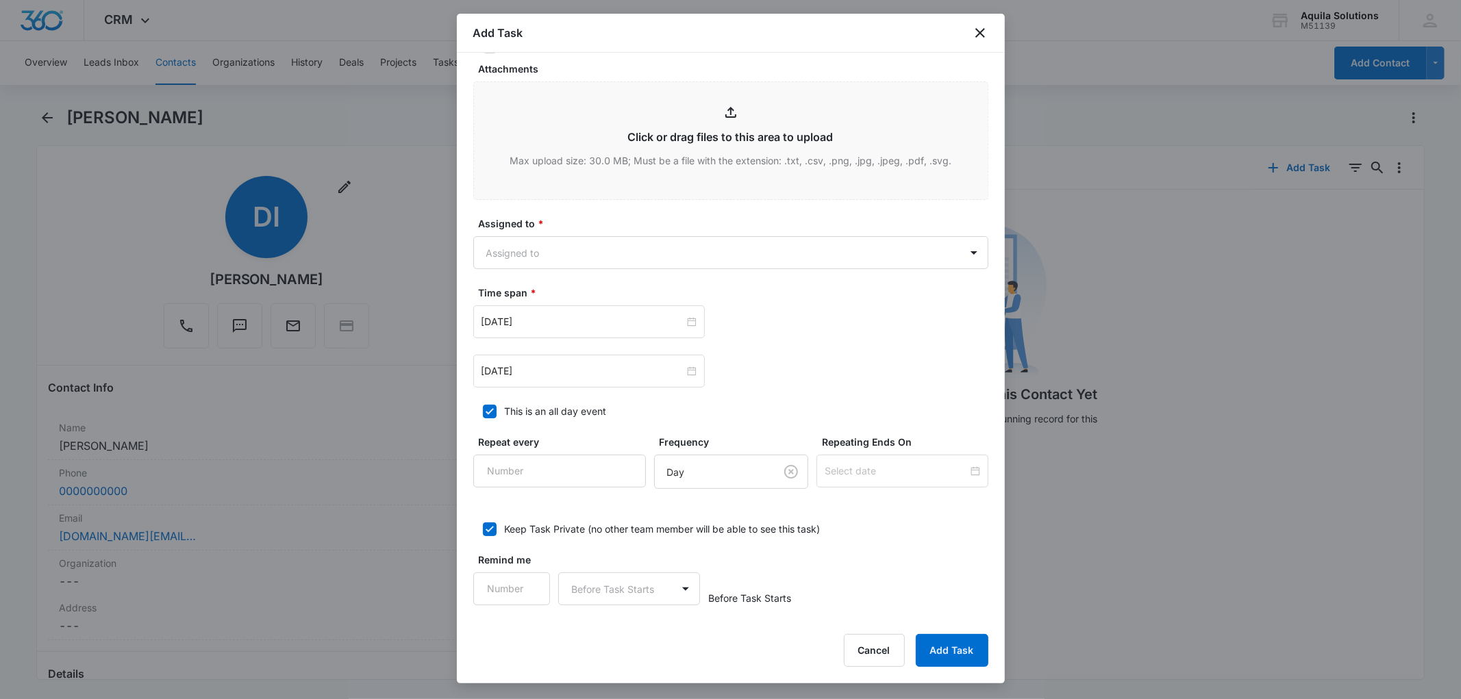
scroll to position [665, 0]
type textarea "Outreach #6 (Follow Up #5)"
click at [545, 369] on input "Aug 14, 2025" at bounding box center [583, 369] width 203 height 15
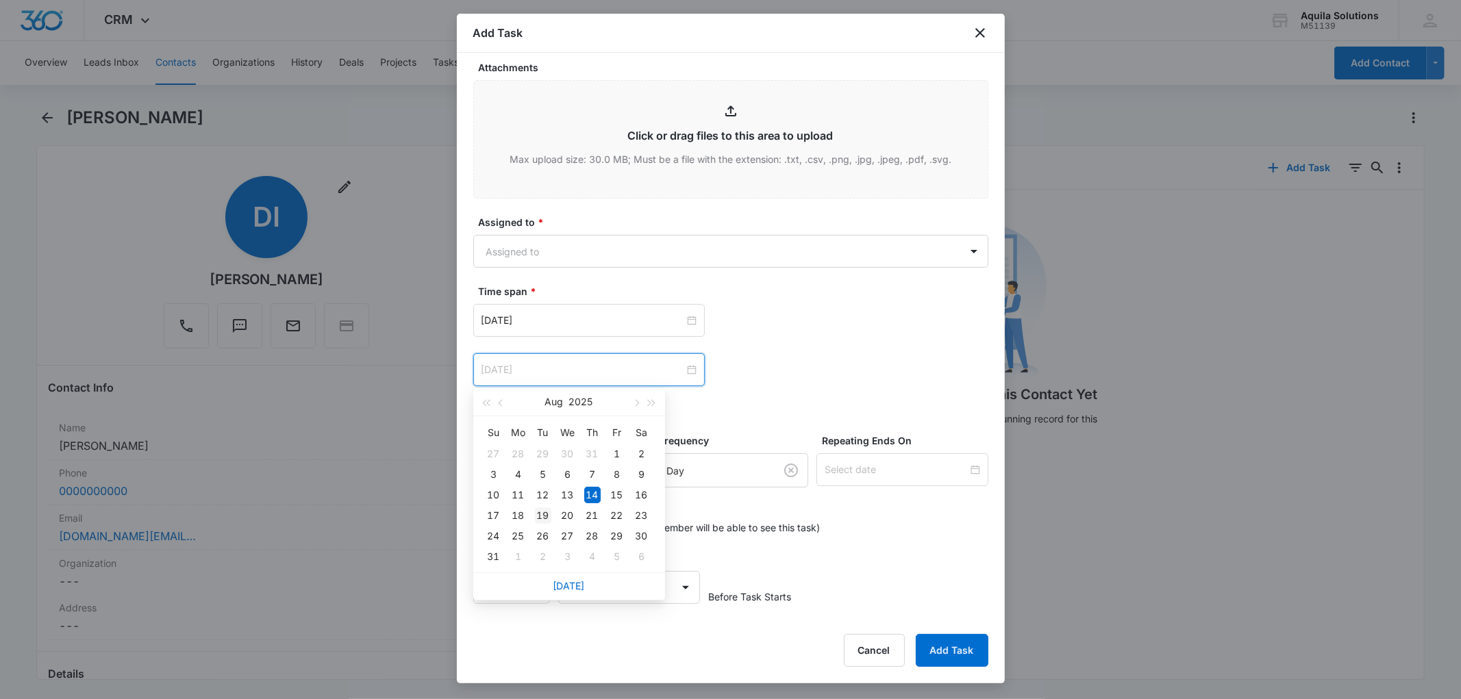
type input "Aug 19, 2025"
click at [543, 510] on div "19" at bounding box center [543, 516] width 16 height 16
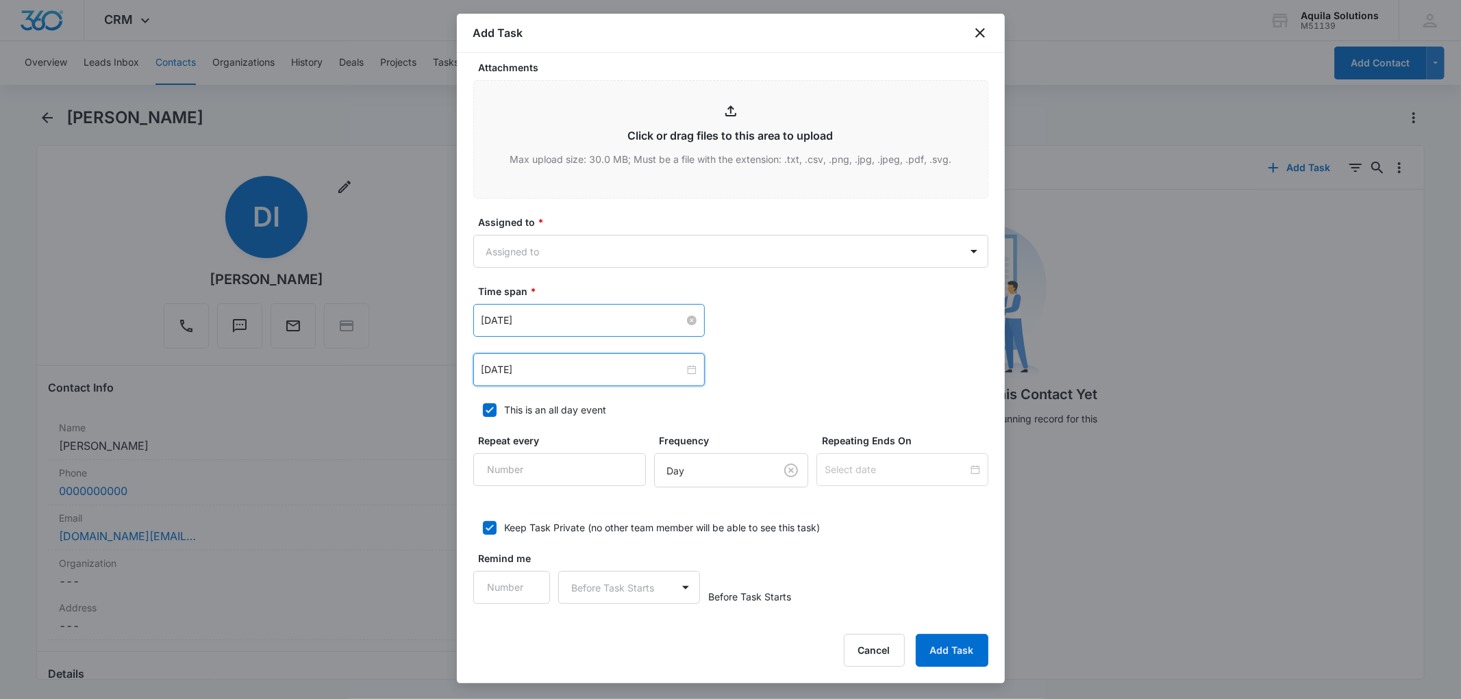
click at [551, 327] on input "Aug 14, 2025" at bounding box center [583, 320] width 203 height 15
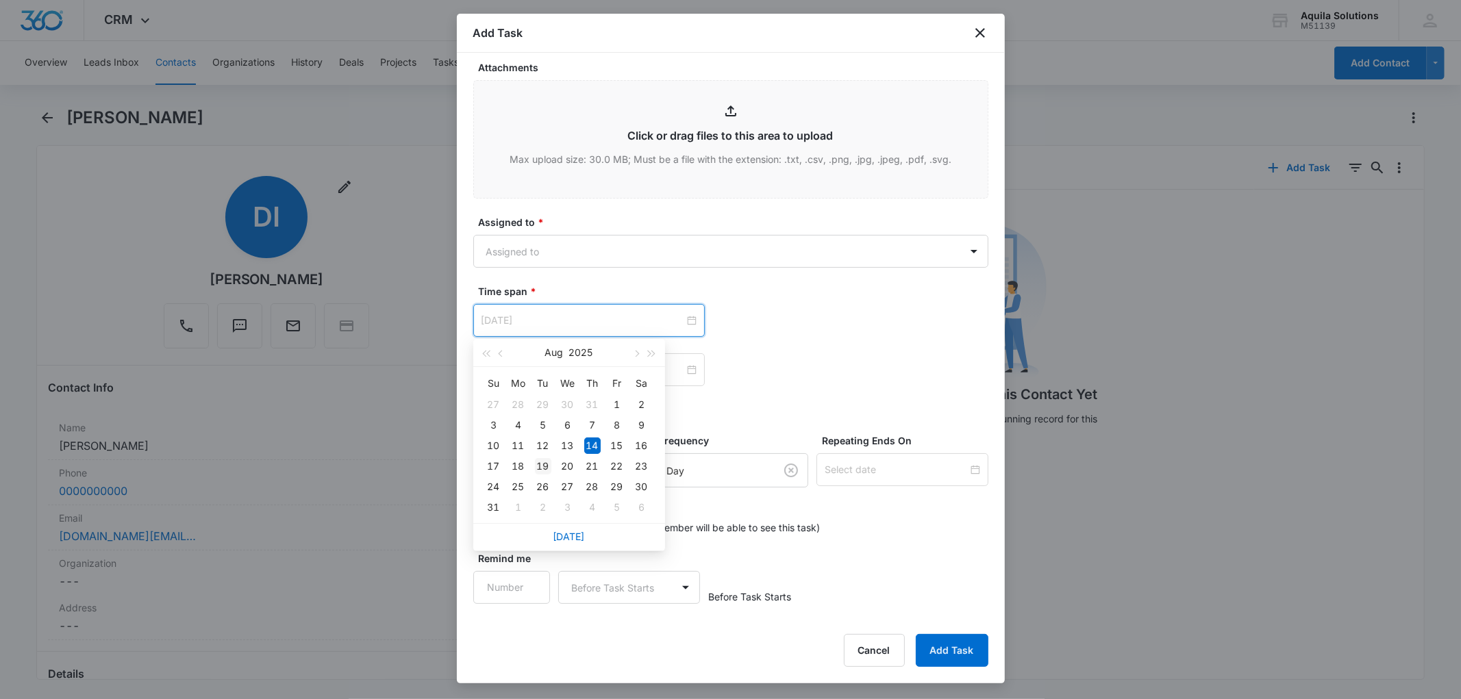
type input "Aug 19, 2025"
click at [545, 467] on div "19" at bounding box center [543, 466] width 16 height 16
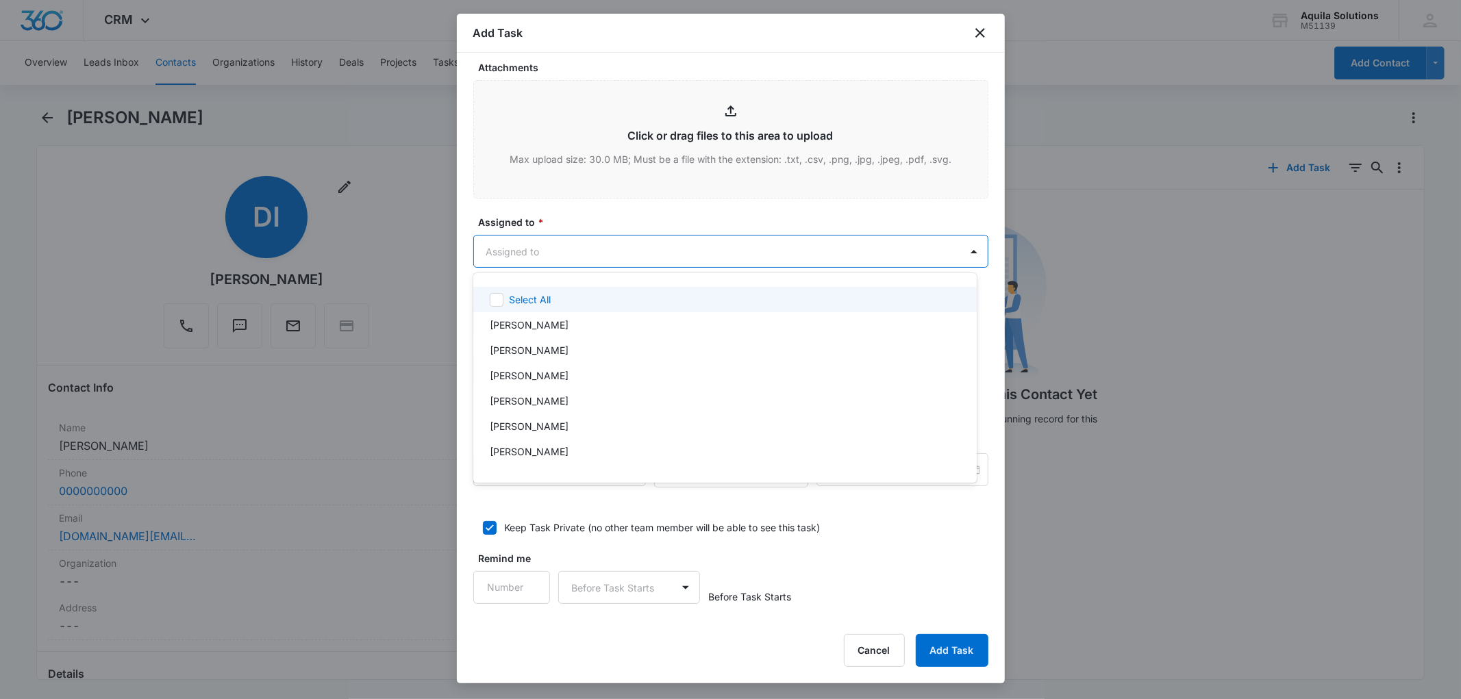
click at [584, 247] on body "CRM Apps Reputation Websites Forms CRM Email Social Payments POS Content Ads In…" at bounding box center [730, 349] width 1461 height 699
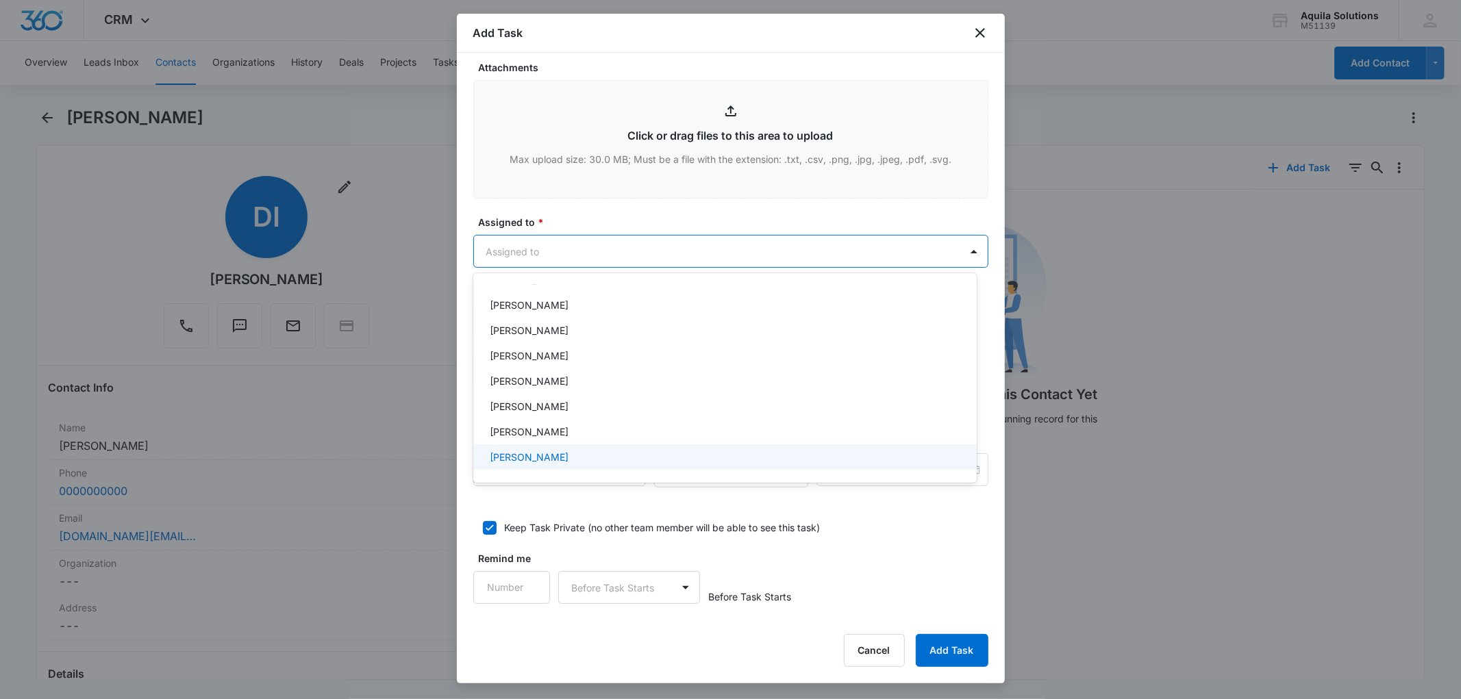
click at [557, 454] on div "[PERSON_NAME]" at bounding box center [724, 457] width 468 height 14
click at [718, 214] on div at bounding box center [730, 349] width 1461 height 699
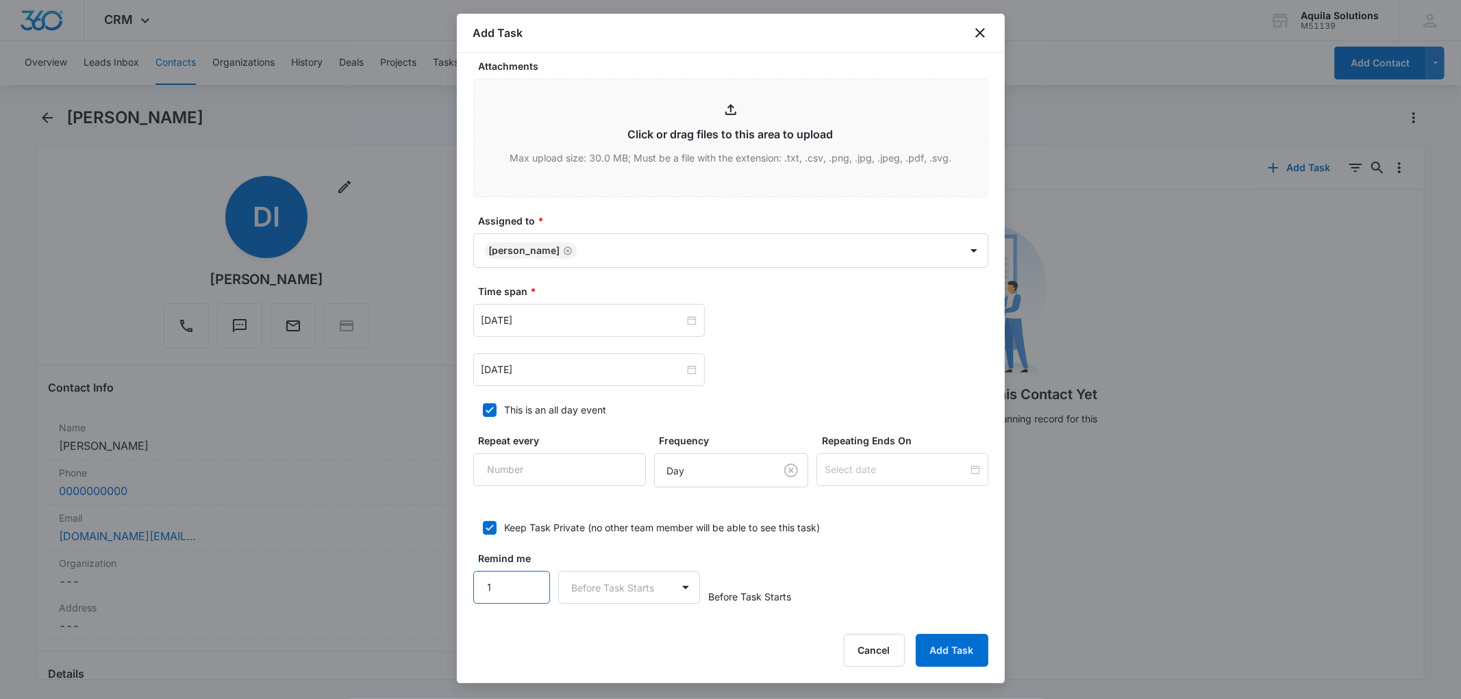
type input "1"
click at [526, 581] on input "1" at bounding box center [511, 587] width 77 height 33
click at [606, 593] on body "CRM Apps Reputation Websites Forms CRM Email Social Payments POS Content Ads In…" at bounding box center [730, 349] width 1461 height 699
click at [599, 637] on div "Days" at bounding box center [626, 636] width 106 height 14
click at [704, 536] on form "Select Template Follow Up Email Create Task Templates in Settings Flag this tas…" at bounding box center [730, 3] width 515 height 1201
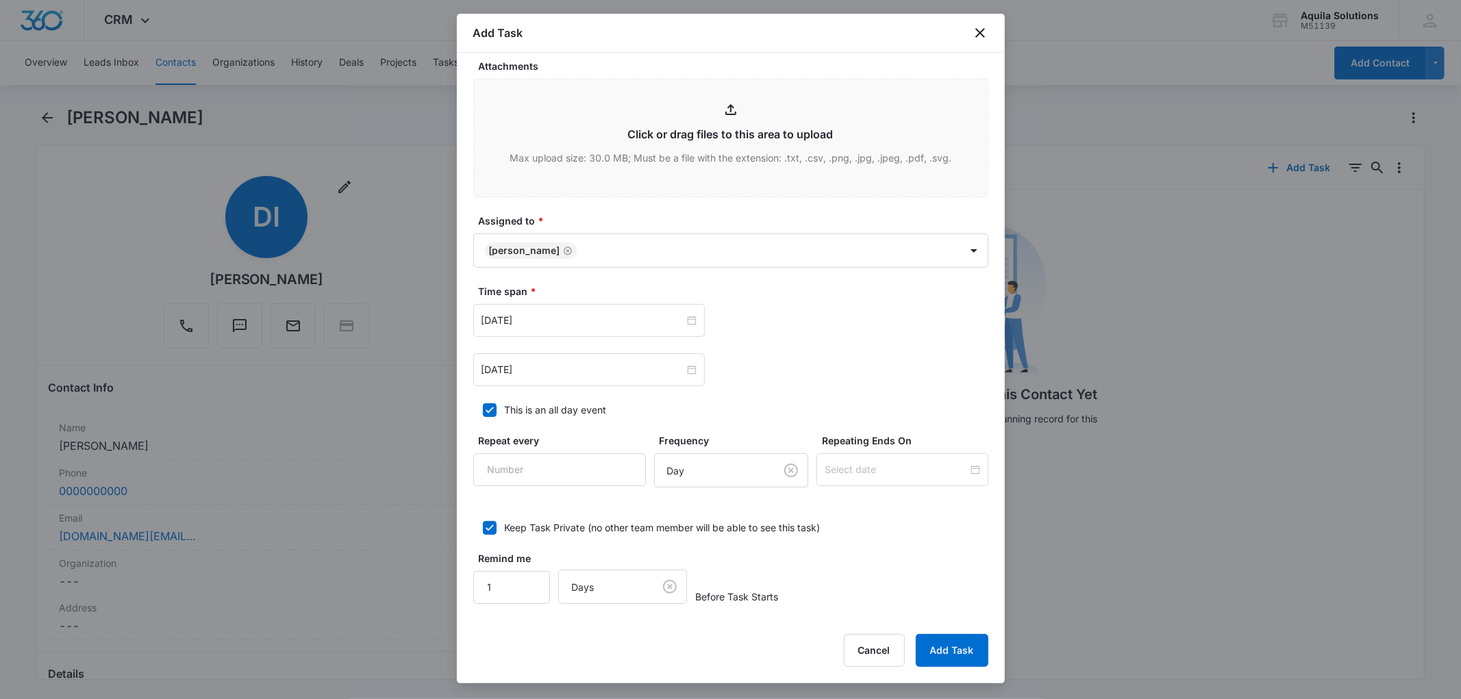
click at [488, 526] on icon at bounding box center [490, 528] width 12 height 12
click at [483, 526] on input "Keep Task Private (no other team member will be able to see this task)" at bounding box center [478, 528] width 10 height 10
checkbox input "false"
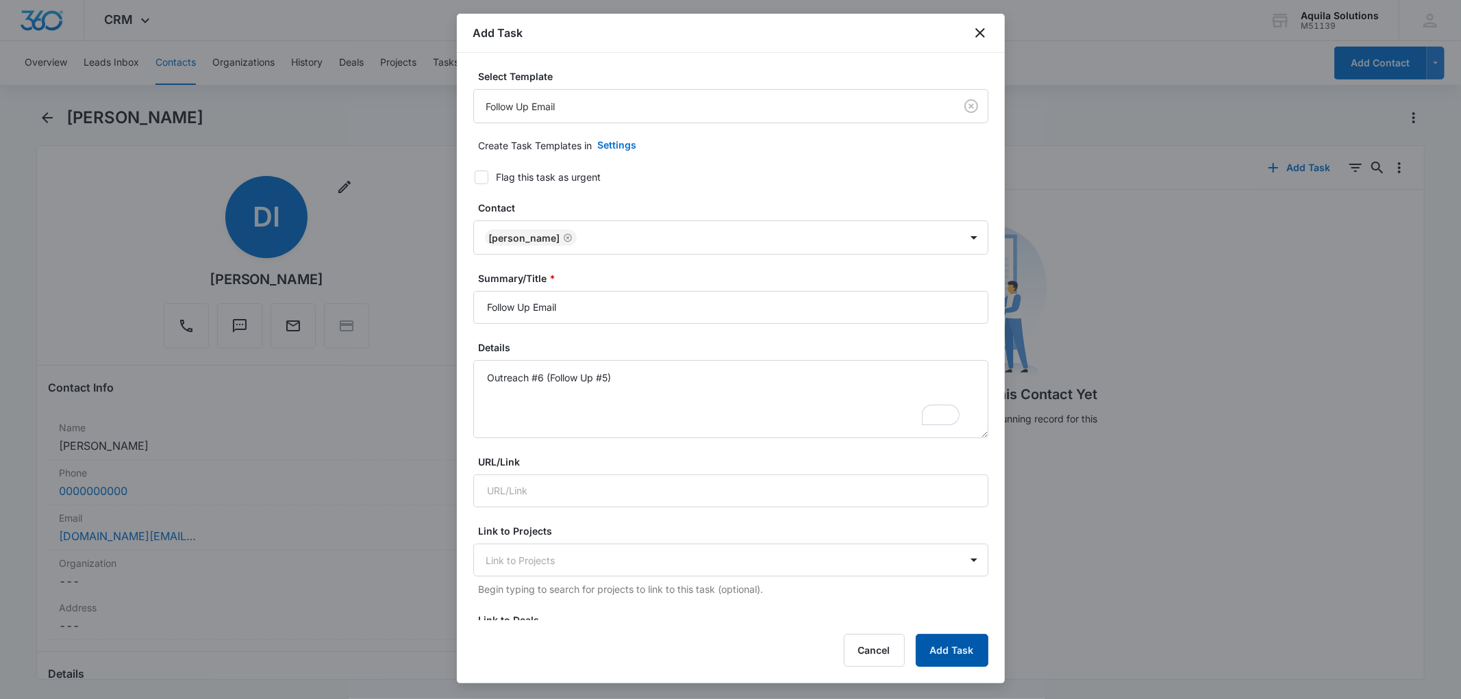
click at [946, 647] on button "Add Task" at bounding box center [952, 650] width 73 height 33
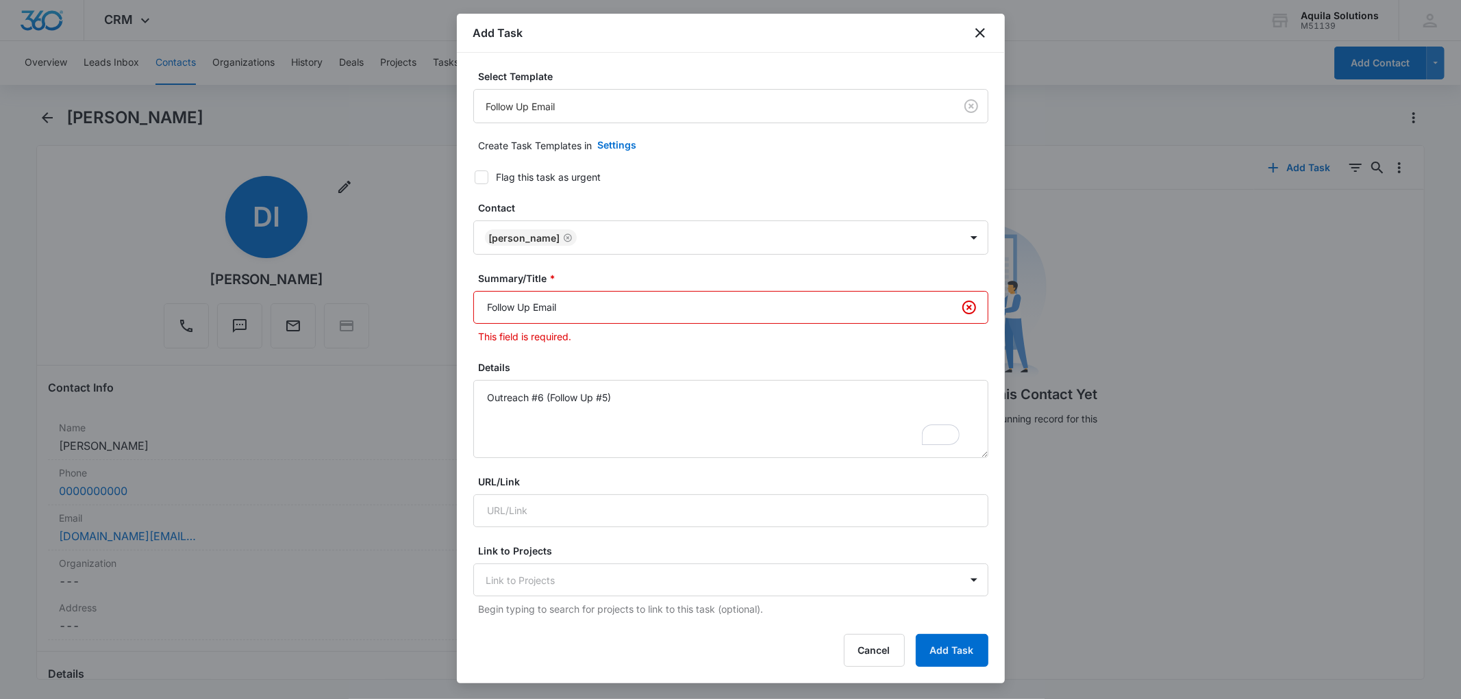
click at [580, 305] on input "Follow Up Email" at bounding box center [730, 307] width 515 height 33
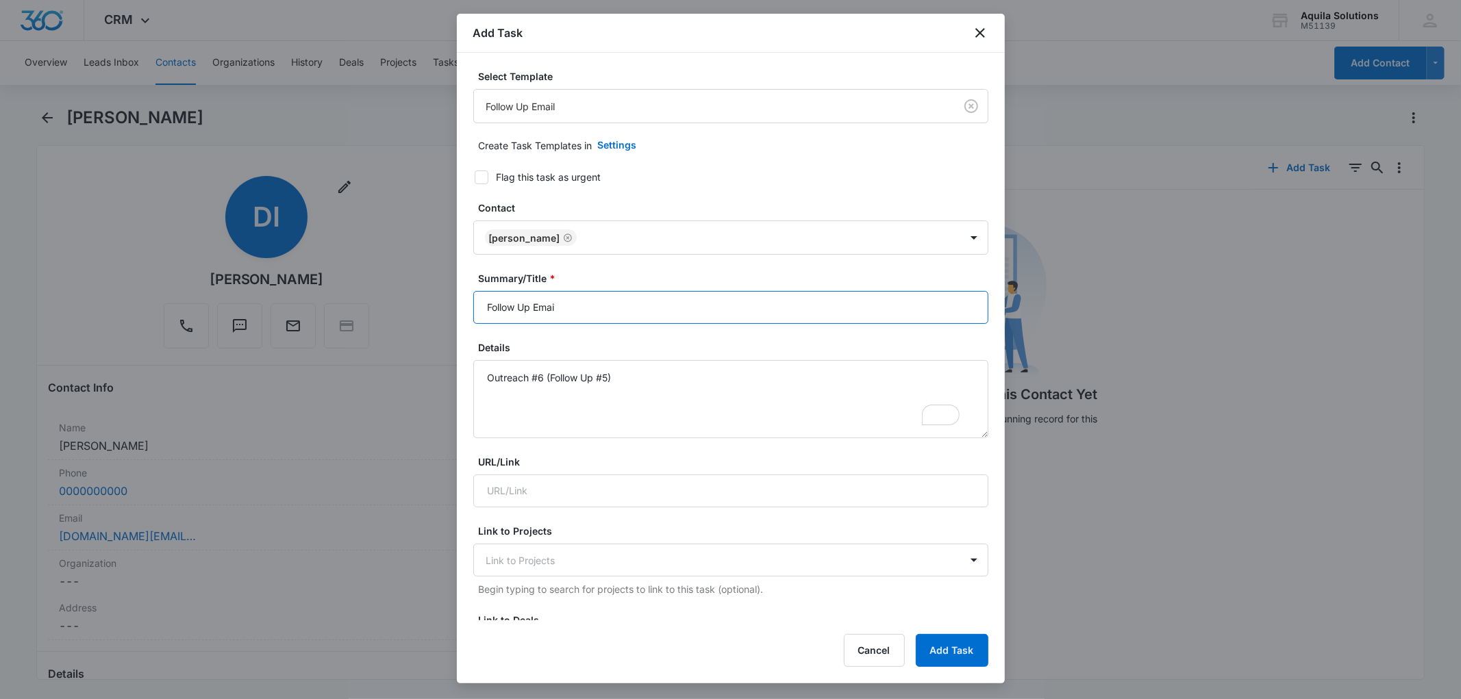
type input "Follow Up Email"
click at [928, 649] on button "Add Task" at bounding box center [952, 650] width 73 height 33
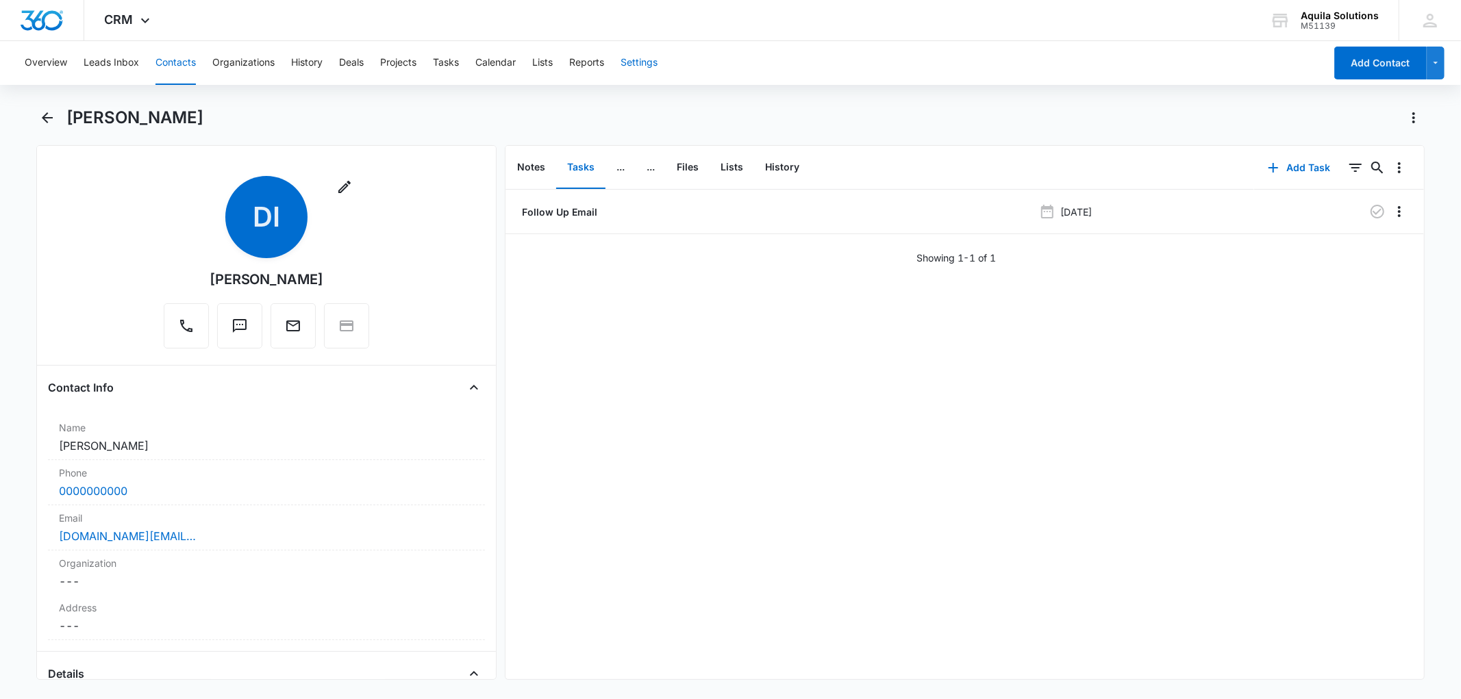
click at [639, 60] on button "Settings" at bounding box center [639, 63] width 37 height 44
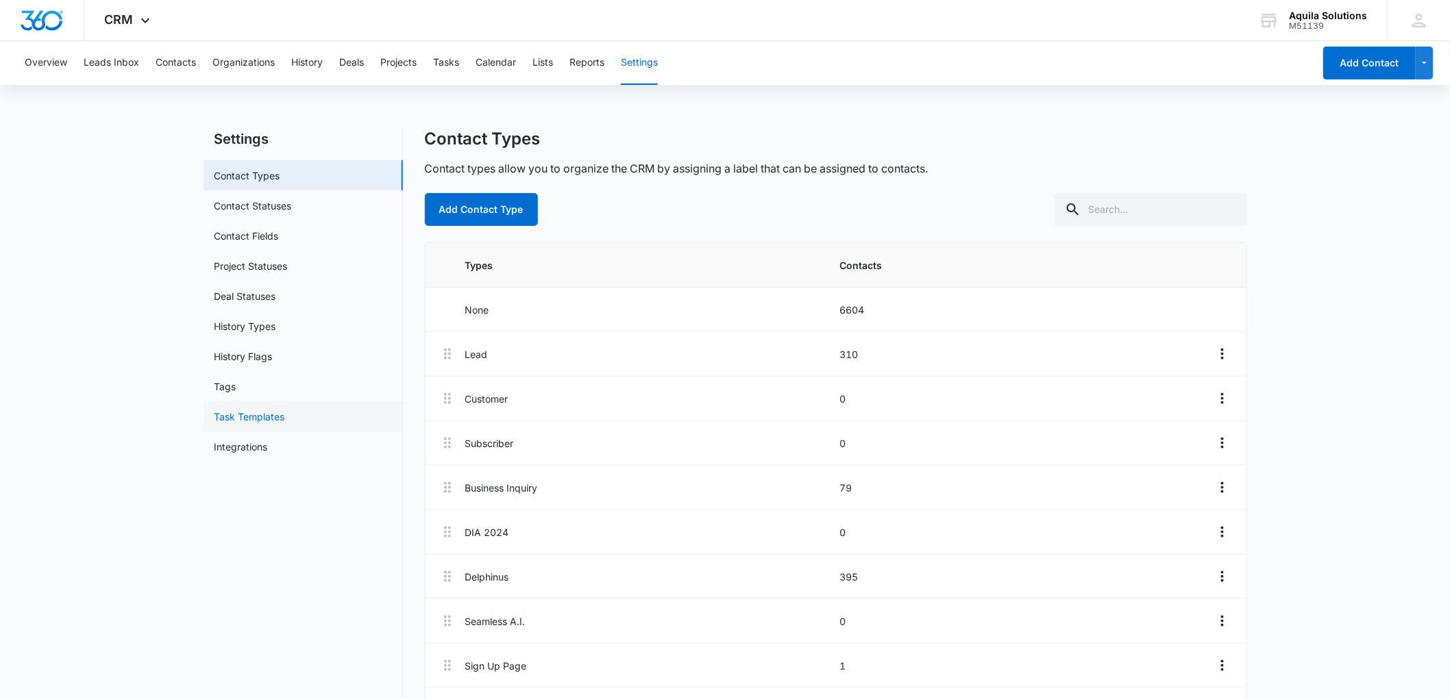
click at [275, 414] on link "Task Templates" at bounding box center [249, 417] width 71 height 14
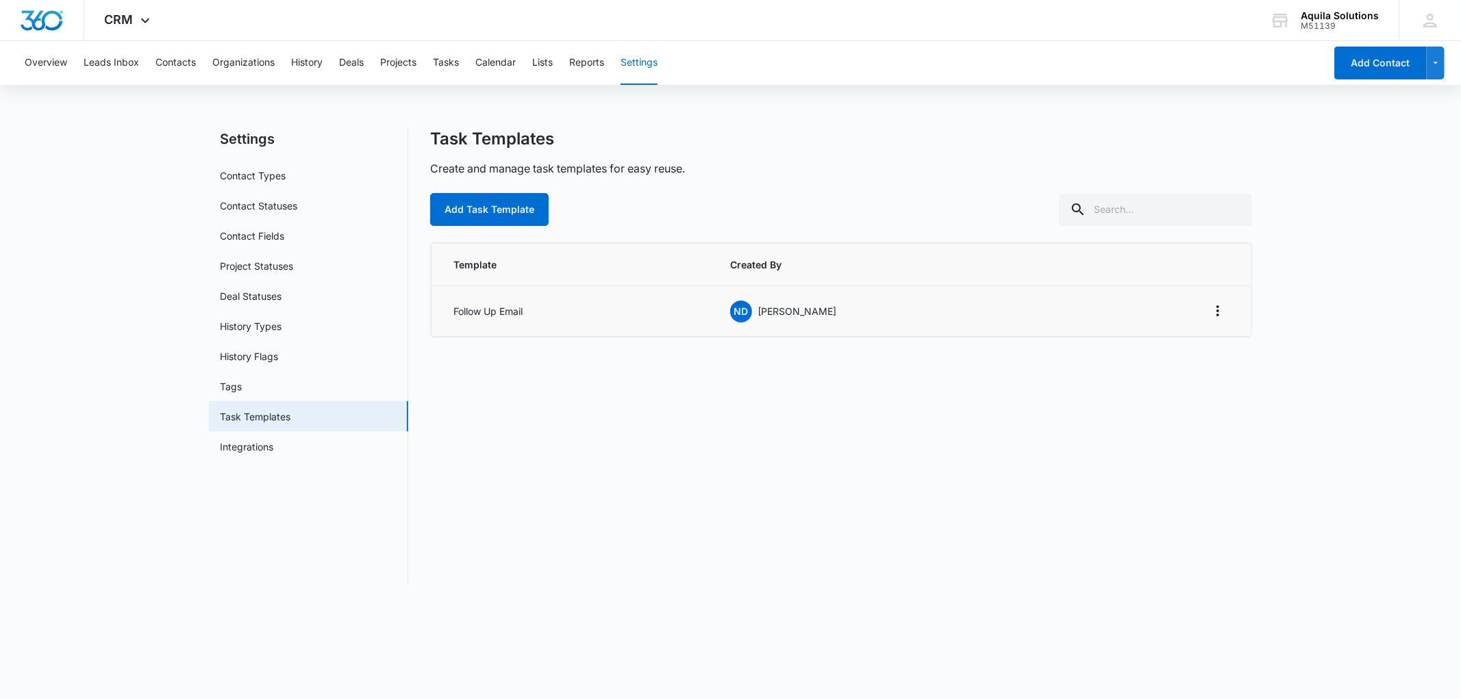
click at [515, 317] on td "Follow Up Email" at bounding box center [573, 311] width 282 height 51
click at [1211, 306] on icon "Overflow Menu" at bounding box center [1218, 311] width 16 height 16
click at [1187, 347] on div "Edit" at bounding box center [1181, 350] width 29 height 10
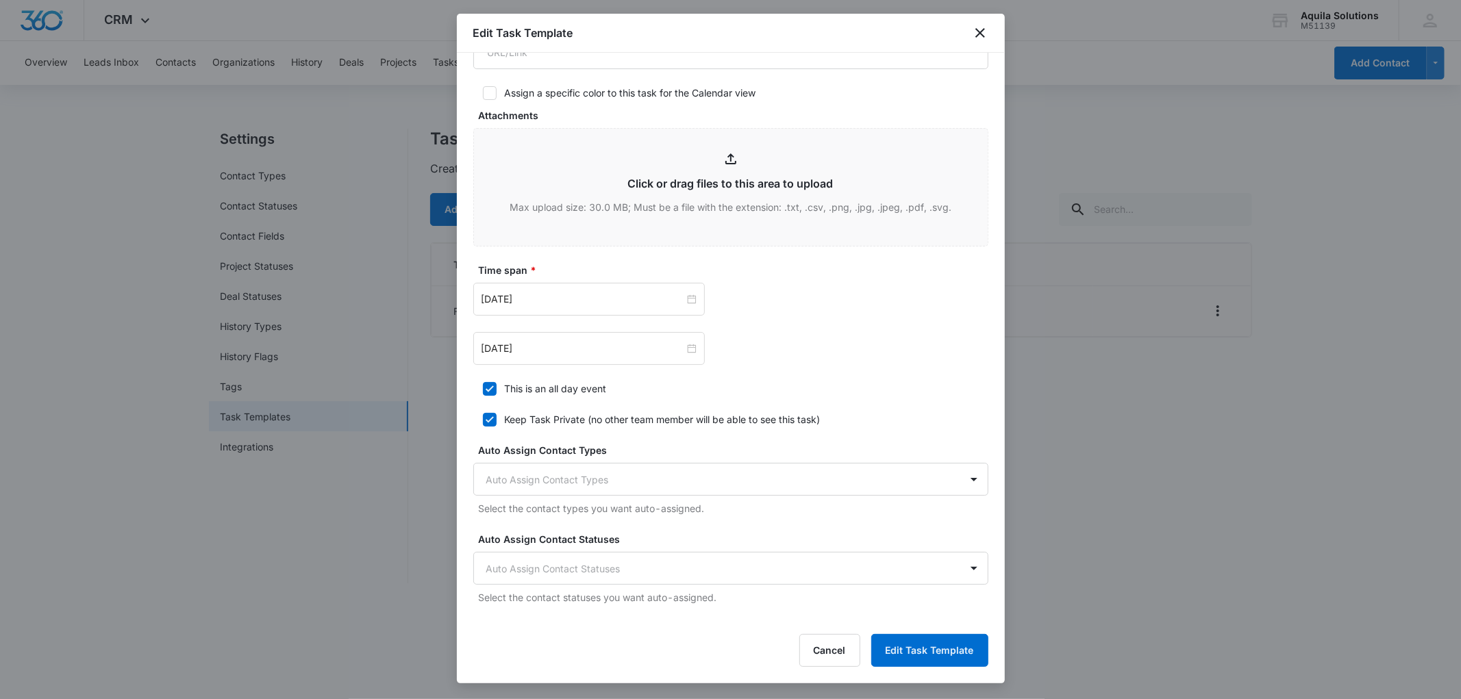
click at [495, 418] on icon at bounding box center [490, 420] width 12 height 12
click at [483, 418] on input "Keep Task Private (no other team member will be able to see this task)" at bounding box center [478, 420] width 10 height 10
checkbox input "false"
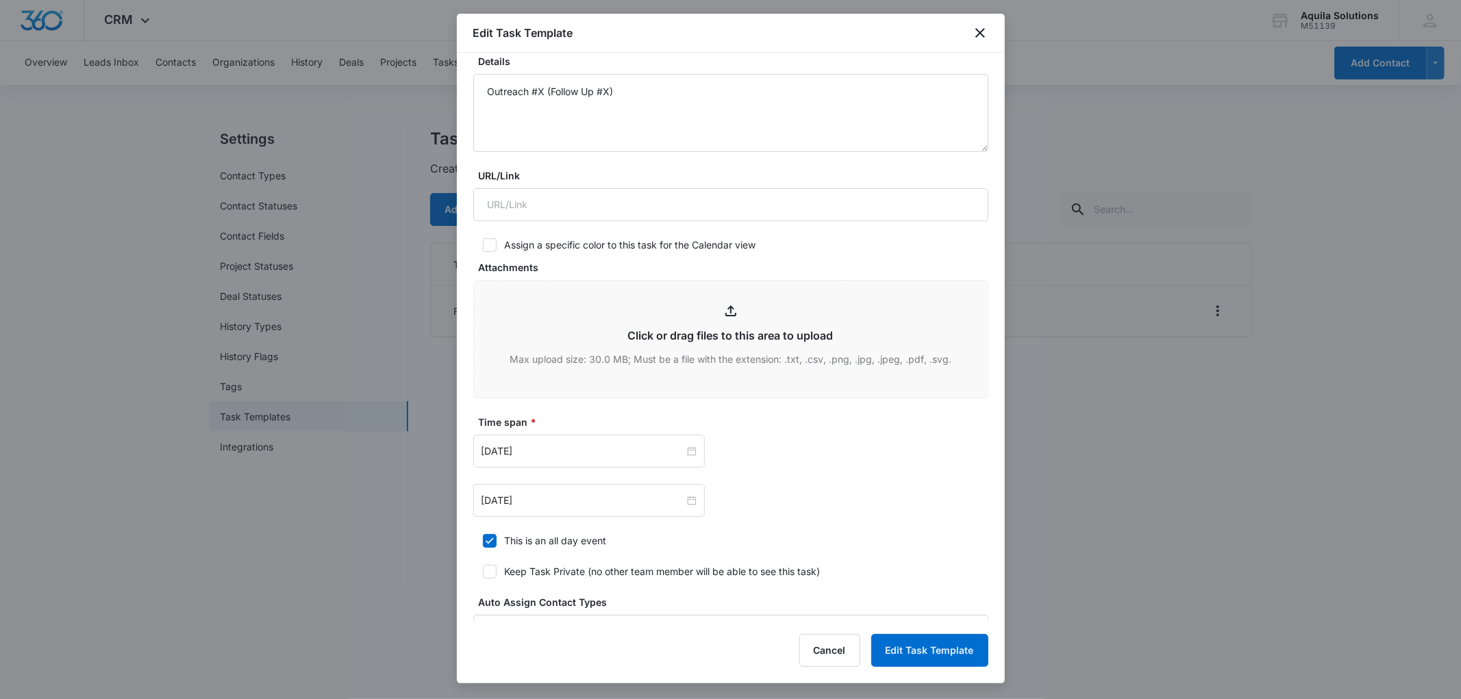
click at [492, 244] on icon at bounding box center [490, 245] width 12 height 12
click at [483, 244] on input "Assign a specific color to this task for the Calendar view" at bounding box center [478, 245] width 10 height 10
checkbox input "true"
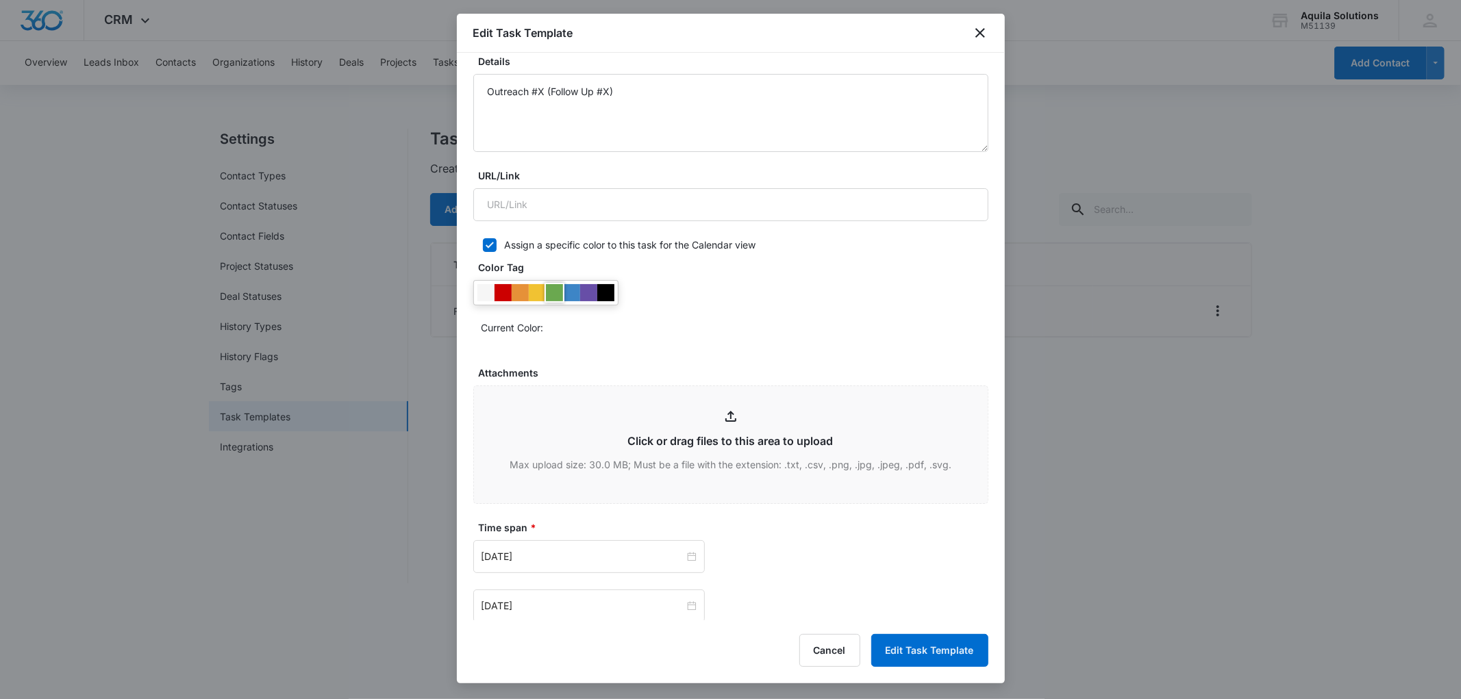
click at [557, 295] on div at bounding box center [554, 292] width 17 height 17
click at [571, 295] on div at bounding box center [571, 292] width 17 height 17
click at [686, 284] on div "Current Color:" at bounding box center [730, 309] width 515 height 58
click at [665, 269] on label "Color Tag" at bounding box center [736, 267] width 515 height 14
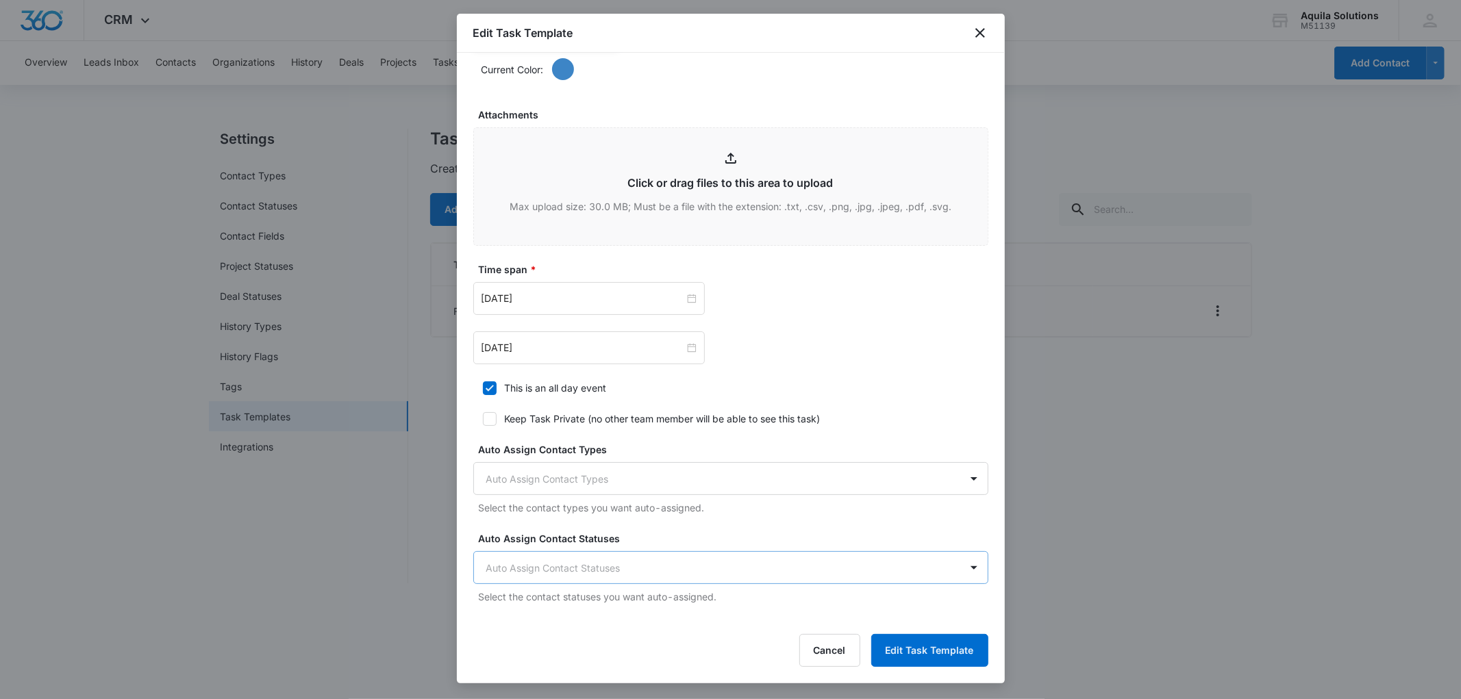
click at [646, 572] on body "CRM Apps Reputation Websites Forms CRM Email Social Payments POS Content Ads In…" at bounding box center [730, 349] width 1461 height 699
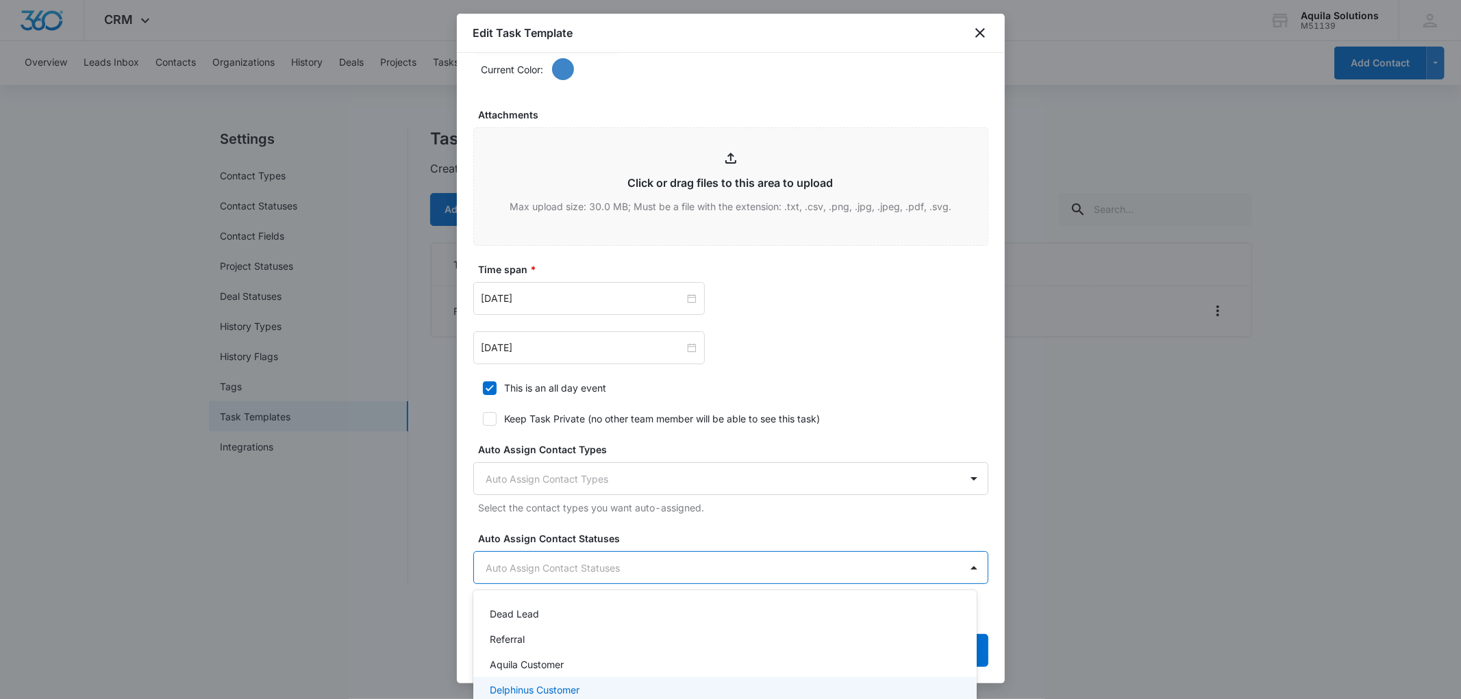
scroll to position [104, 0]
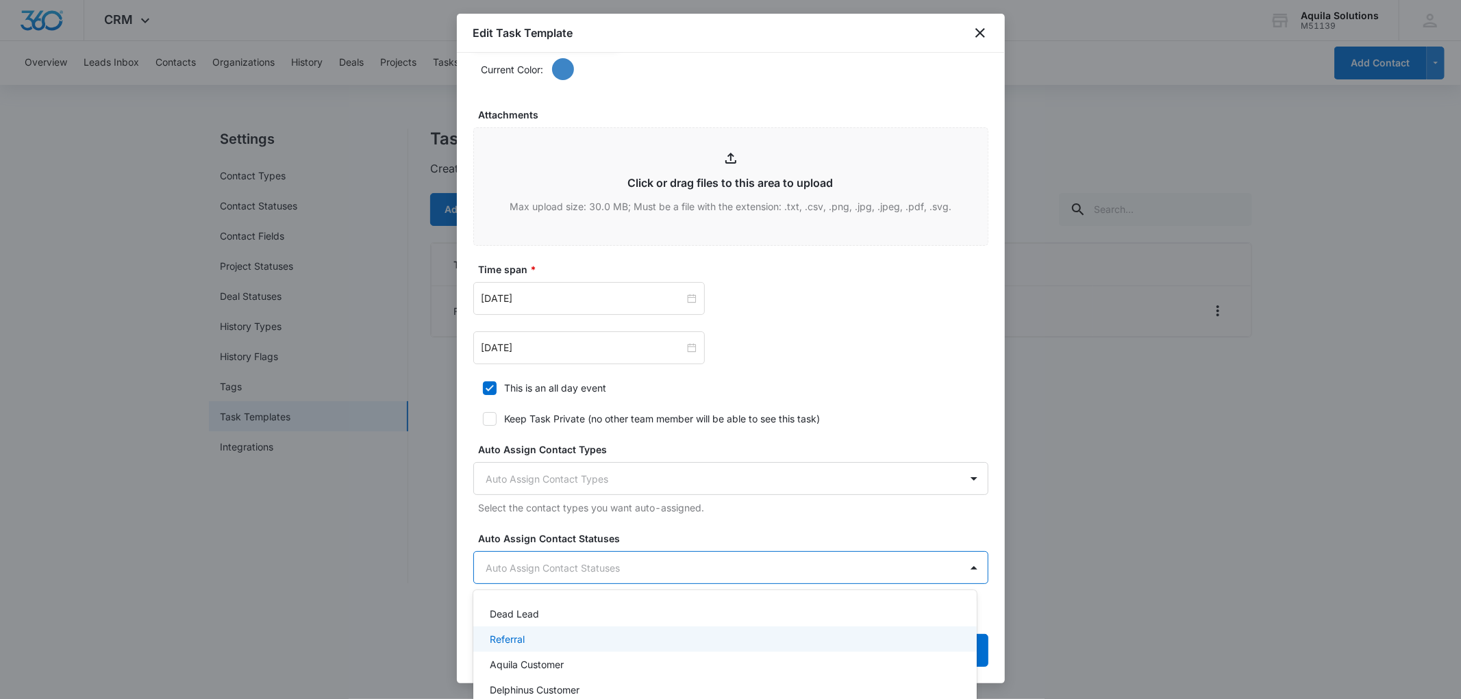
click at [695, 532] on div at bounding box center [730, 349] width 1461 height 699
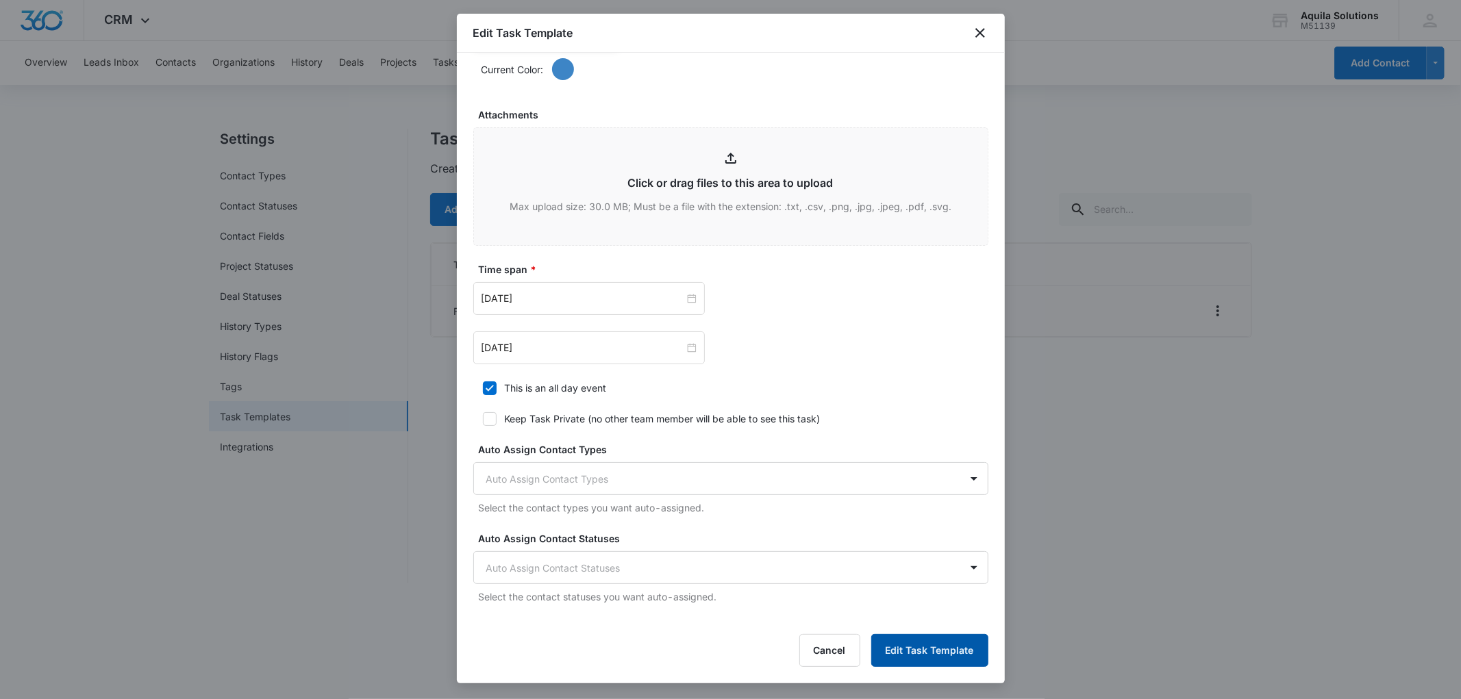
click at [912, 649] on button "Edit Task Template" at bounding box center [929, 650] width 117 height 33
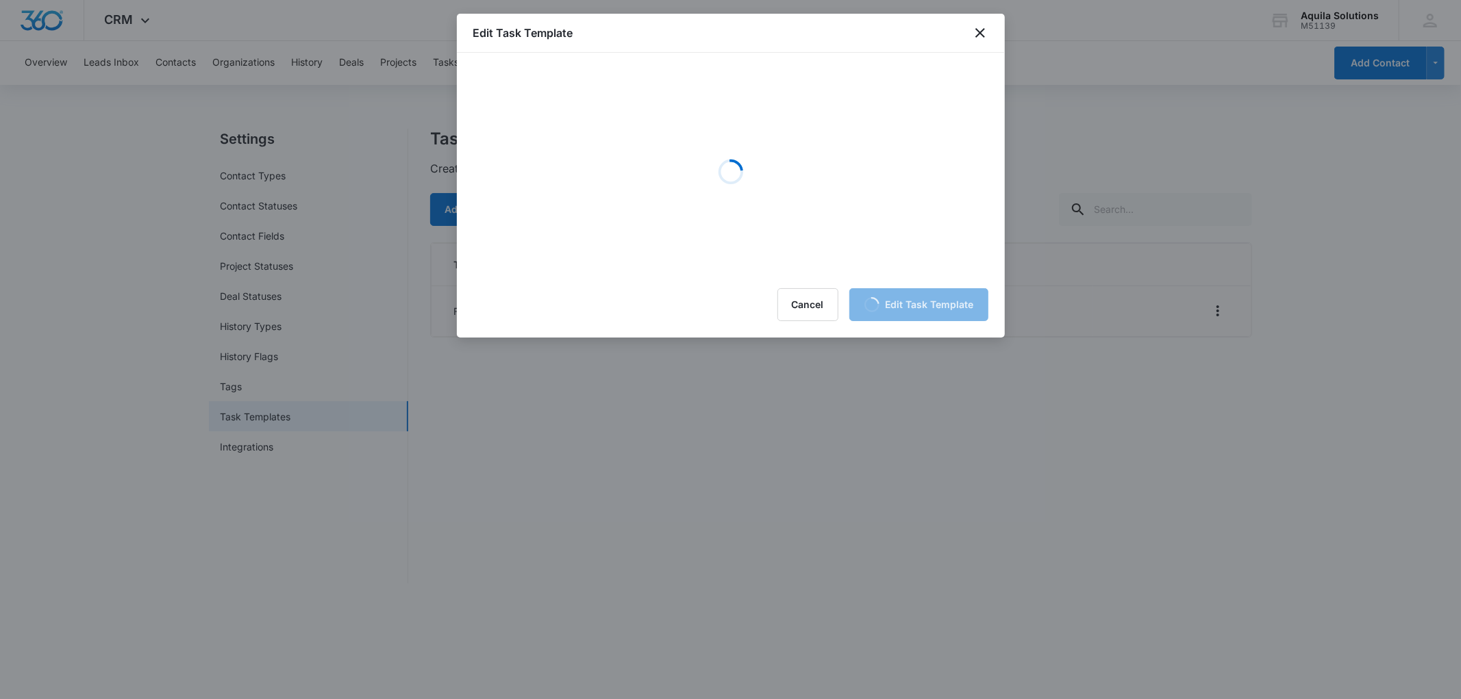
scroll to position [0, 0]
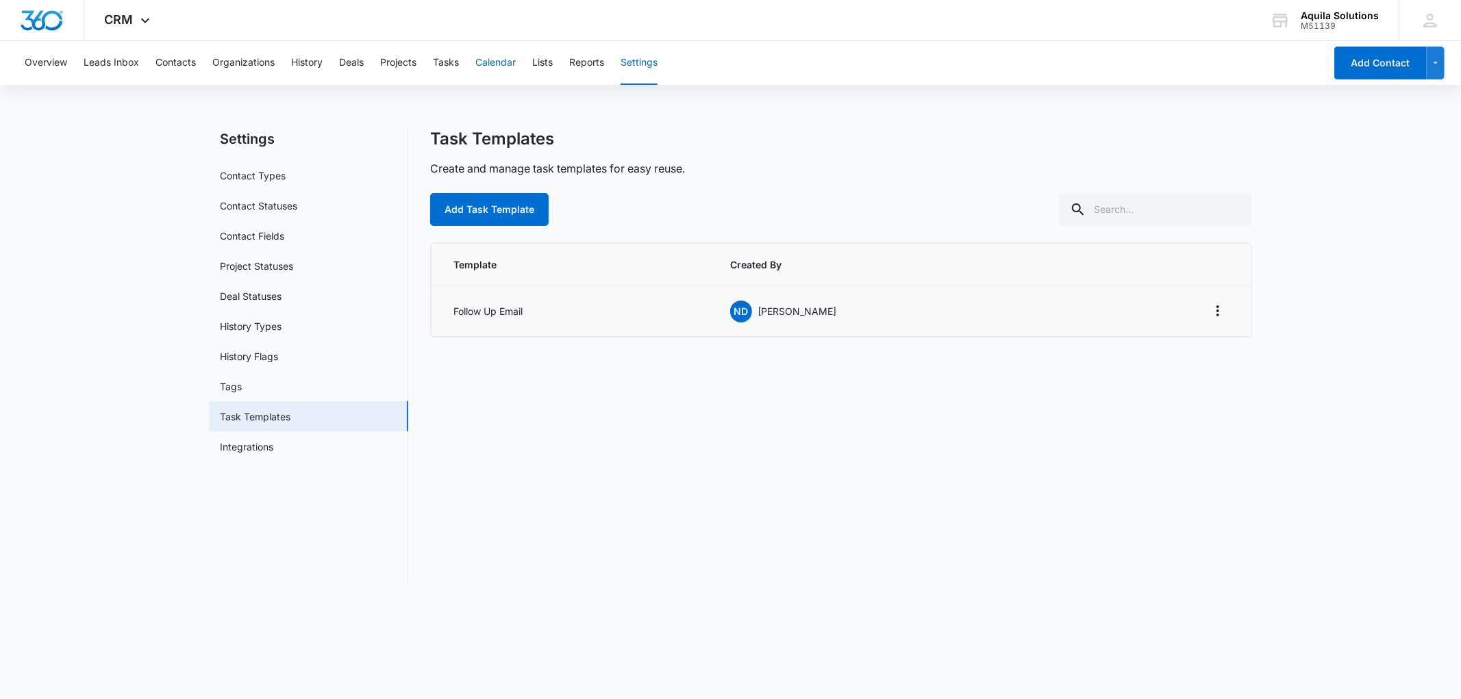
click at [492, 59] on button "Calendar" at bounding box center [495, 63] width 40 height 44
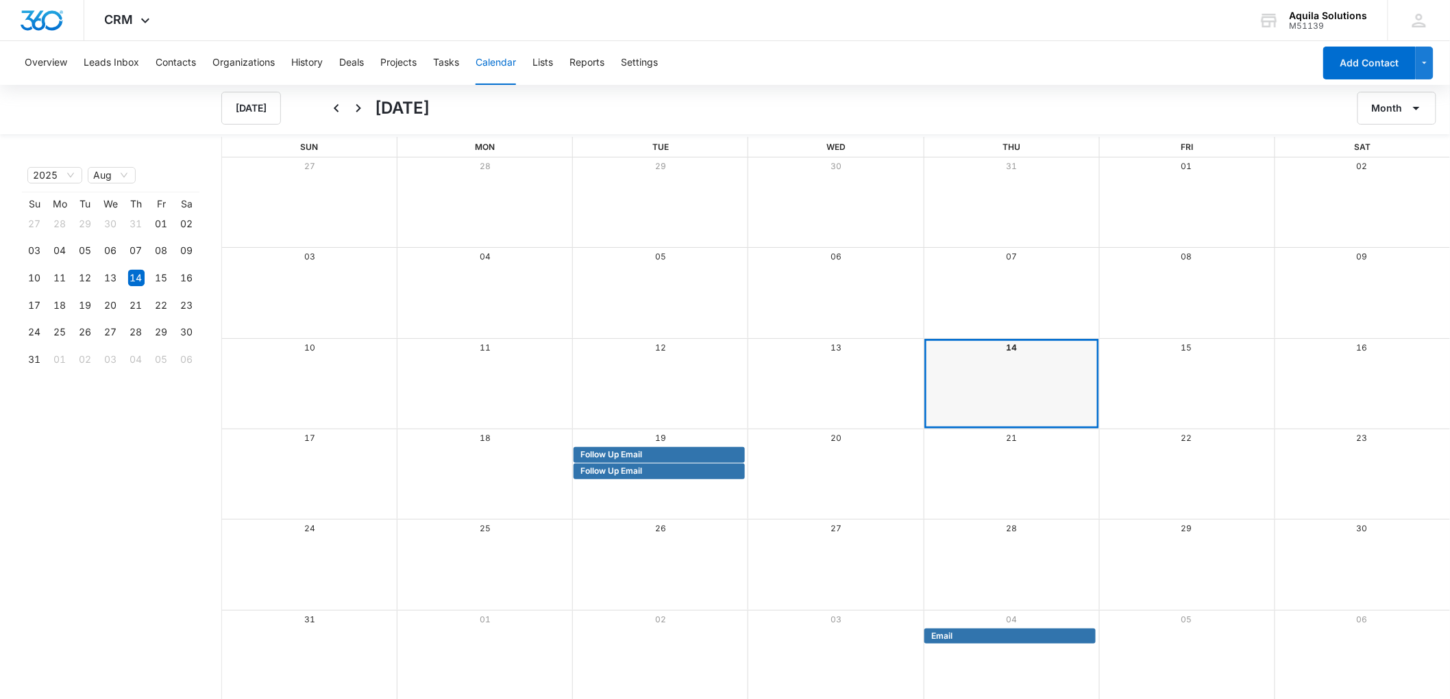
click at [135, 490] on div "2025 Aug Month Year Su Mo Tu We Th Fr Sa 27 28 29 30 31 01 02 03 04 05 06 07 08…" at bounding box center [99, 419] width 199 height 564
click at [162, 64] on button "Contacts" at bounding box center [176, 63] width 40 height 44
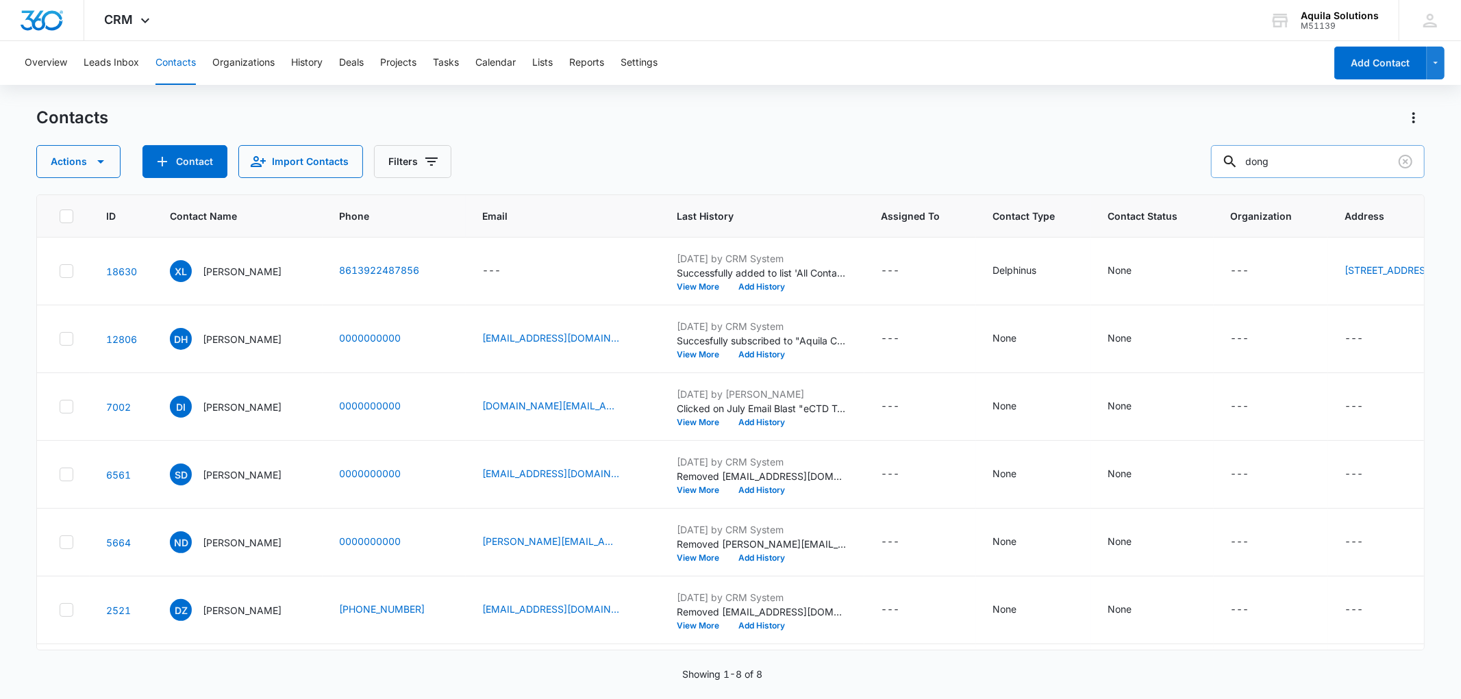
click at [1285, 161] on input "dong" at bounding box center [1318, 161] width 214 height 33
paste input "cmerriman@pyxisoncology.com"
type input "cmerriman@pyxisoncology.com"
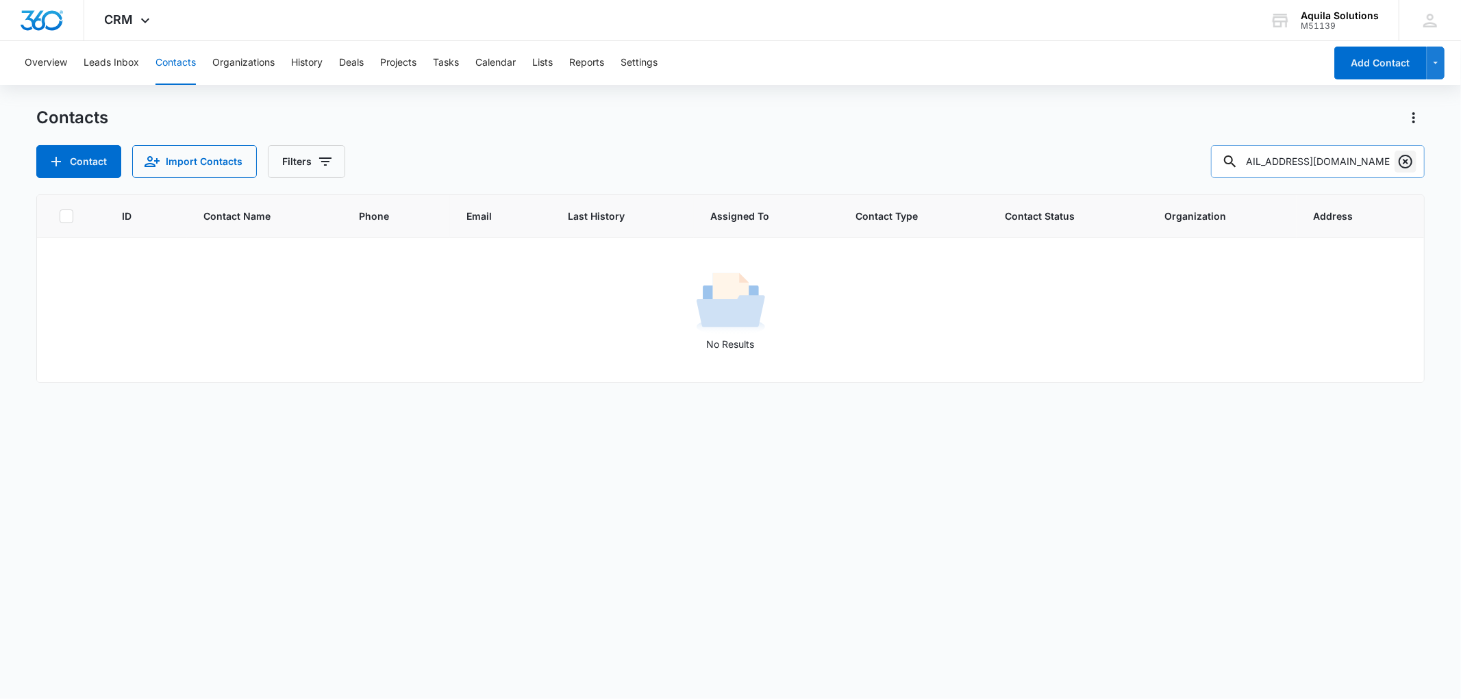
click at [1401, 163] on icon "Clear" at bounding box center [1406, 161] width 16 height 16
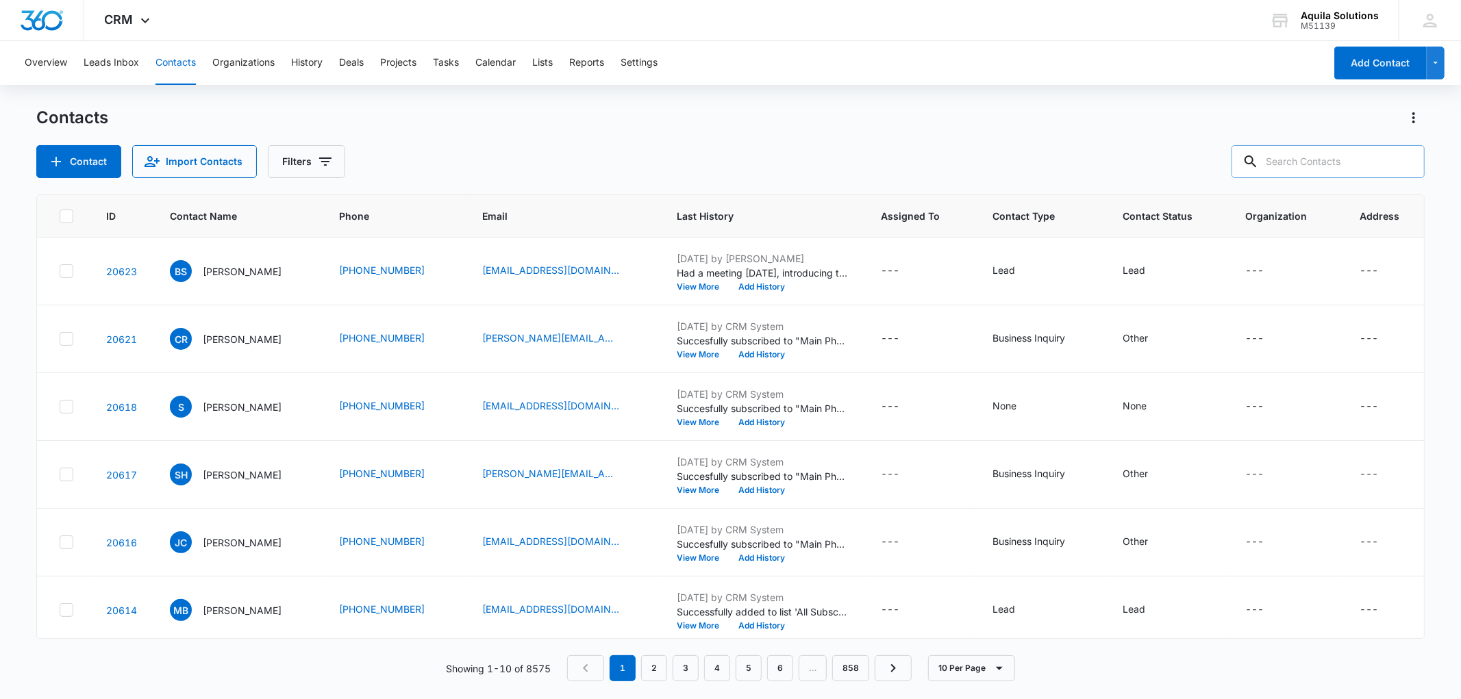
scroll to position [0, 0]
paste input "cmerriman@pyxisoncology.com"
type input "cmerriman"
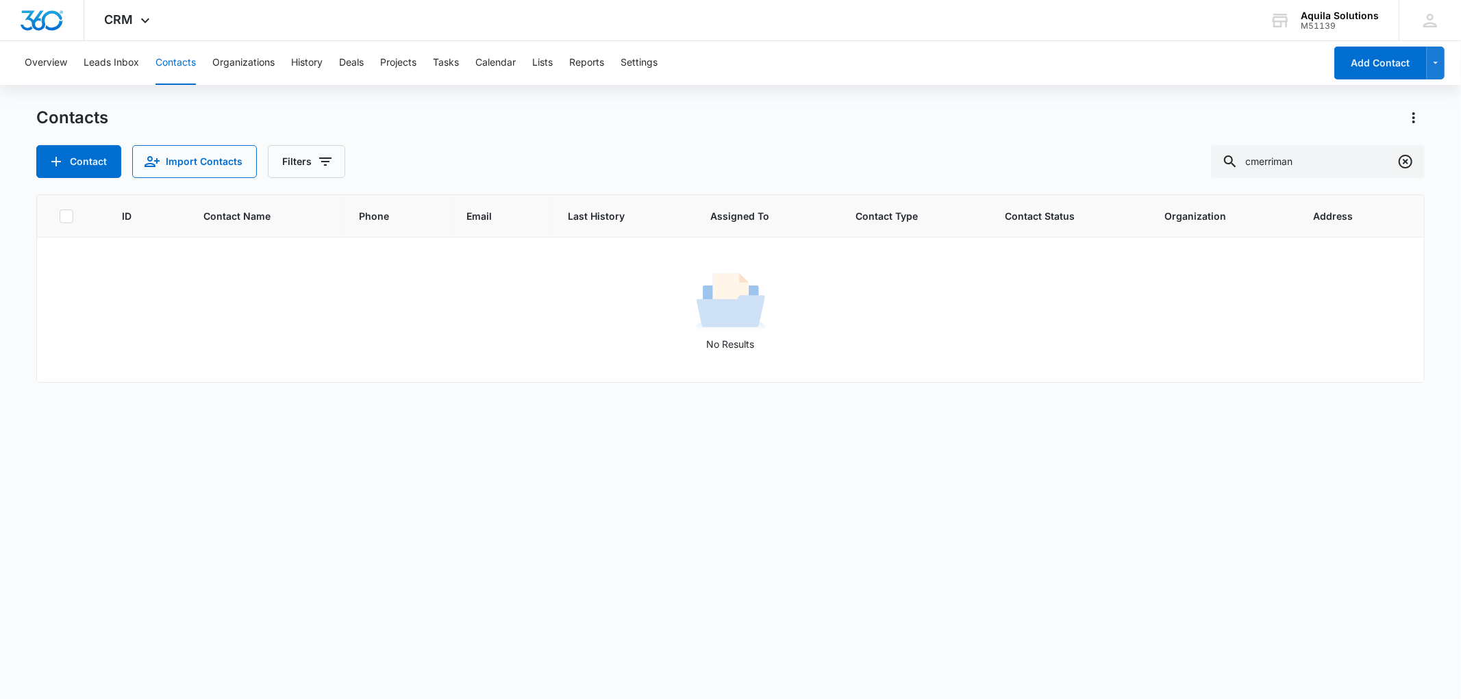
click at [1409, 162] on icon "Clear" at bounding box center [1406, 161] width 16 height 16
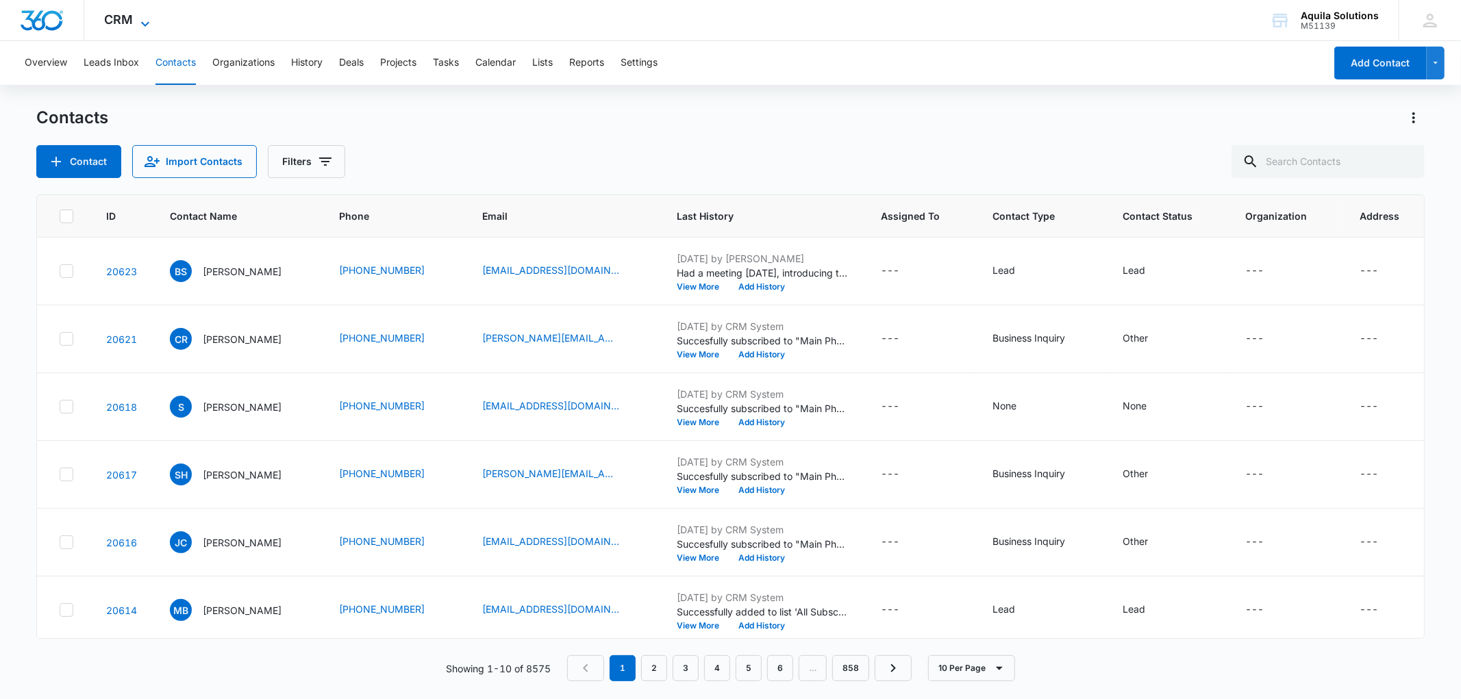
click at [130, 16] on span "CRM" at bounding box center [119, 19] width 29 height 14
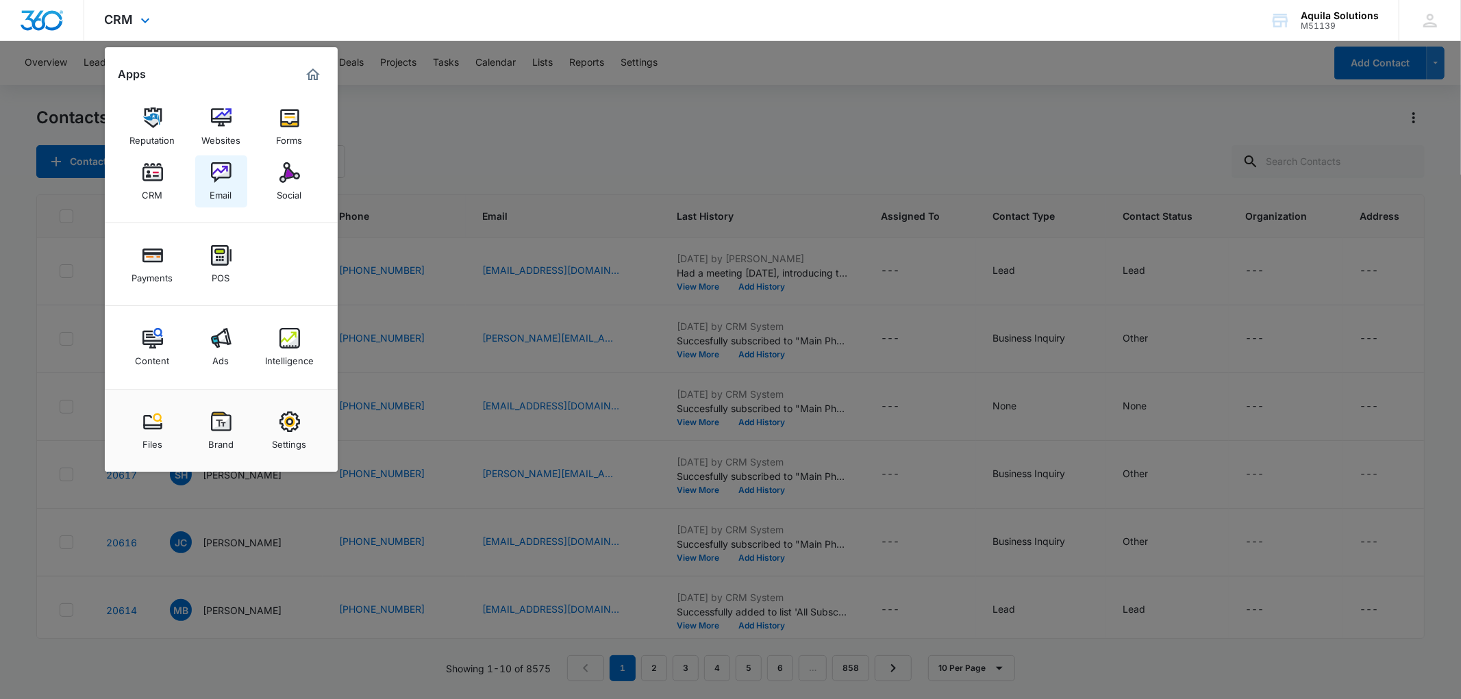
click at [223, 175] on img at bounding box center [221, 172] width 21 height 21
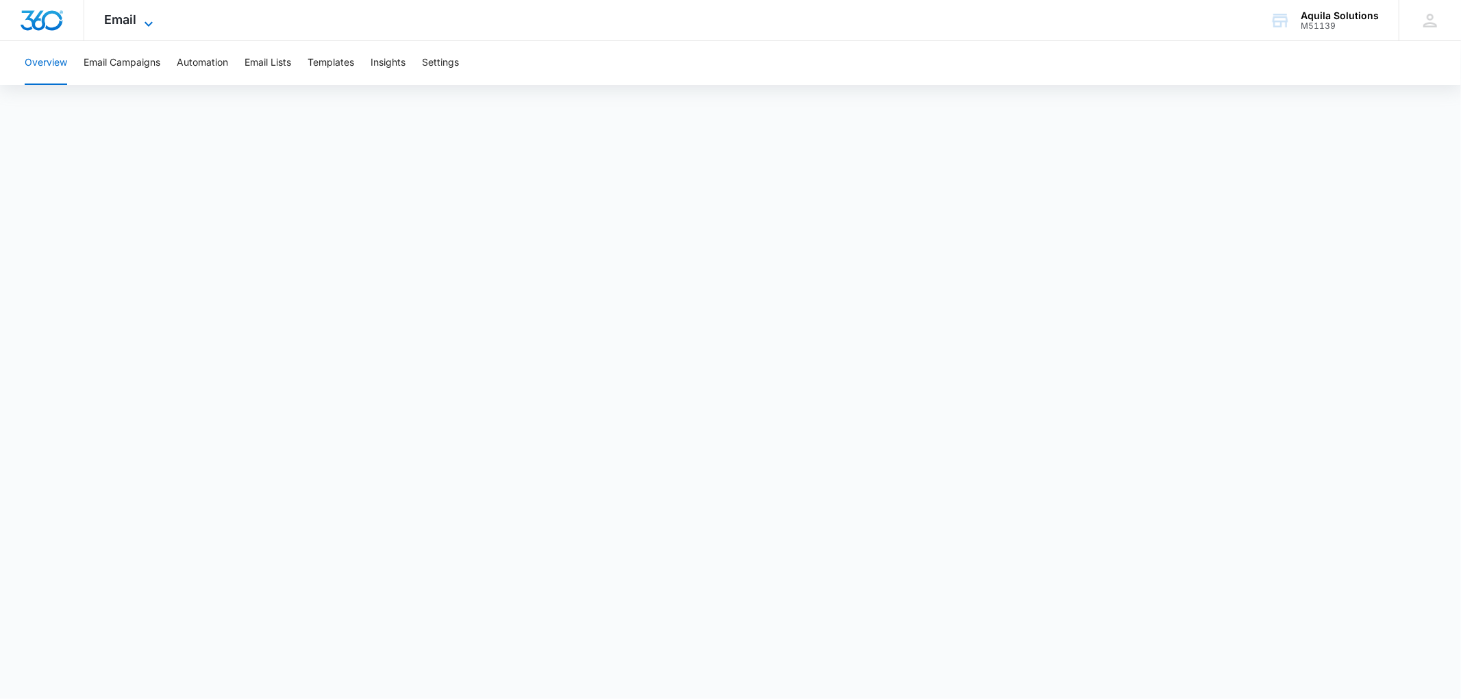
click at [122, 12] on span "Email" at bounding box center [121, 19] width 32 height 14
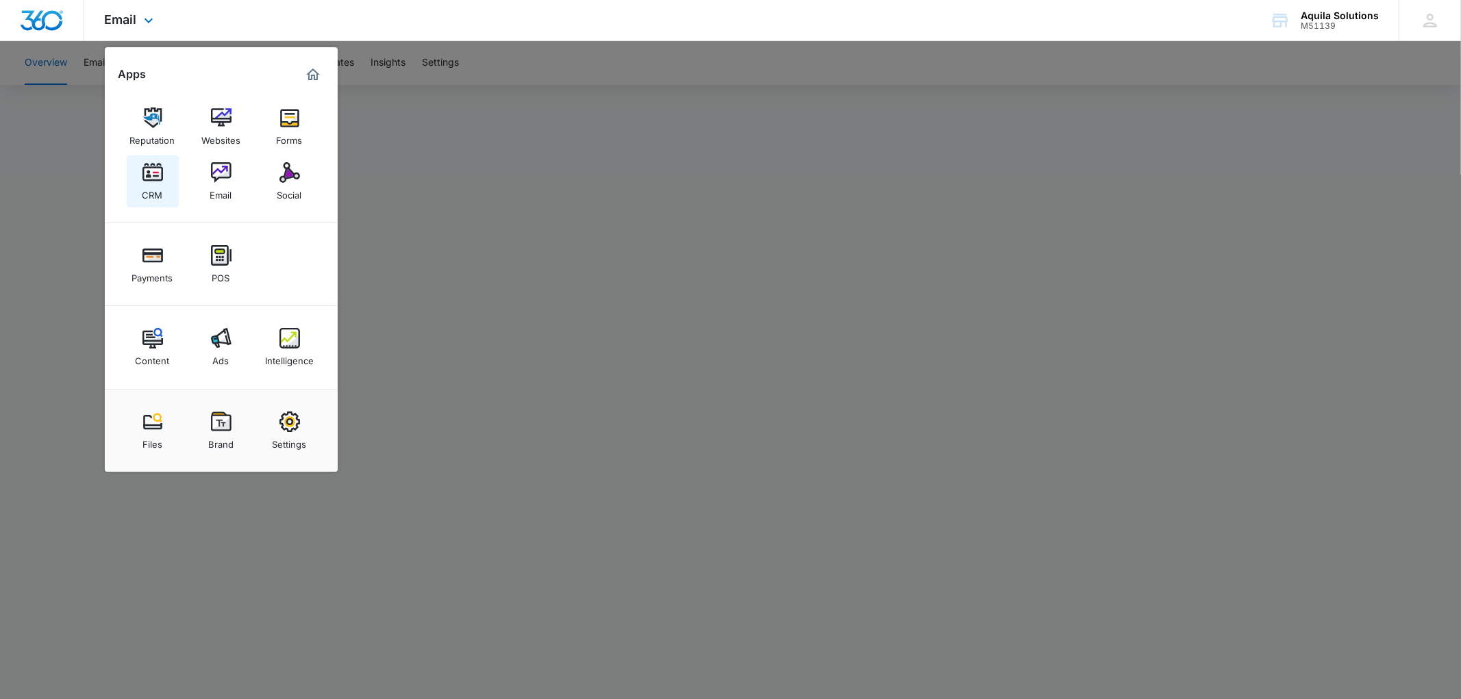
click at [151, 175] on img at bounding box center [152, 172] width 21 height 21
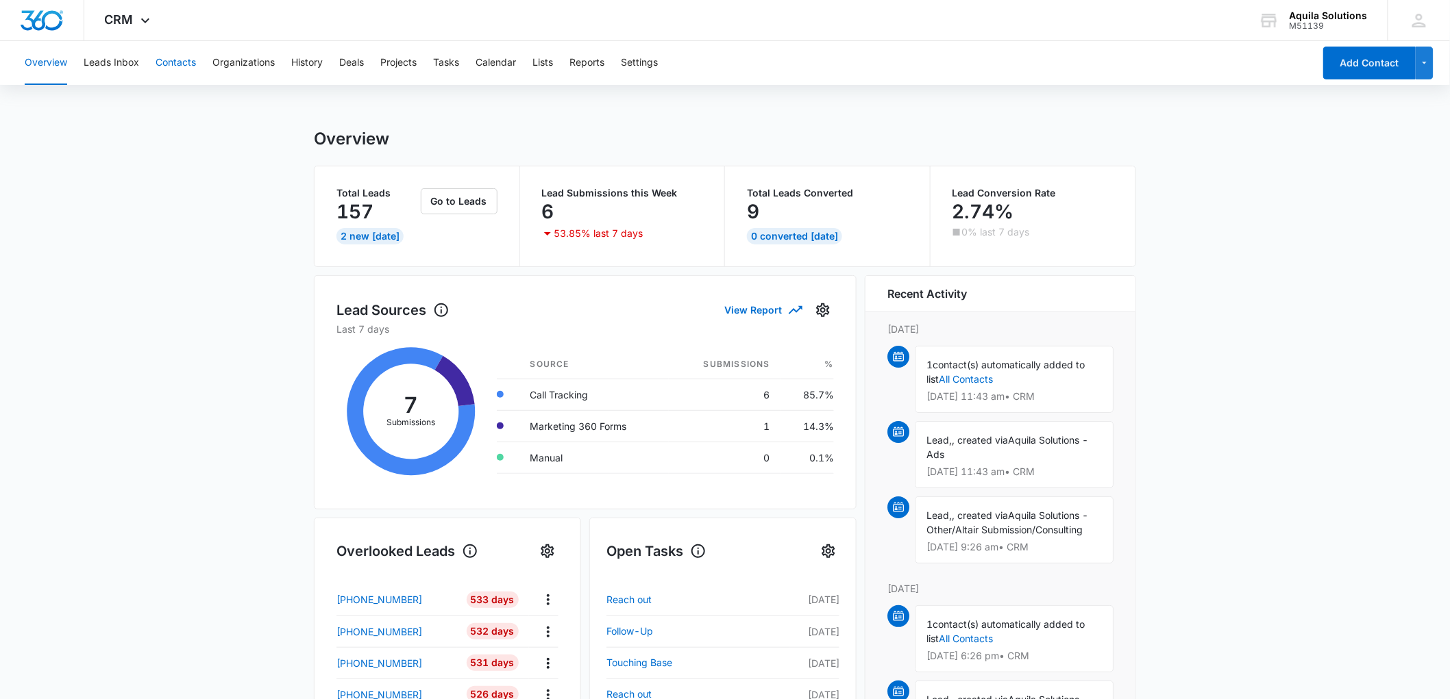
click at [190, 58] on button "Contacts" at bounding box center [176, 63] width 40 height 44
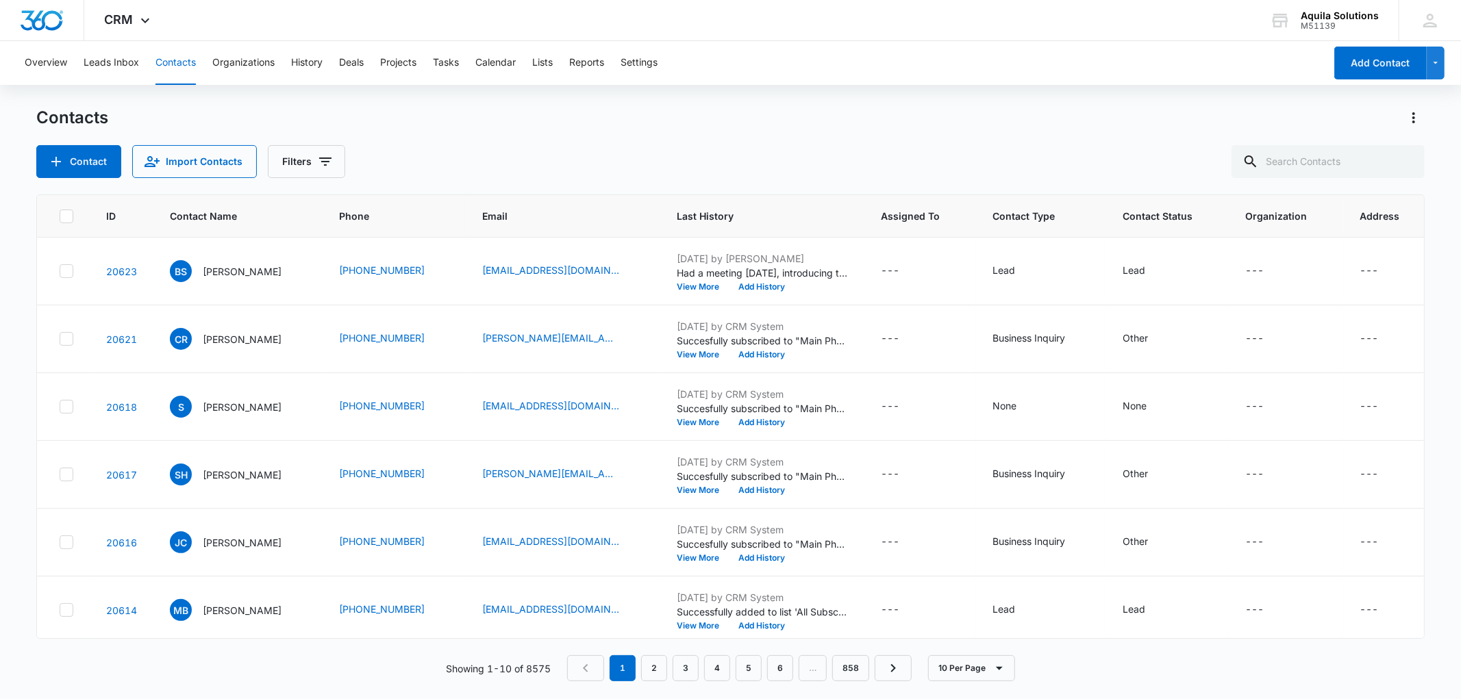
click at [723, 156] on div "Contact Import Contacts Filters" at bounding box center [730, 161] width 1388 height 33
click at [1315, 154] on input "text" at bounding box center [1328, 161] width 193 height 33
paste input "Steve Sorota"
type input "Steve Sorota"
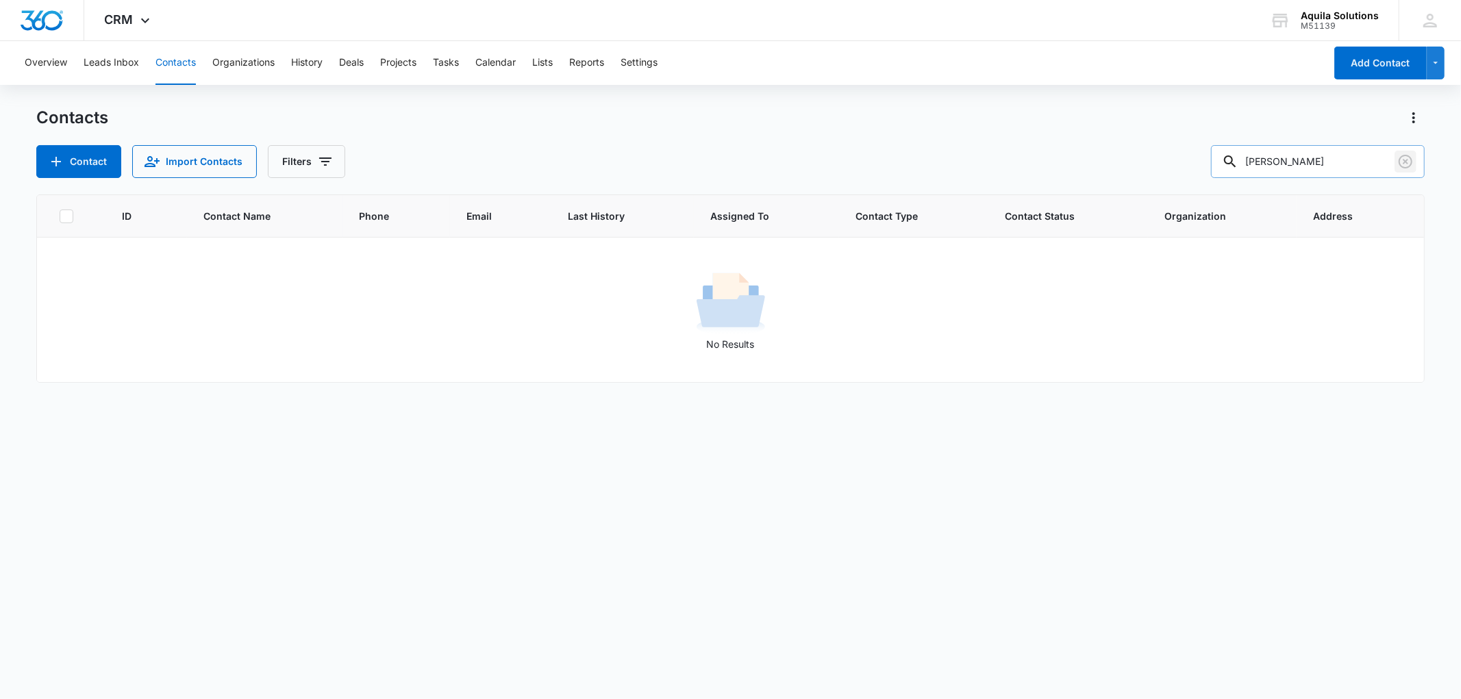
drag, startPoint x: 1409, startPoint y: 163, endPoint x: 1402, endPoint y: 162, distance: 7.0
click at [1409, 163] on icon "Clear" at bounding box center [1406, 161] width 16 height 16
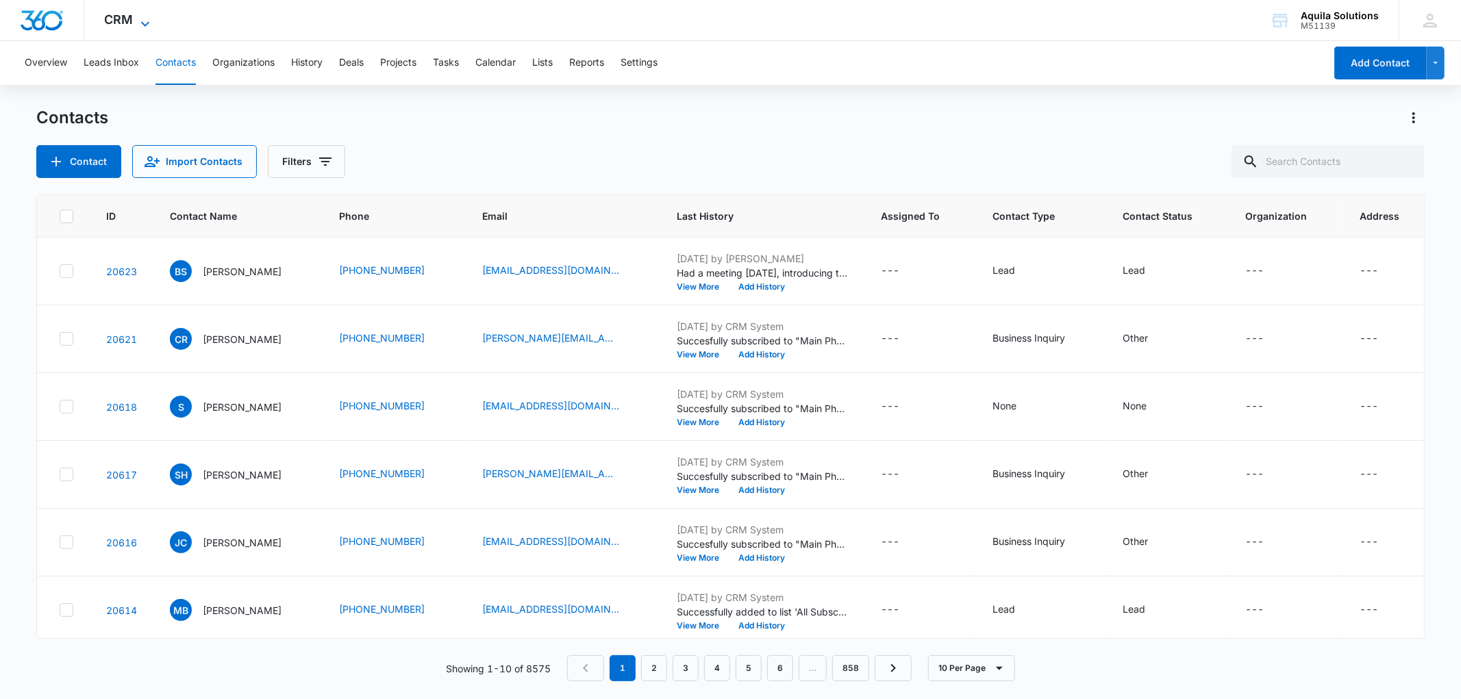
click at [132, 26] on span "CRM" at bounding box center [119, 19] width 29 height 14
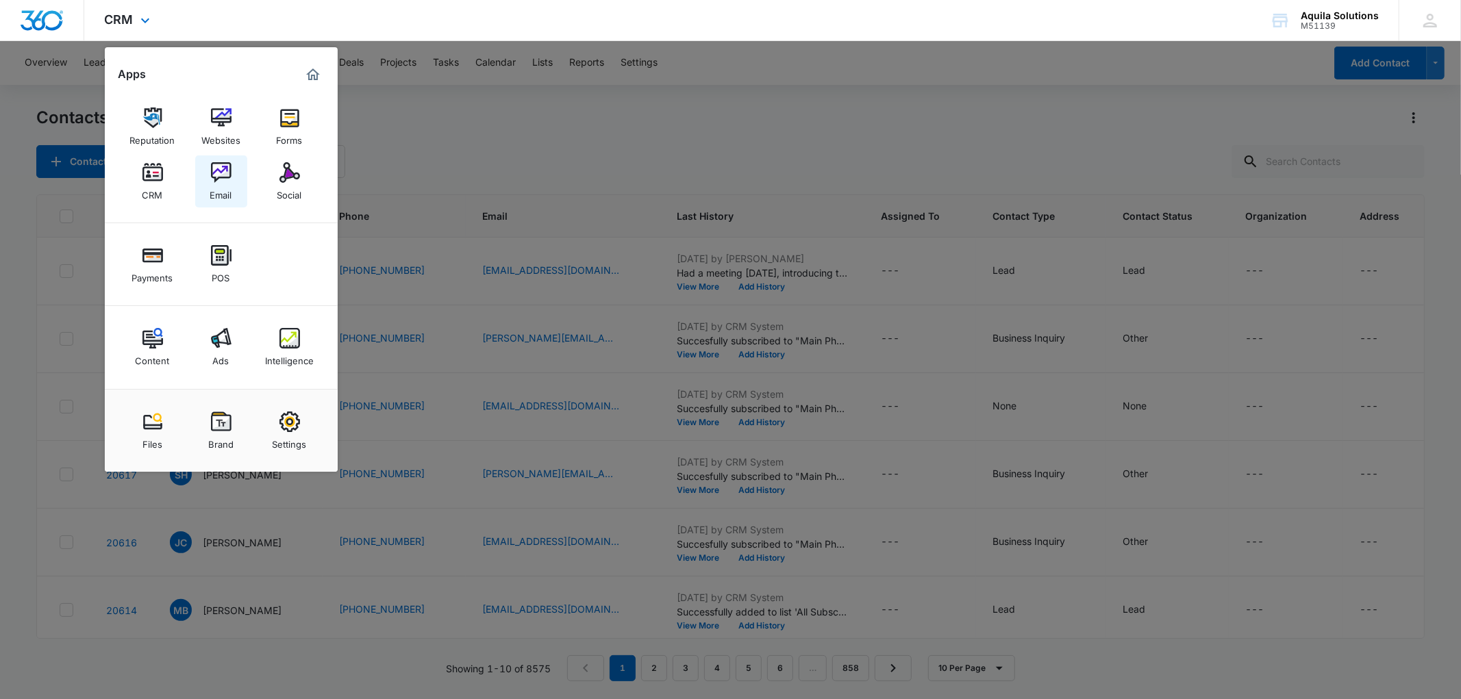
click at [222, 177] on img at bounding box center [221, 172] width 21 height 21
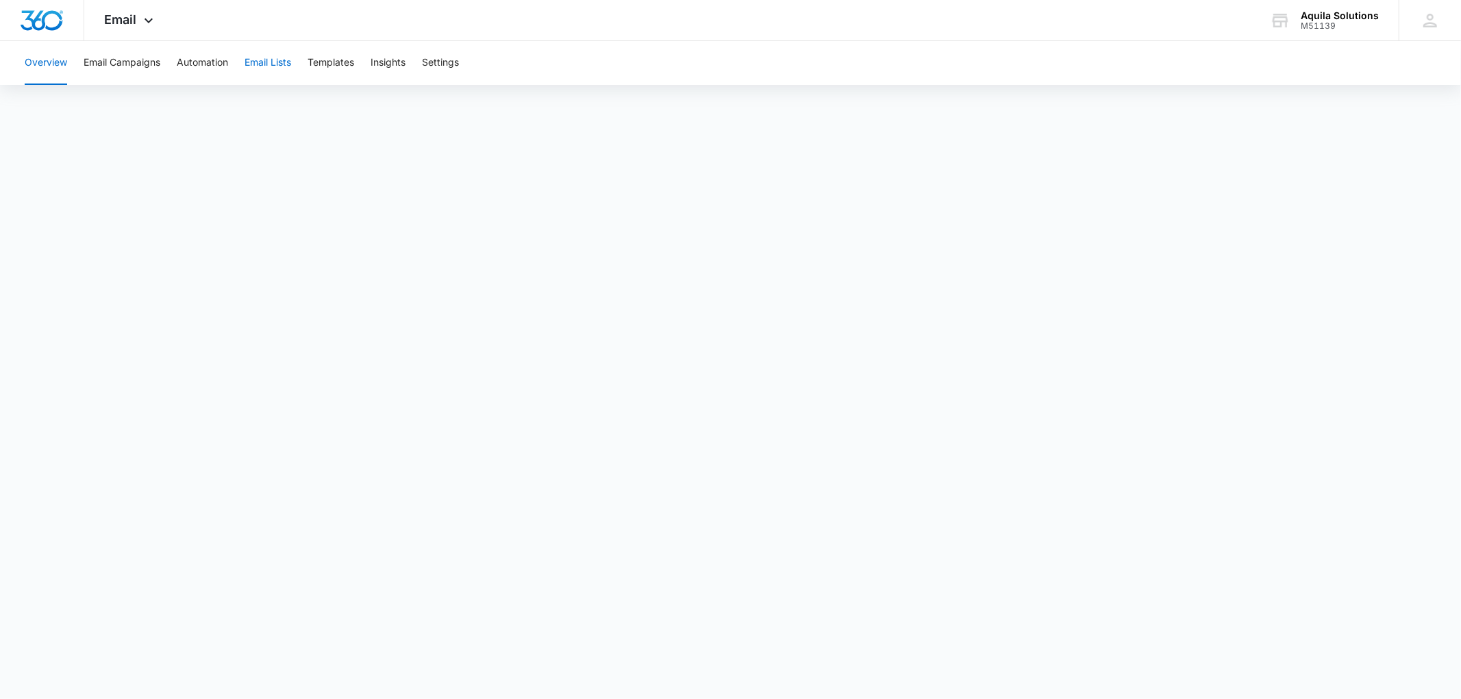
click at [277, 60] on button "Email Lists" at bounding box center [268, 63] width 47 height 44
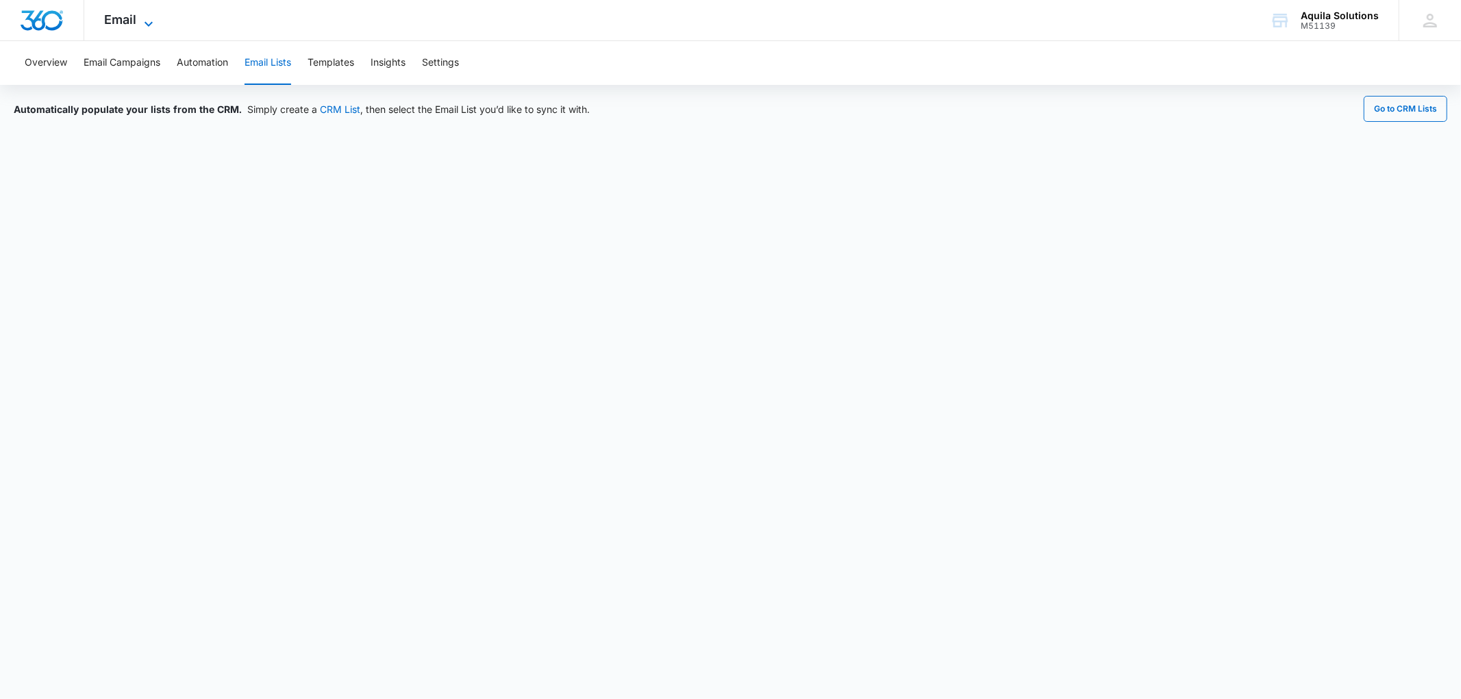
click at [128, 25] on span "Email" at bounding box center [121, 19] width 32 height 14
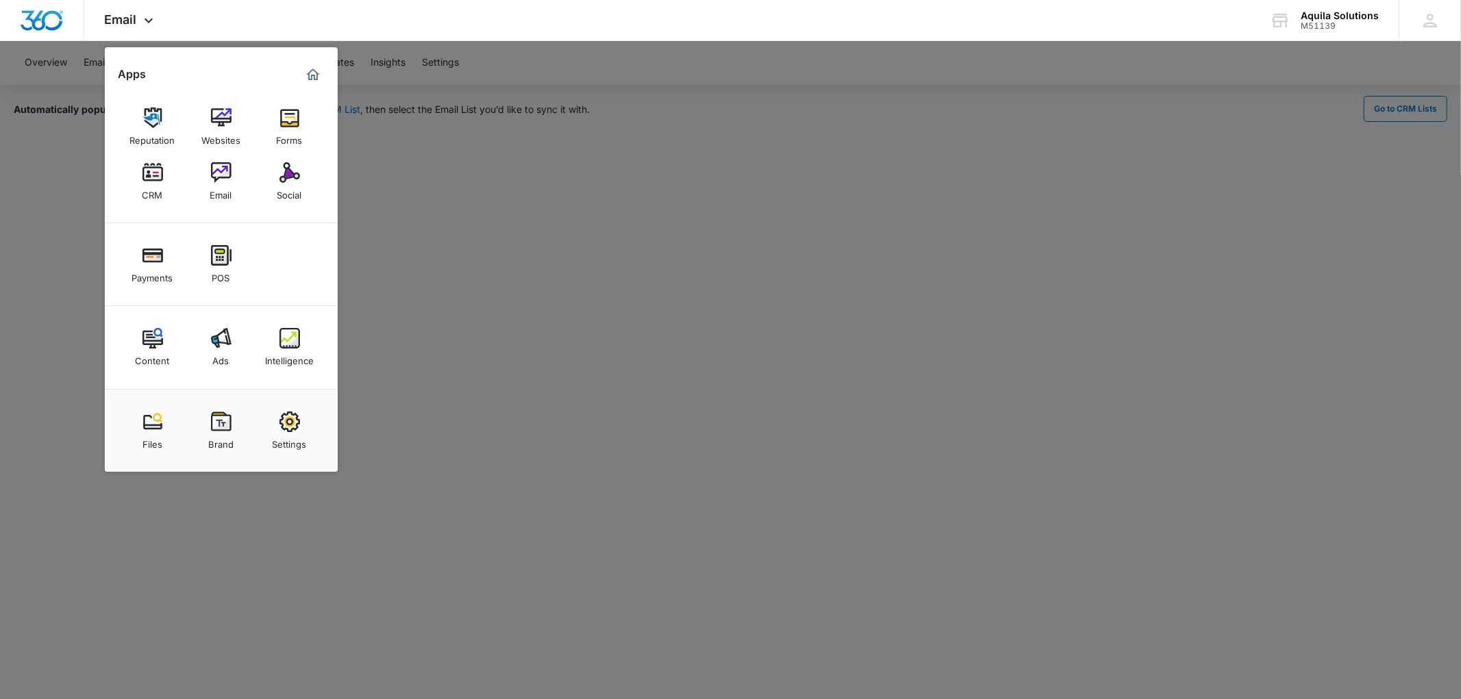
click at [264, 556] on div at bounding box center [730, 349] width 1461 height 699
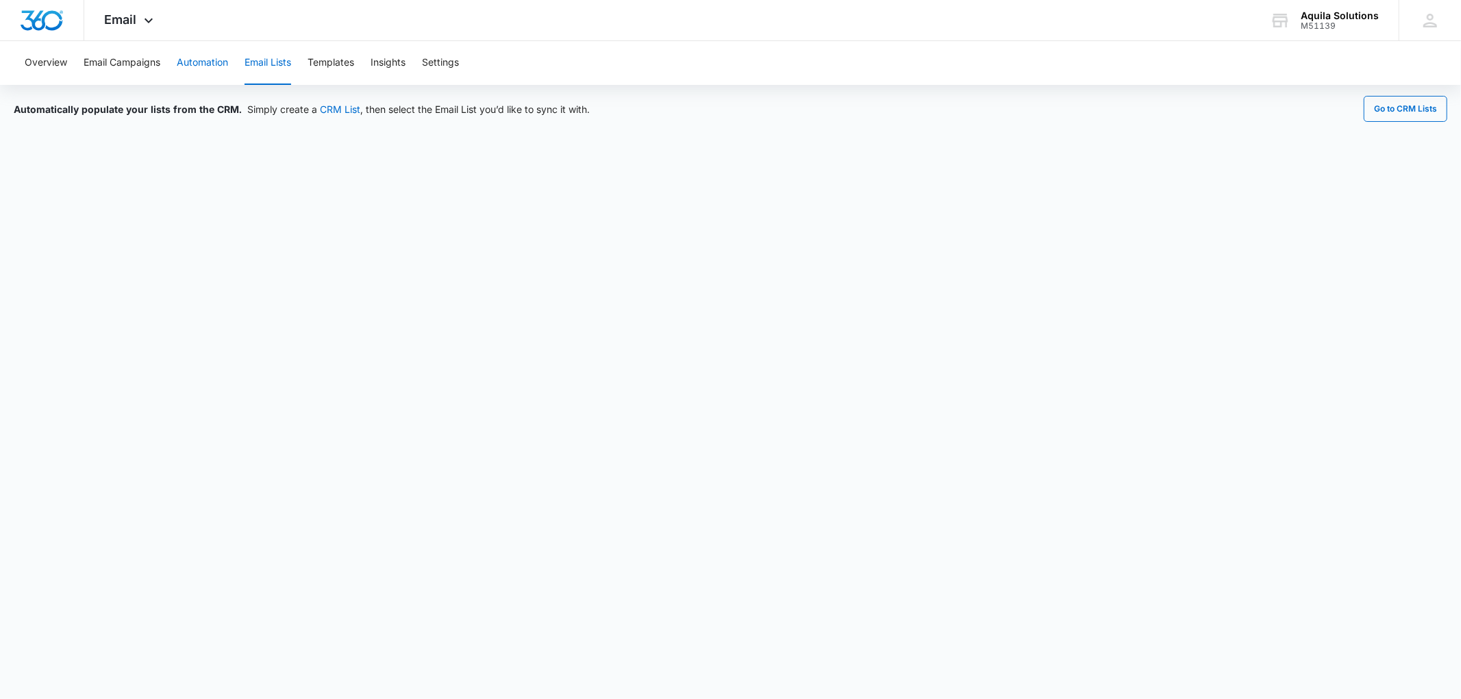
click at [196, 64] on button "Automation" at bounding box center [202, 63] width 51 height 44
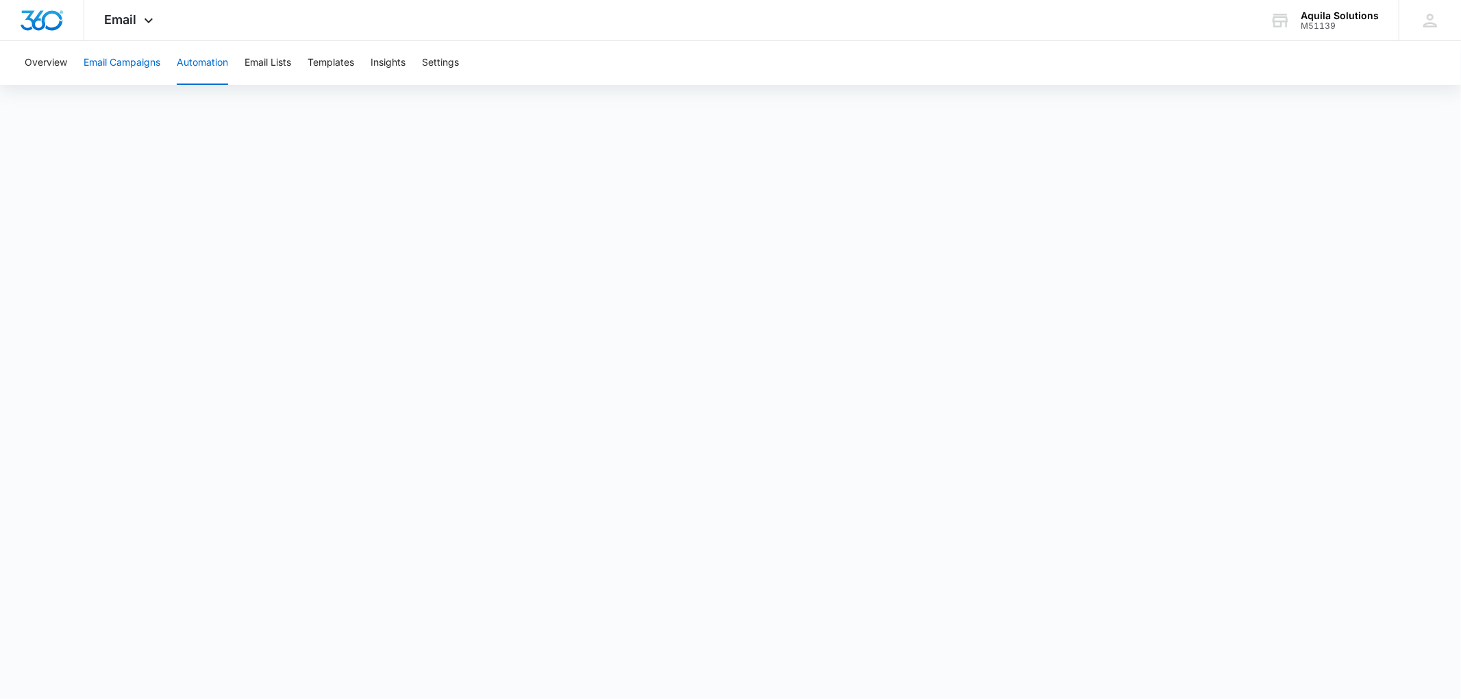
click at [148, 70] on button "Email Campaigns" at bounding box center [122, 63] width 77 height 44
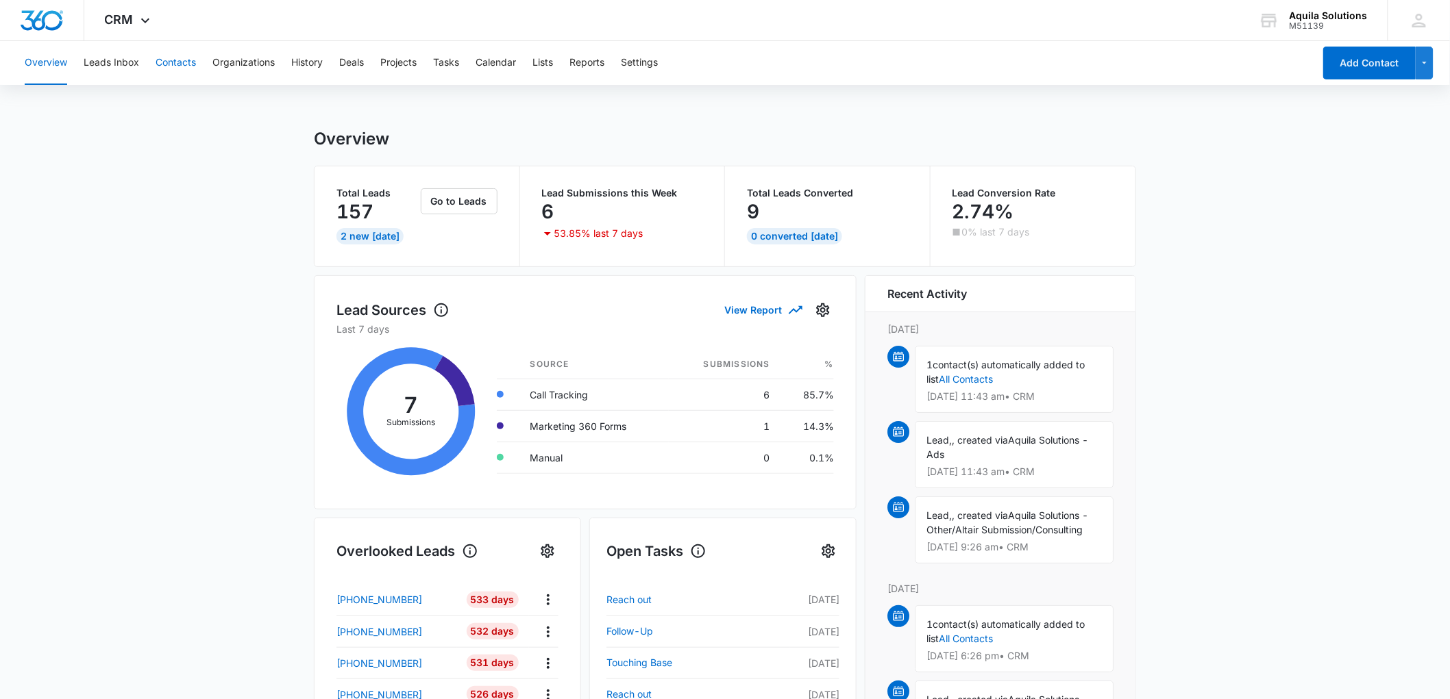
click at [184, 60] on button "Contacts" at bounding box center [176, 63] width 40 height 44
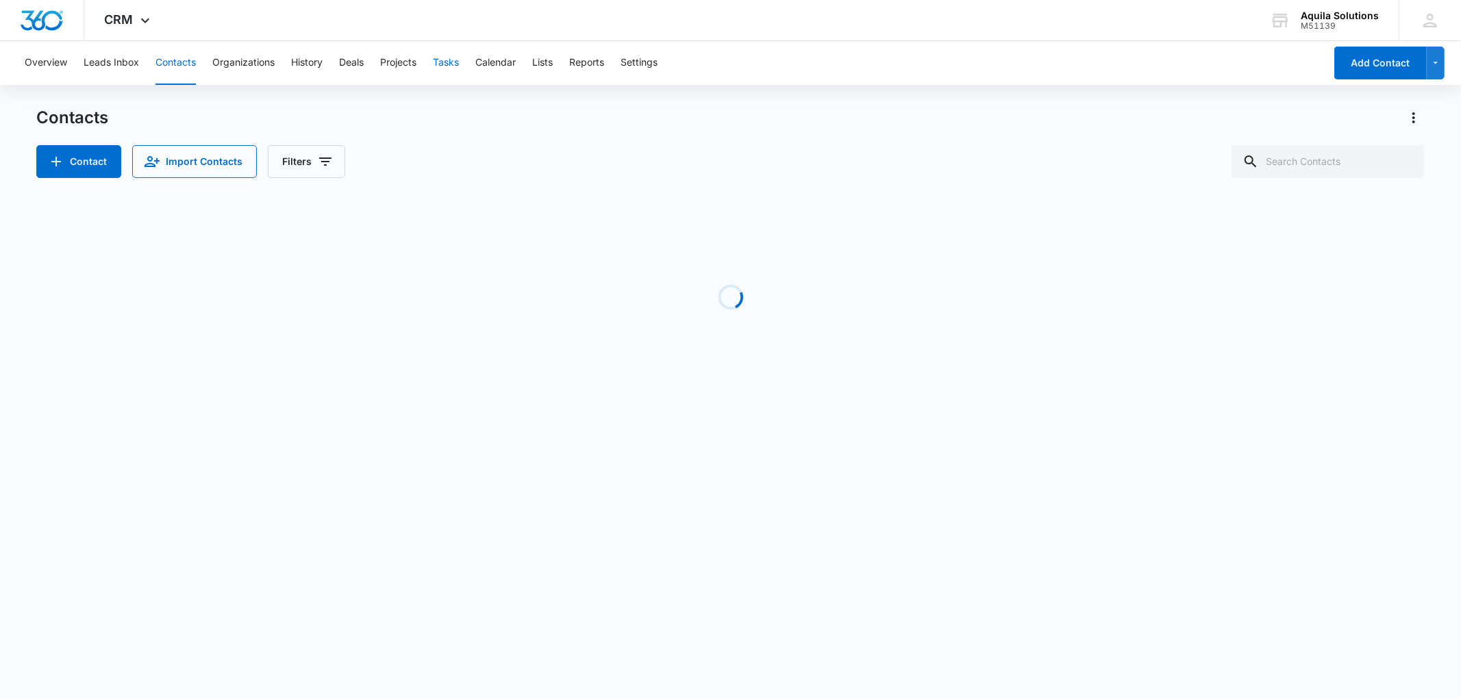
click at [449, 64] on button "Tasks" at bounding box center [446, 63] width 26 height 44
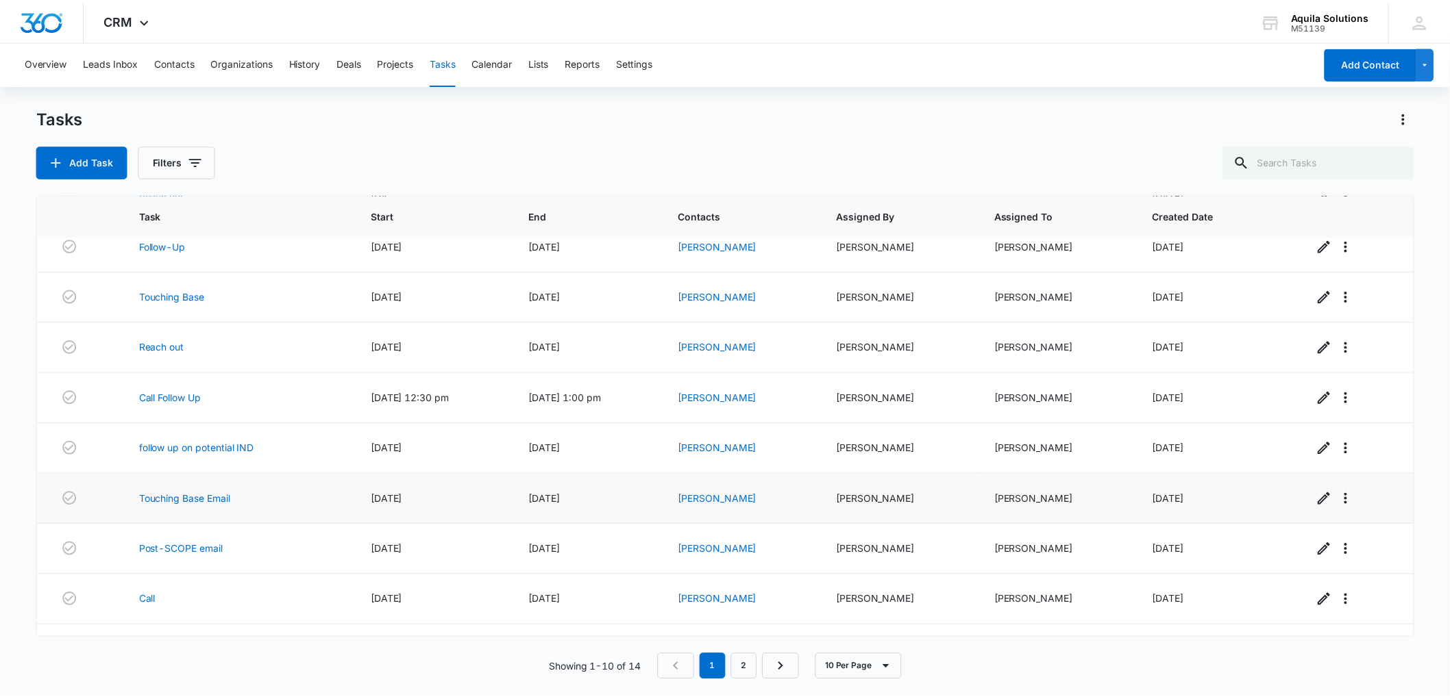
scroll to position [116, 0]
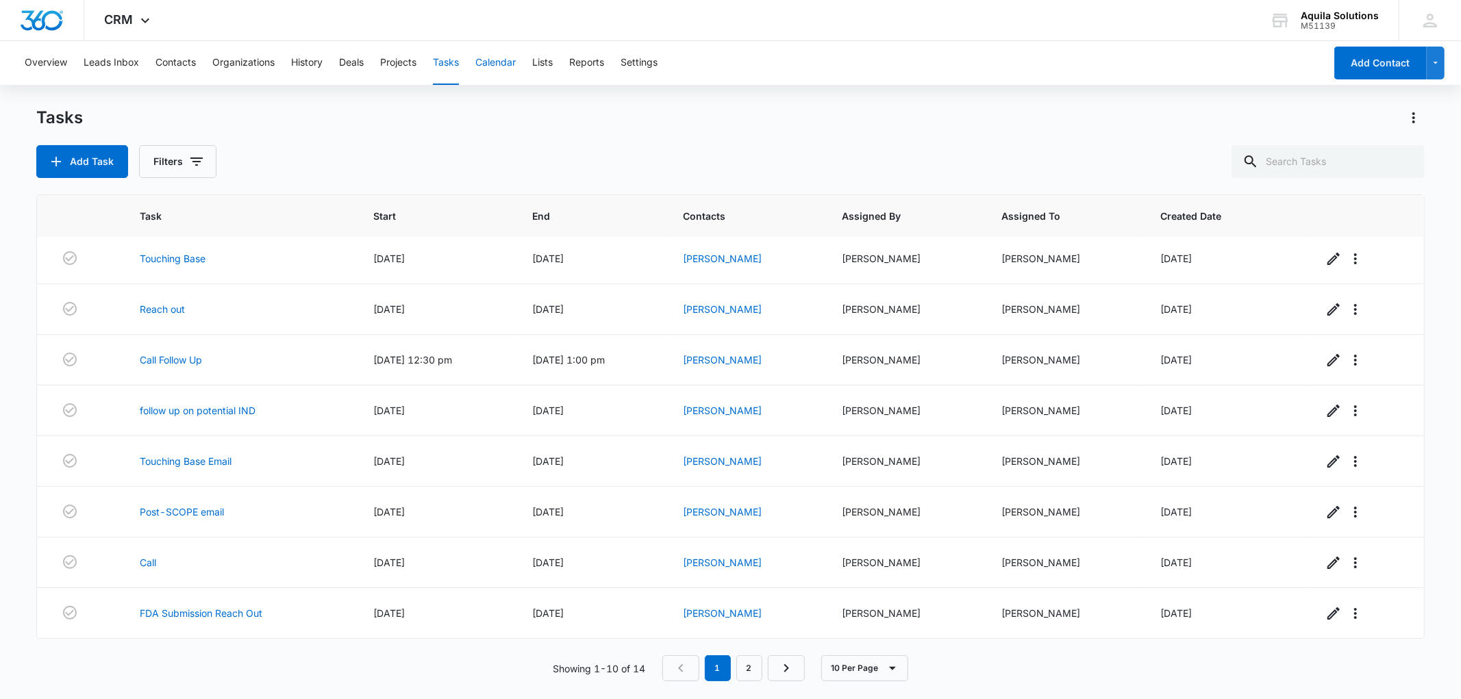
click at [496, 69] on button "Calendar" at bounding box center [495, 63] width 40 height 44
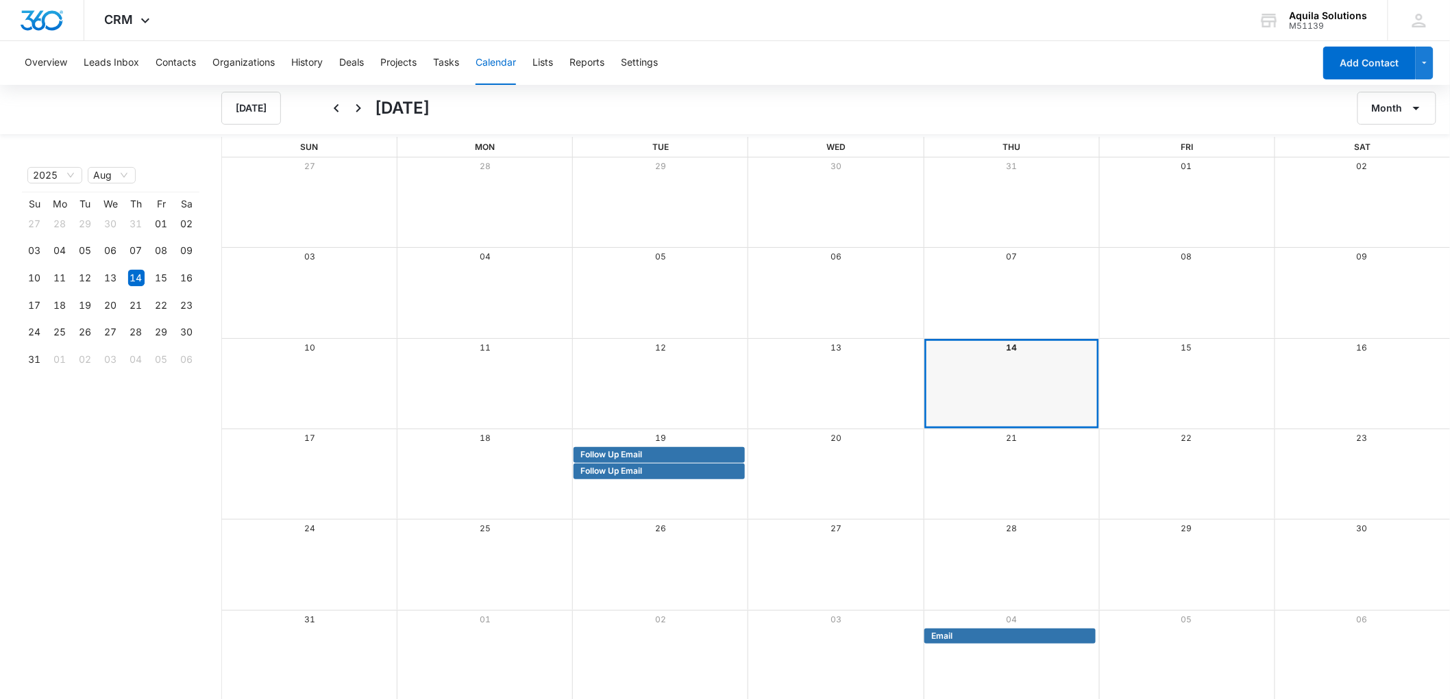
scroll to position [1, 0]
click at [359, 107] on icon "Next" at bounding box center [358, 107] width 5 height 8
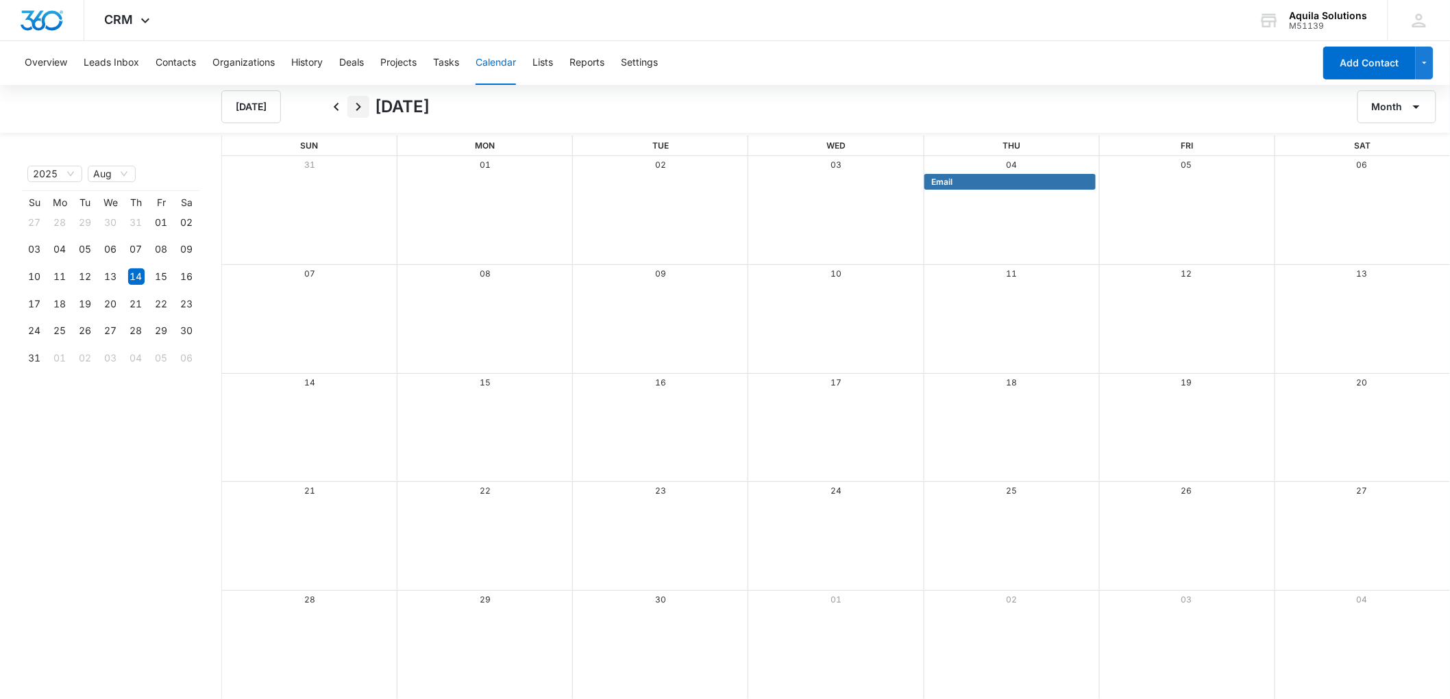
click at [364, 115] on button "Next" at bounding box center [358, 107] width 22 height 22
click at [362, 113] on icon "Next" at bounding box center [358, 107] width 16 height 16
click at [330, 112] on icon "Back" at bounding box center [336, 107] width 16 height 16
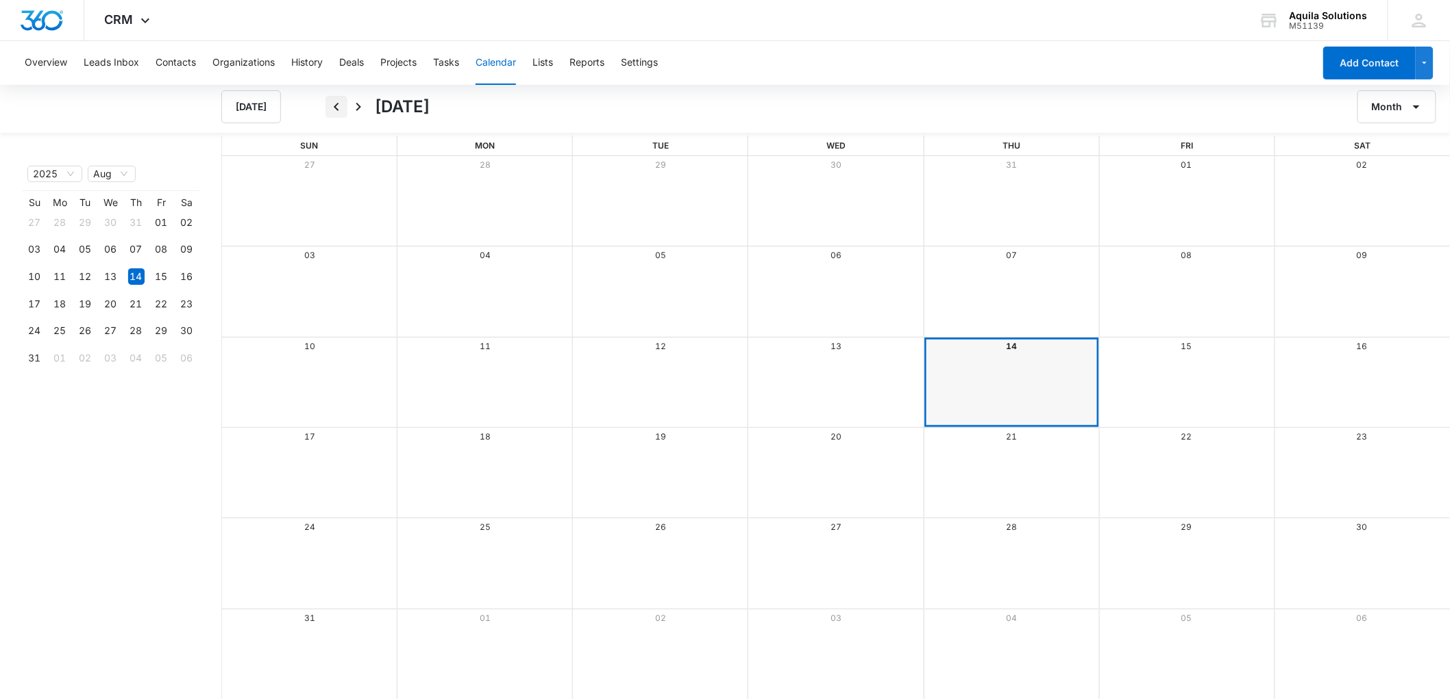
click at [330, 112] on icon "Back" at bounding box center [336, 107] width 16 height 16
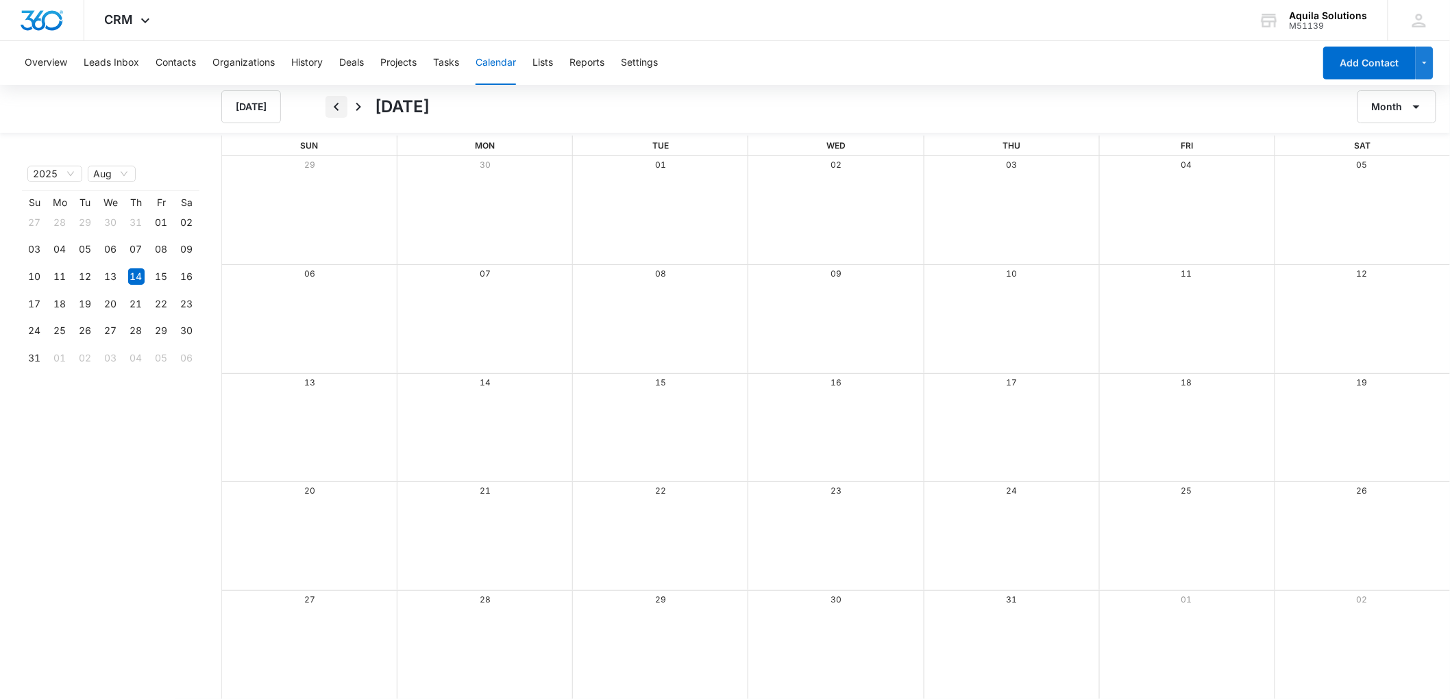
click at [330, 112] on icon "Back" at bounding box center [336, 107] width 16 height 16
click at [351, 107] on icon "Next" at bounding box center [358, 107] width 16 height 16
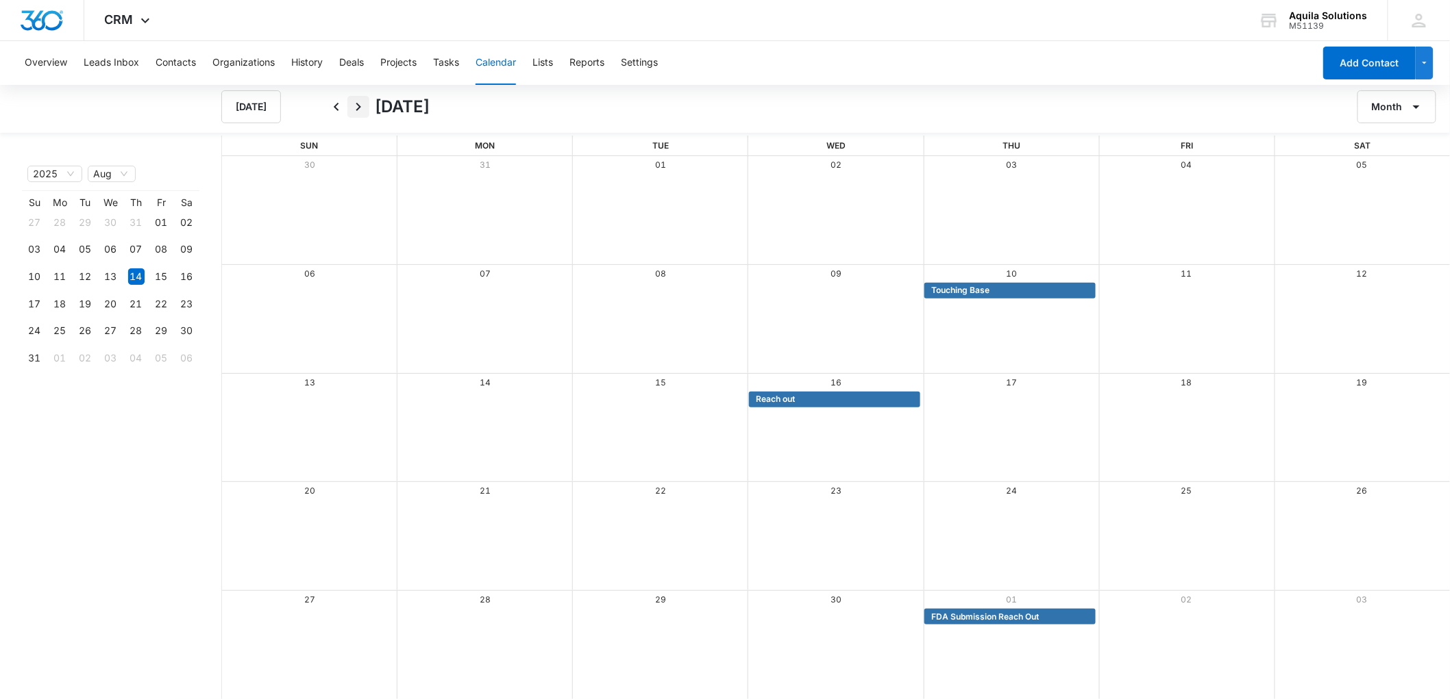
click at [354, 105] on icon "Next" at bounding box center [358, 107] width 16 height 16
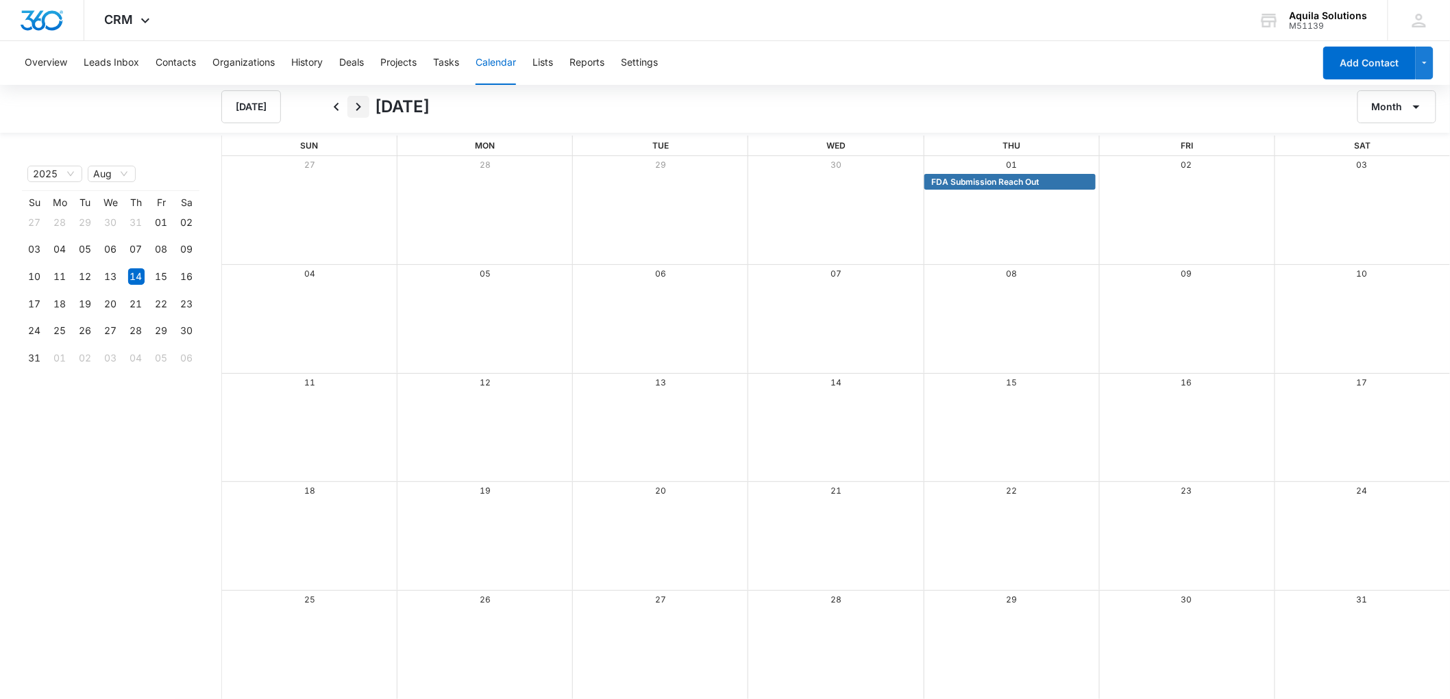
click at [358, 106] on icon "Next" at bounding box center [358, 107] width 16 height 16
click at [362, 106] on icon "Next" at bounding box center [358, 107] width 16 height 16
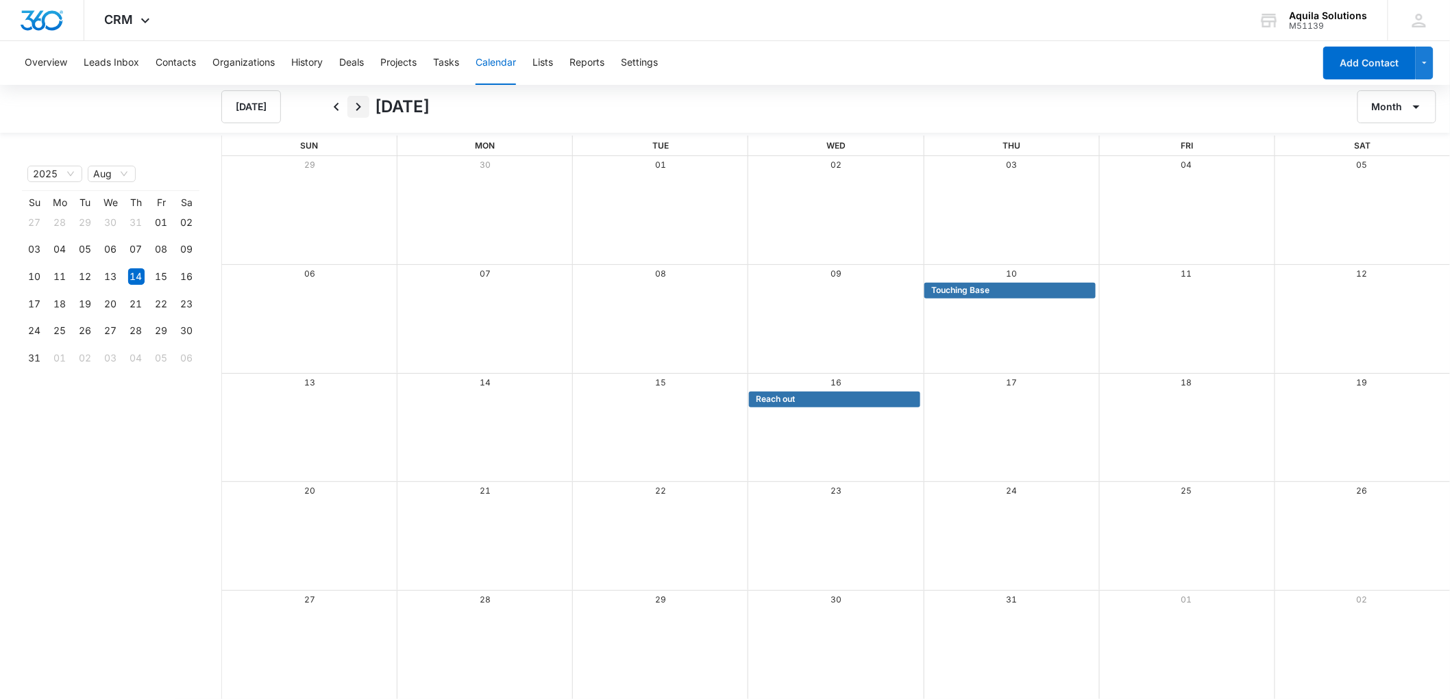
click at [364, 106] on icon "Next" at bounding box center [358, 107] width 16 height 16
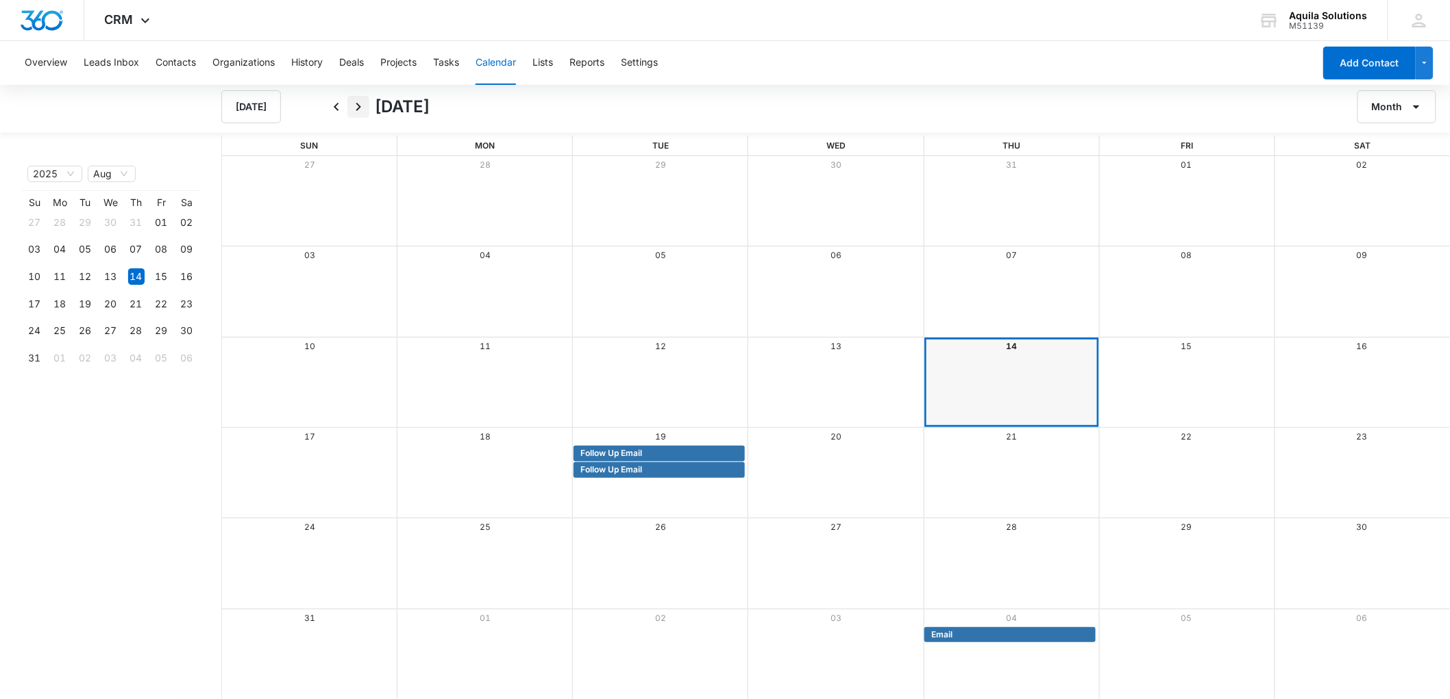
click at [364, 106] on icon "Next" at bounding box center [358, 107] width 16 height 16
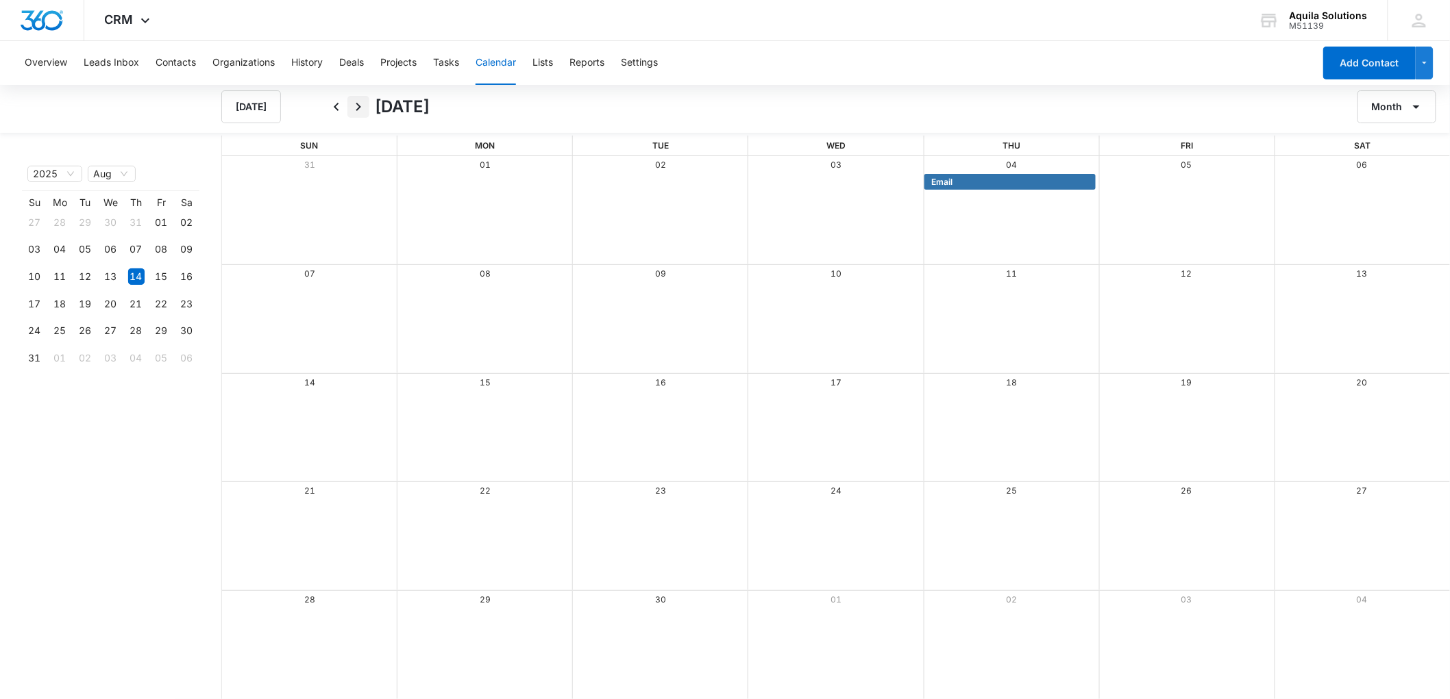
click at [364, 106] on icon "Next" at bounding box center [358, 107] width 16 height 16
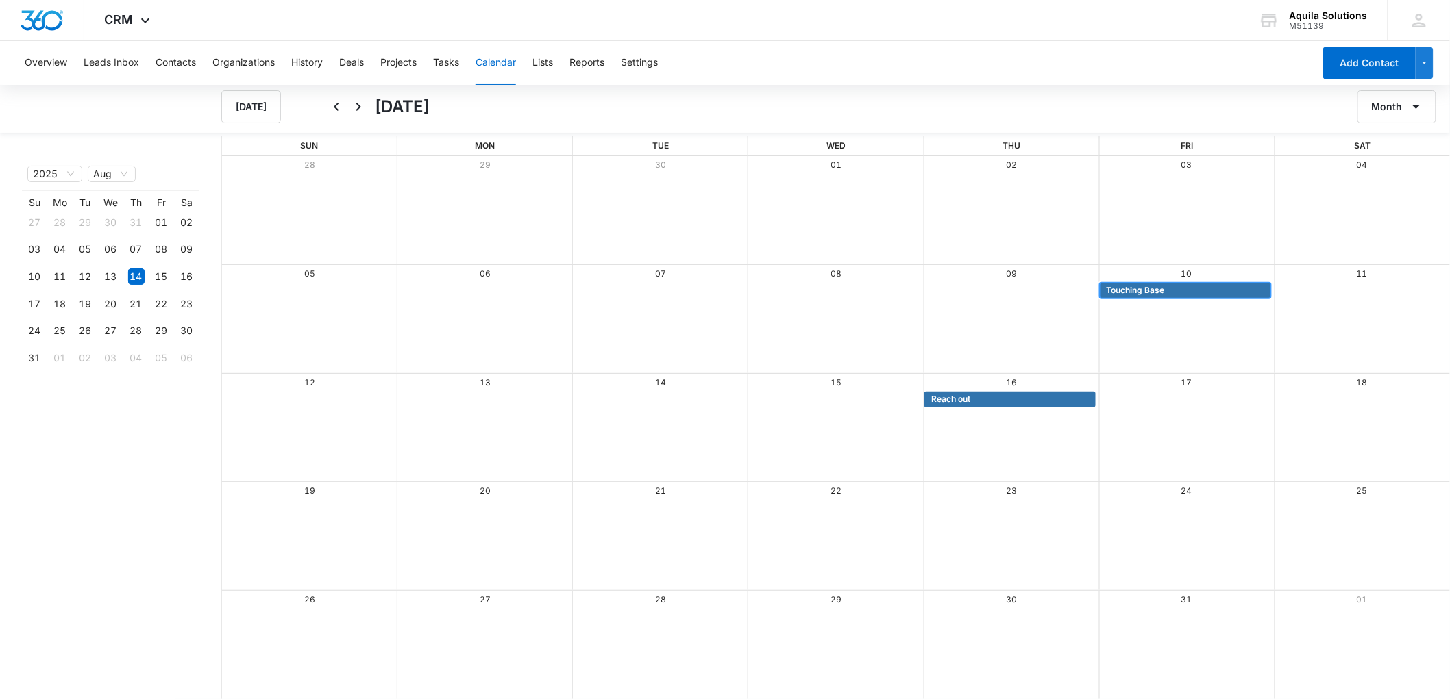
click at [1174, 288] on span "Touching Base" at bounding box center [1186, 290] width 161 height 12
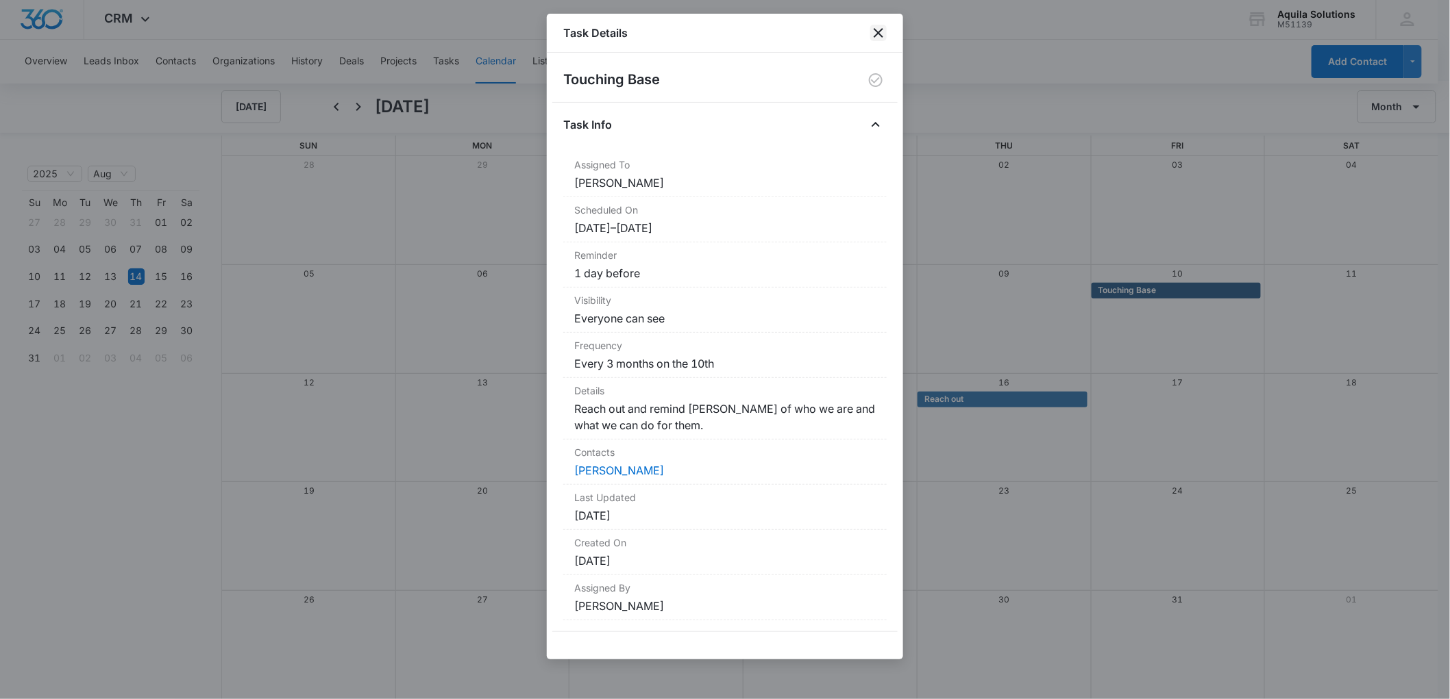
click at [878, 29] on icon "close" at bounding box center [878, 33] width 16 height 16
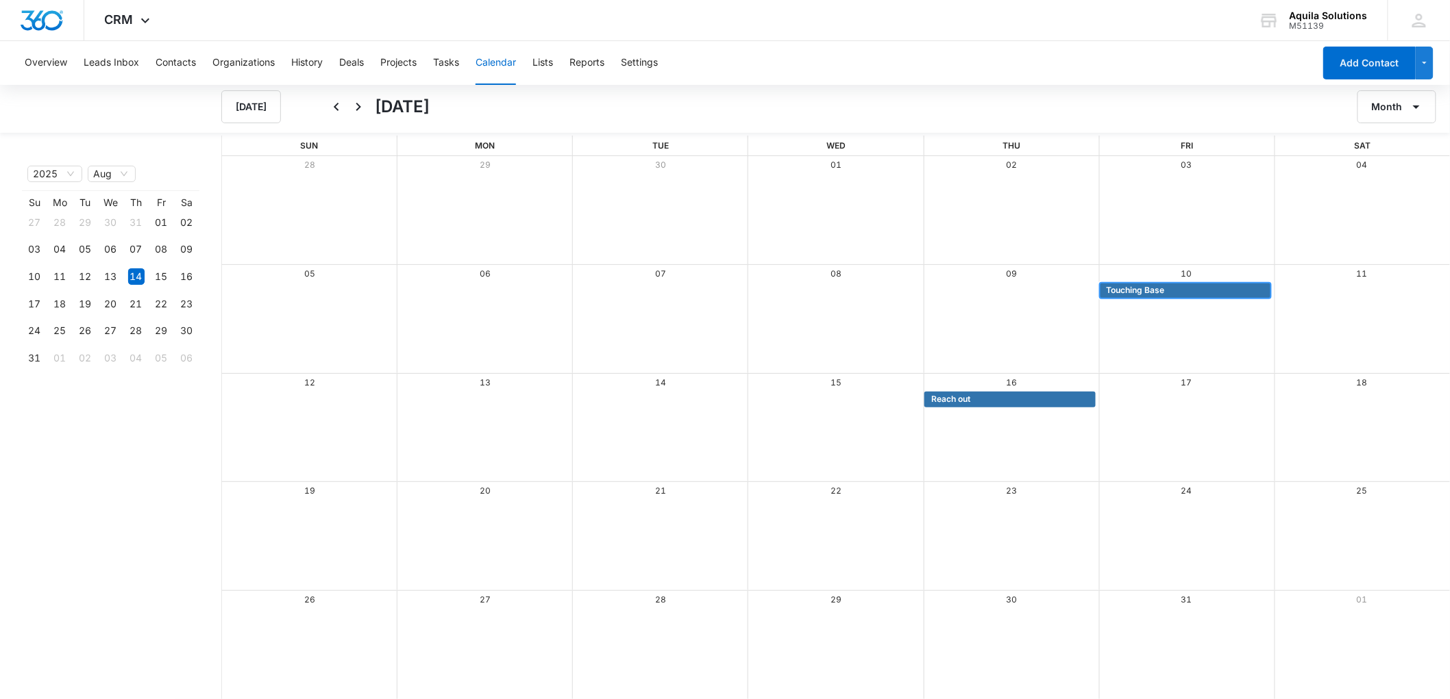
click at [1118, 291] on span "Touching Base" at bounding box center [1135, 290] width 58 height 12
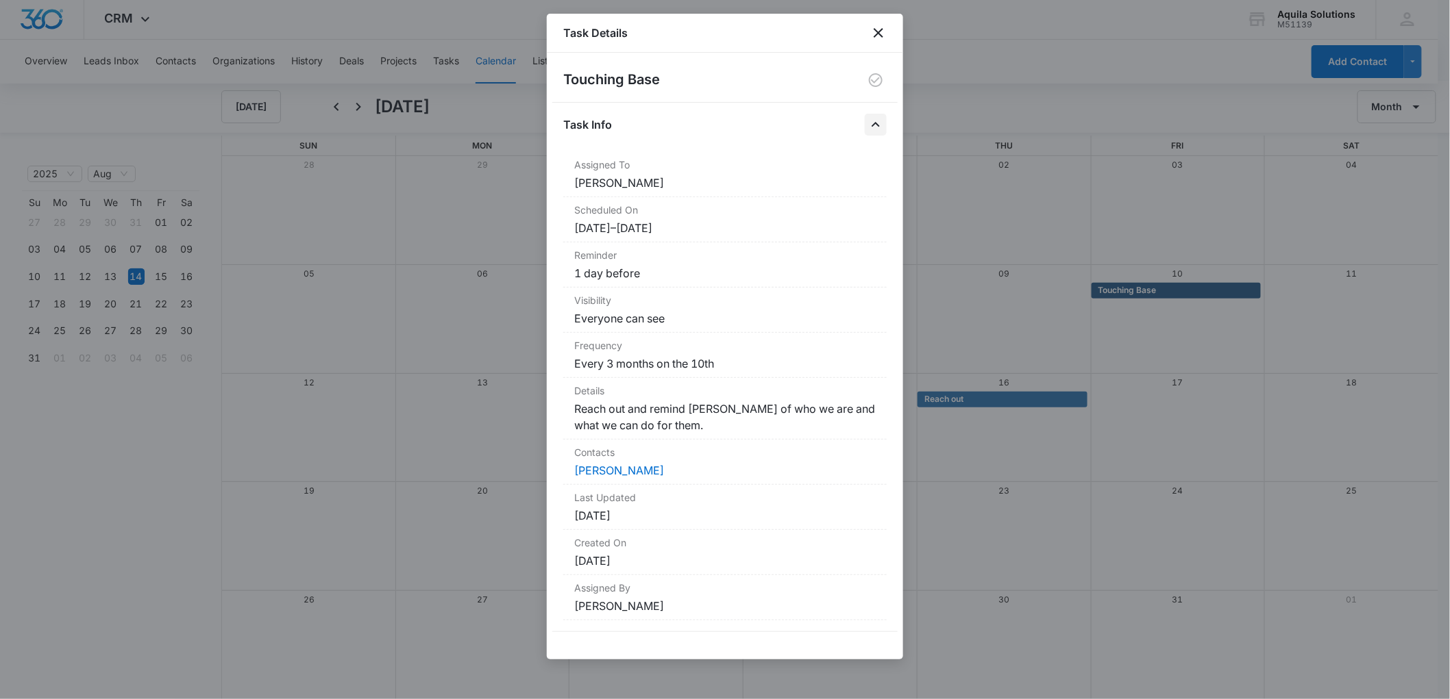
click at [872, 125] on icon "Close" at bounding box center [875, 124] width 16 height 16
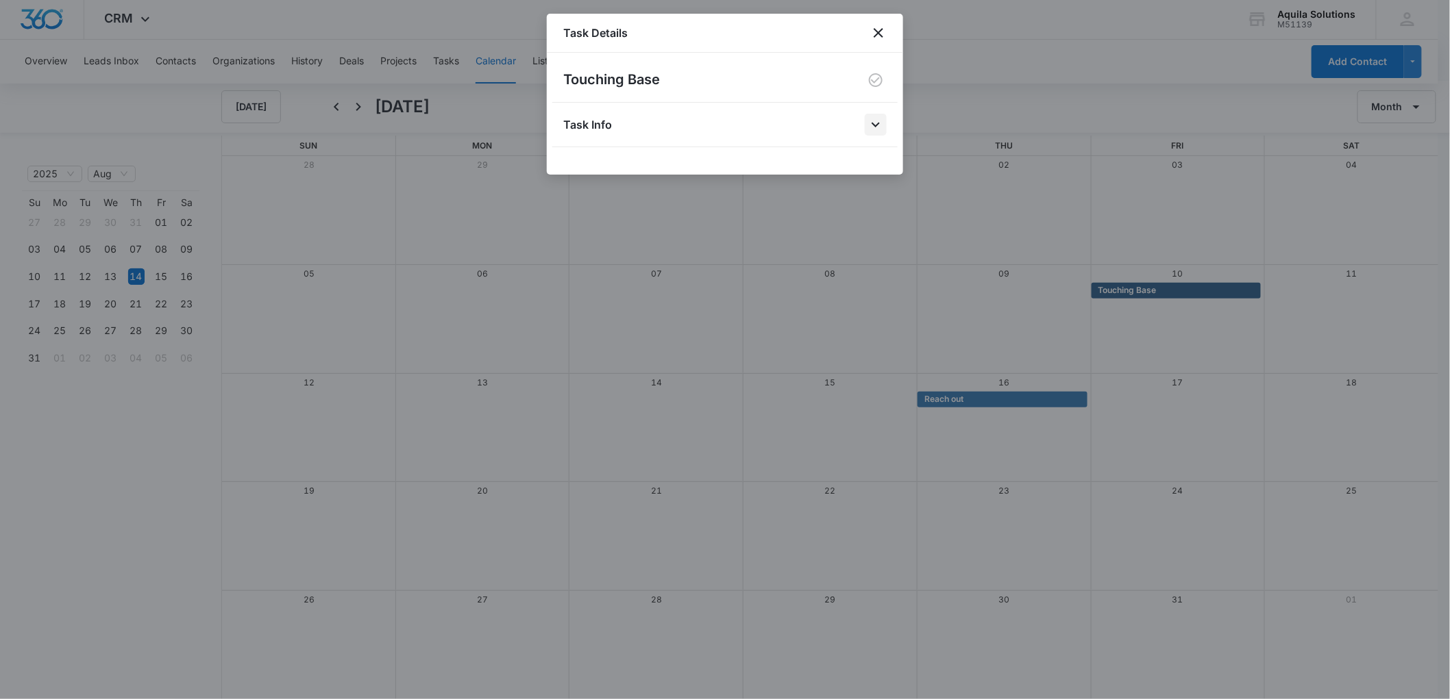
click at [872, 125] on icon "Open" at bounding box center [875, 124] width 16 height 16
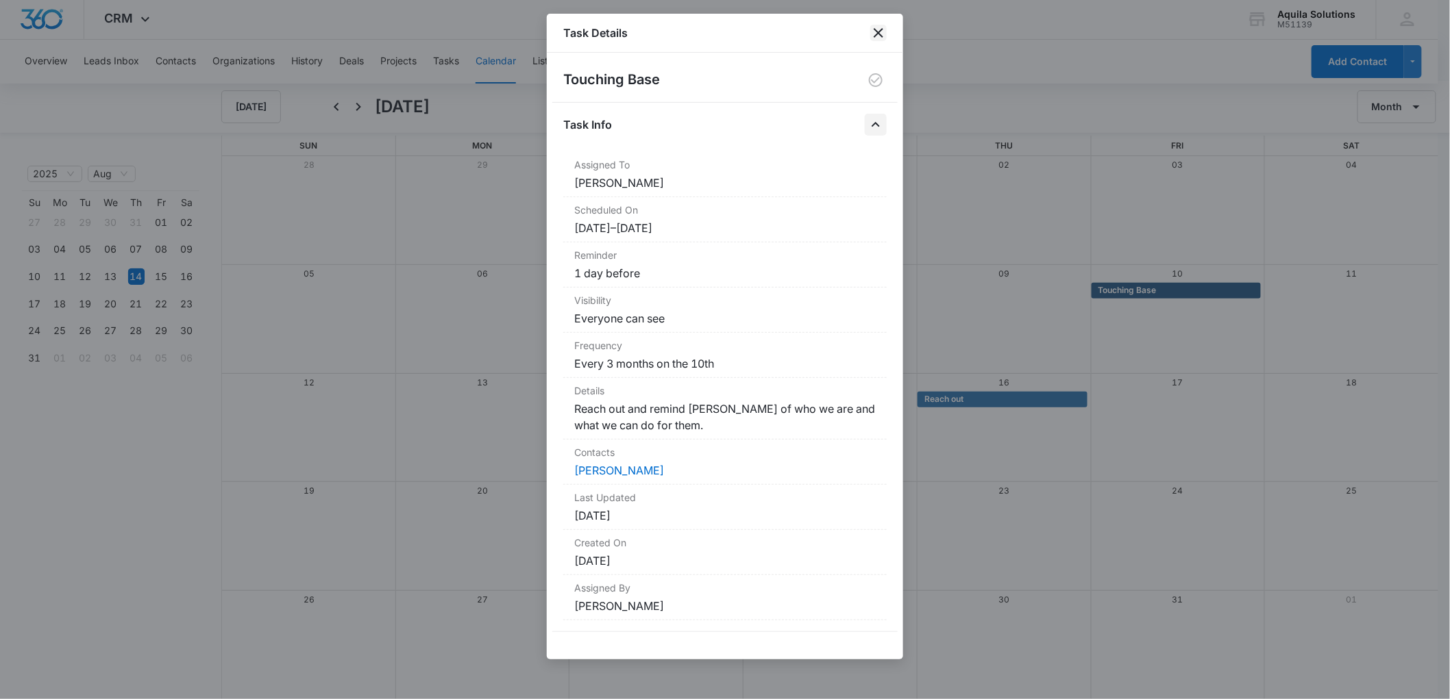
click at [876, 27] on icon "close" at bounding box center [878, 33] width 16 height 16
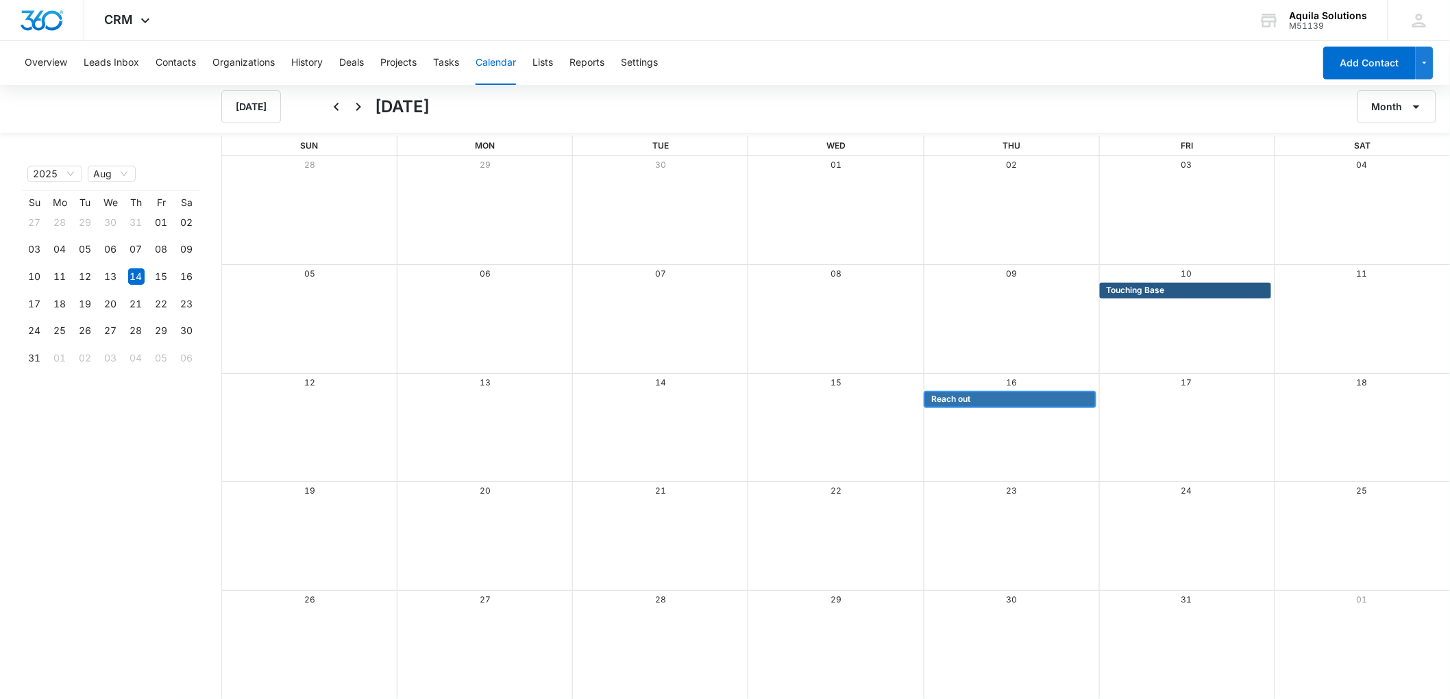
click at [960, 401] on span "Reach out" at bounding box center [950, 399] width 39 height 12
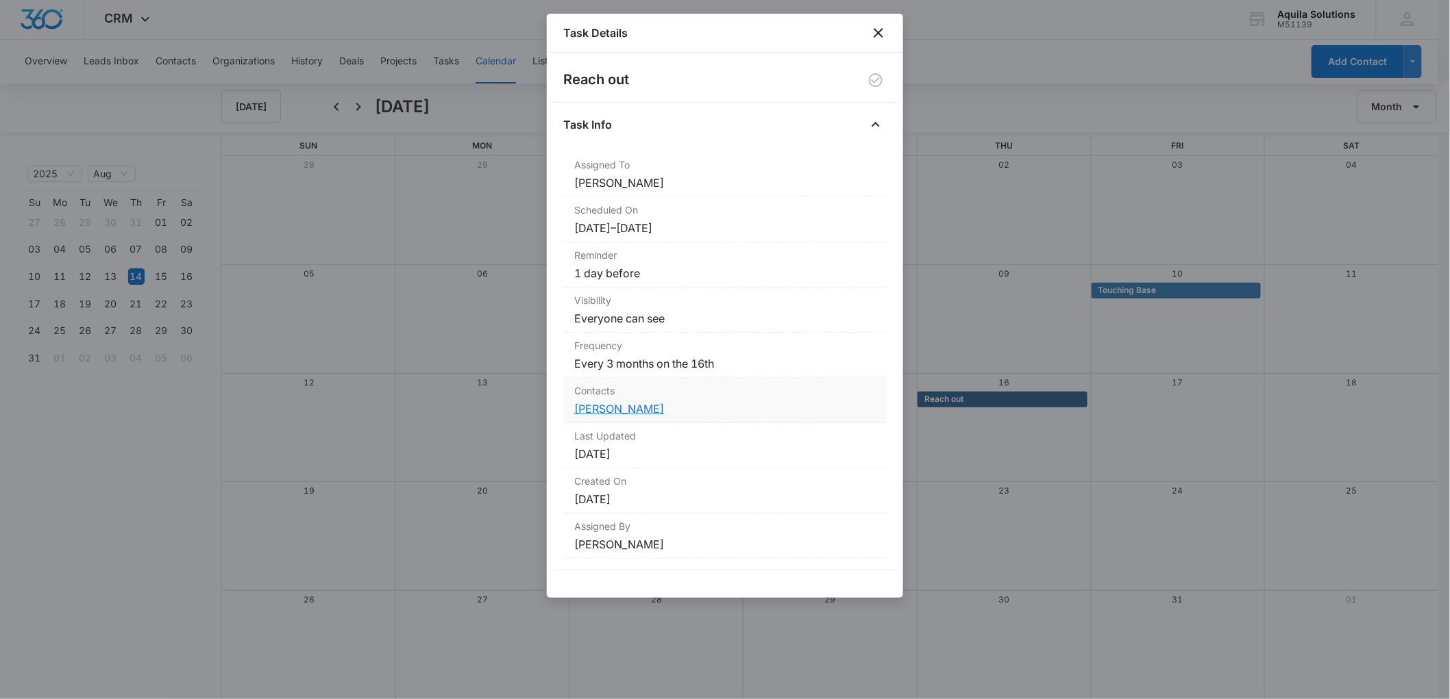
click at [625, 411] on link "Chris Howard" at bounding box center [619, 409] width 90 height 14
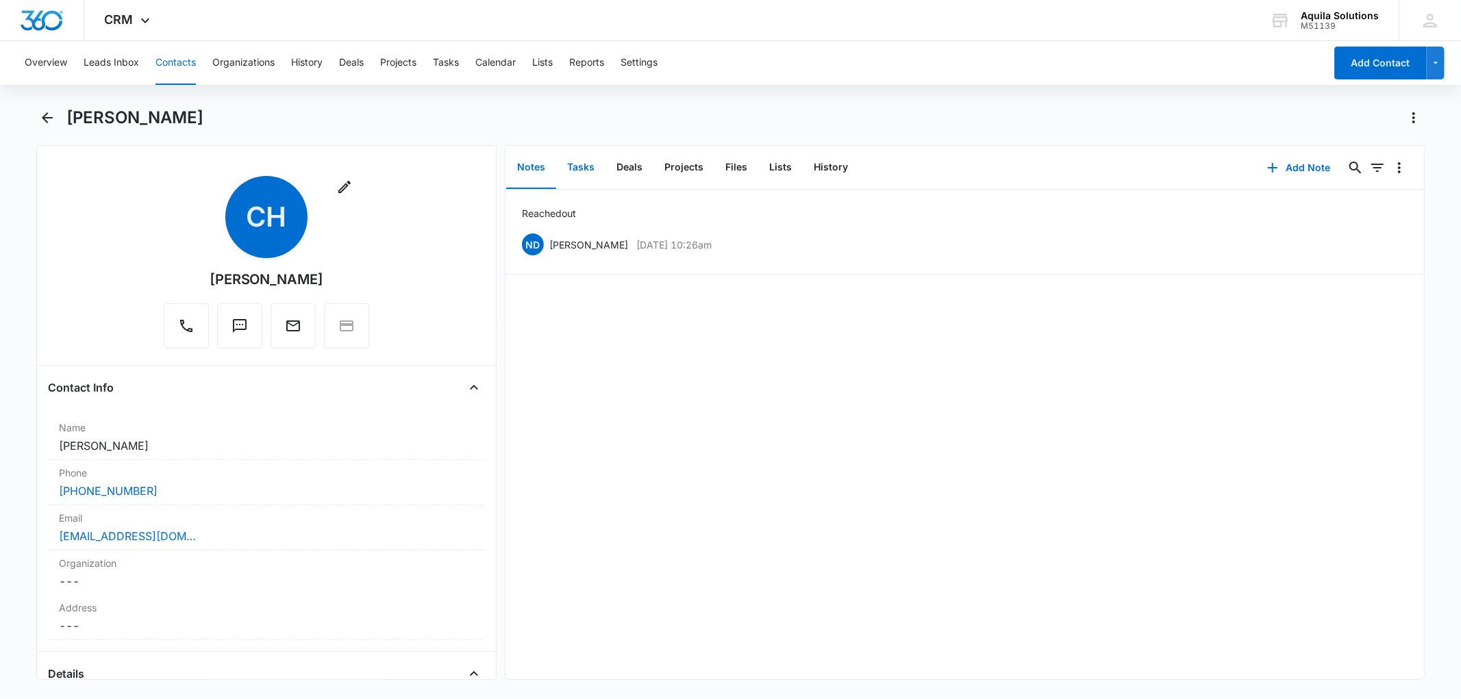
click at [578, 169] on button "Tasks" at bounding box center [580, 168] width 49 height 42
click at [541, 165] on button "Notes" at bounding box center [531, 168] width 50 height 42
click at [593, 216] on div "Reached out ND Noah De Mers Apr 16, 2024 at 10:26am Delete Edit" at bounding box center [965, 231] width 886 height 51
click at [581, 169] on button "Tasks" at bounding box center [580, 168] width 49 height 42
click at [1392, 211] on icon "Overflow Menu" at bounding box center [1399, 211] width 16 height 16
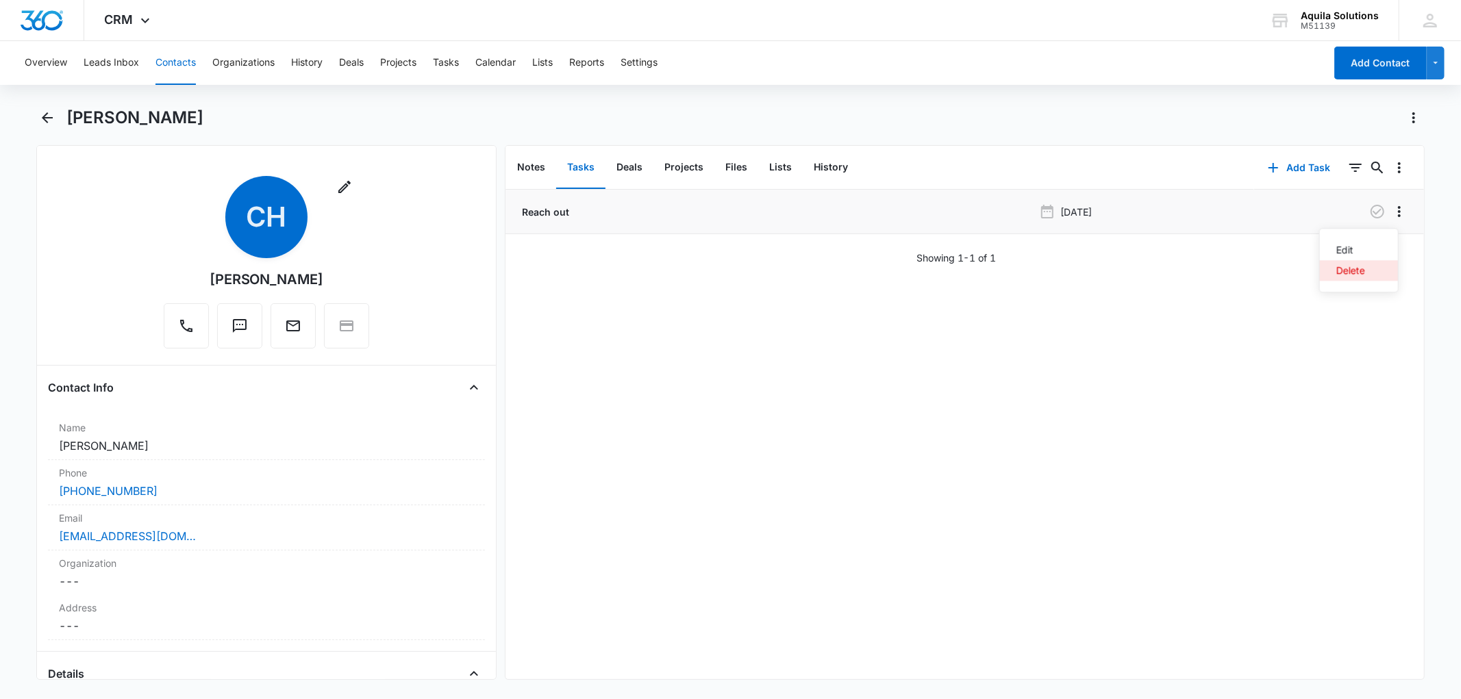
click at [1345, 272] on div "Delete" at bounding box center [1351, 271] width 29 height 10
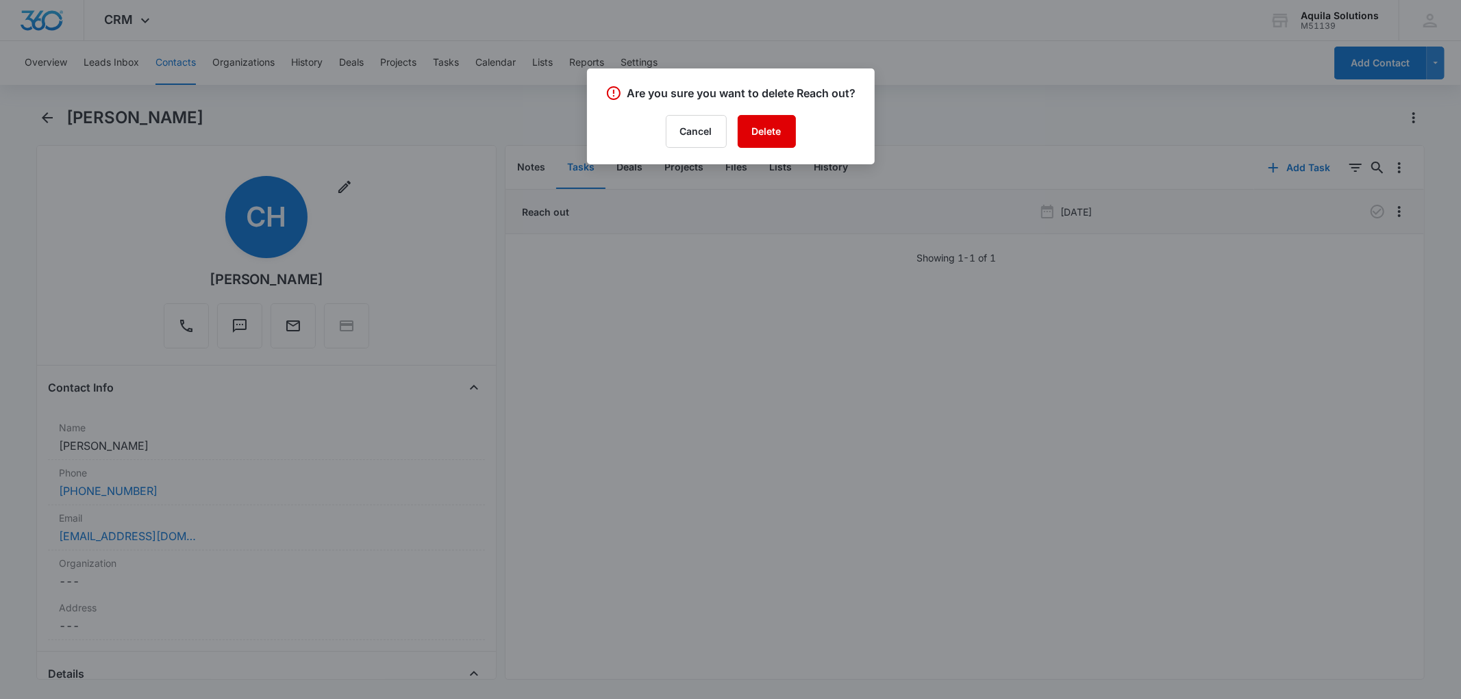
click at [771, 121] on button "Delete" at bounding box center [767, 131] width 58 height 33
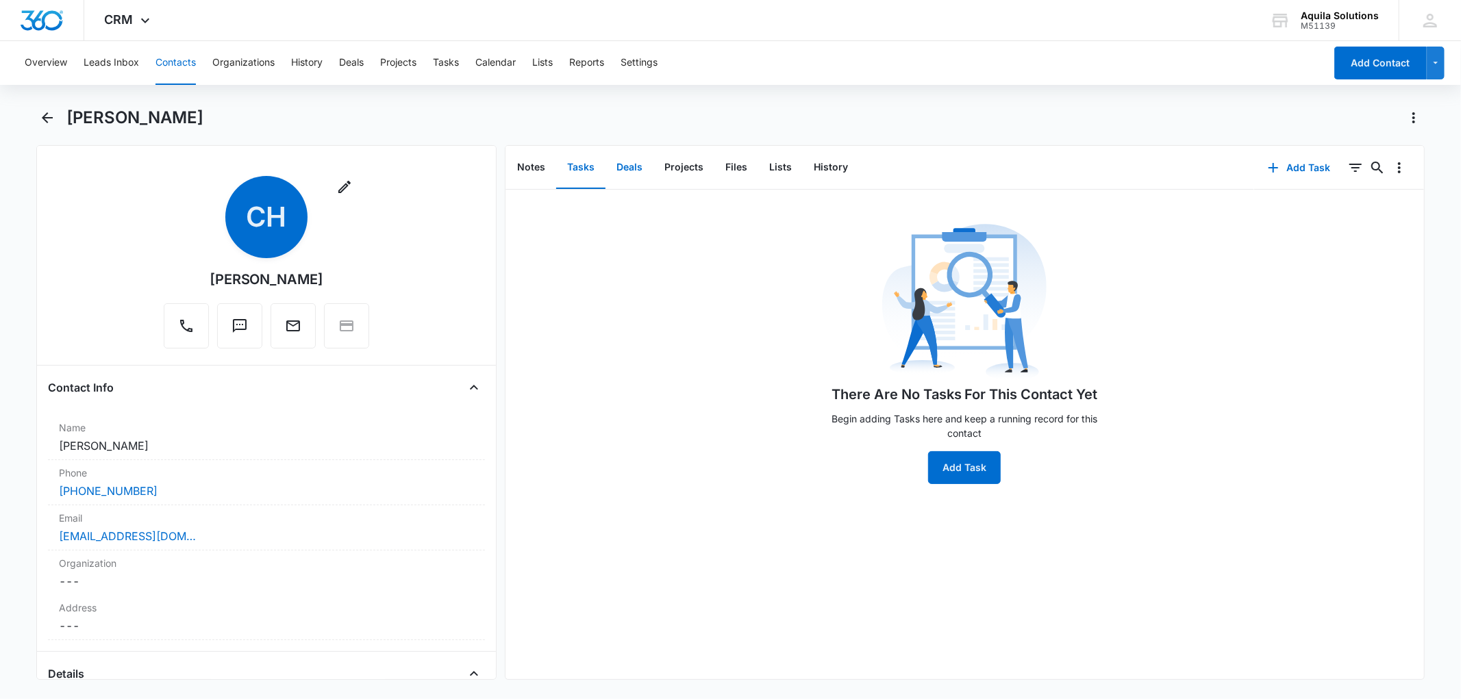
click at [625, 169] on button "Deals" at bounding box center [630, 168] width 48 height 42
click at [741, 171] on button "Files" at bounding box center [737, 168] width 44 height 42
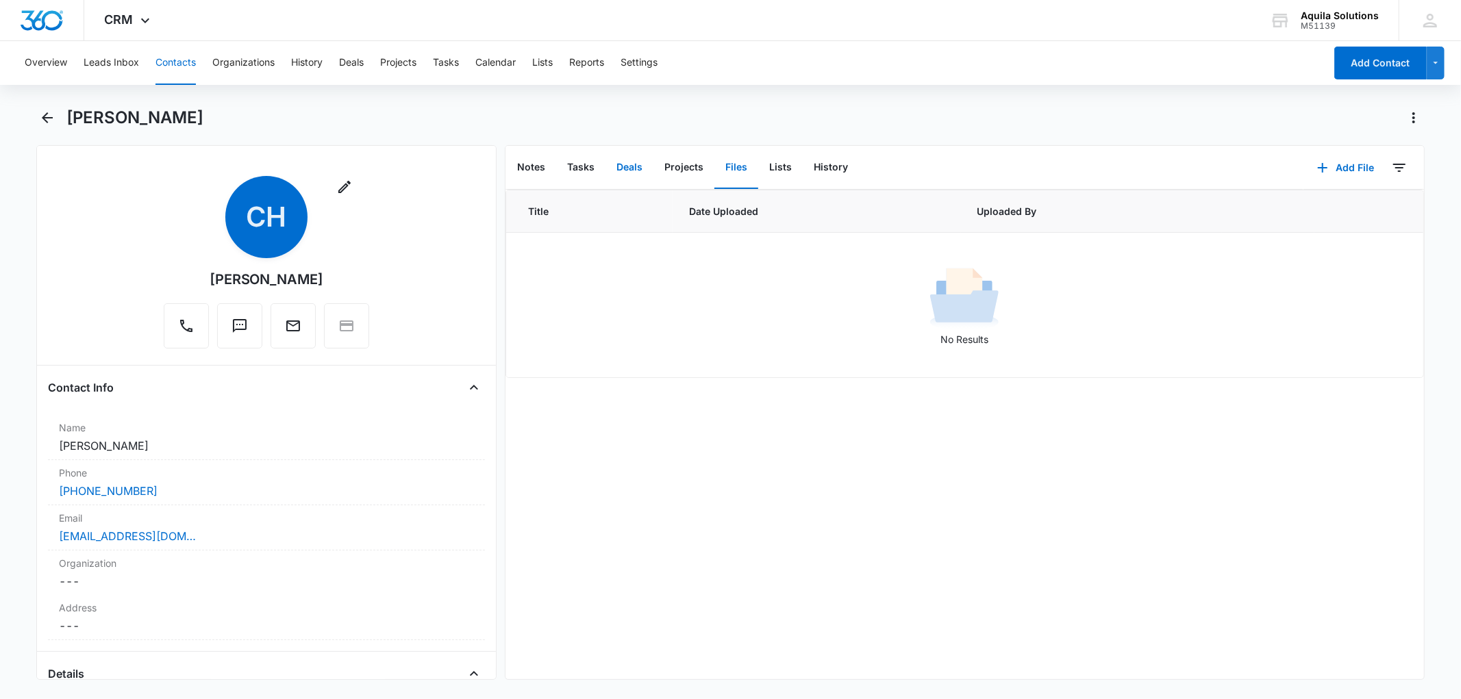
click at [615, 165] on button "Deals" at bounding box center [630, 168] width 48 height 42
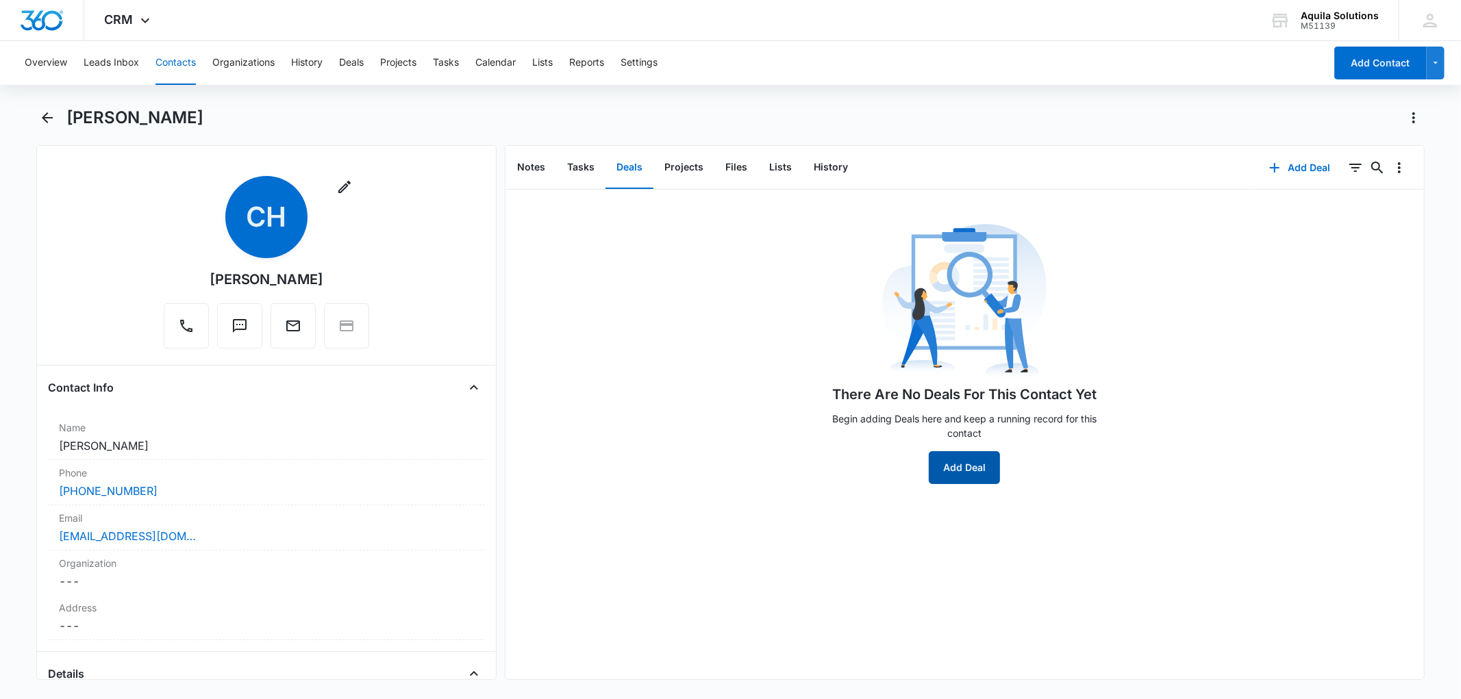
click at [968, 470] on button "Add Deal" at bounding box center [964, 467] width 71 height 33
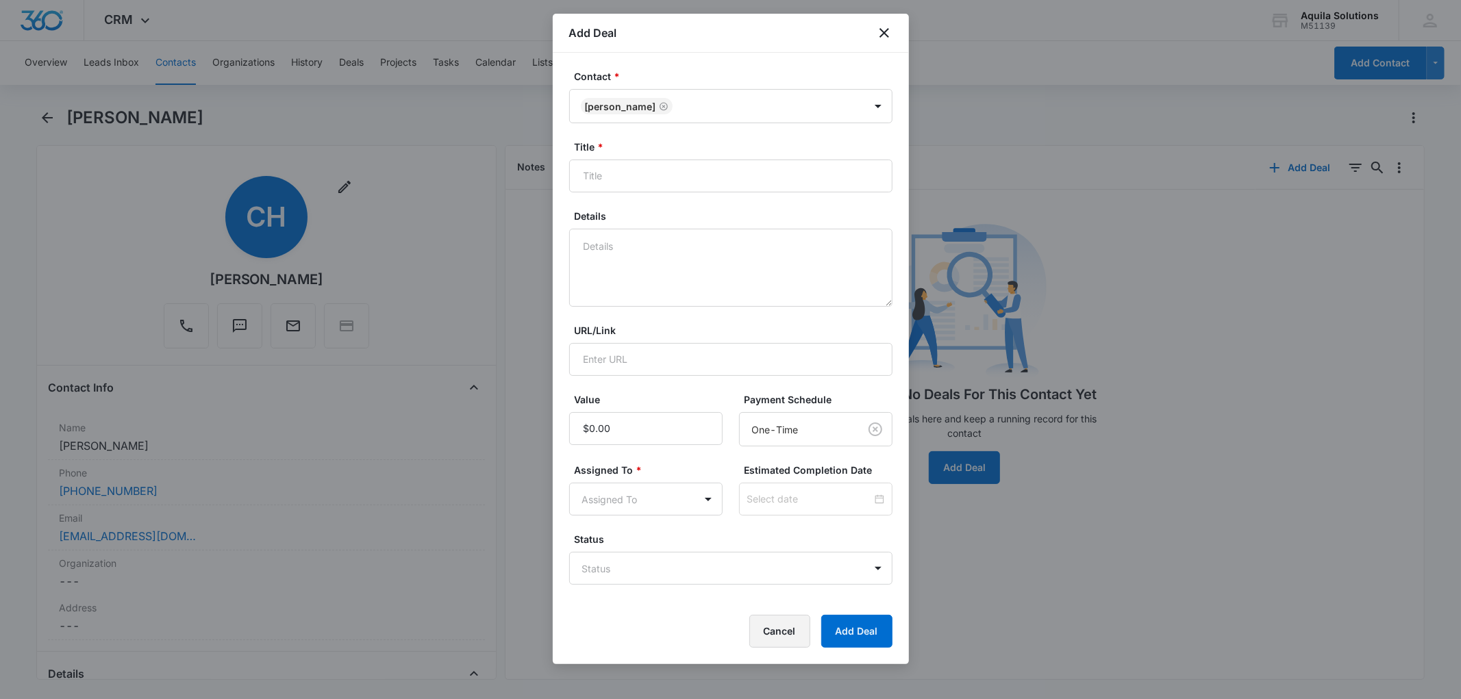
click at [783, 632] on button "Cancel" at bounding box center [779, 631] width 61 height 33
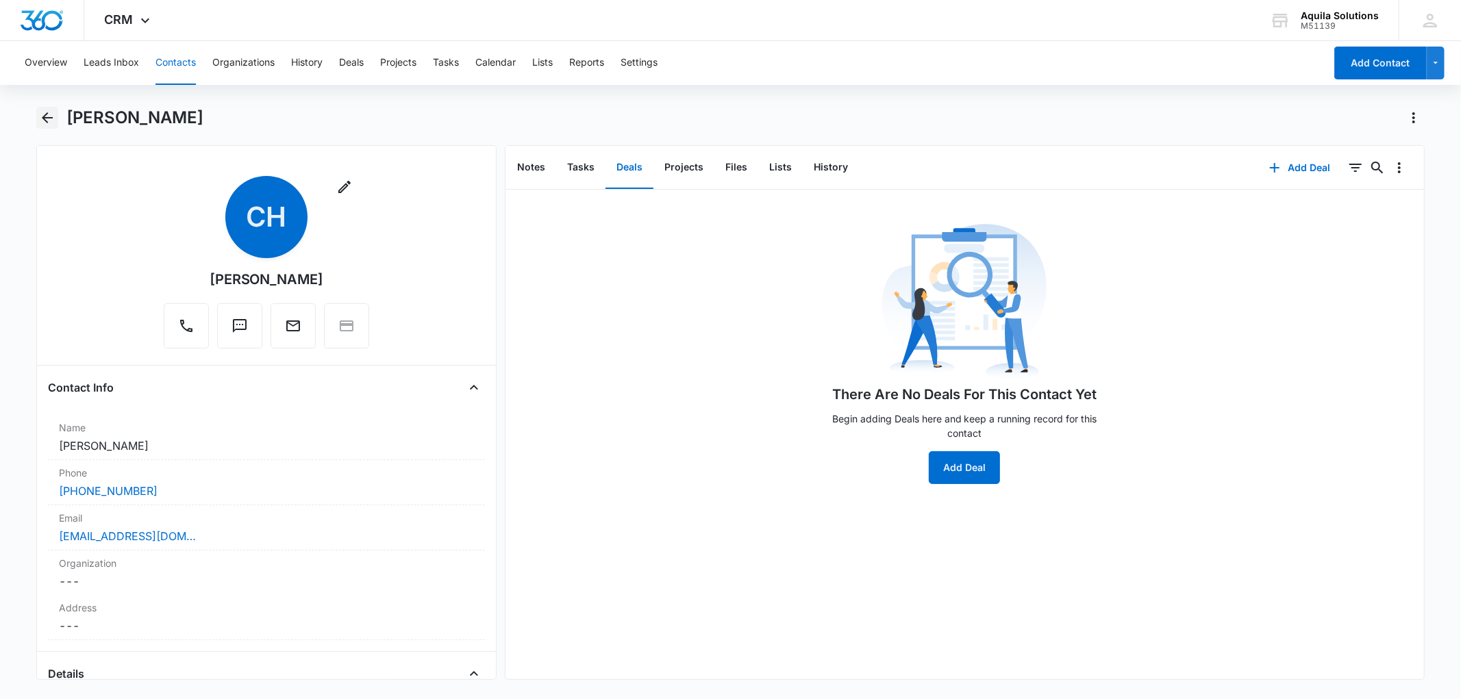
click at [47, 115] on icon "Back" at bounding box center [47, 118] width 16 height 16
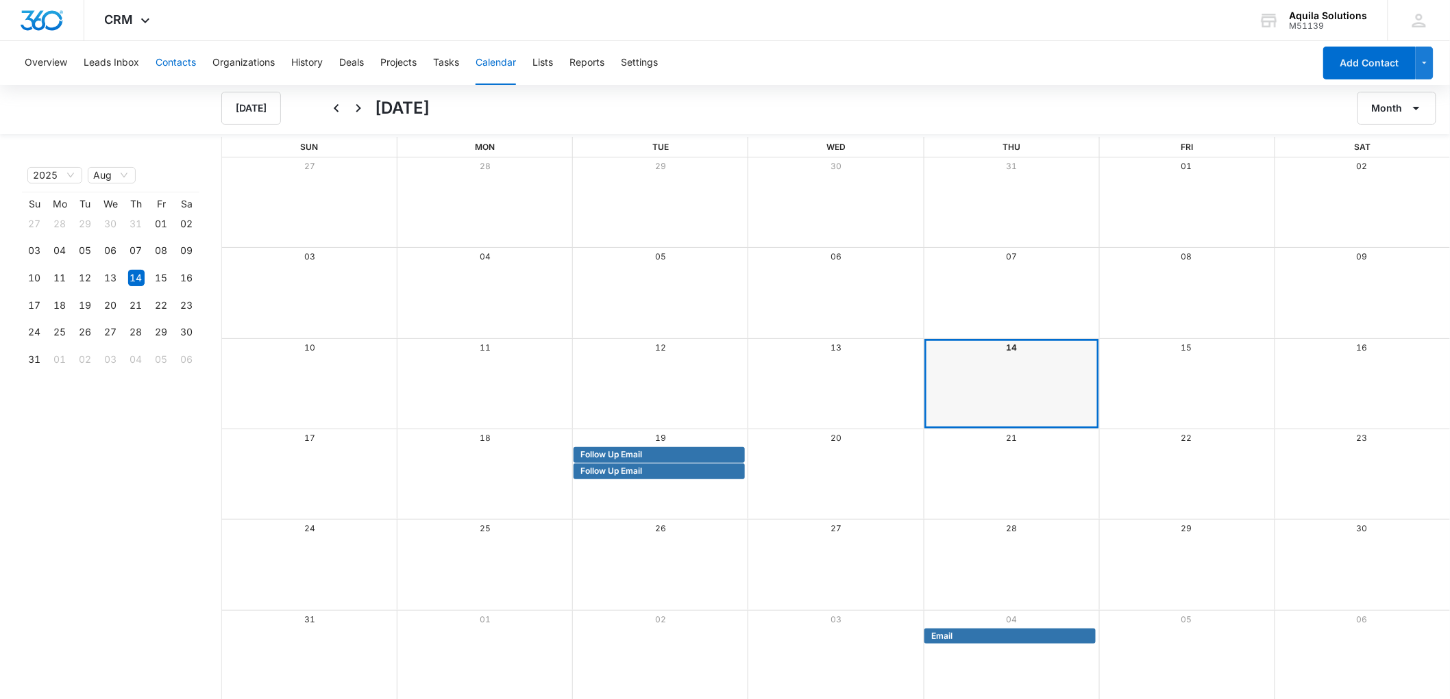
click at [180, 59] on button "Contacts" at bounding box center [176, 63] width 40 height 44
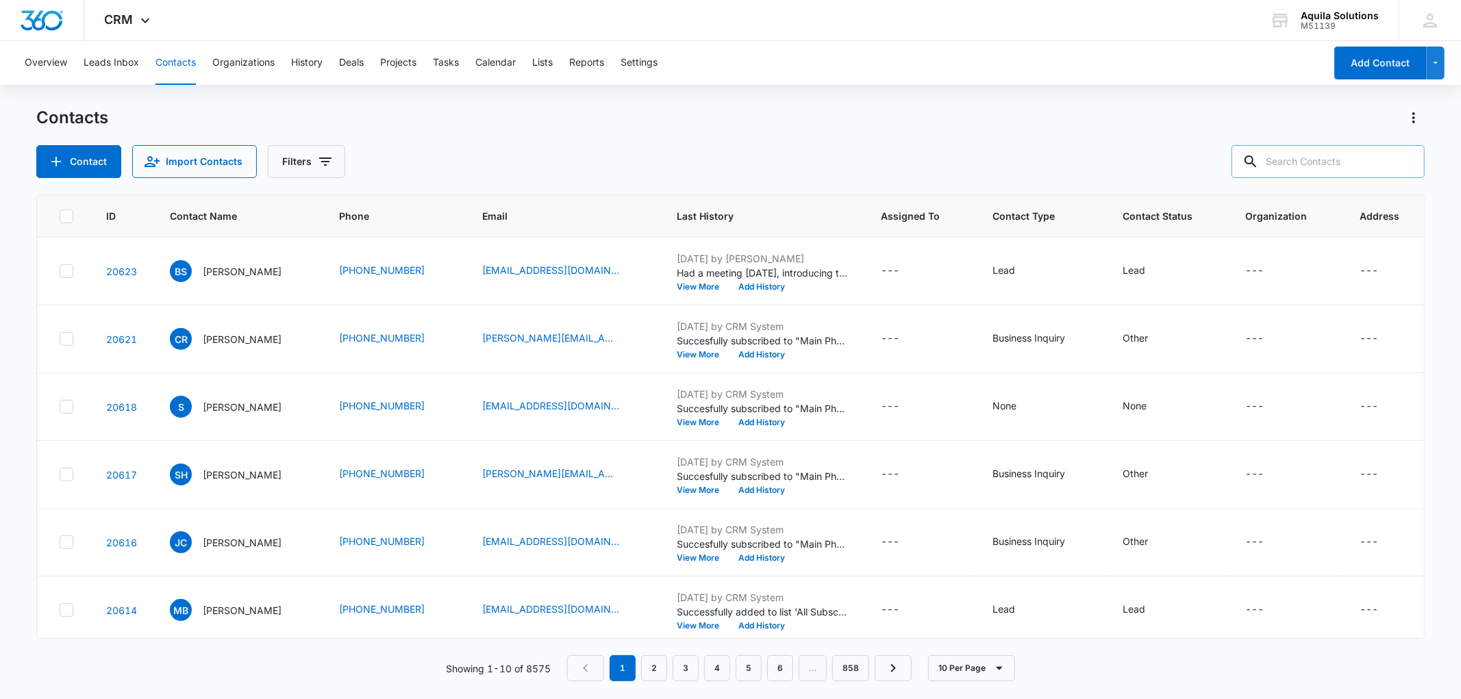
click at [1293, 167] on input "text" at bounding box center [1328, 161] width 193 height 33
type input "pharpoint"
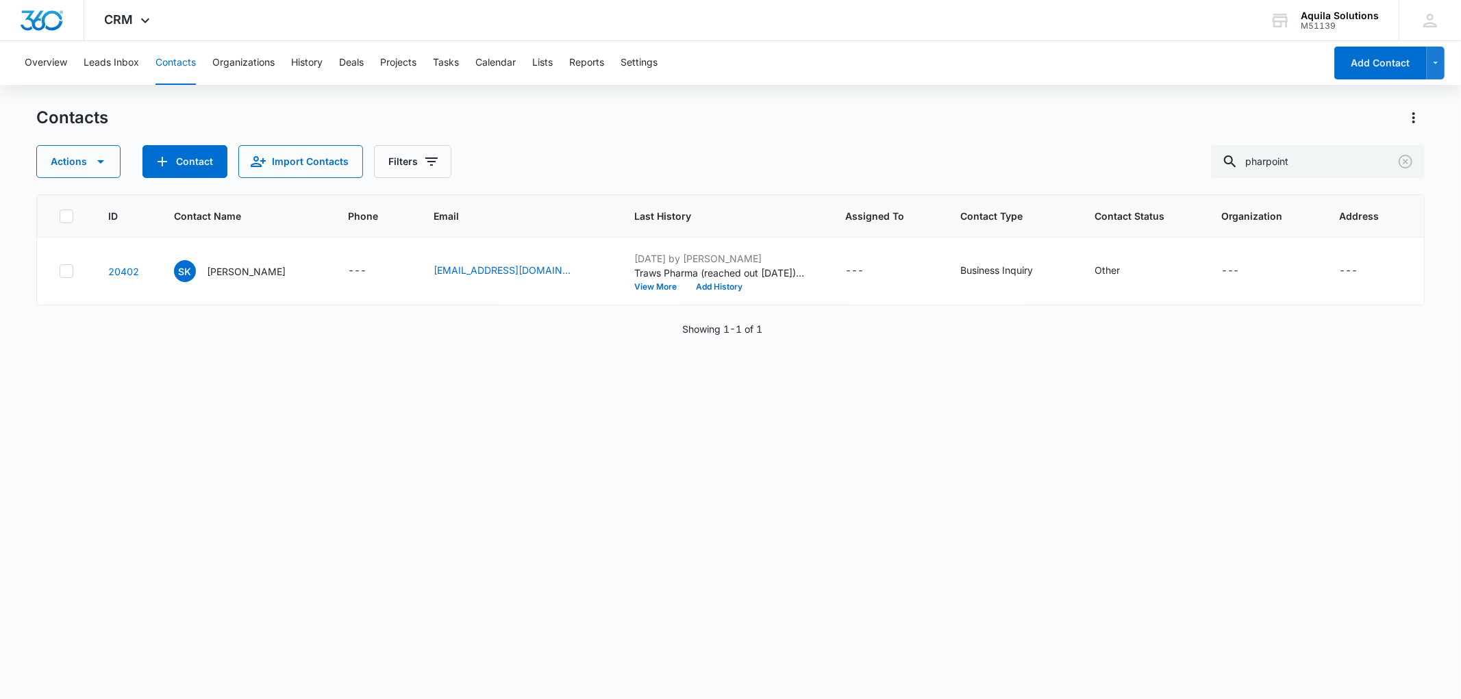
click at [630, 468] on div "ID Contact Name Phone Email Last History Assigned To Contact Type Contact Statu…" at bounding box center [730, 438] width 1388 height 487
click at [228, 269] on p "Samia Khader" at bounding box center [246, 271] width 79 height 14
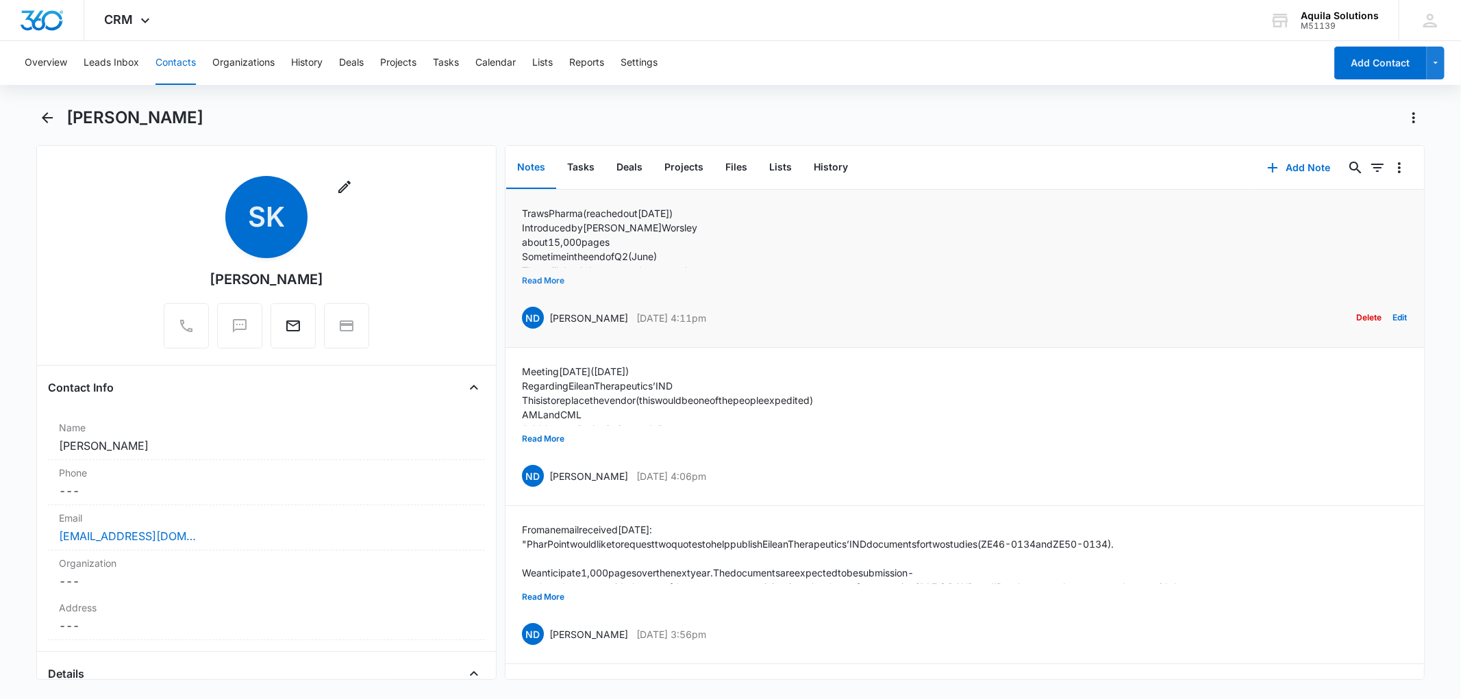
click at [551, 282] on button "Read More" at bounding box center [543, 281] width 42 height 26
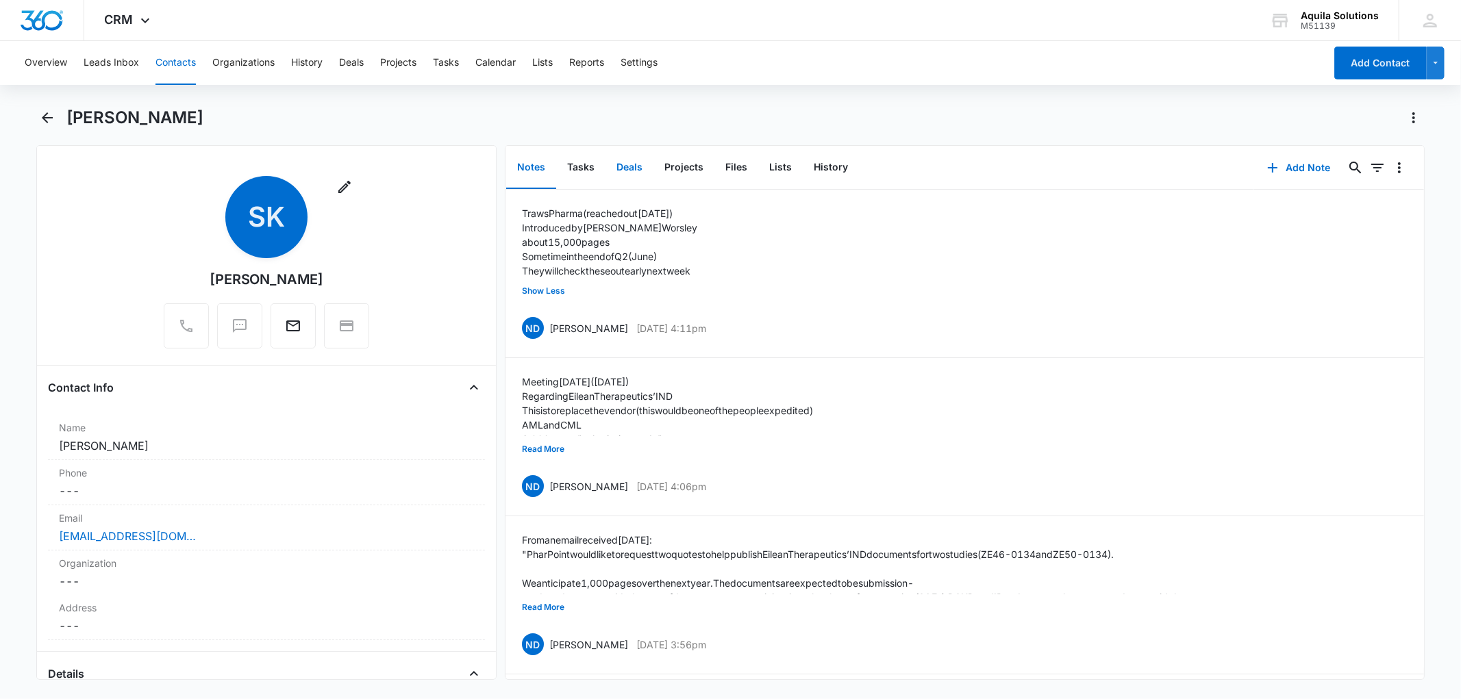
click at [633, 169] on button "Deals" at bounding box center [630, 168] width 48 height 42
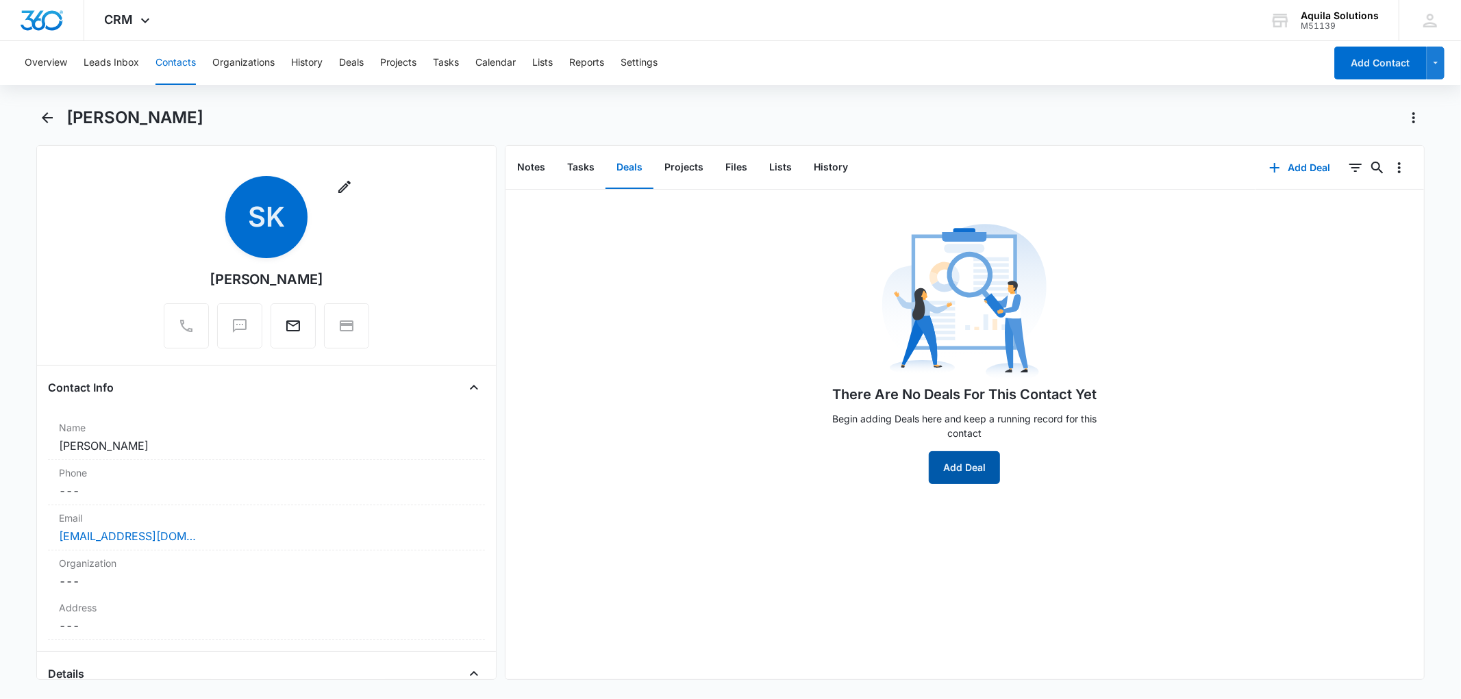
click at [950, 462] on button "Add Deal" at bounding box center [964, 467] width 71 height 33
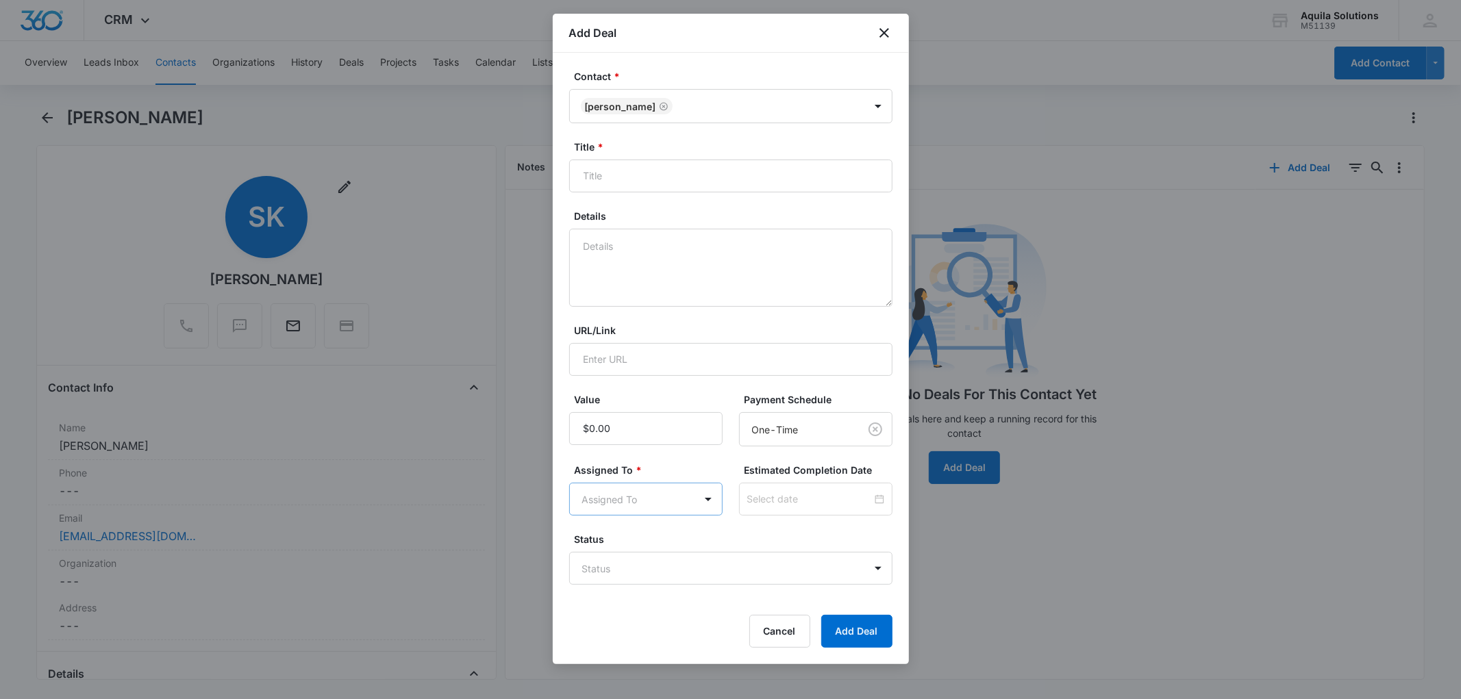
click at [640, 495] on body "CRM Apps Reputation Websites Forms CRM Email Social Payments POS Content Ads In…" at bounding box center [730, 349] width 1461 height 699
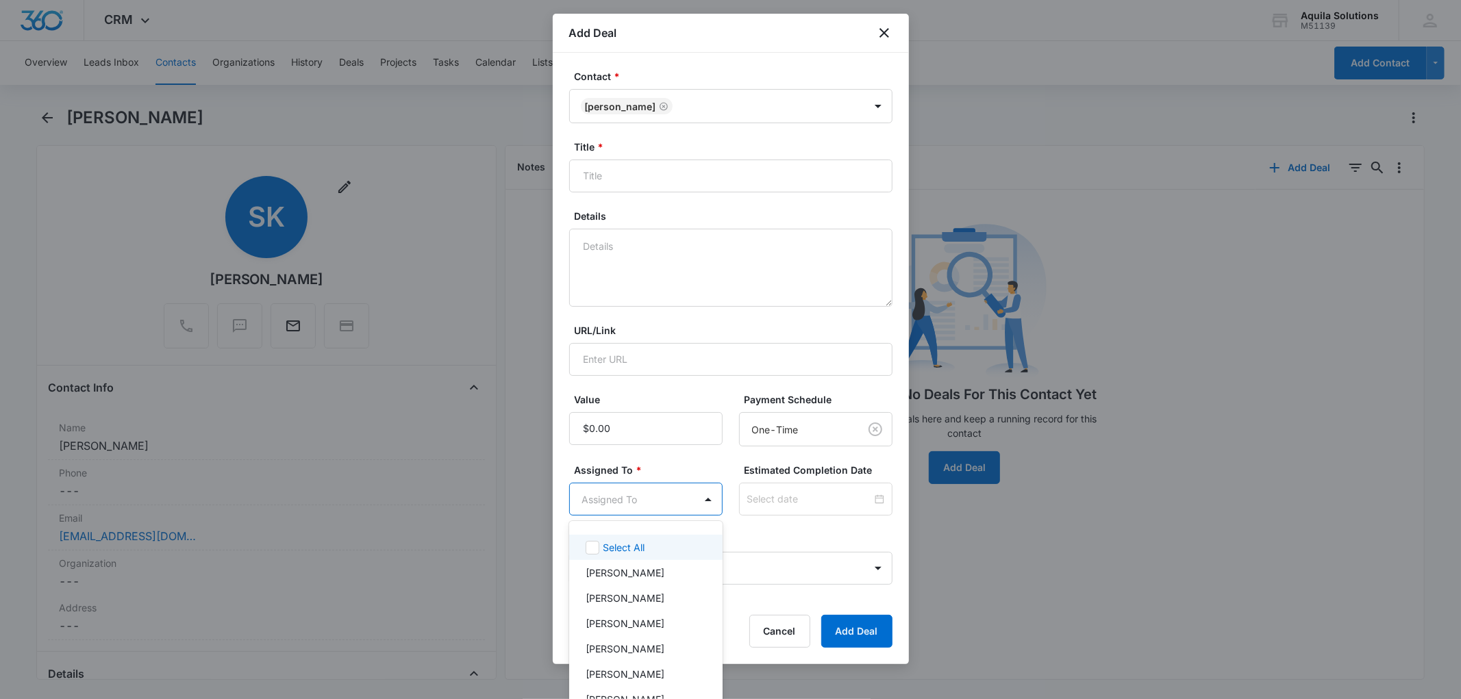
click at [658, 494] on div at bounding box center [730, 349] width 1461 height 699
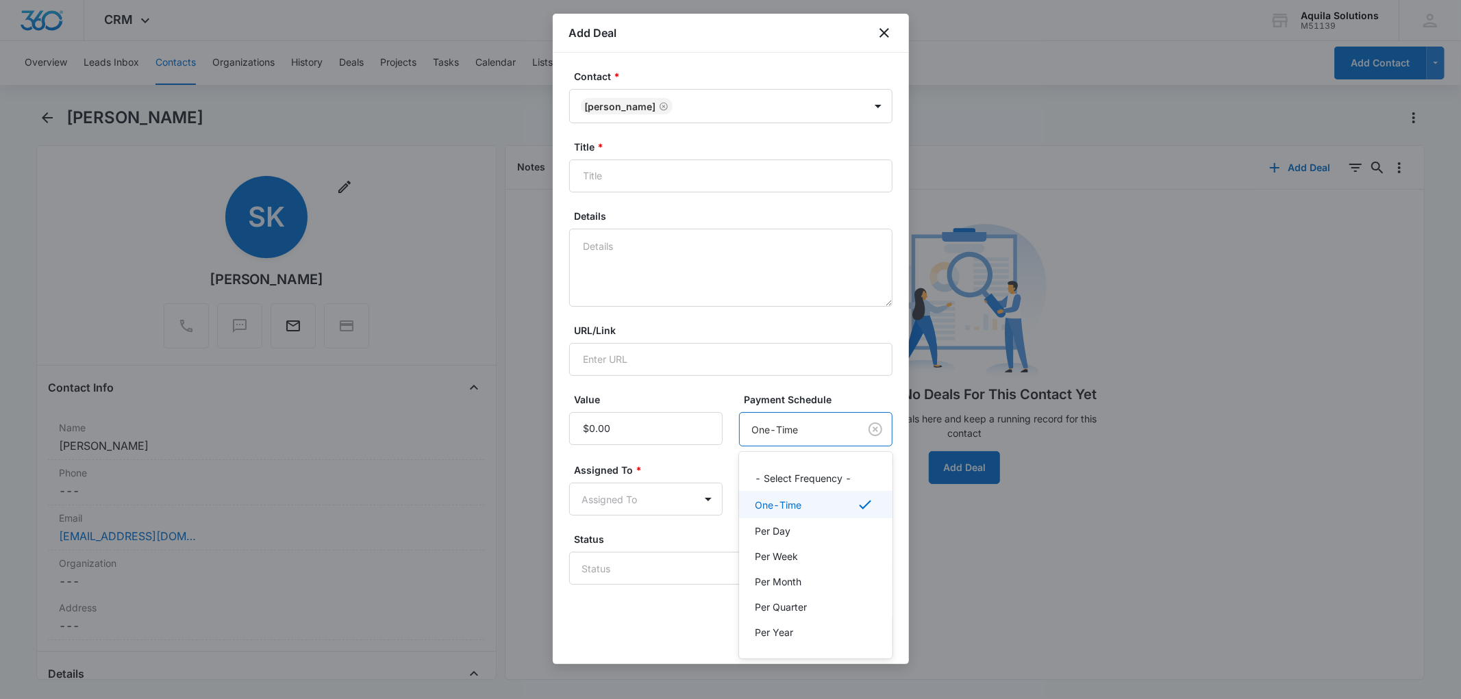
click at [836, 427] on body "CRM Apps Reputation Websites Forms CRM Email Social Payments POS Content Ads In…" at bounding box center [730, 349] width 1461 height 699
click at [841, 400] on div at bounding box center [730, 349] width 1461 height 699
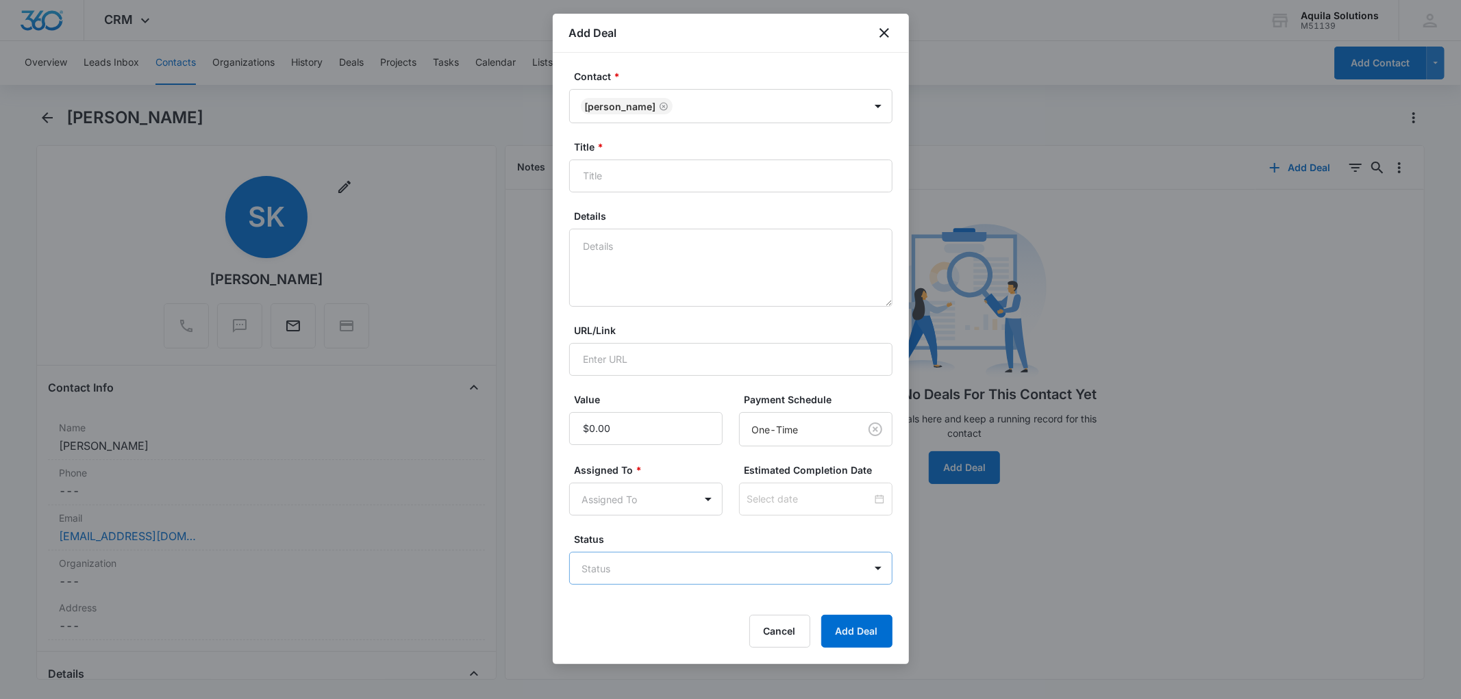
click at [660, 570] on body "CRM Apps Reputation Websites Forms CRM Email Social Payments POS Content Ads In…" at bounding box center [730, 349] width 1461 height 699
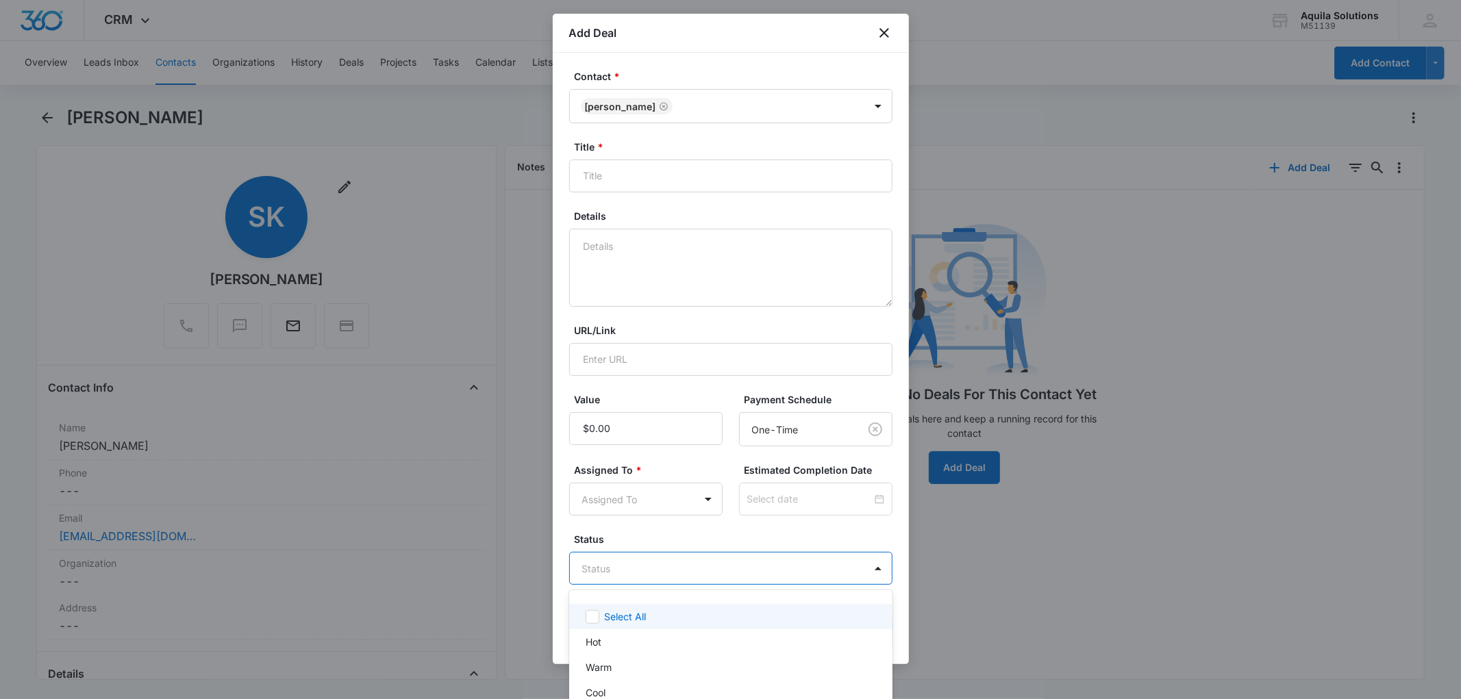
click at [684, 528] on div at bounding box center [730, 349] width 1461 height 699
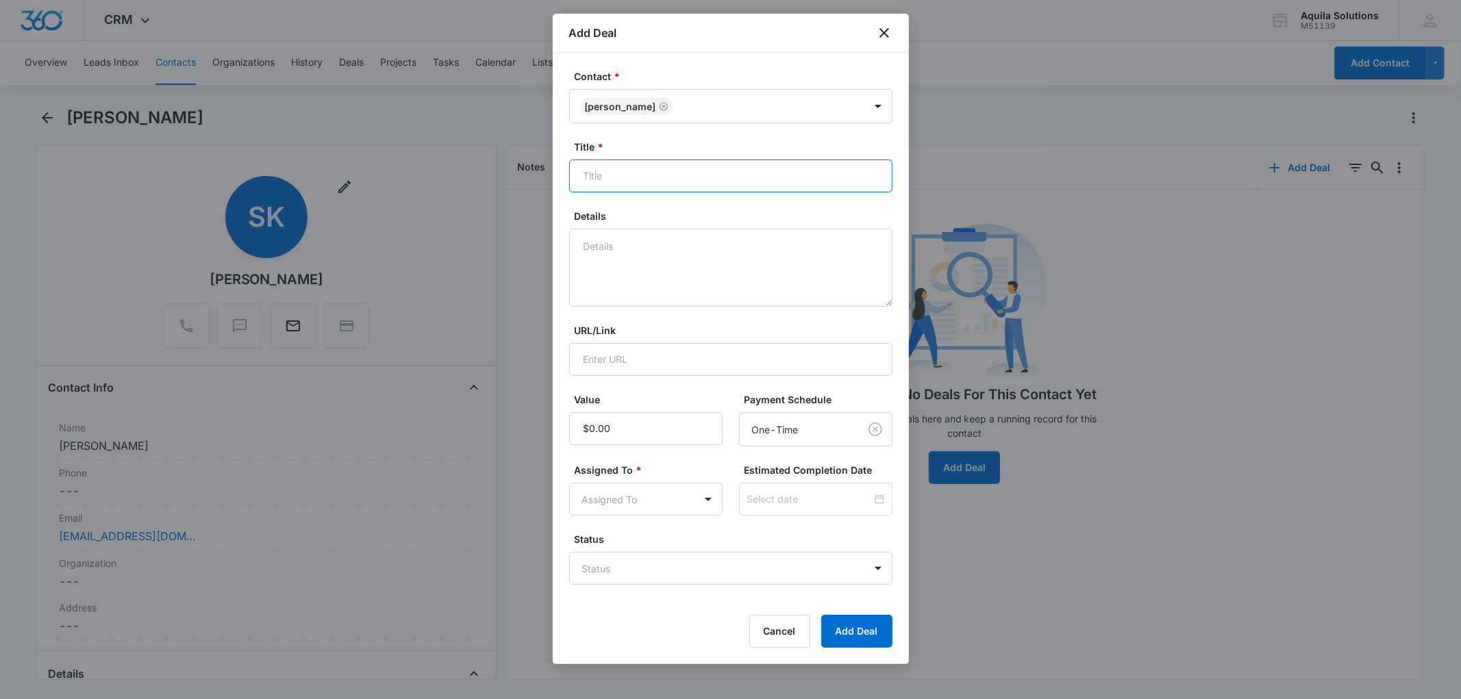
click at [641, 180] on input "Title *" at bounding box center [730, 176] width 323 height 33
click at [882, 32] on icon "close" at bounding box center [885, 33] width 10 height 10
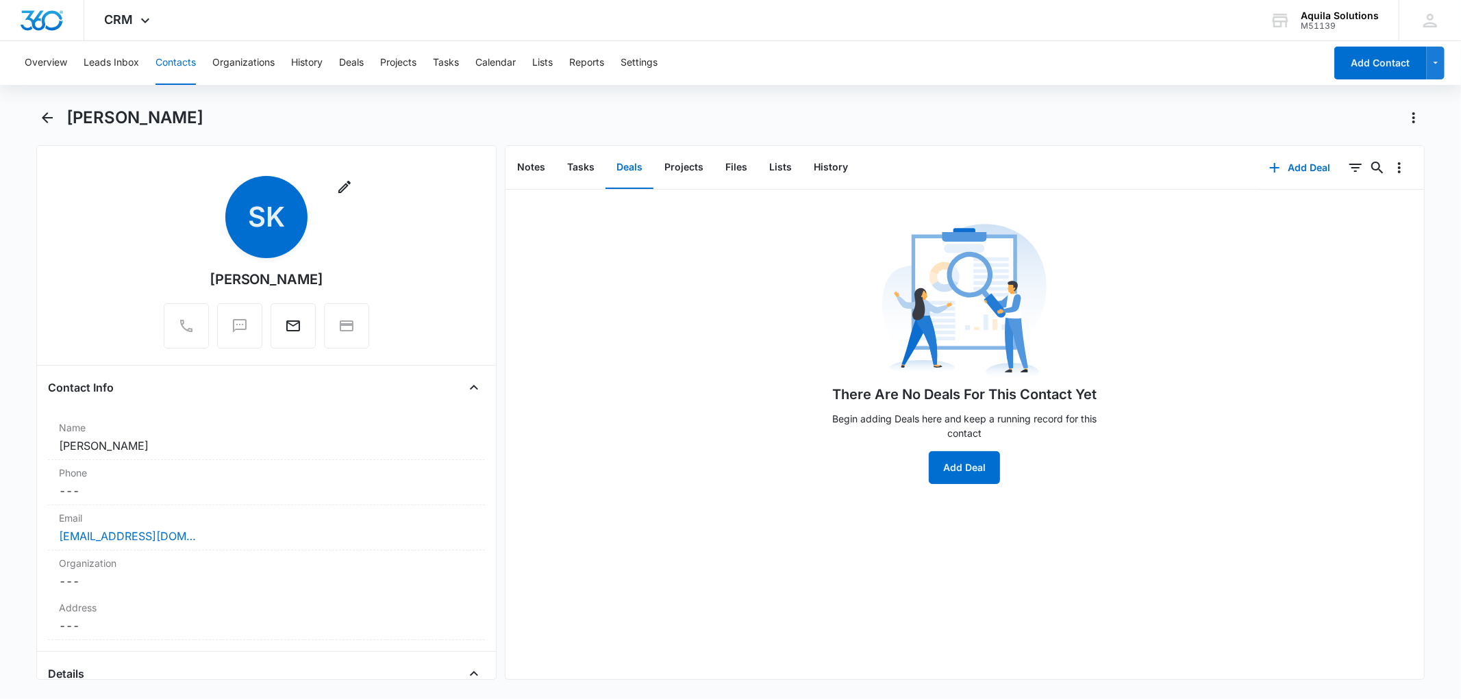
click at [1063, 262] on div "There Are No Deals For This Contact Yet Begin adding Deals here and keep a runn…" at bounding box center [965, 352] width 288 height 264
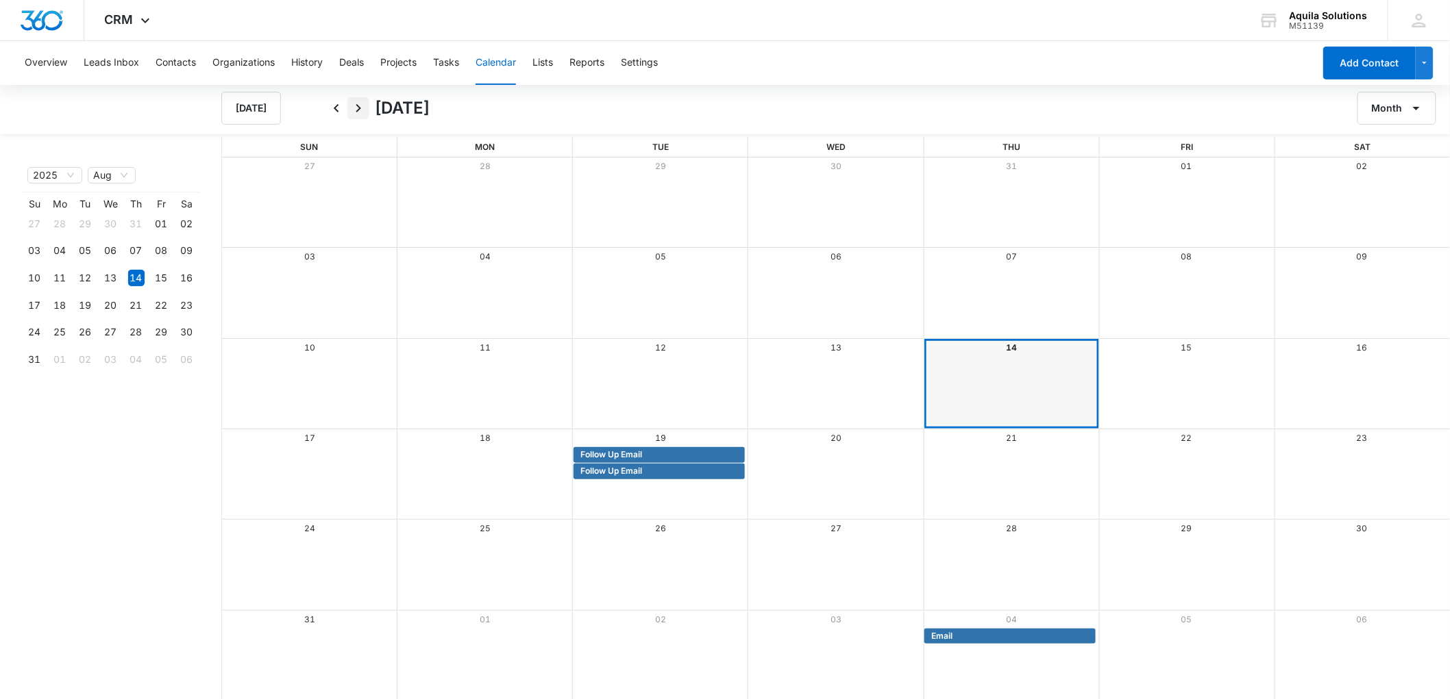
click at [360, 106] on icon "Next" at bounding box center [358, 108] width 16 height 16
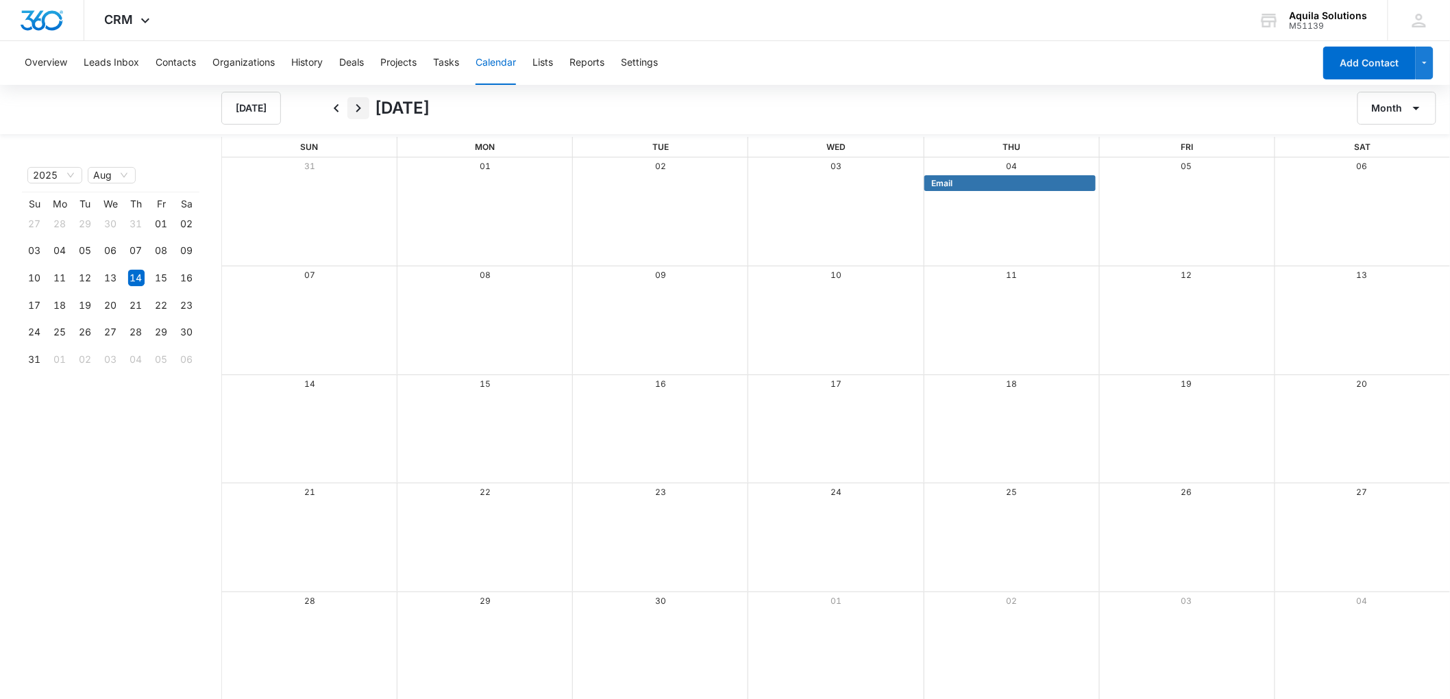
click at [352, 111] on icon "Next" at bounding box center [358, 108] width 16 height 16
click at [1142, 293] on span "Touching Base" at bounding box center [1135, 292] width 58 height 12
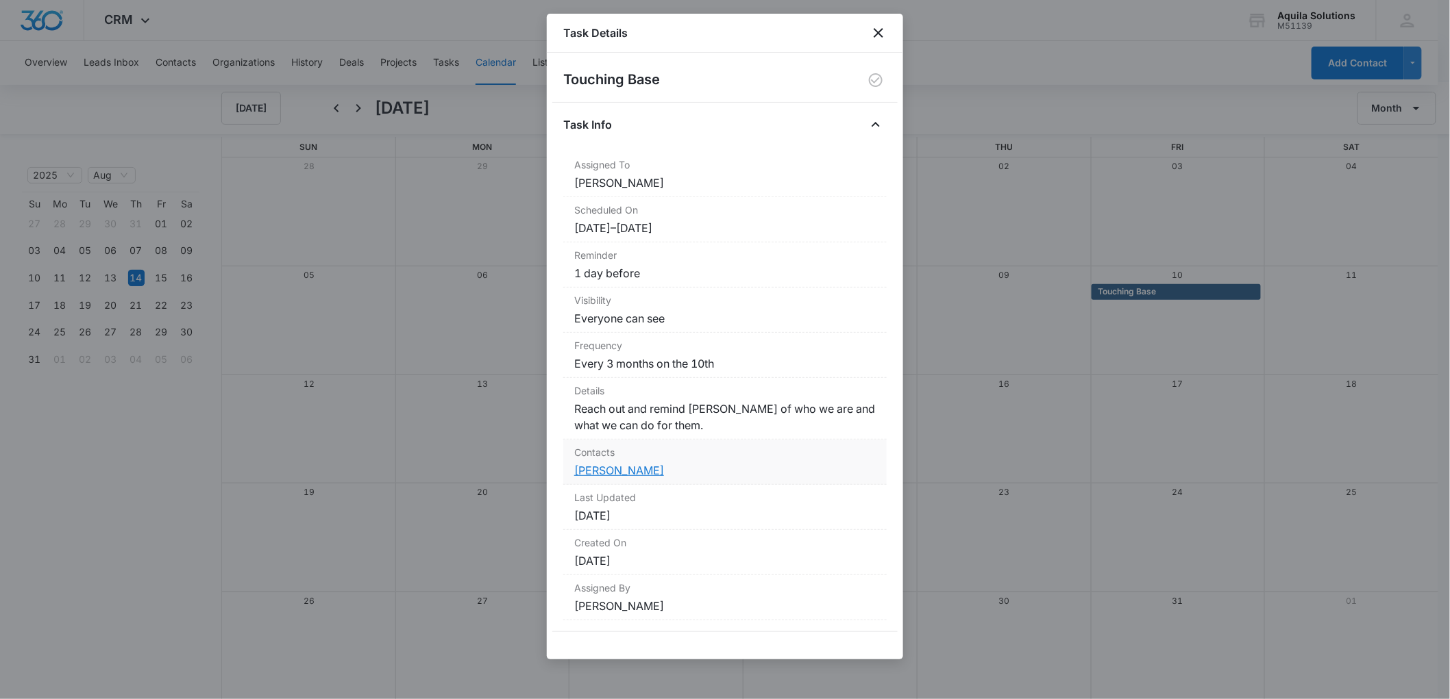
click at [643, 475] on link "Willie McKinney" at bounding box center [619, 471] width 90 height 14
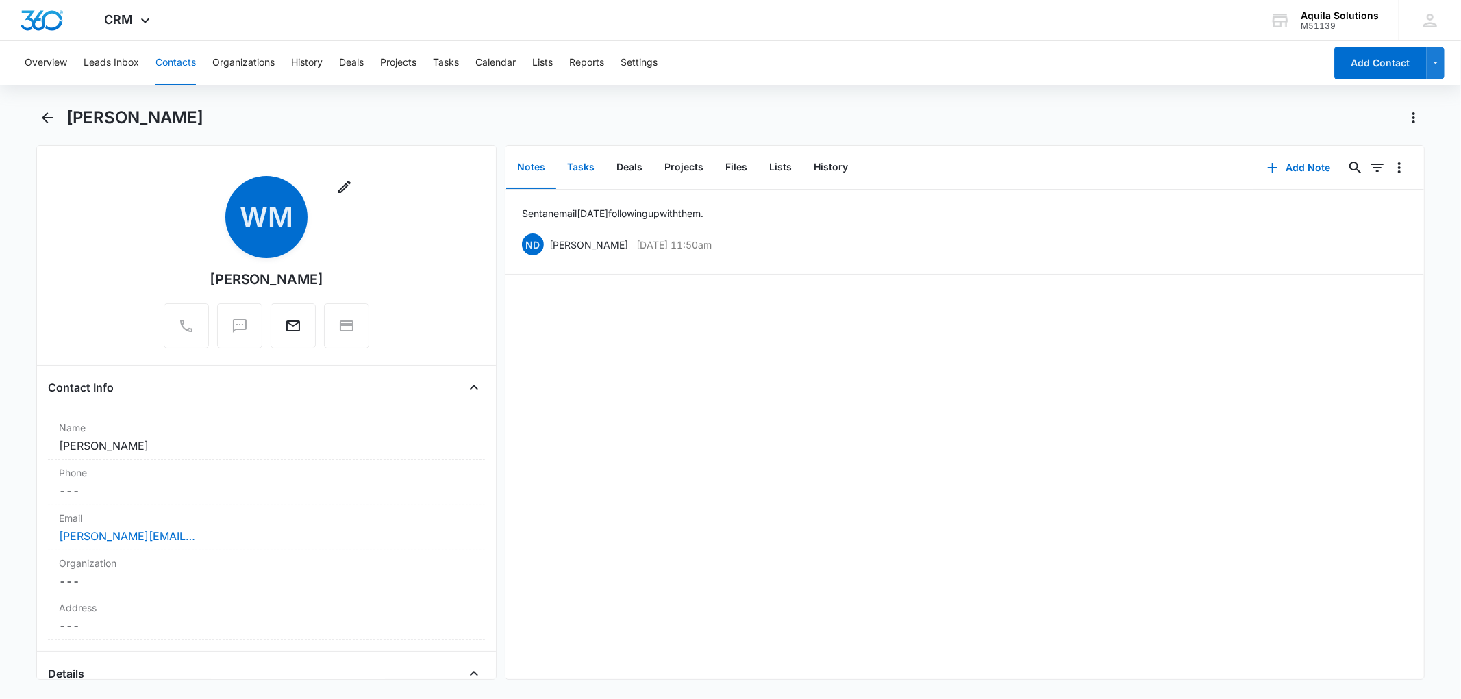
click at [590, 164] on button "Tasks" at bounding box center [580, 168] width 49 height 42
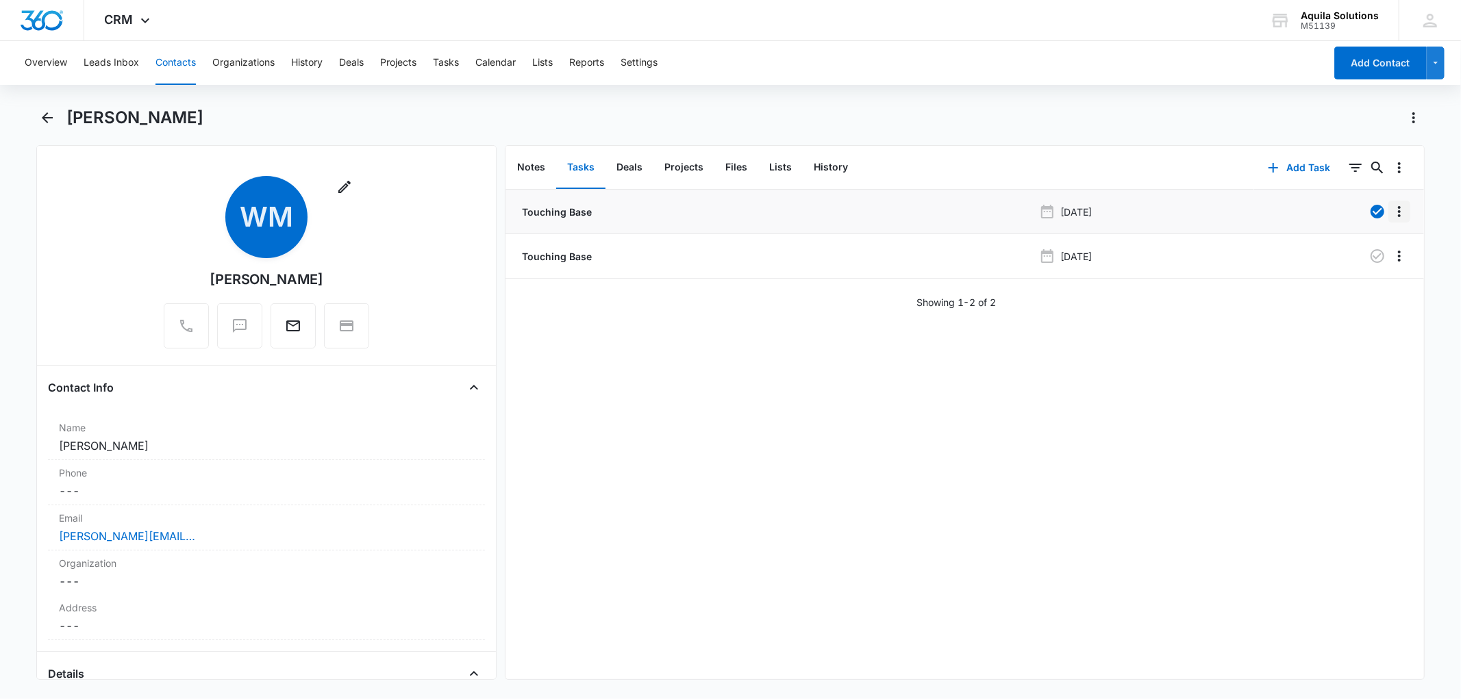
click at [1391, 212] on icon "Overflow Menu" at bounding box center [1399, 211] width 16 height 16
click at [1359, 351] on div "Touching Base Apr 10, 2024 Edit Delete Touching Base Jul 10, 2024 Showing 1-2 o…" at bounding box center [965, 435] width 919 height 490
click at [1391, 249] on icon "Overflow Menu" at bounding box center [1399, 256] width 16 height 16
click at [1345, 319] on div "Delete" at bounding box center [1351, 315] width 29 height 10
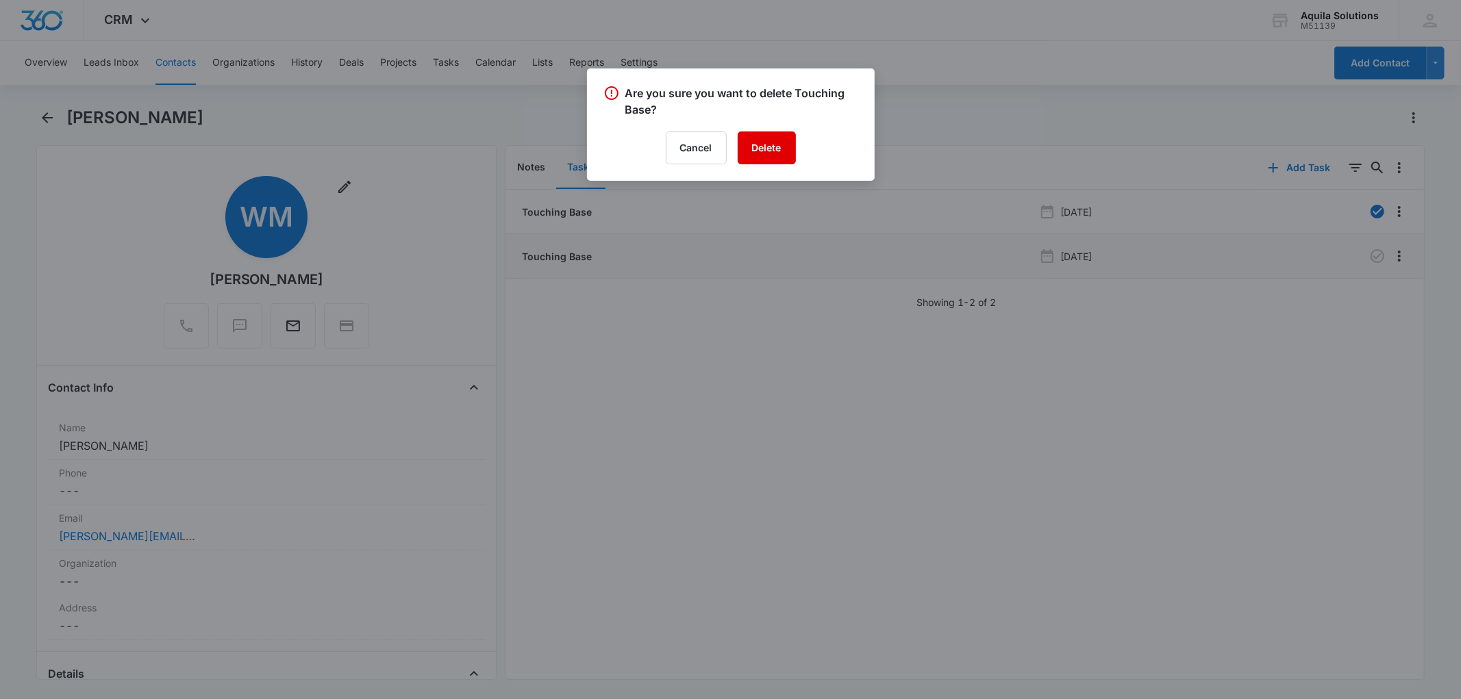
click at [780, 141] on button "Delete" at bounding box center [767, 148] width 58 height 33
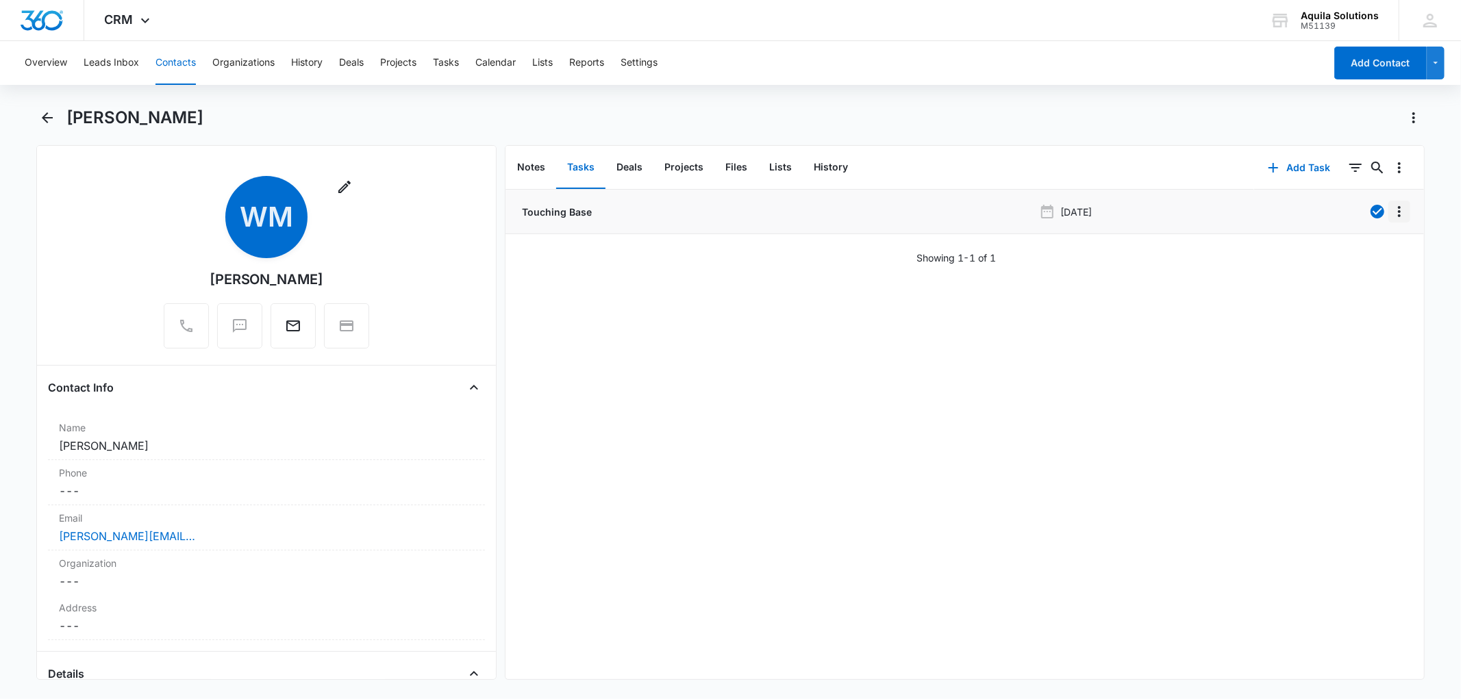
click at [1391, 211] on icon "Overflow Menu" at bounding box center [1399, 211] width 16 height 16
click at [1343, 275] on div "Delete" at bounding box center [1351, 271] width 29 height 10
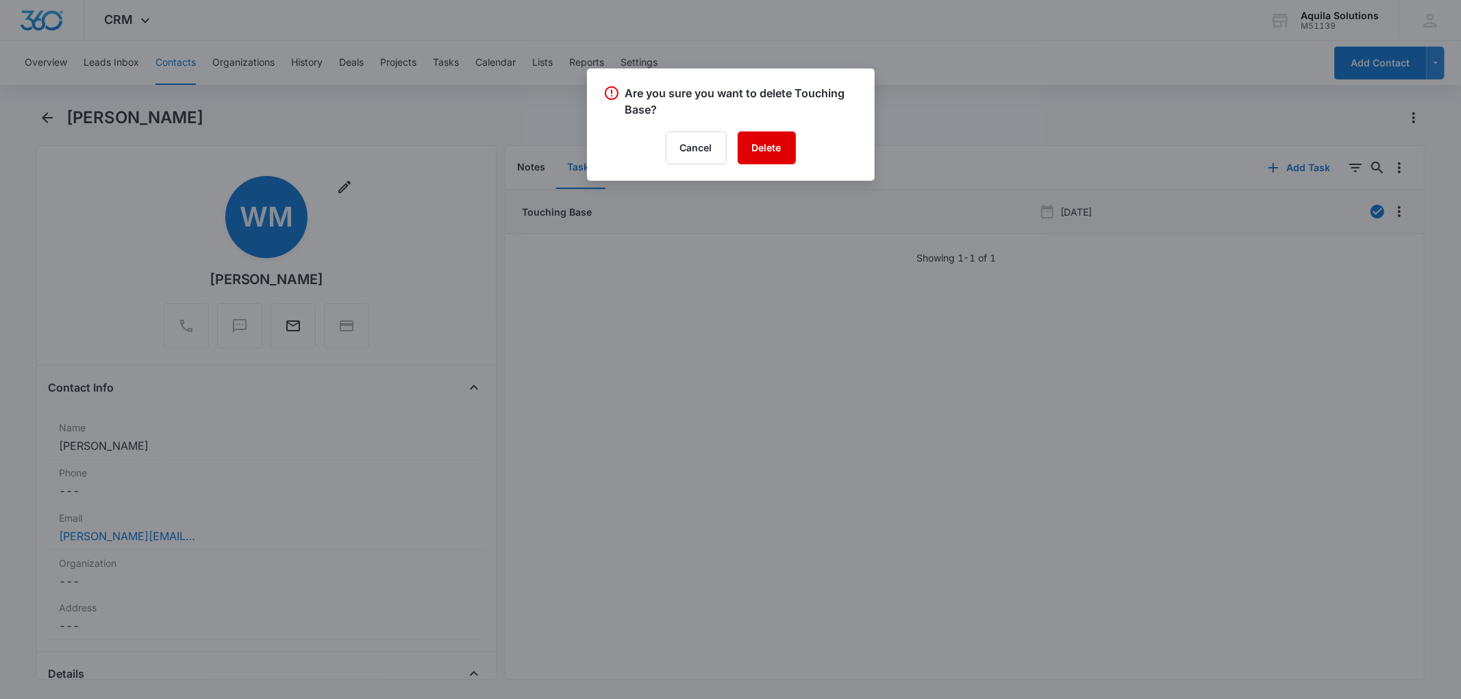
click at [789, 149] on button "Delete" at bounding box center [767, 148] width 58 height 33
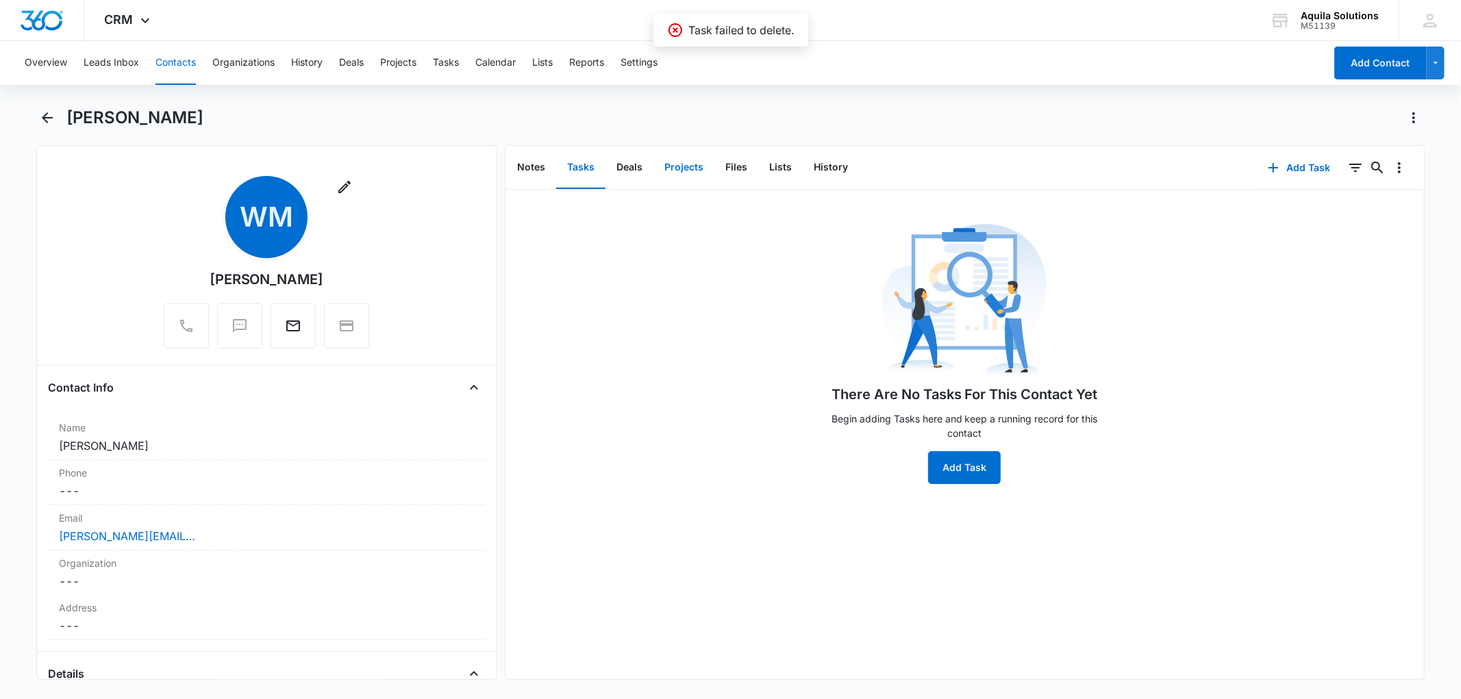
click at [674, 169] on button "Projects" at bounding box center [684, 168] width 61 height 42
click at [951, 476] on button "Add Project" at bounding box center [965, 467] width 84 height 33
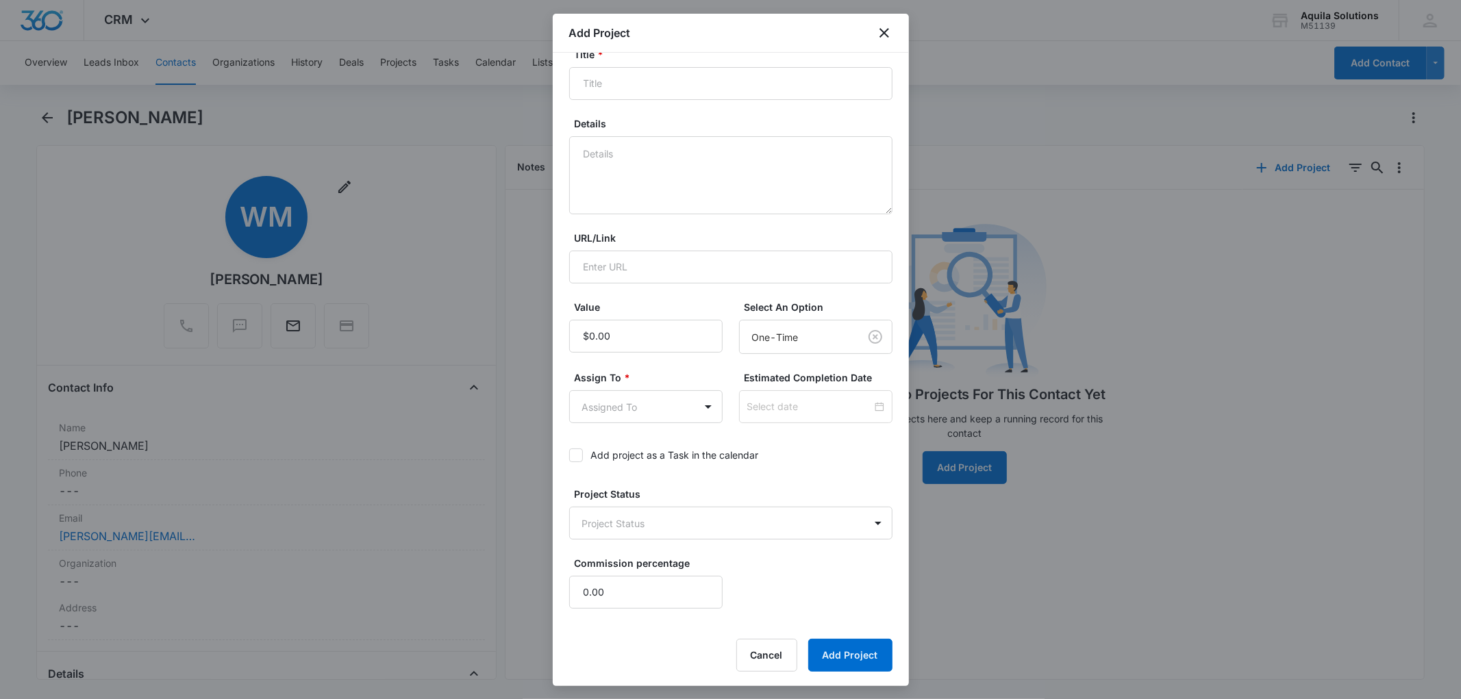
scroll to position [94, 0]
click at [739, 512] on body "CRM Apps Reputation Websites Forms CRM Email Social Payments POS Content Ads In…" at bounding box center [730, 349] width 1461 height 699
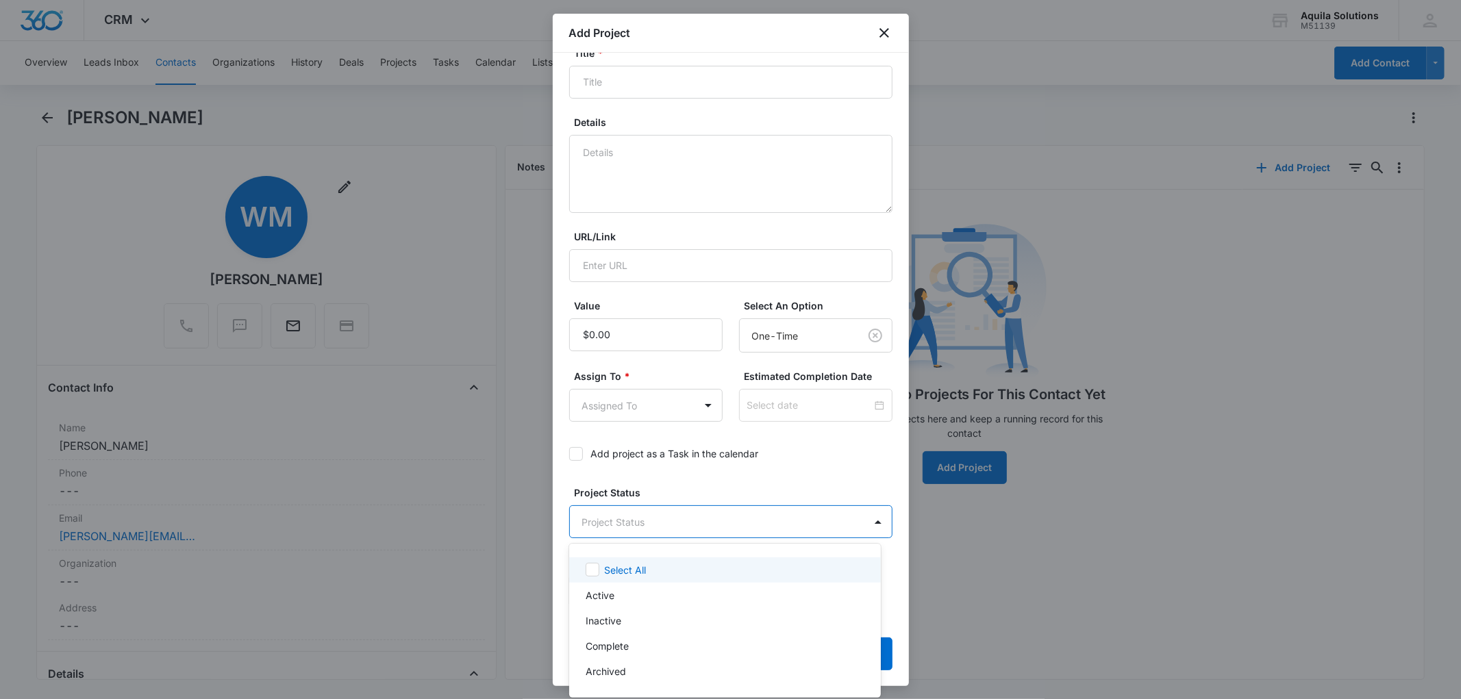
click at [741, 519] on div at bounding box center [730, 349] width 1461 height 699
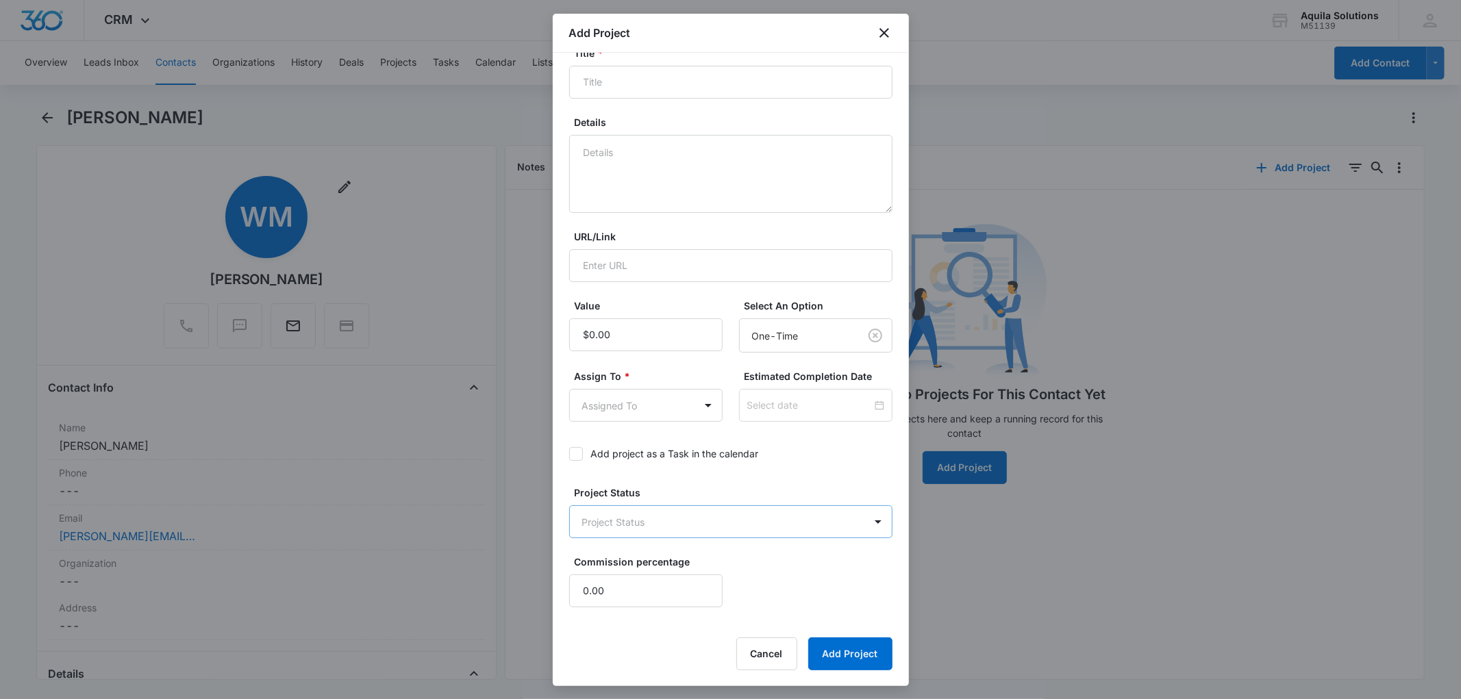
click at [741, 512] on body "CRM Apps Reputation Websites Forms CRM Email Social Payments POS Content Ads In…" at bounding box center [730, 349] width 1461 height 699
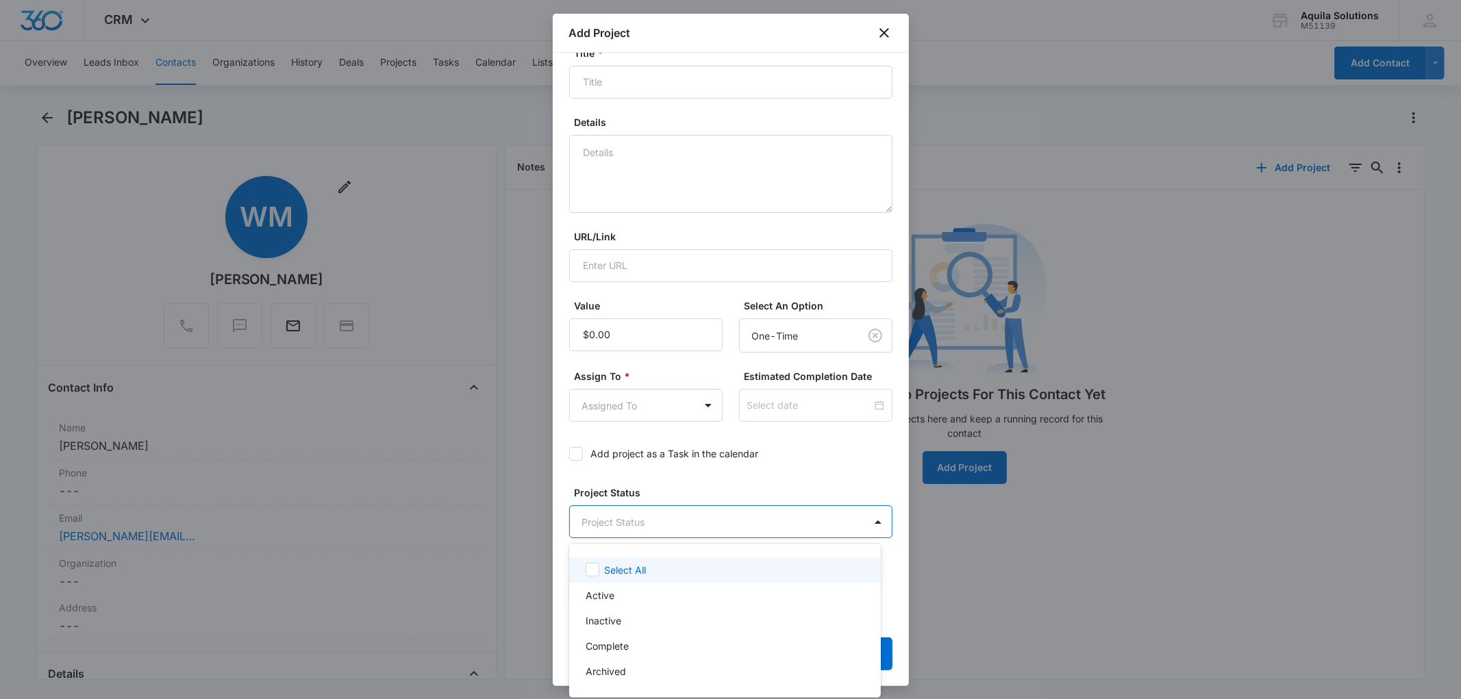
click at [757, 500] on div at bounding box center [730, 349] width 1461 height 699
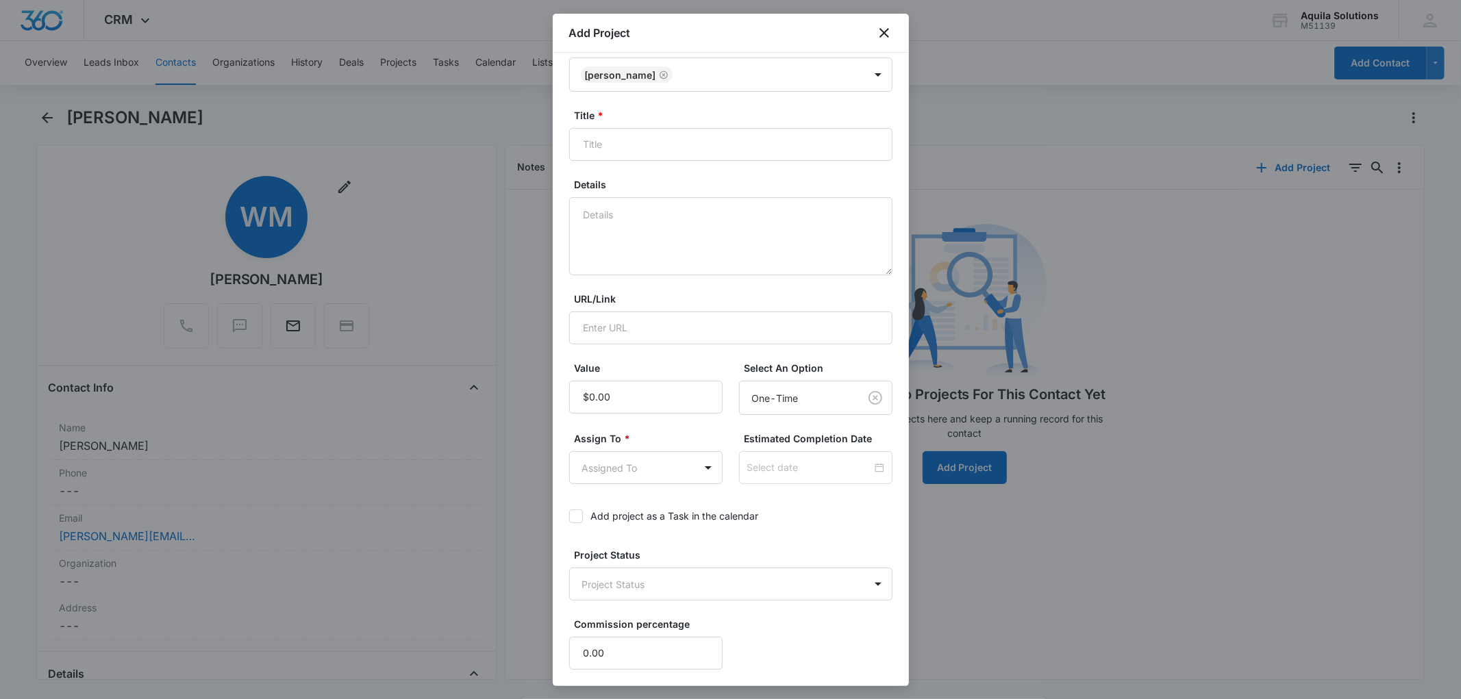
scroll to position [0, 0]
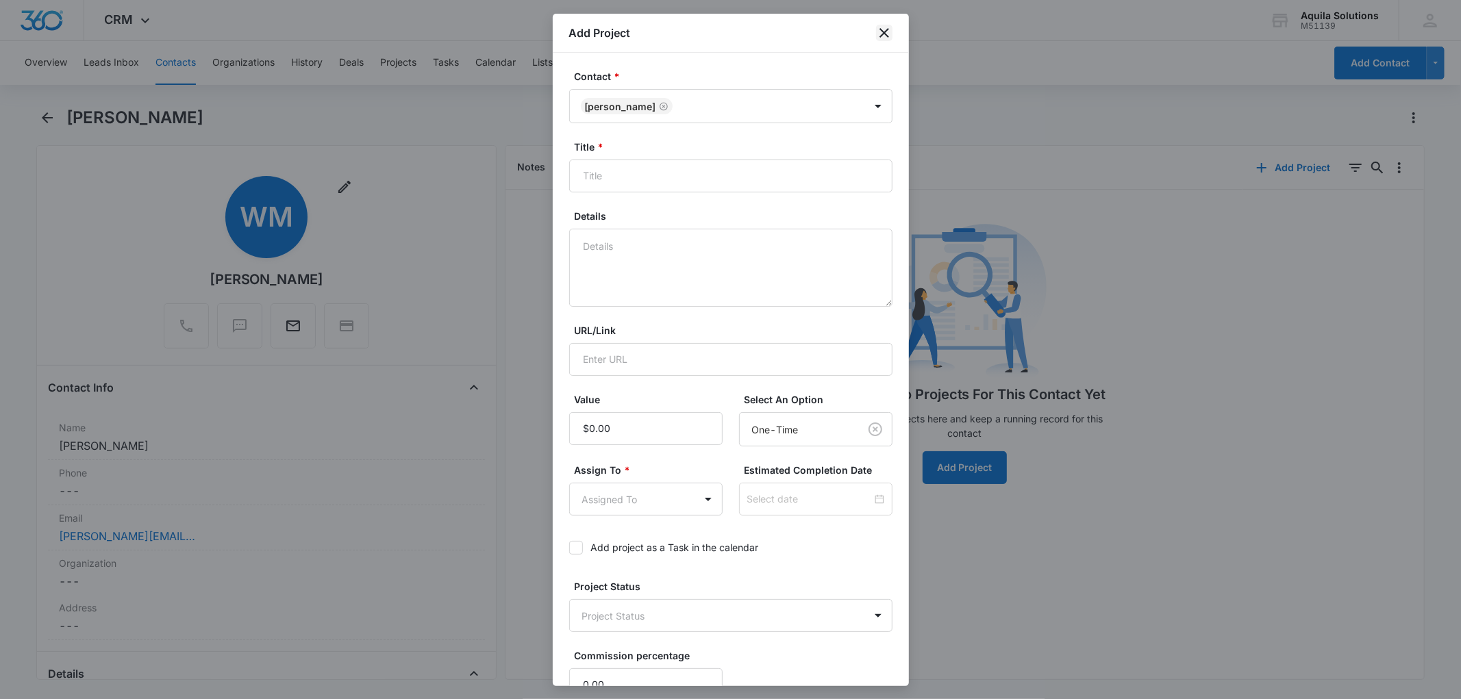
click at [886, 36] on icon "close" at bounding box center [884, 33] width 16 height 16
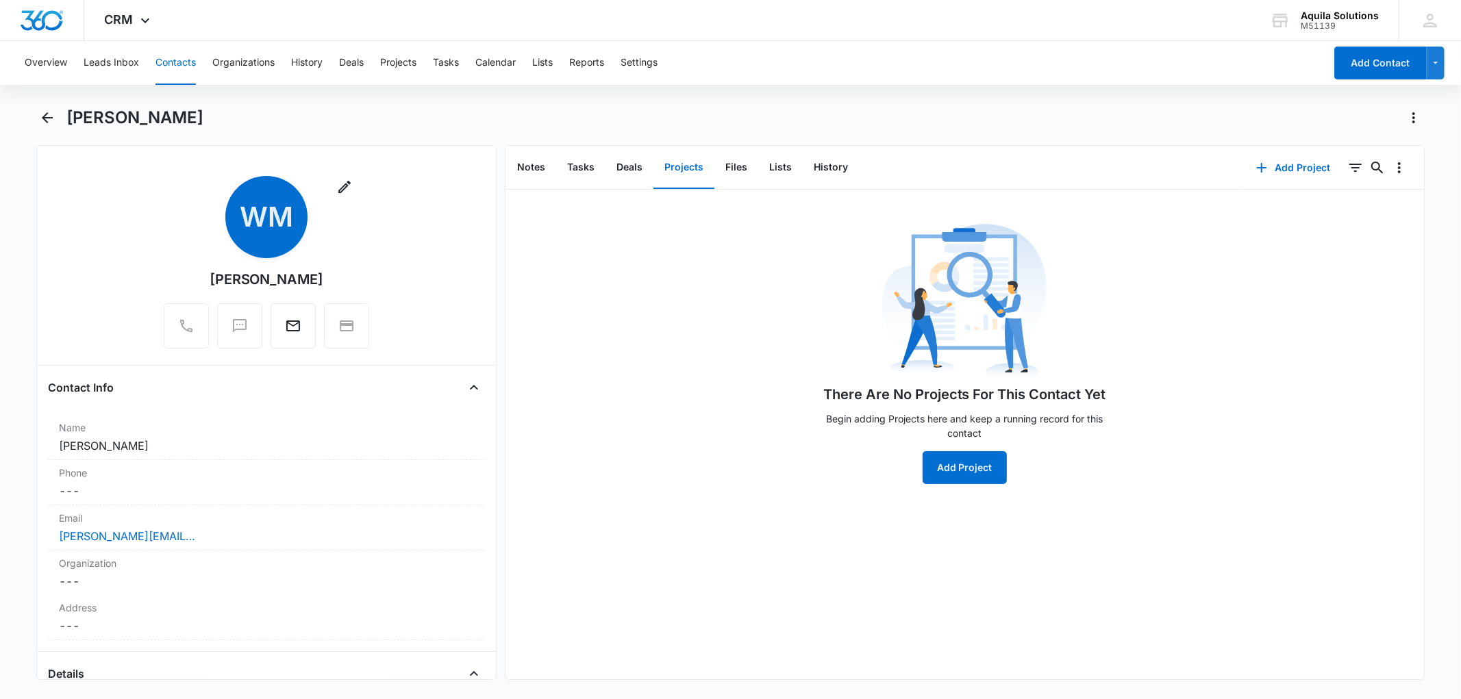
click at [1204, 313] on div "There Are No Projects For This Contact Yet Begin adding Projects here and keep …" at bounding box center [965, 352] width 919 height 264
click at [169, 64] on button "Contacts" at bounding box center [176, 63] width 40 height 44
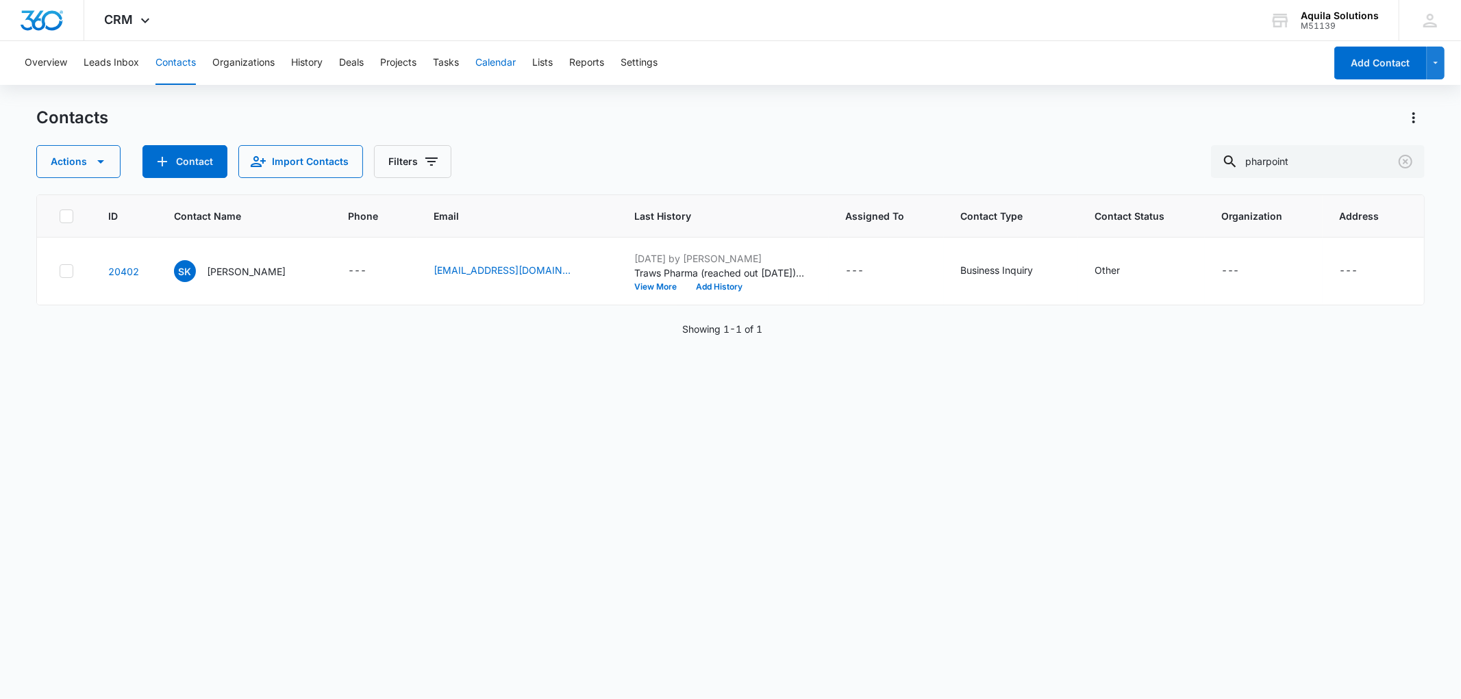
click at [504, 60] on button "Calendar" at bounding box center [495, 63] width 40 height 44
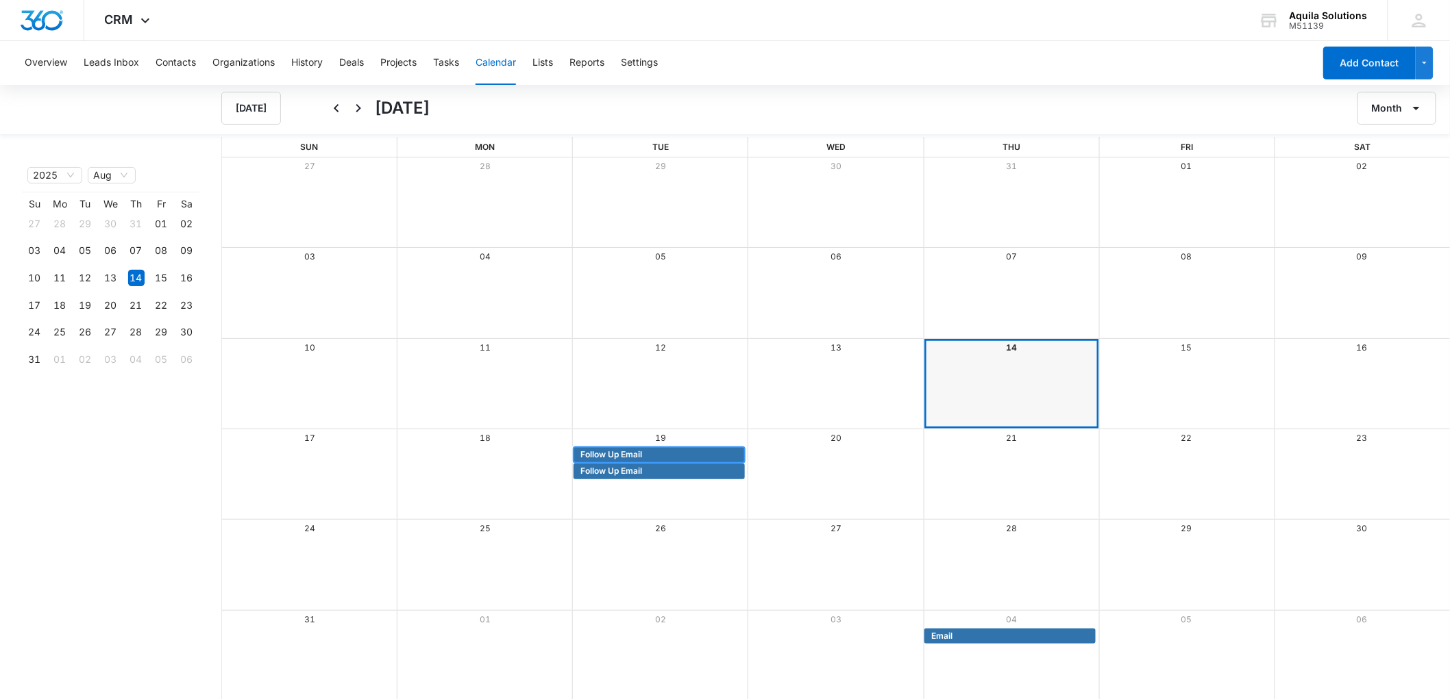
click at [620, 453] on span "Follow Up Email" at bounding box center [611, 455] width 62 height 12
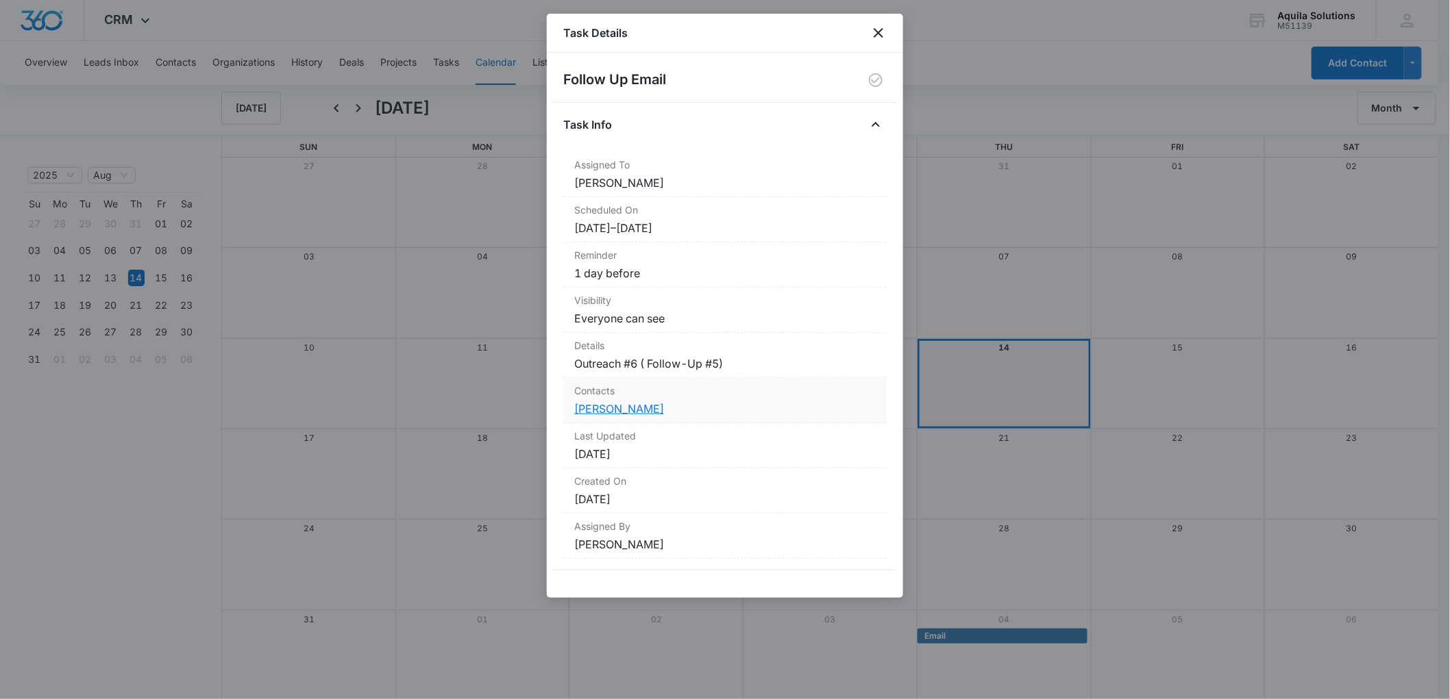
click at [601, 412] on link "Jieun Yuk" at bounding box center [619, 409] width 90 height 14
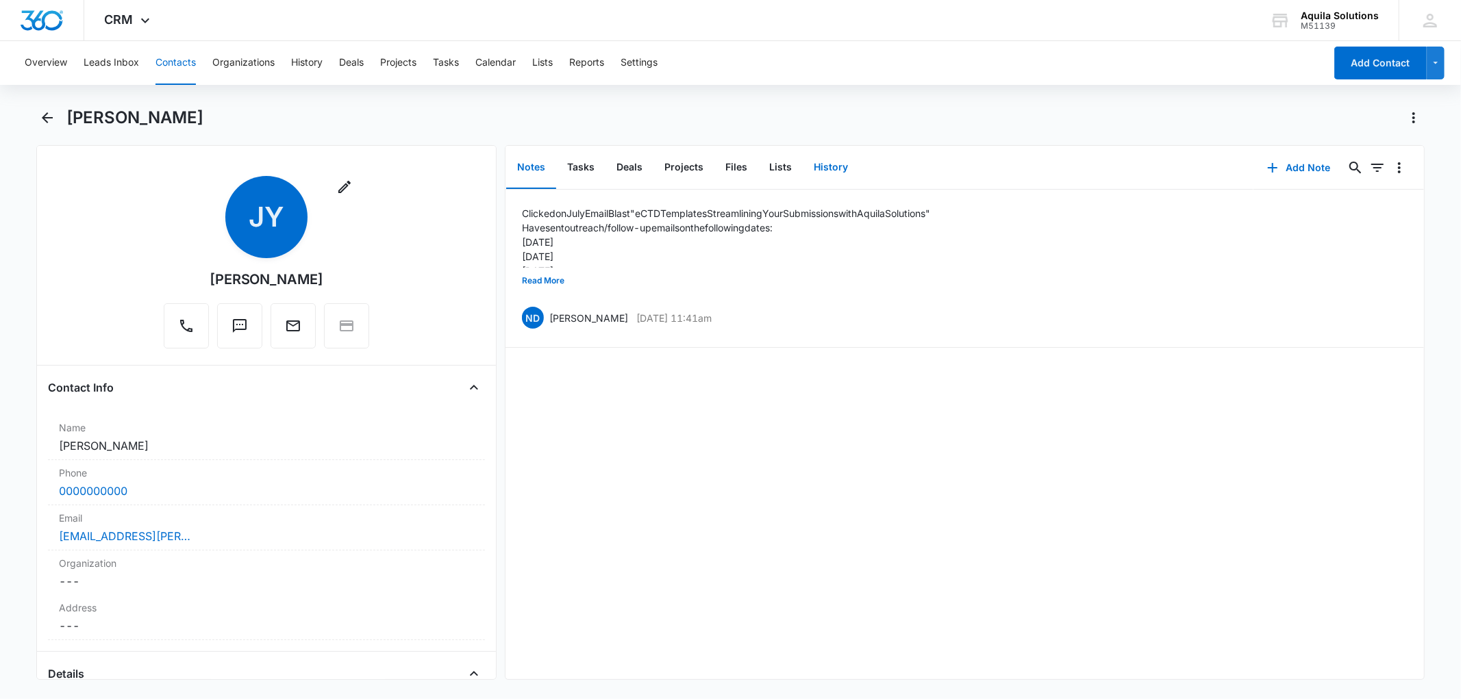
click at [836, 163] on button "History" at bounding box center [831, 168] width 56 height 42
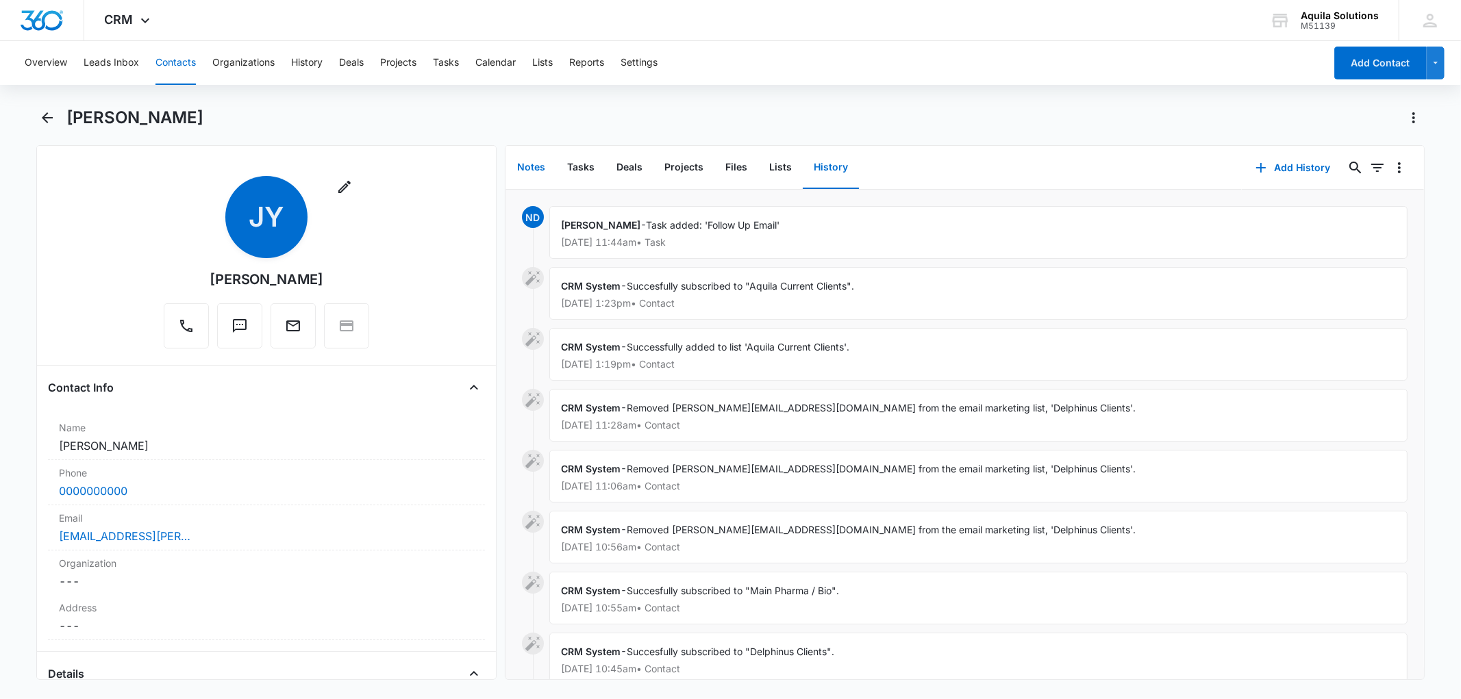
click at [521, 159] on button "Notes" at bounding box center [531, 168] width 50 height 42
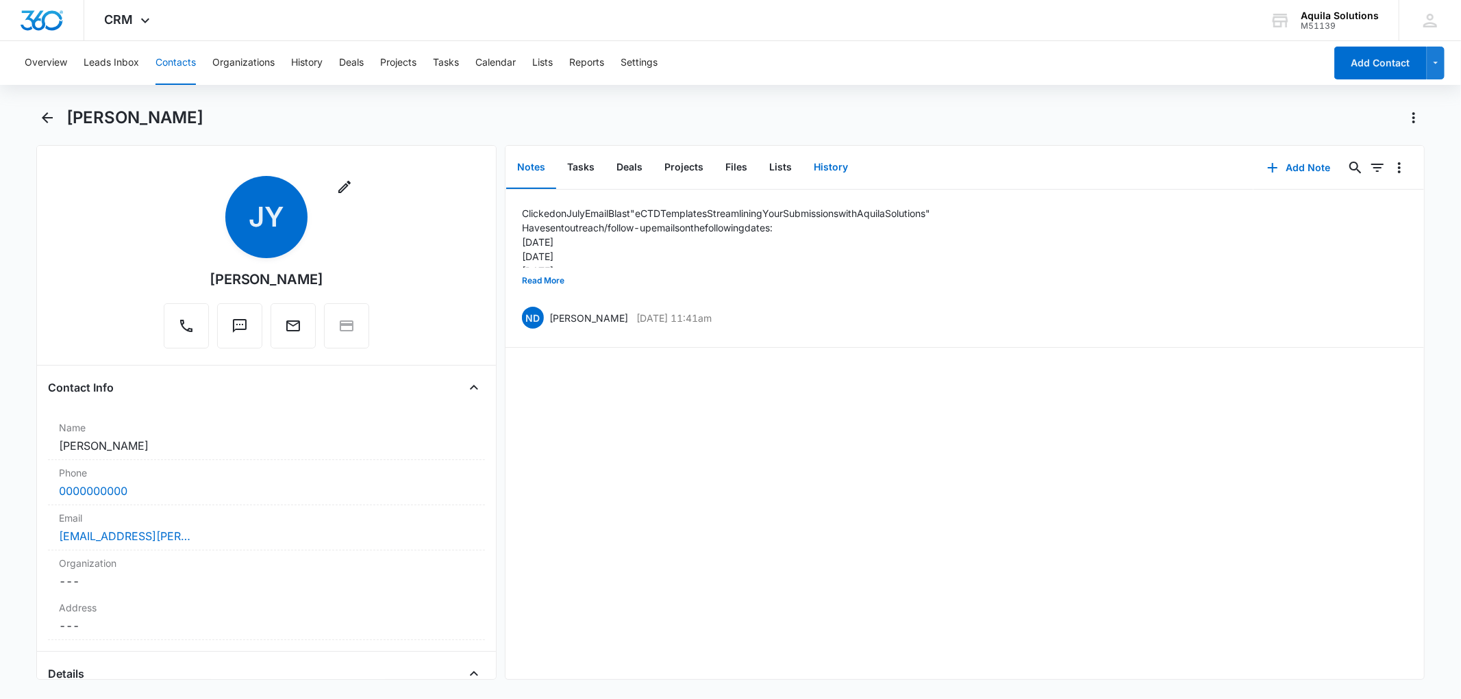
click at [823, 165] on button "History" at bounding box center [831, 168] width 56 height 42
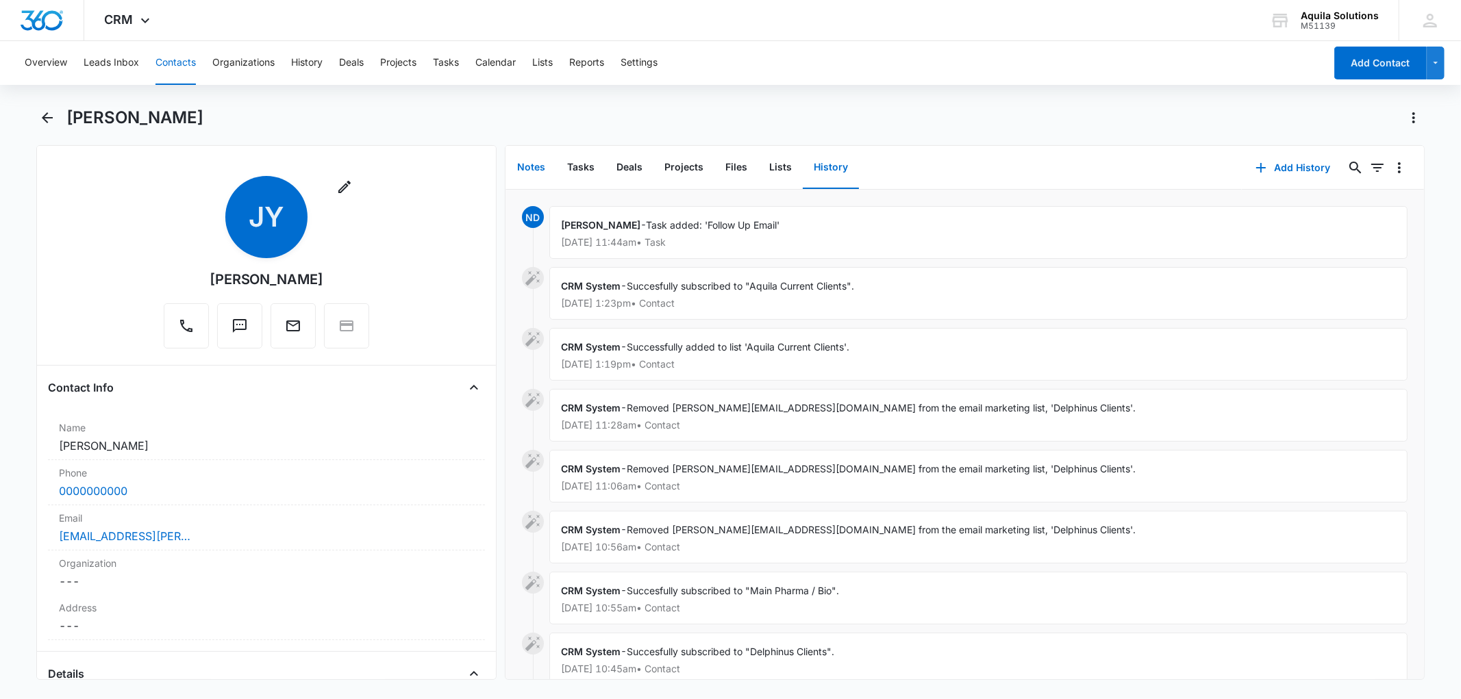
click at [530, 166] on button "Notes" at bounding box center [531, 168] width 50 height 42
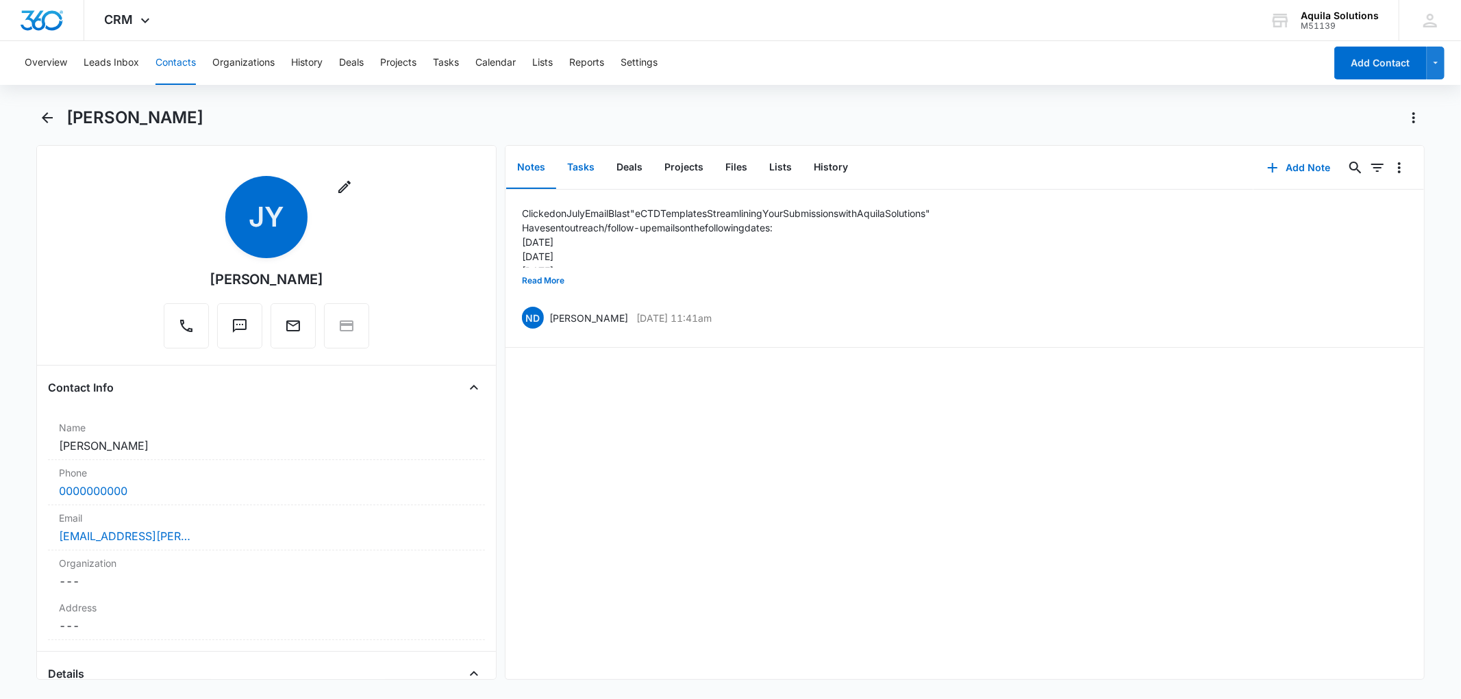
click at [581, 168] on button "Tasks" at bounding box center [580, 168] width 49 height 42
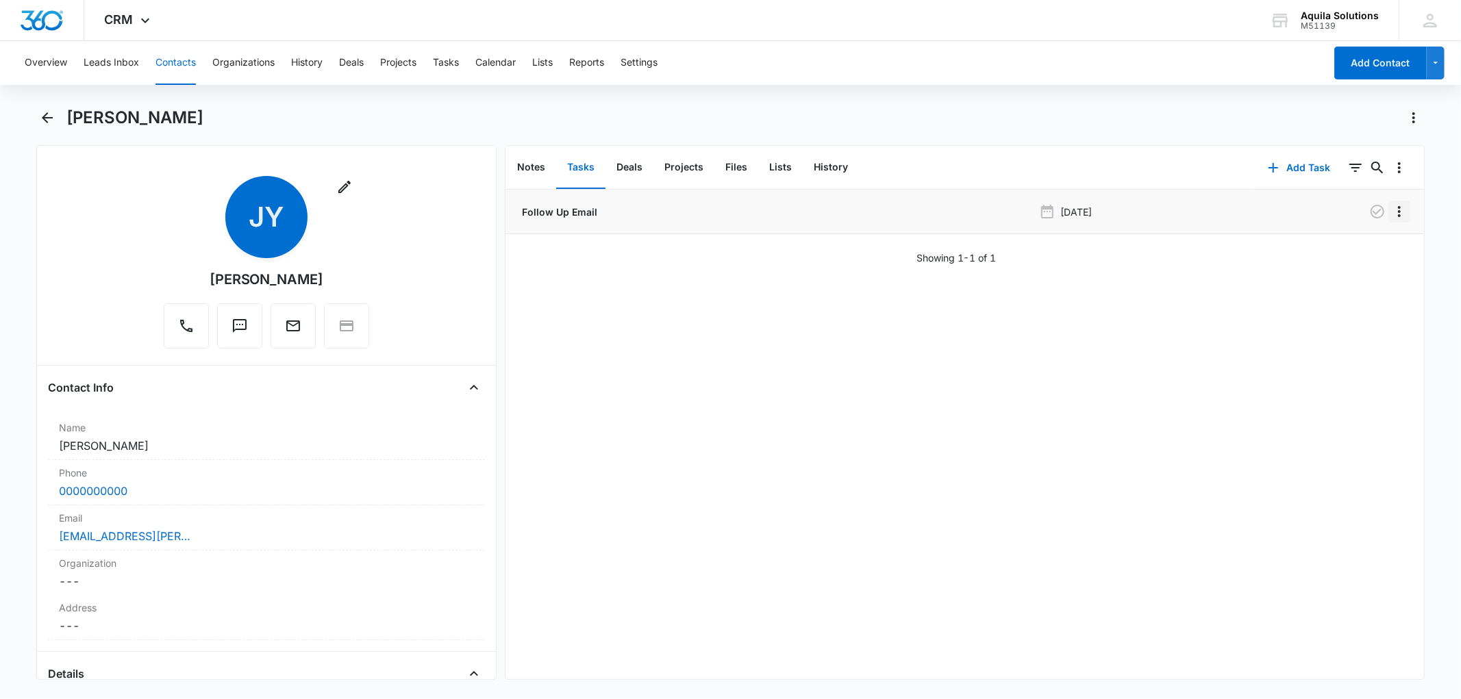
click at [1391, 210] on icon "Overflow Menu" at bounding box center [1399, 211] width 16 height 16
click at [1359, 269] on div "Delete" at bounding box center [1351, 271] width 29 height 10
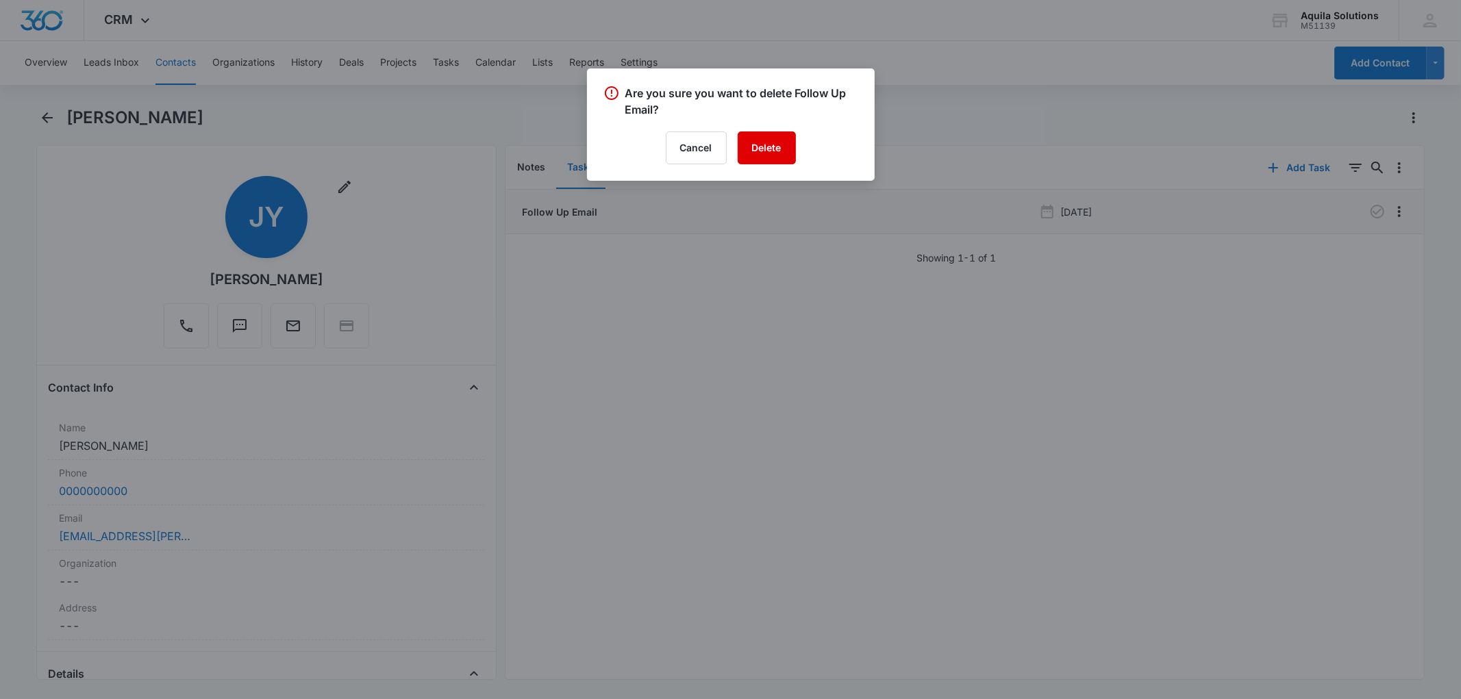
click at [779, 149] on button "Delete" at bounding box center [767, 148] width 58 height 33
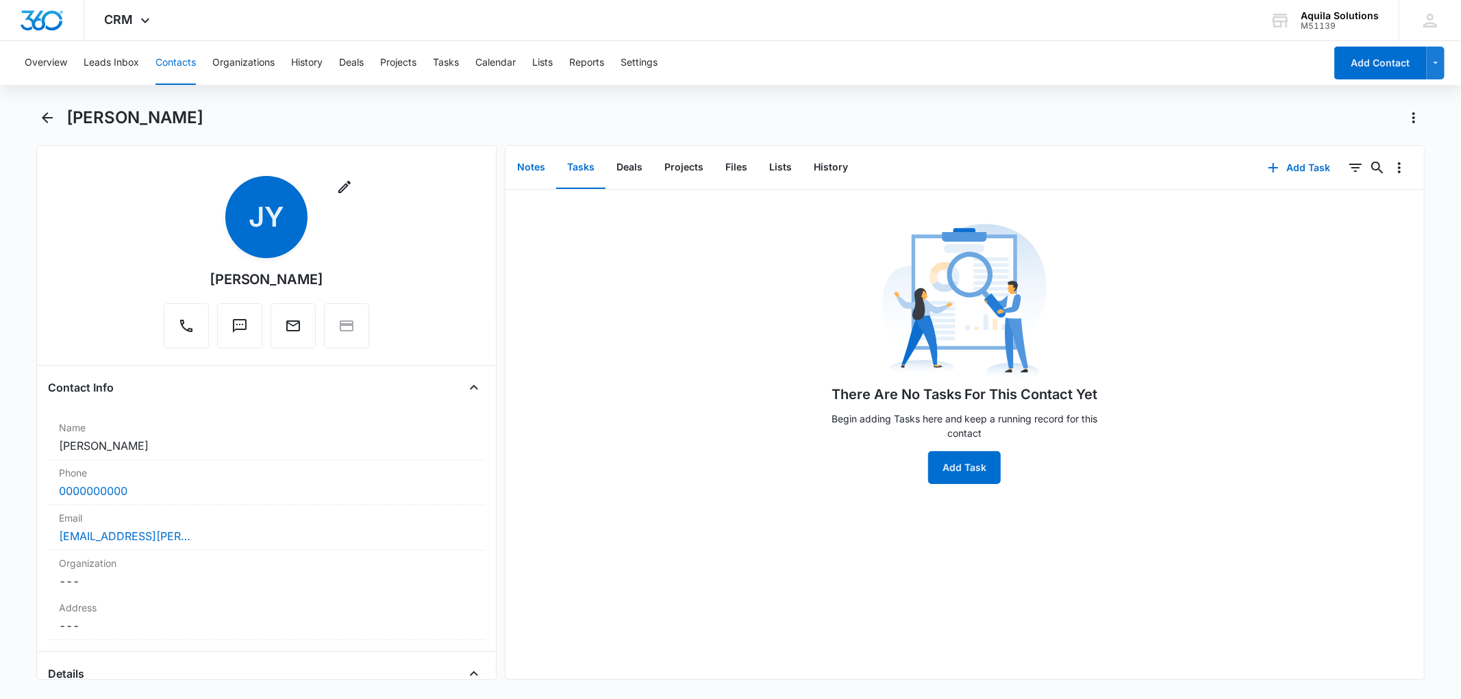
click at [521, 166] on button "Notes" at bounding box center [531, 168] width 50 height 42
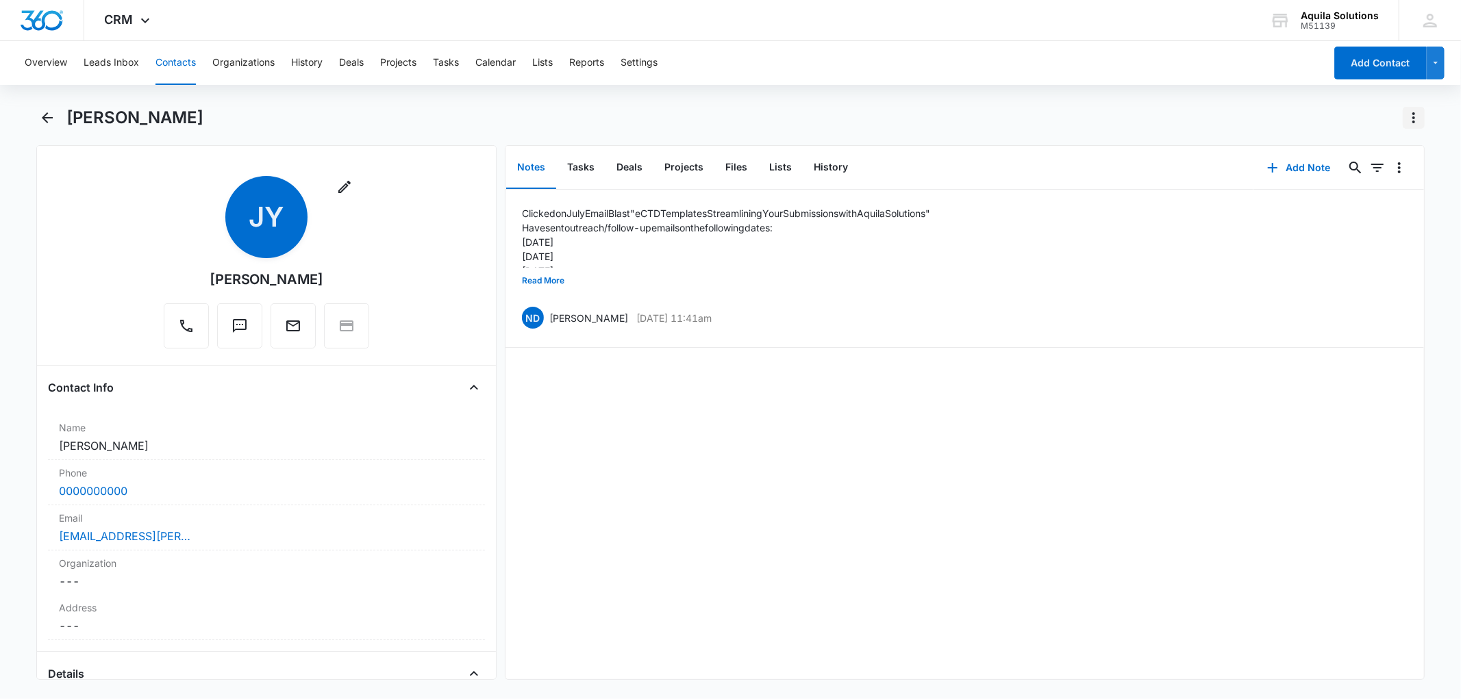
click at [1411, 114] on icon "Actions" at bounding box center [1414, 118] width 16 height 16
click at [1350, 193] on div "Delete" at bounding box center [1361, 198] width 60 height 10
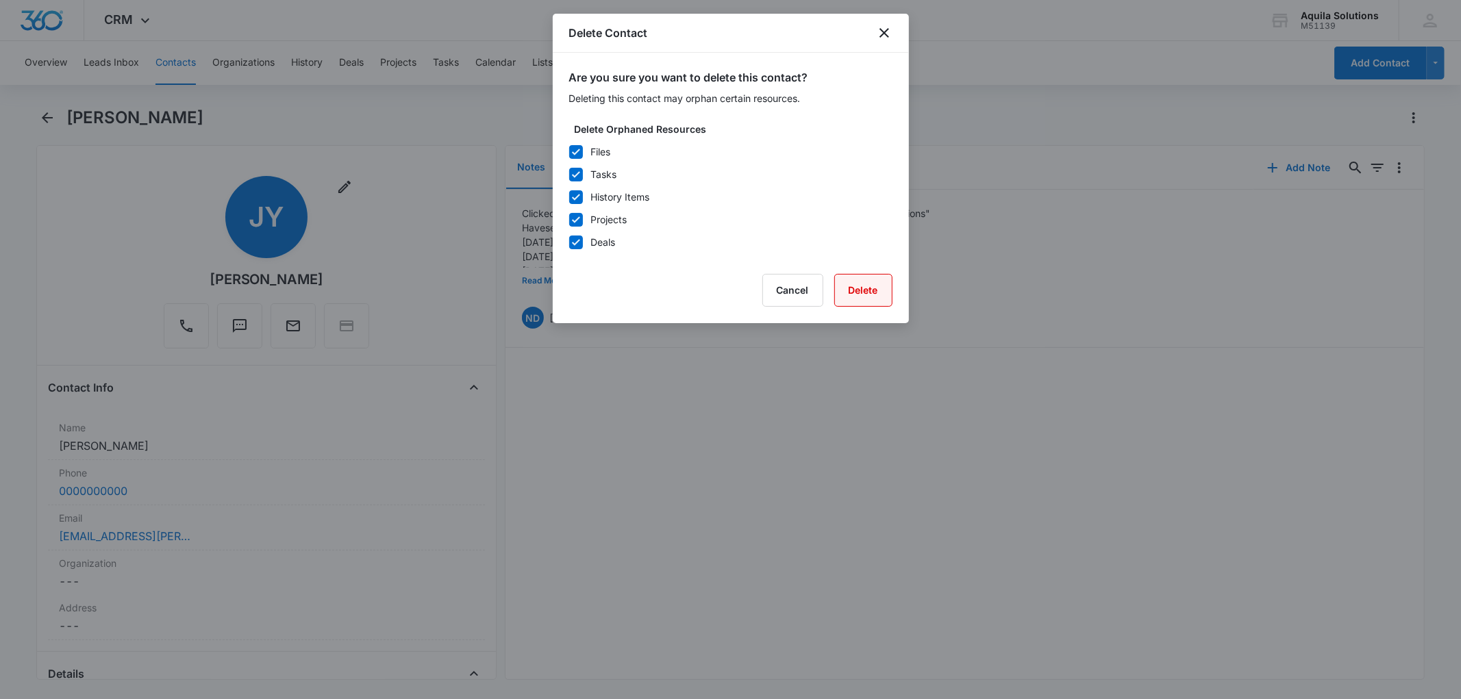
click at [860, 288] on button "Delete" at bounding box center [863, 290] width 58 height 33
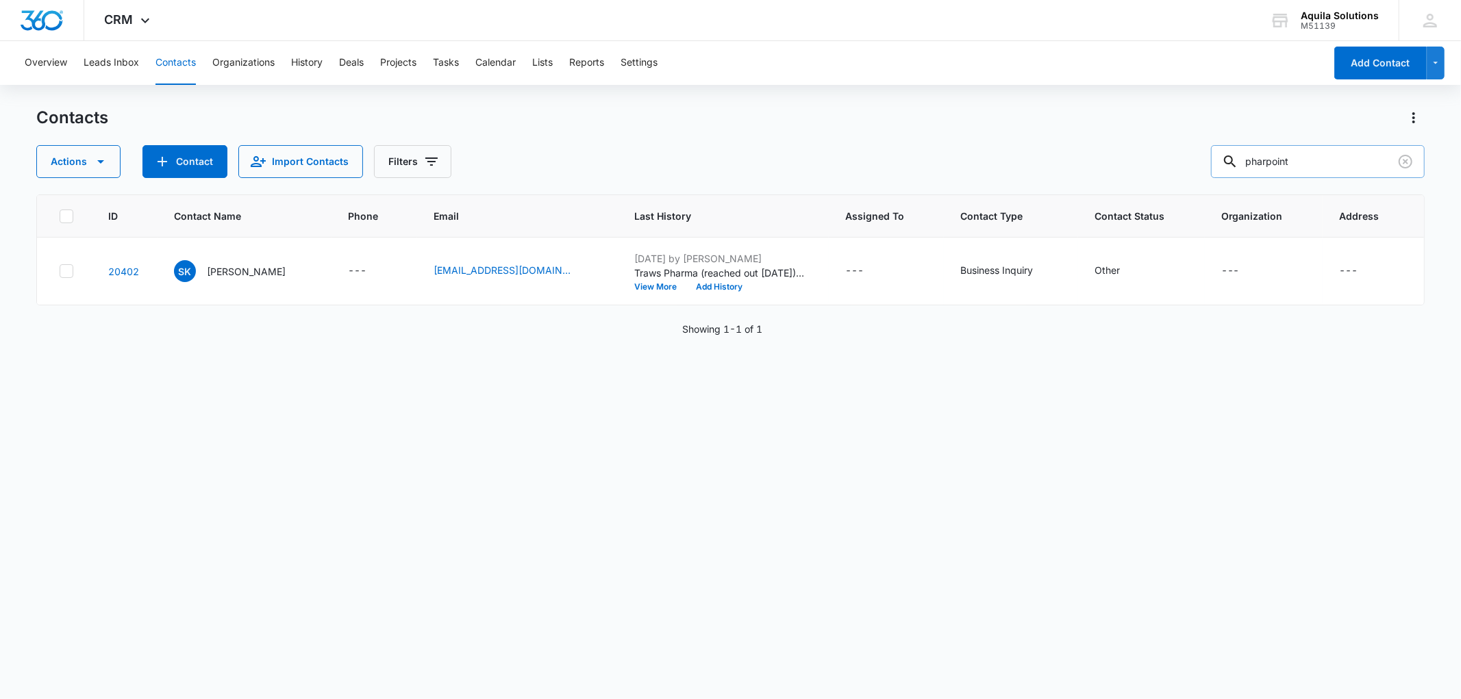
click at [1295, 156] on input "pharpoint" at bounding box center [1318, 161] width 214 height 33
type input "dong"
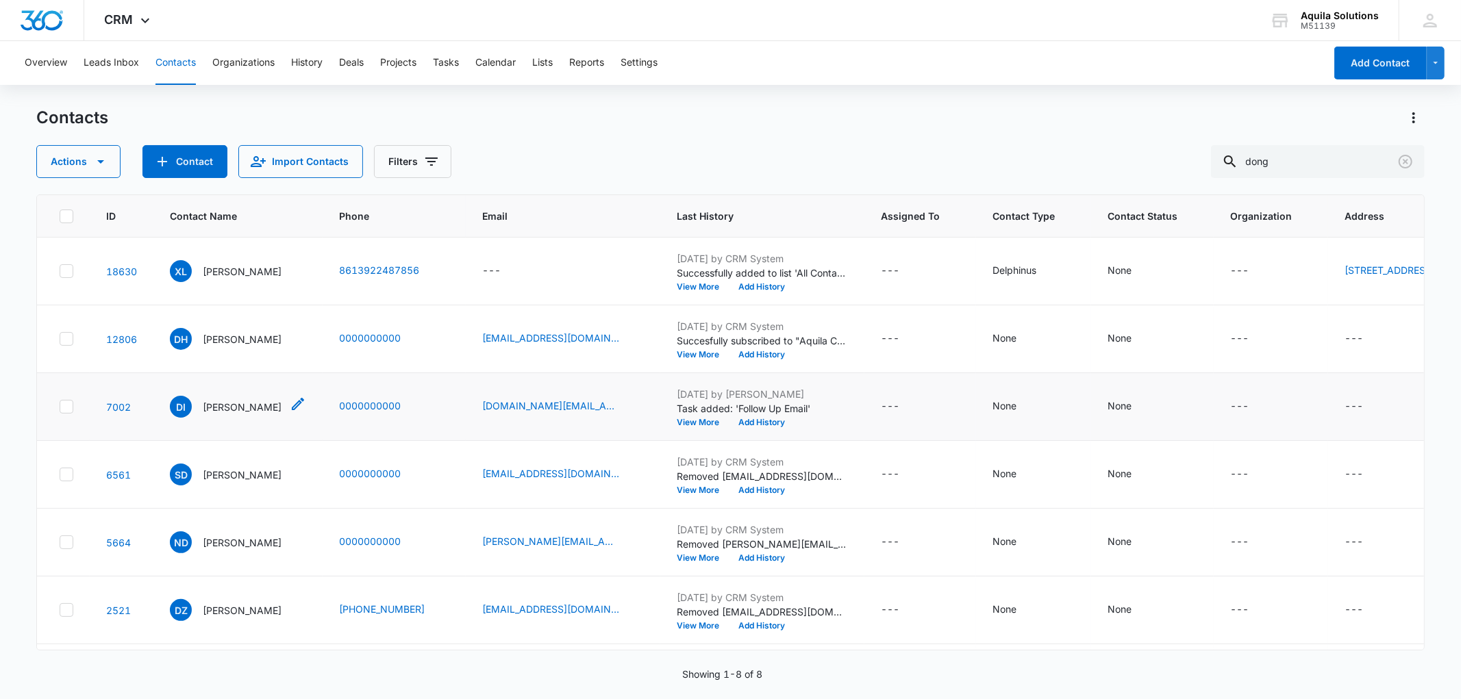
click at [218, 414] on p "Dong Im Kim" at bounding box center [242, 407] width 79 height 14
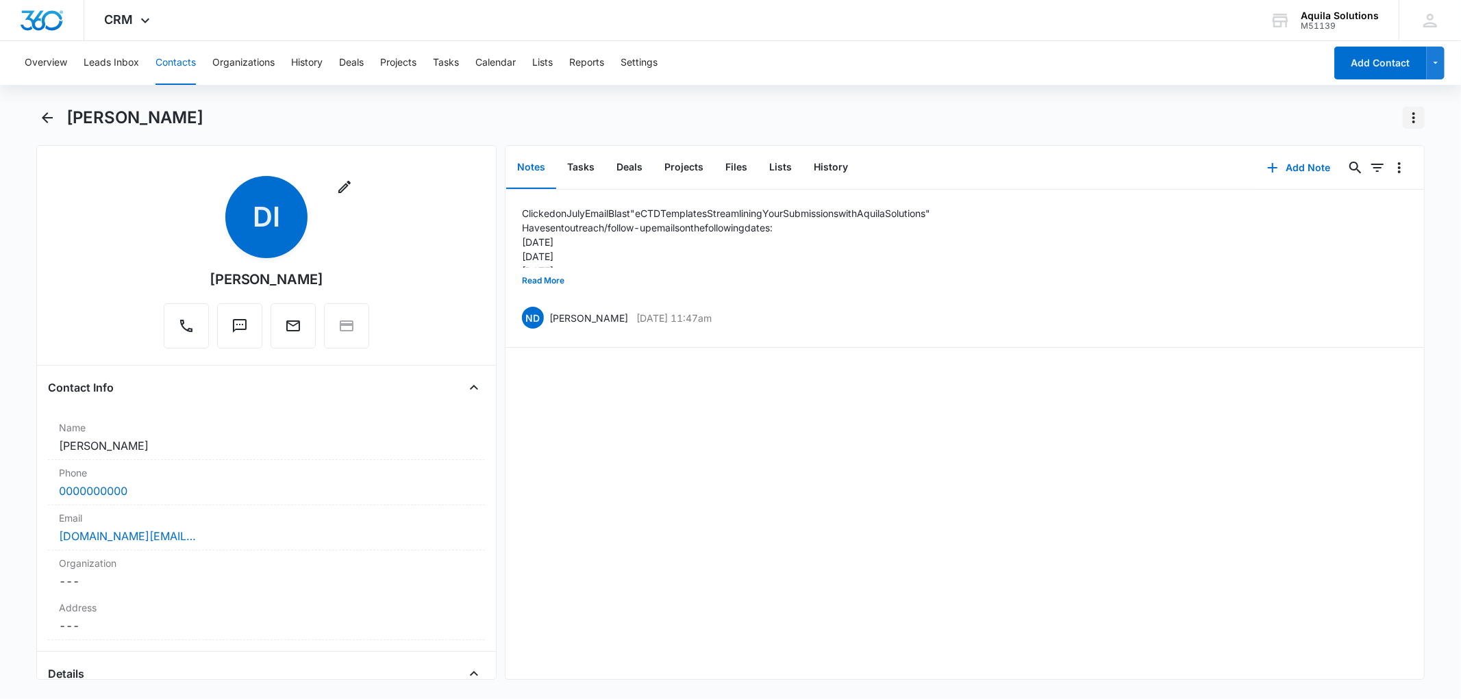
click at [1409, 114] on icon "Actions" at bounding box center [1414, 118] width 16 height 16
click at [1348, 201] on div "Delete" at bounding box center [1361, 198] width 60 height 10
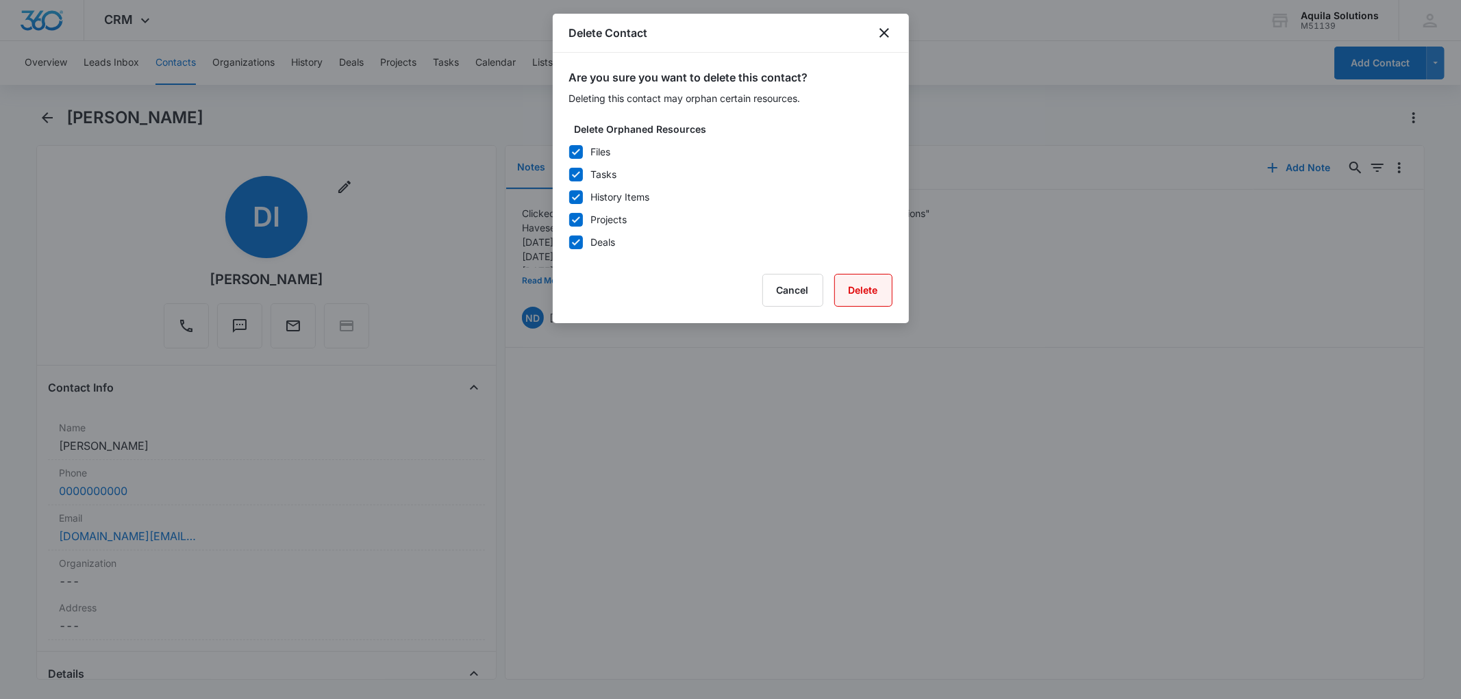
click at [867, 288] on button "Delete" at bounding box center [863, 290] width 58 height 33
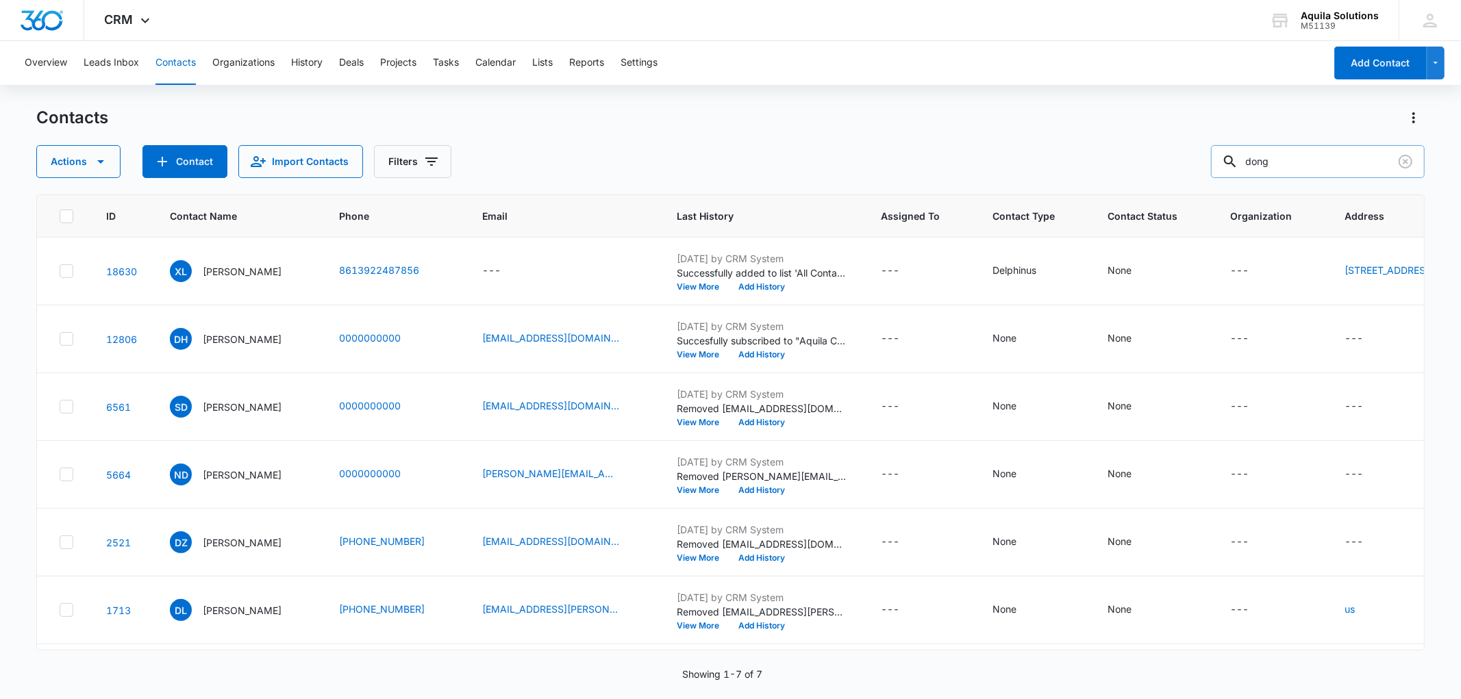
click at [1319, 156] on input "dong" at bounding box center [1318, 161] width 214 height 33
type input "kamal"
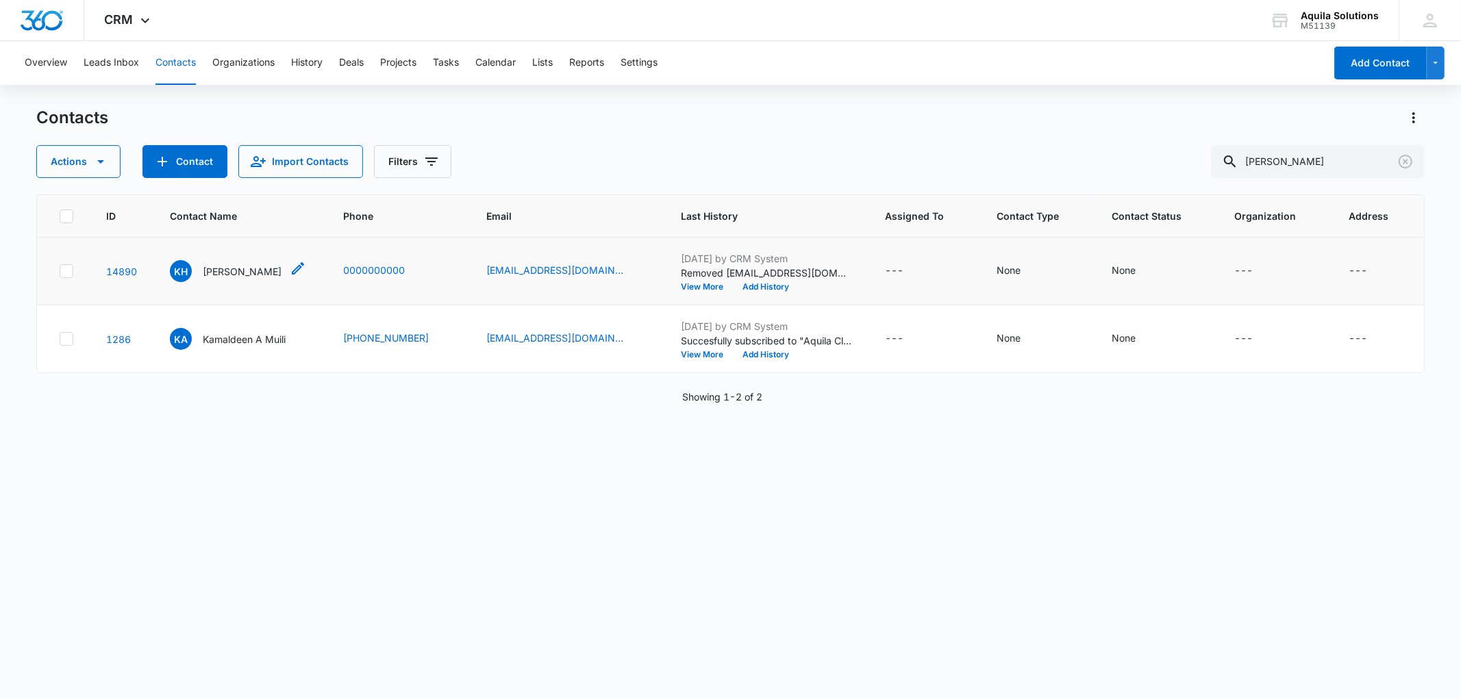
click at [224, 272] on p "[PERSON_NAME]" at bounding box center [242, 271] width 79 height 14
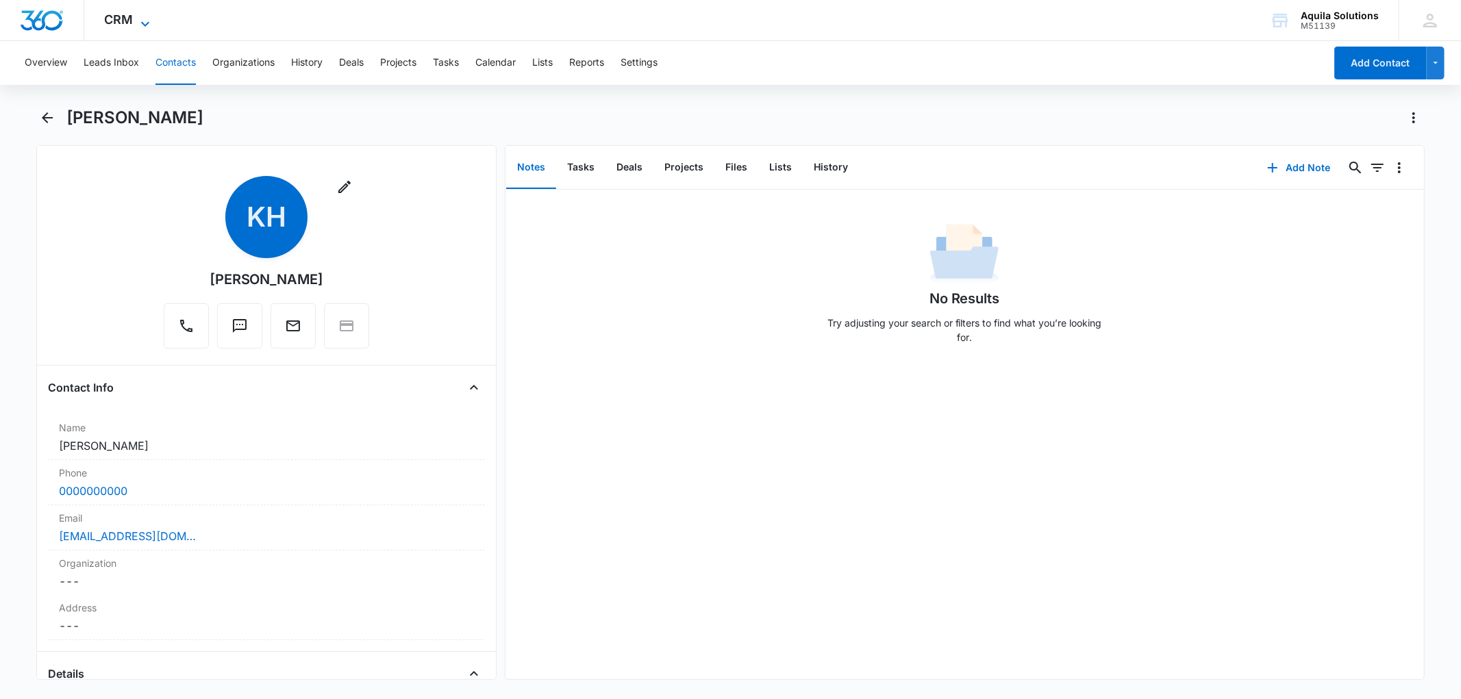
click at [144, 19] on icon at bounding box center [145, 24] width 16 height 16
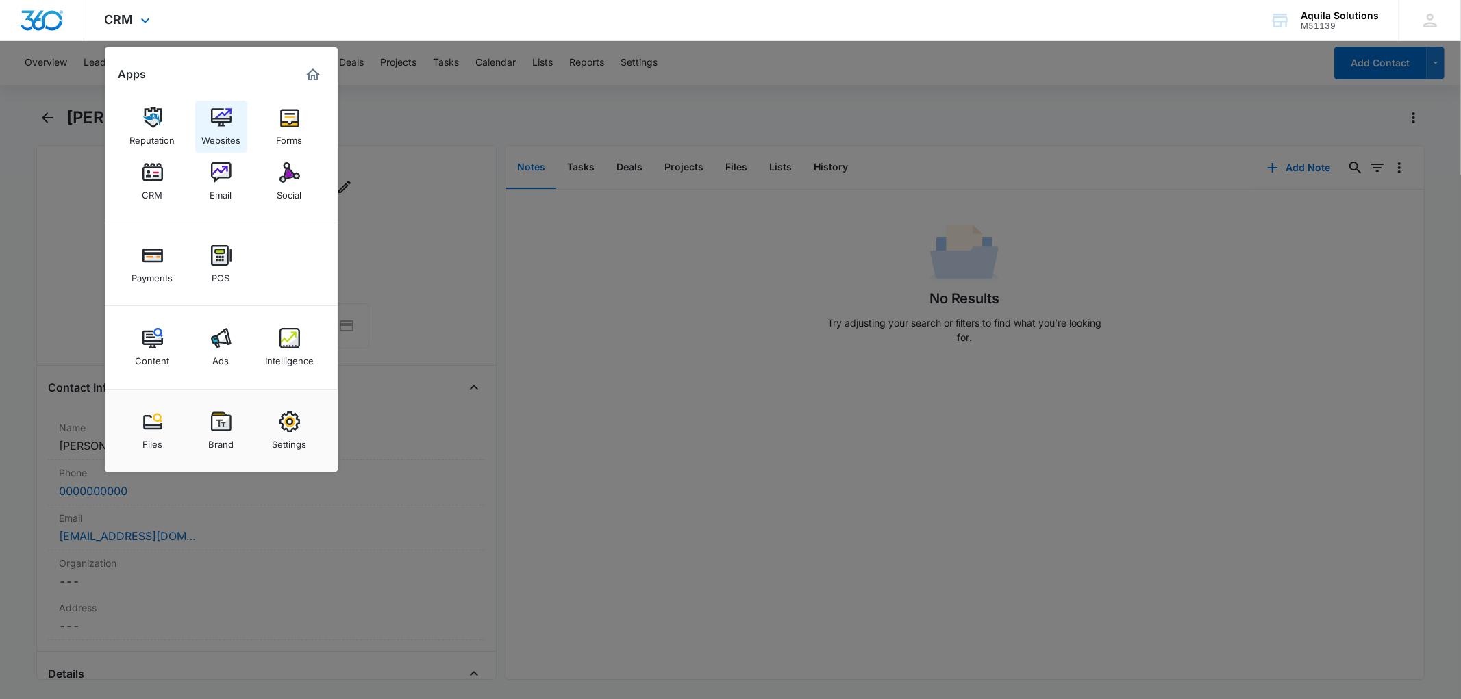
click at [226, 127] on img at bounding box center [221, 118] width 21 height 21
